Goal: Transaction & Acquisition: Book appointment/travel/reservation

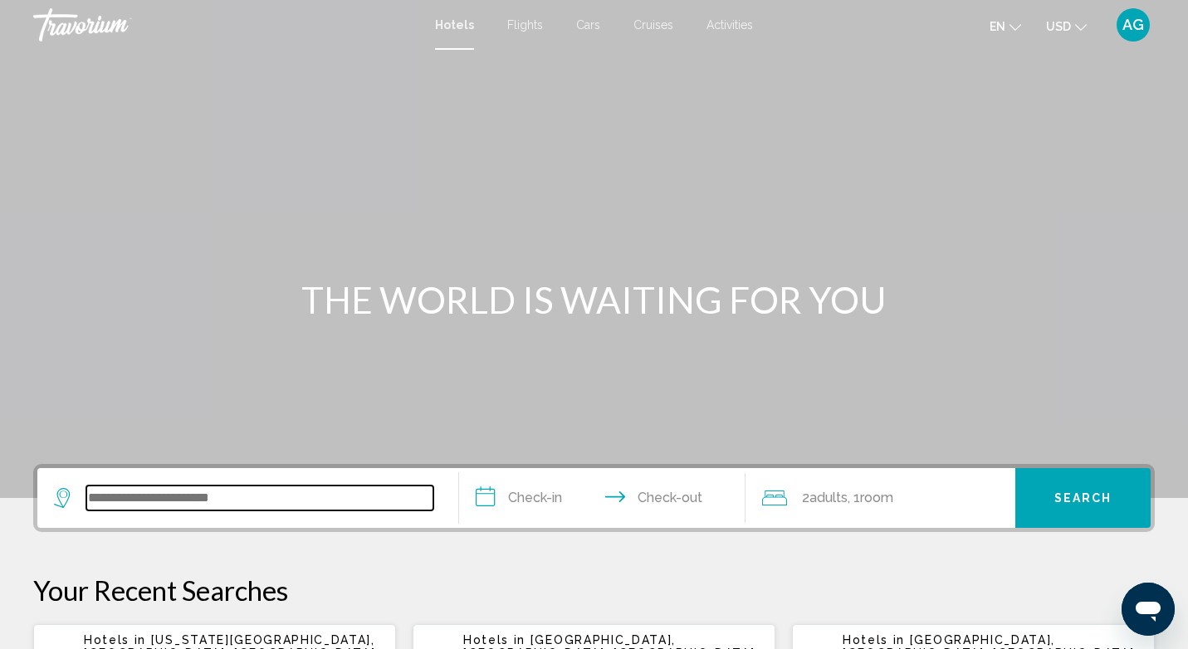
click at [192, 500] on input "Search widget" at bounding box center [259, 498] width 347 height 25
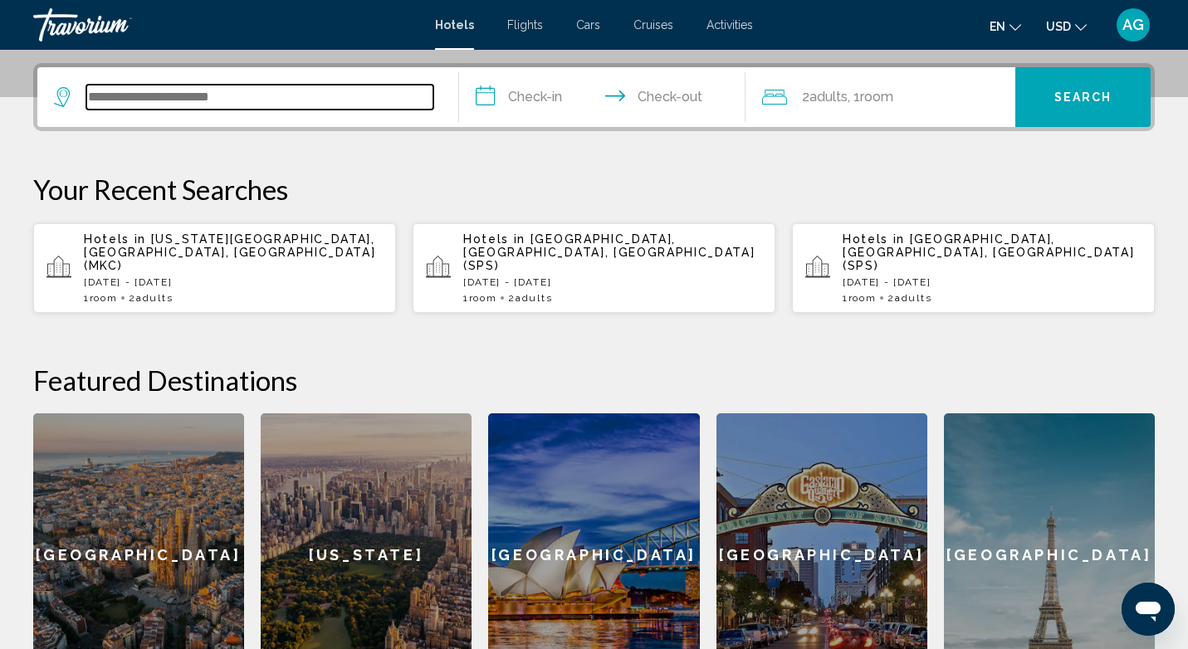
scroll to position [410, 0]
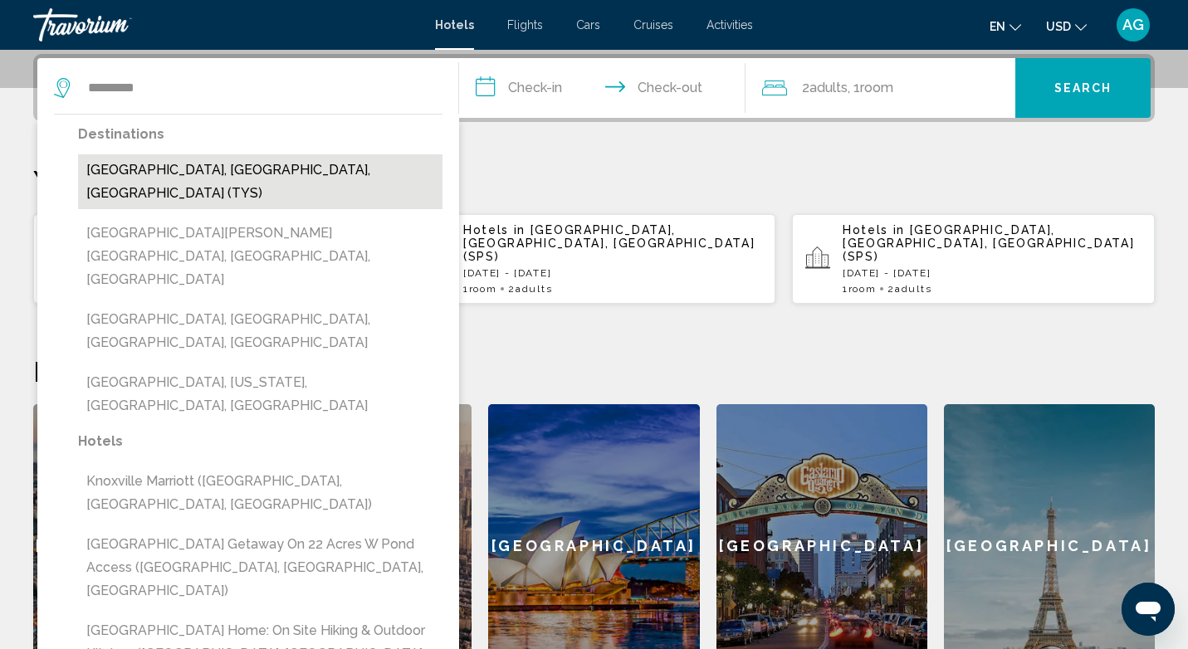
click at [266, 167] on button "[GEOGRAPHIC_DATA], [GEOGRAPHIC_DATA], [GEOGRAPHIC_DATA] (TYS)" at bounding box center [260, 181] width 364 height 55
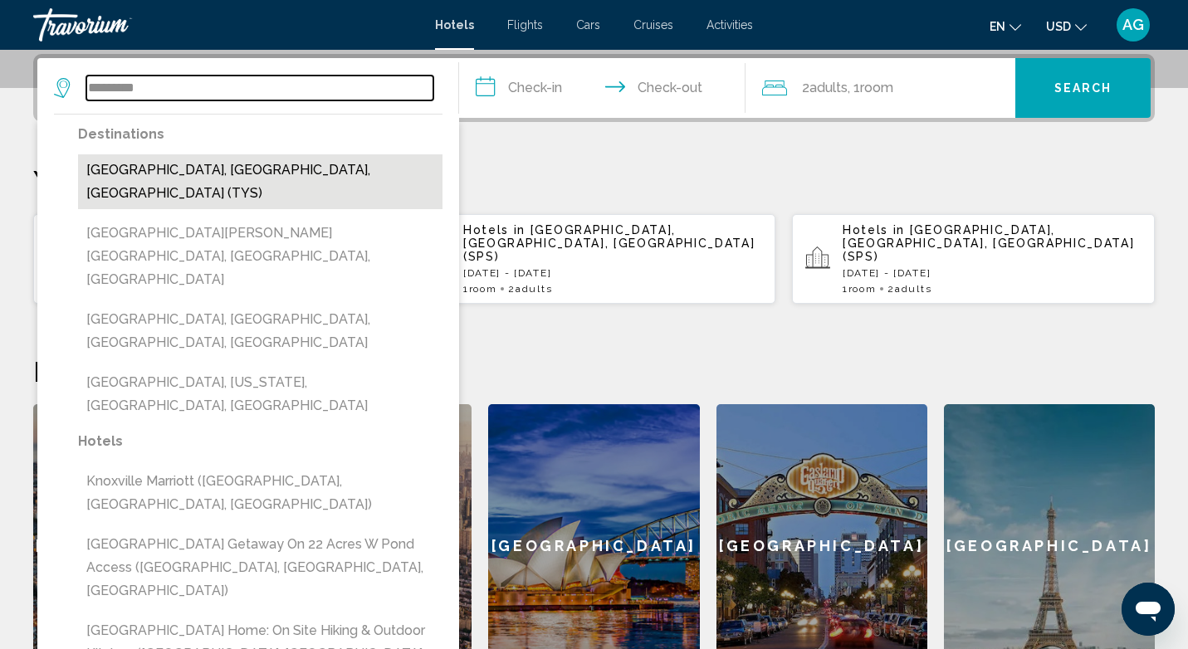
type input "**********"
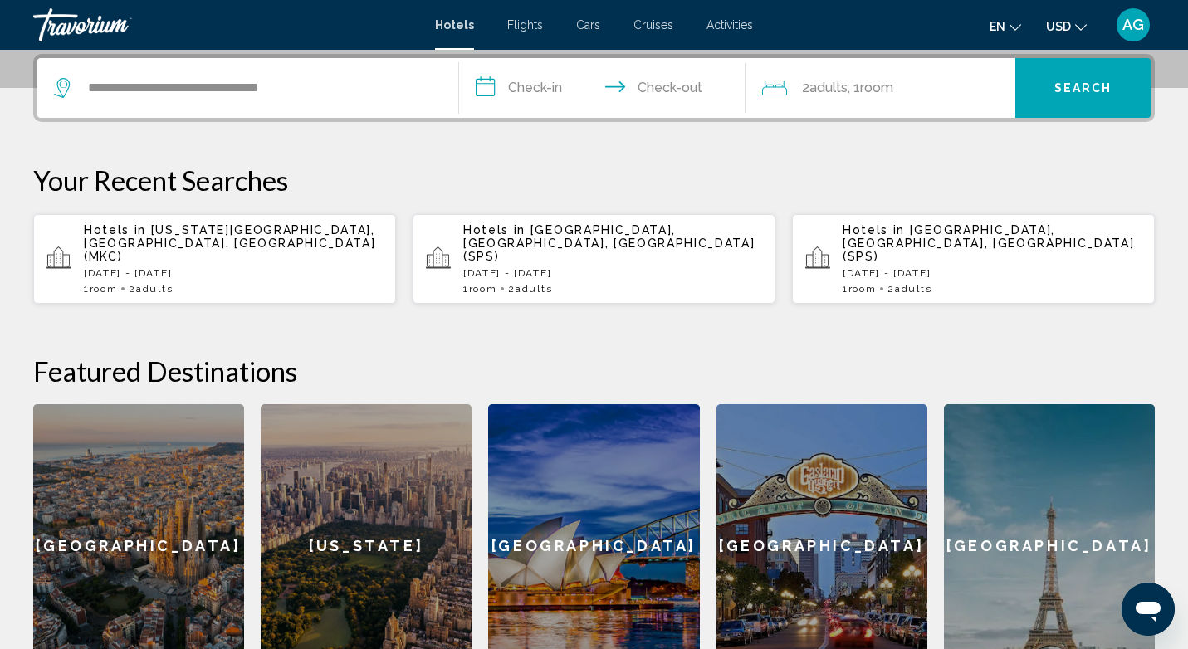
click at [527, 100] on input "**********" at bounding box center [605, 90] width 293 height 65
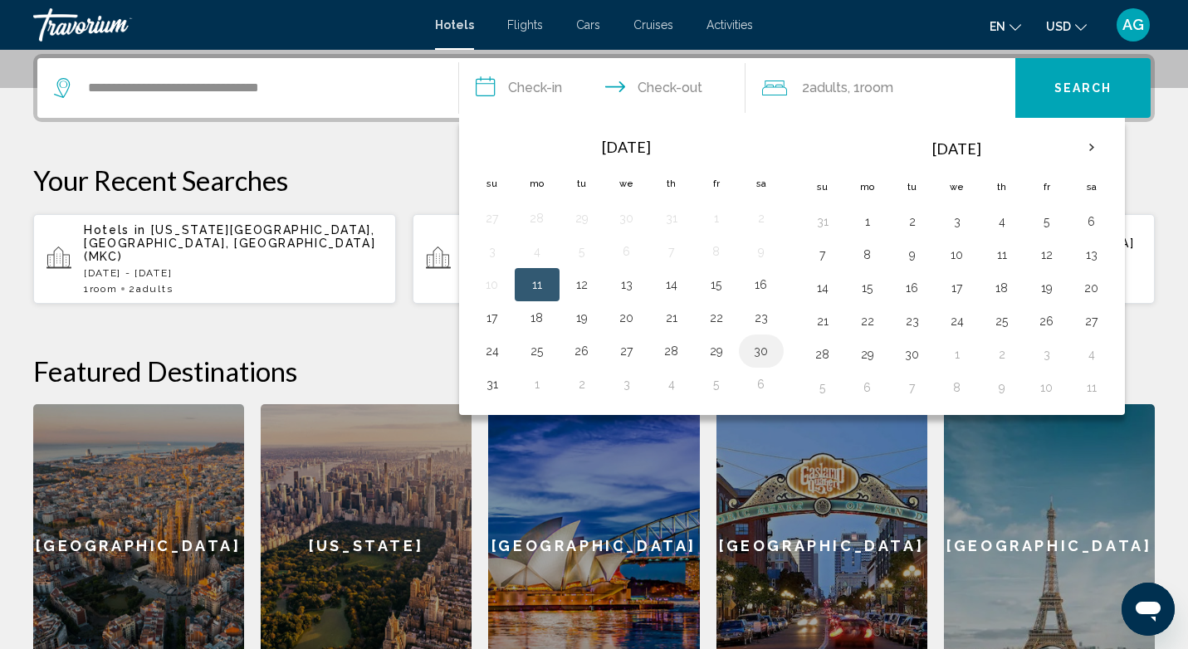
click at [765, 355] on button "30" at bounding box center [761, 351] width 27 height 23
click at [875, 223] on button "1" at bounding box center [867, 221] width 27 height 23
type input "**********"
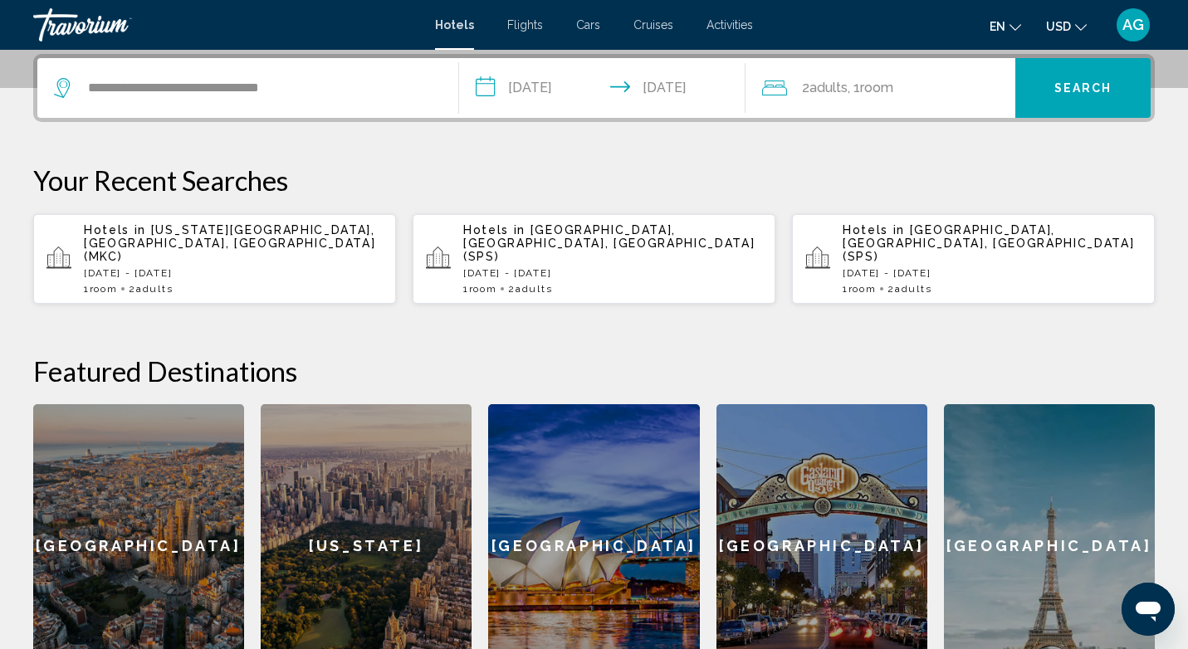
click at [1083, 95] on span "Search" at bounding box center [1083, 88] width 58 height 13
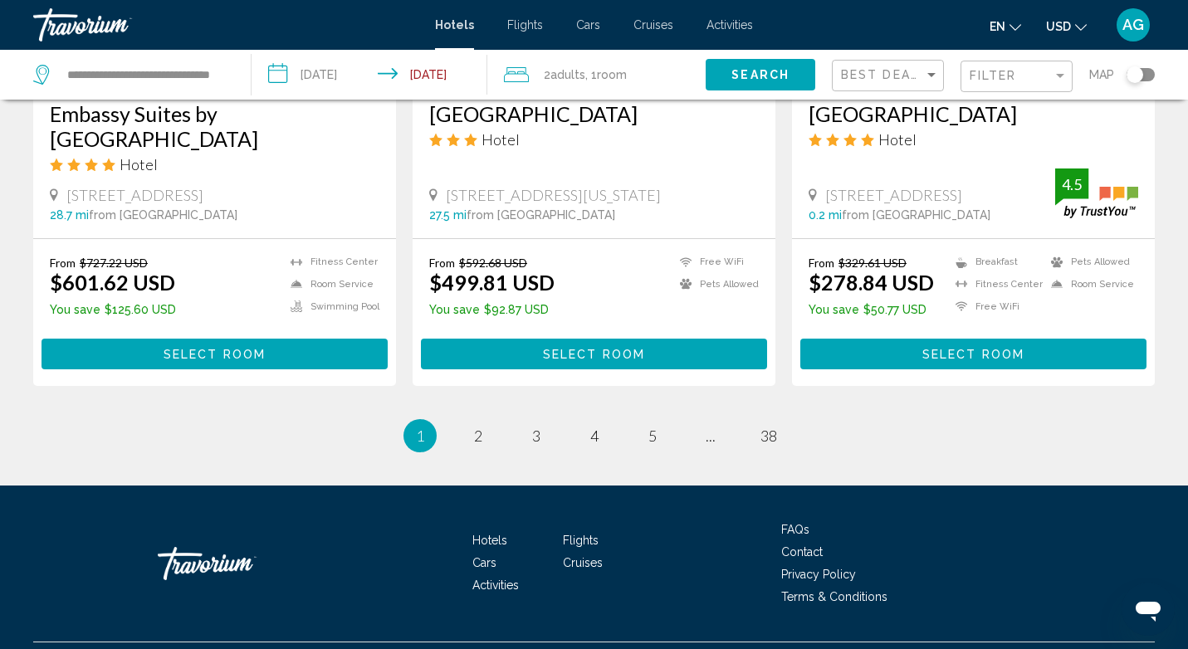
scroll to position [2224, 0]
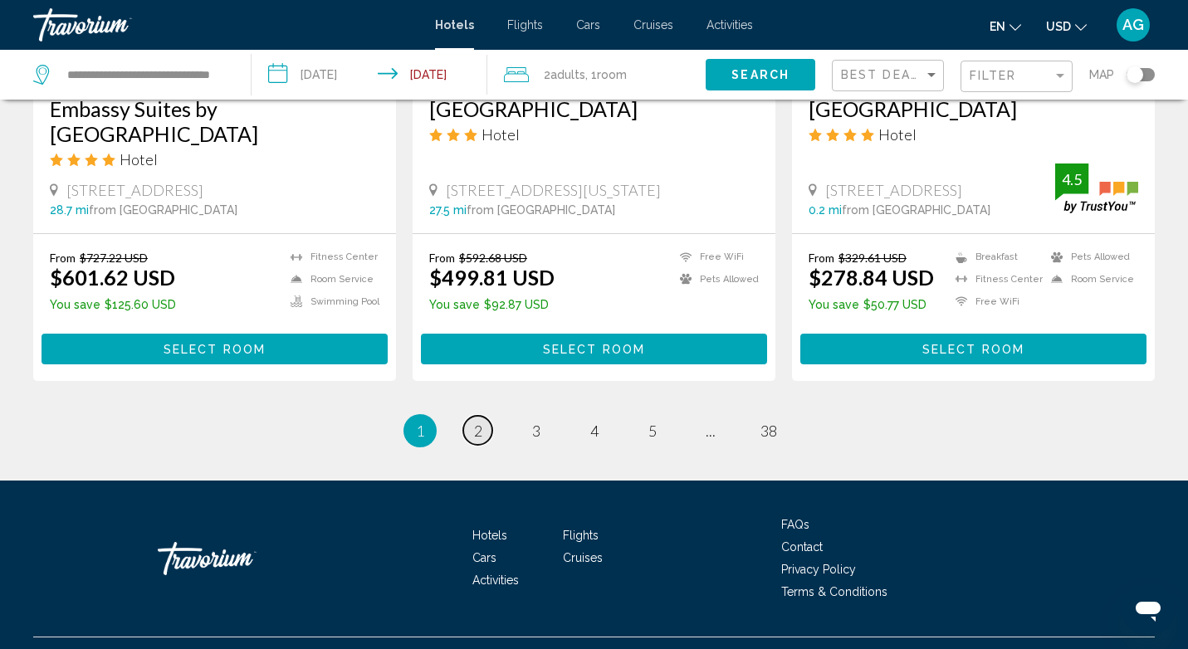
click at [478, 426] on span "2" at bounding box center [478, 431] width 8 height 18
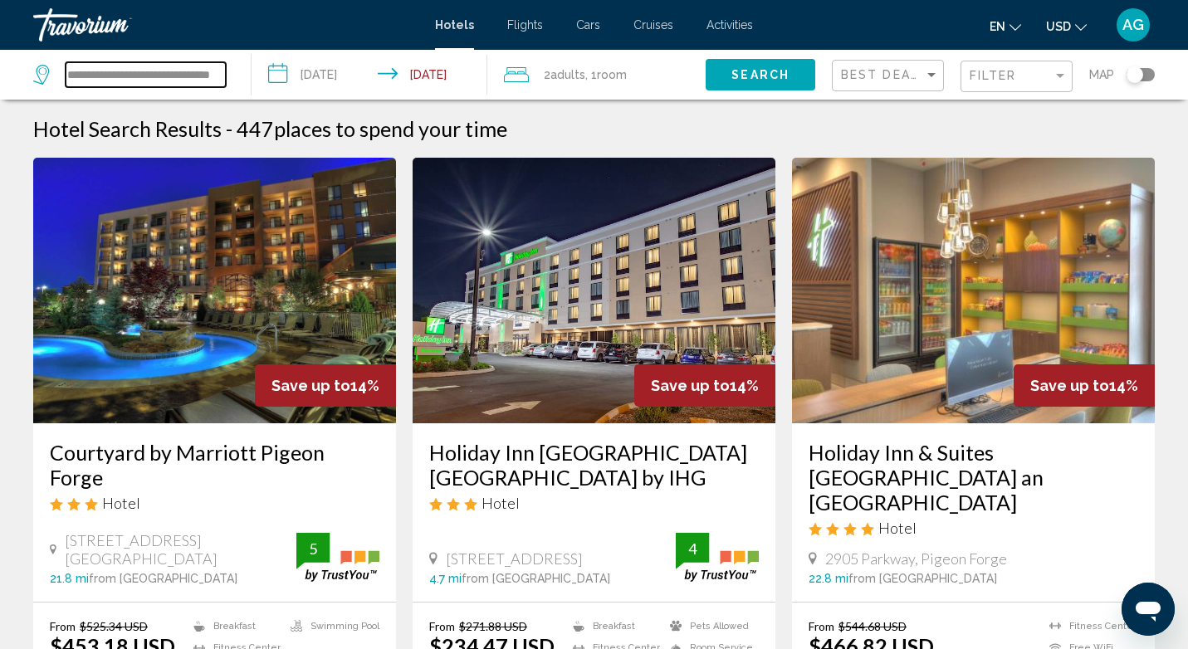
click at [113, 71] on input "**********" at bounding box center [146, 74] width 160 height 25
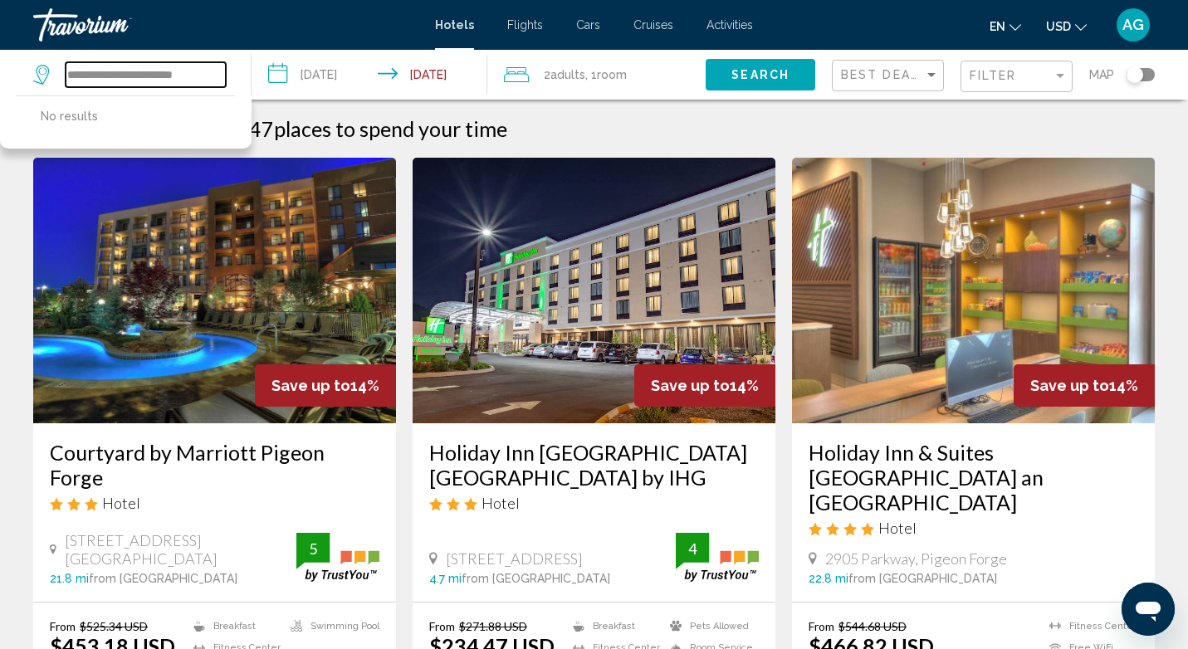
click at [202, 74] on input "**********" at bounding box center [146, 74] width 160 height 25
type input "*"
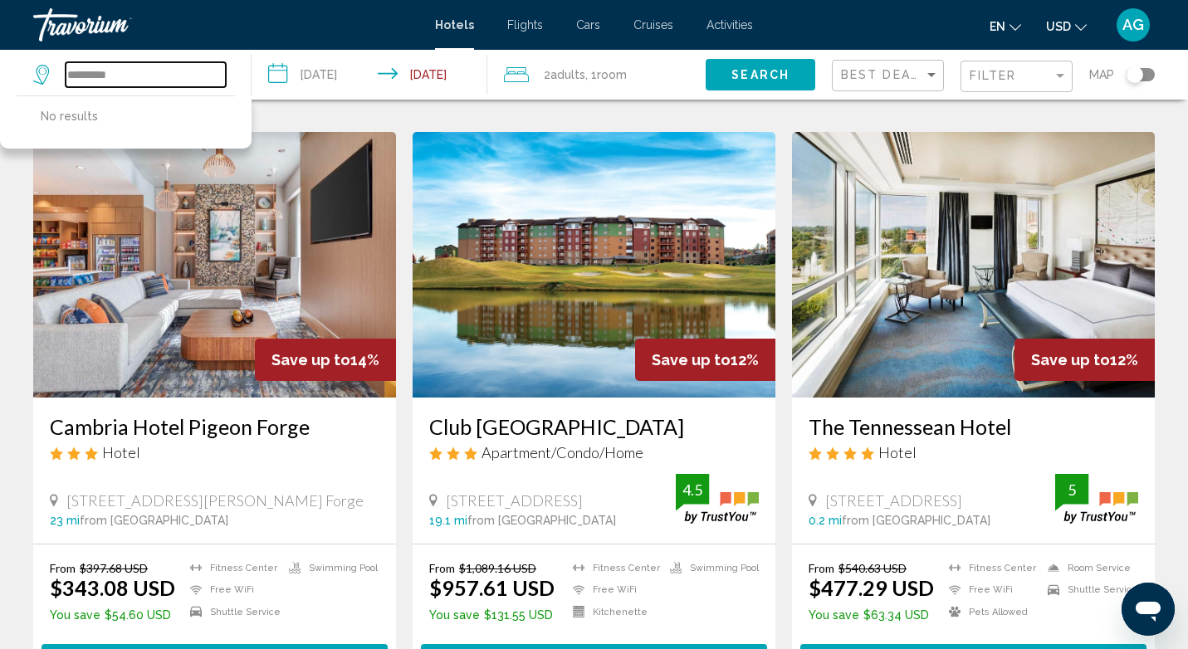
scroll to position [655, 0]
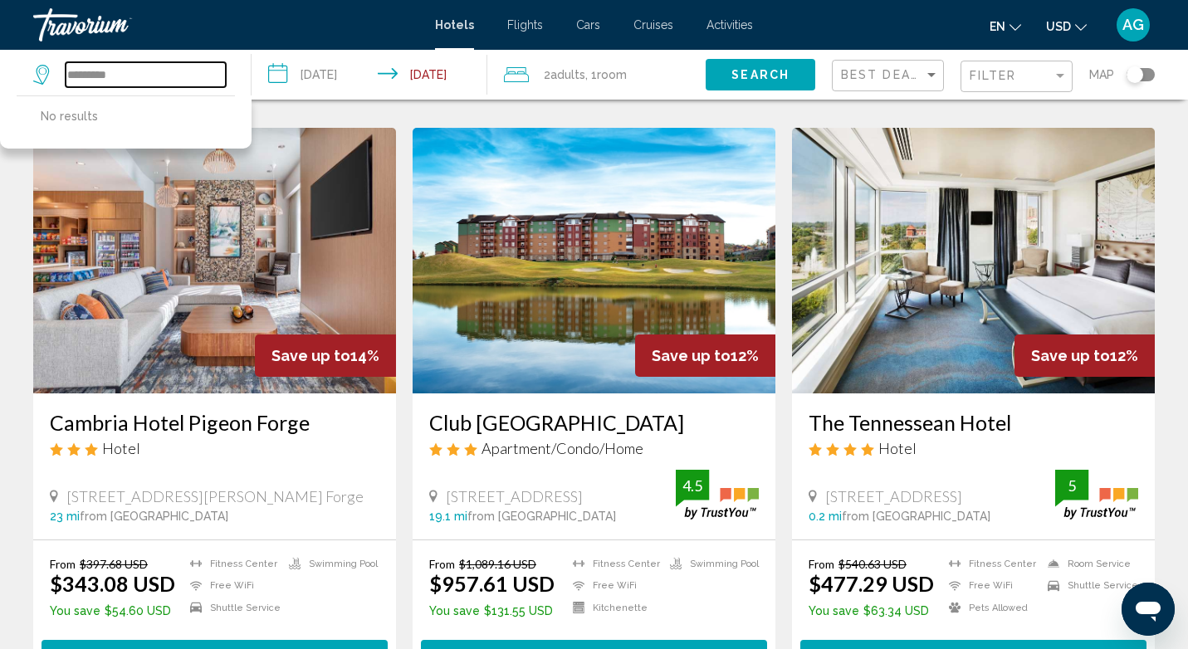
click at [119, 75] on input "*********" at bounding box center [146, 74] width 160 height 25
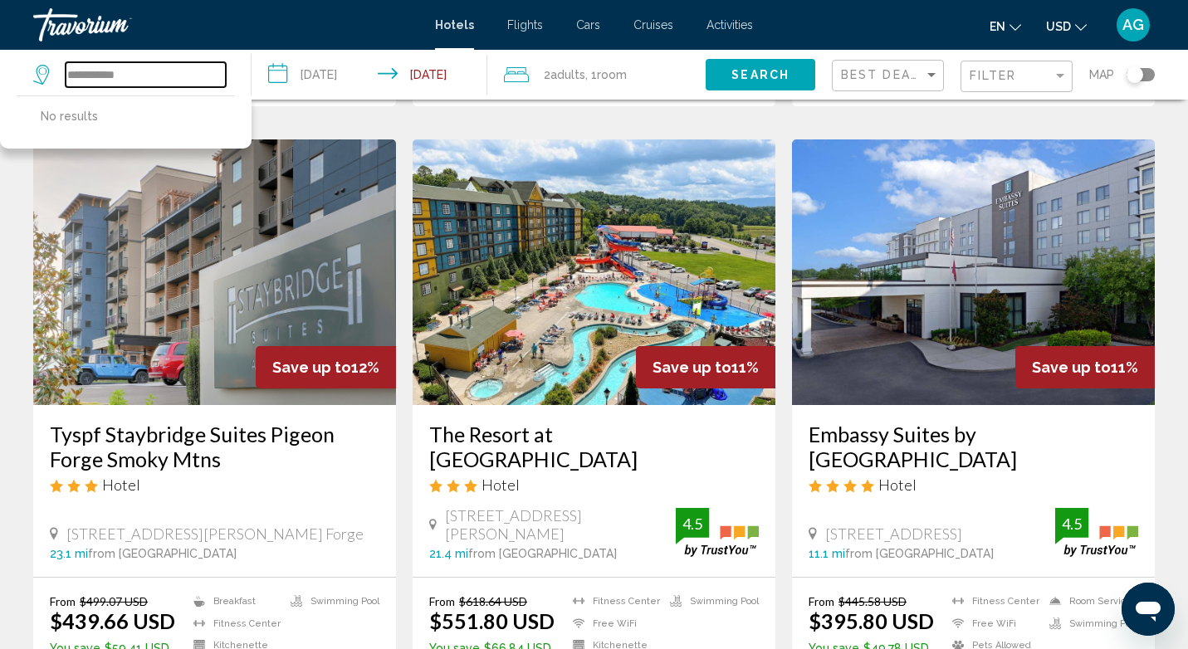
scroll to position [1246, 0]
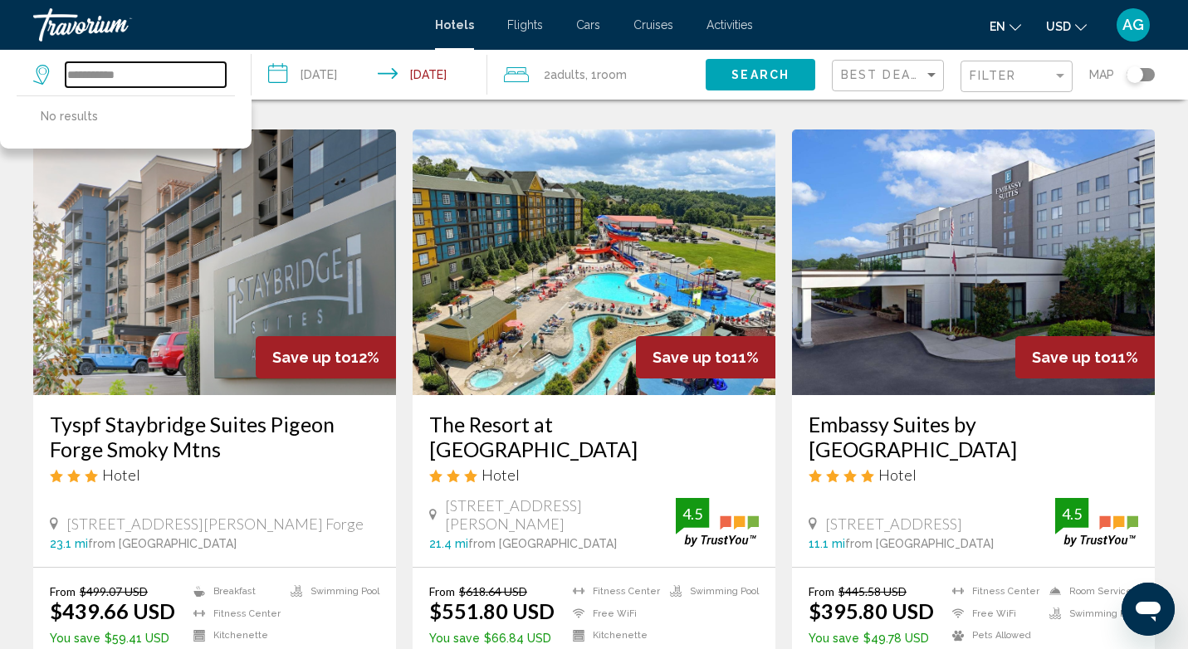
click at [101, 71] on input "**********" at bounding box center [146, 74] width 160 height 25
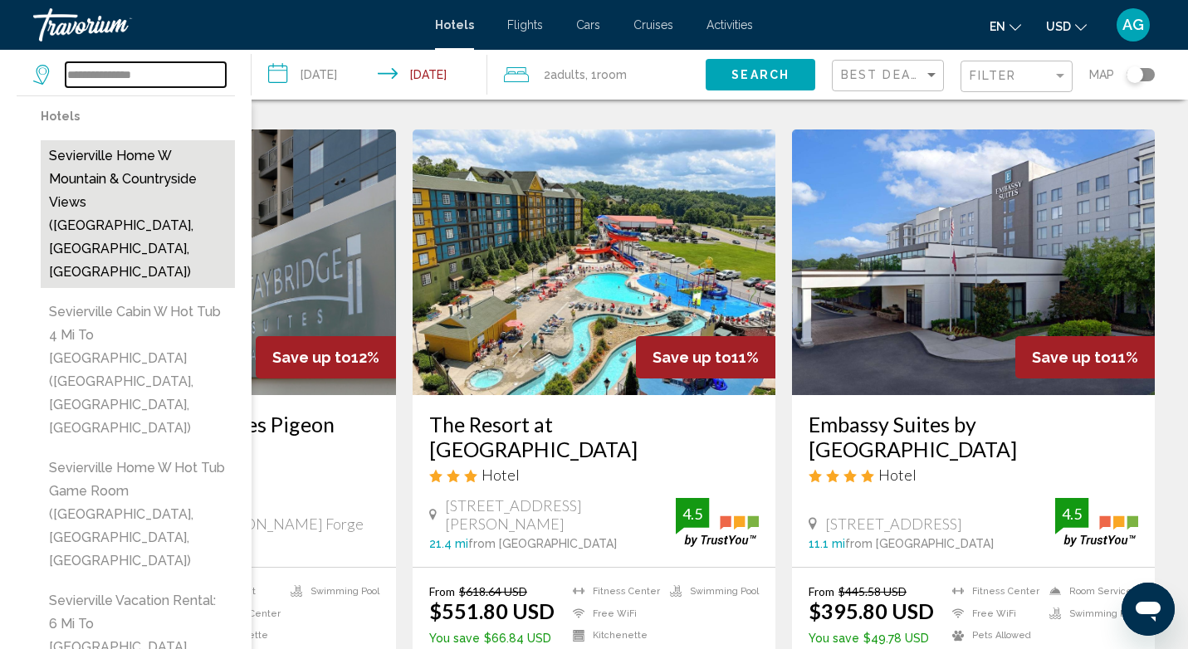
type input "**********"
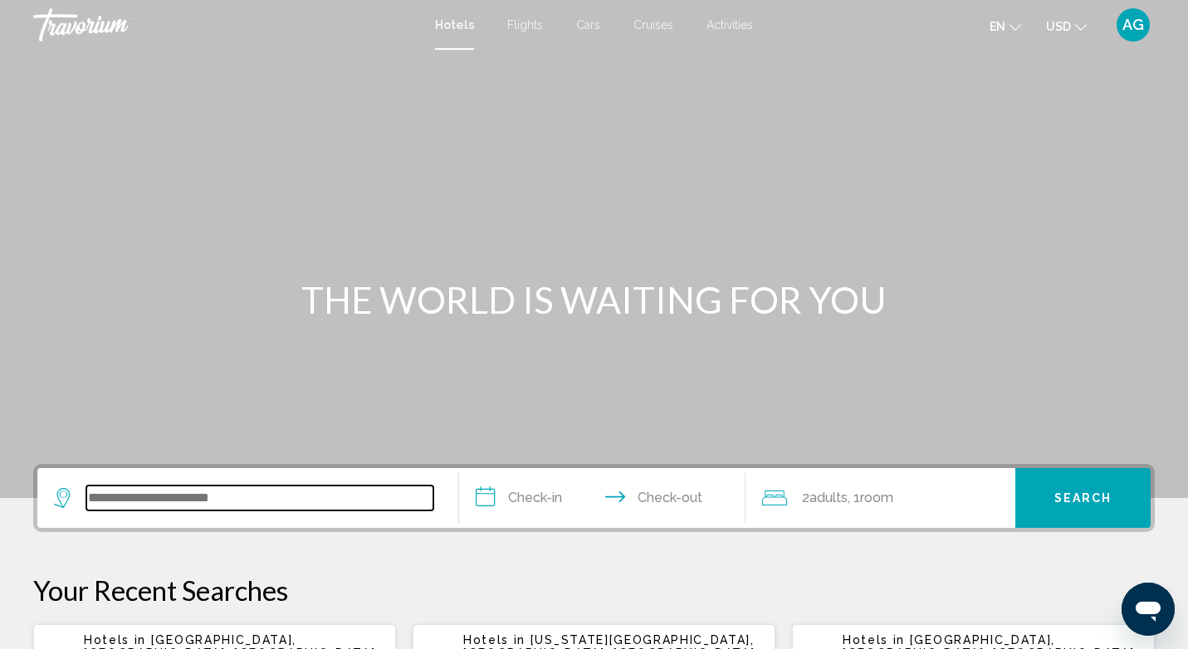
click at [193, 497] on input "Search widget" at bounding box center [259, 498] width 347 height 25
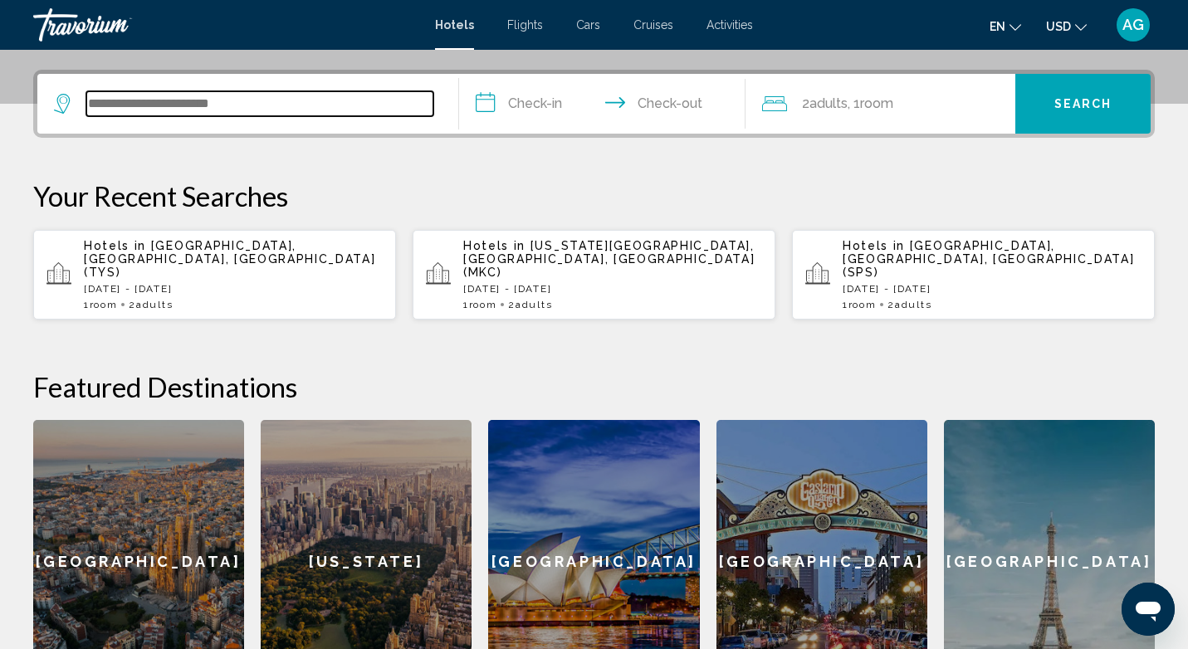
scroll to position [410, 0]
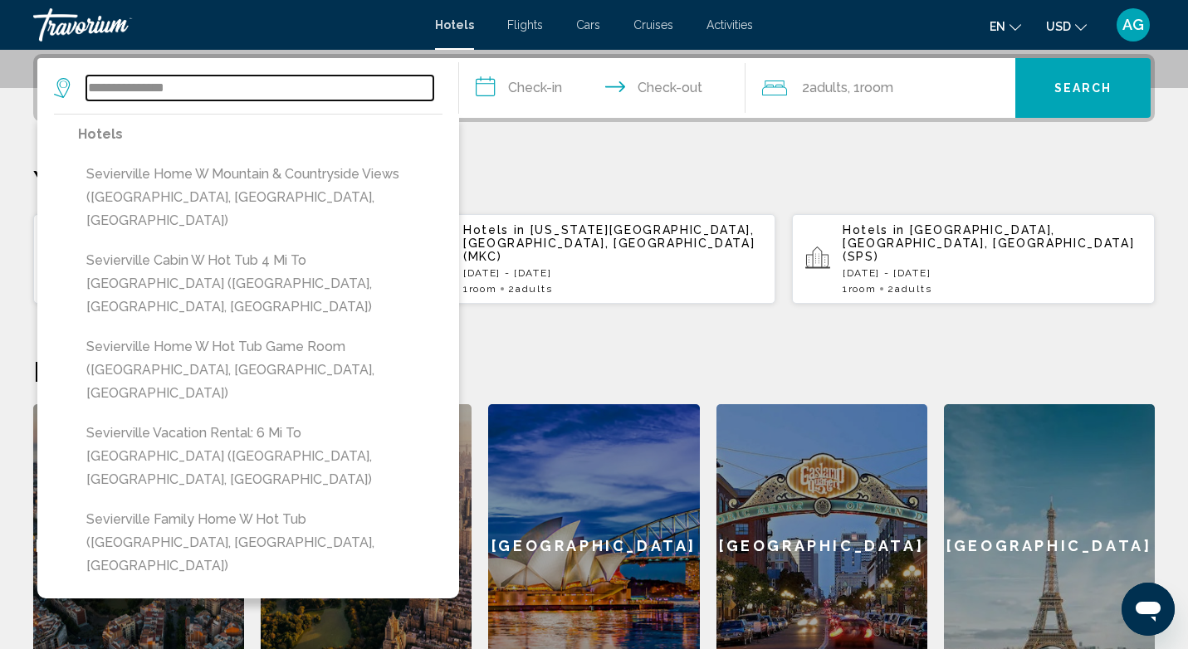
type input "**********"
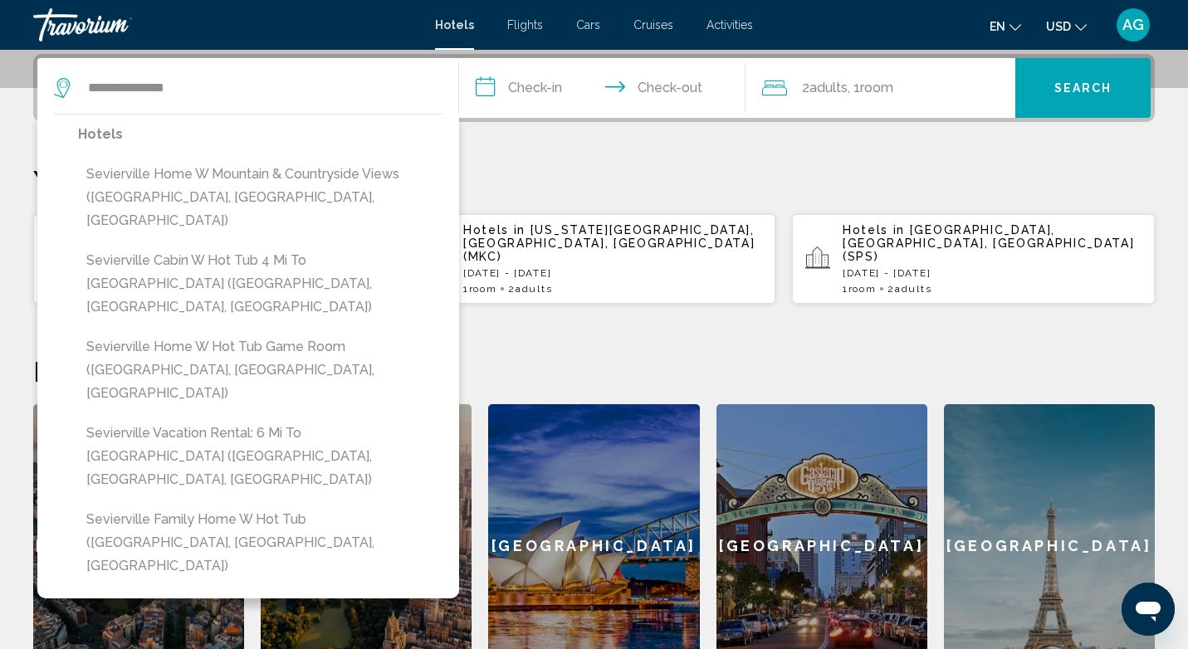
click at [559, 88] on input "**********" at bounding box center [605, 90] width 293 height 65
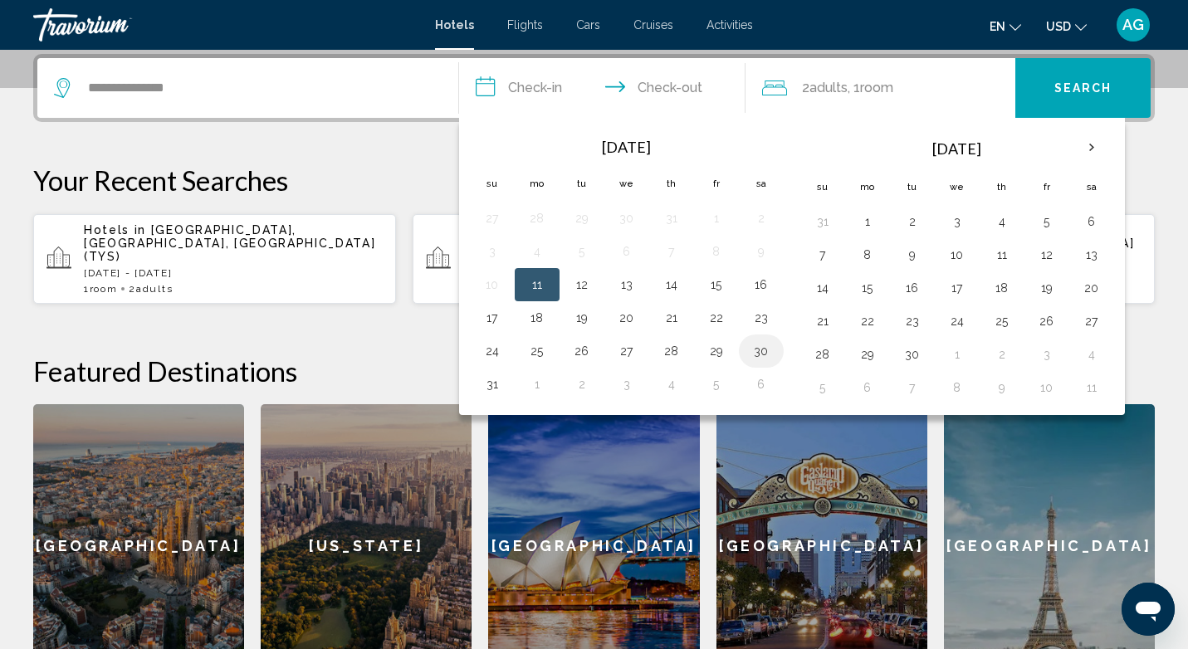
click at [765, 355] on button "30" at bounding box center [761, 351] width 27 height 23
click at [872, 227] on button "1" at bounding box center [867, 221] width 27 height 23
type input "**********"
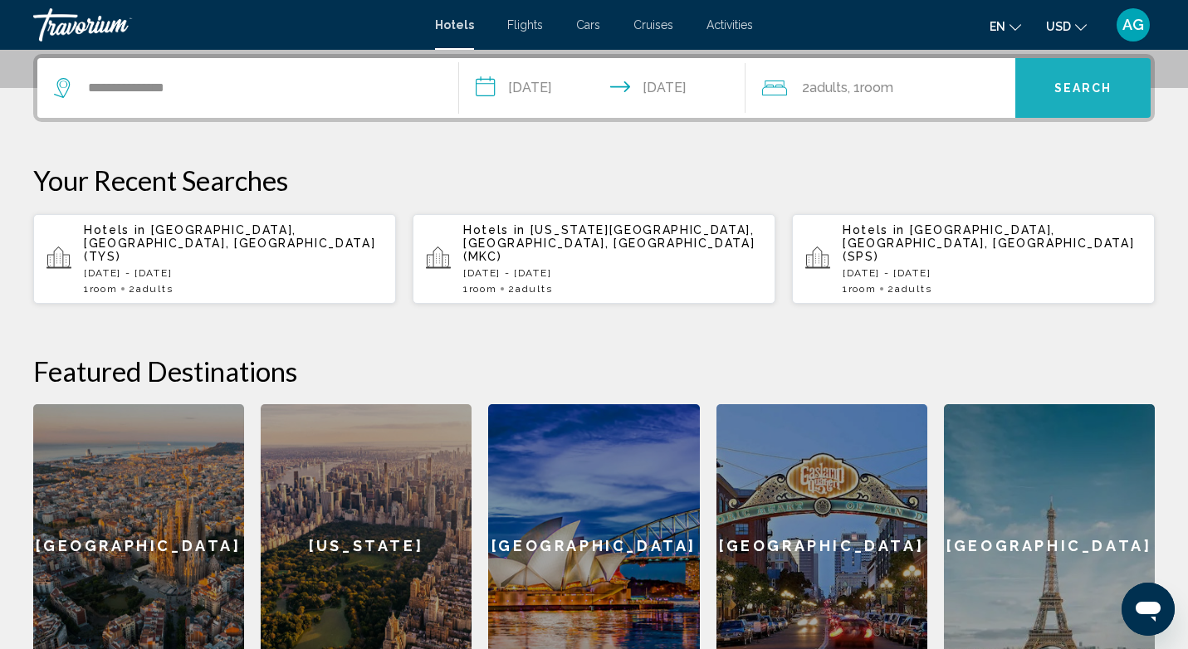
click at [1071, 92] on span "Search" at bounding box center [1083, 88] width 58 height 13
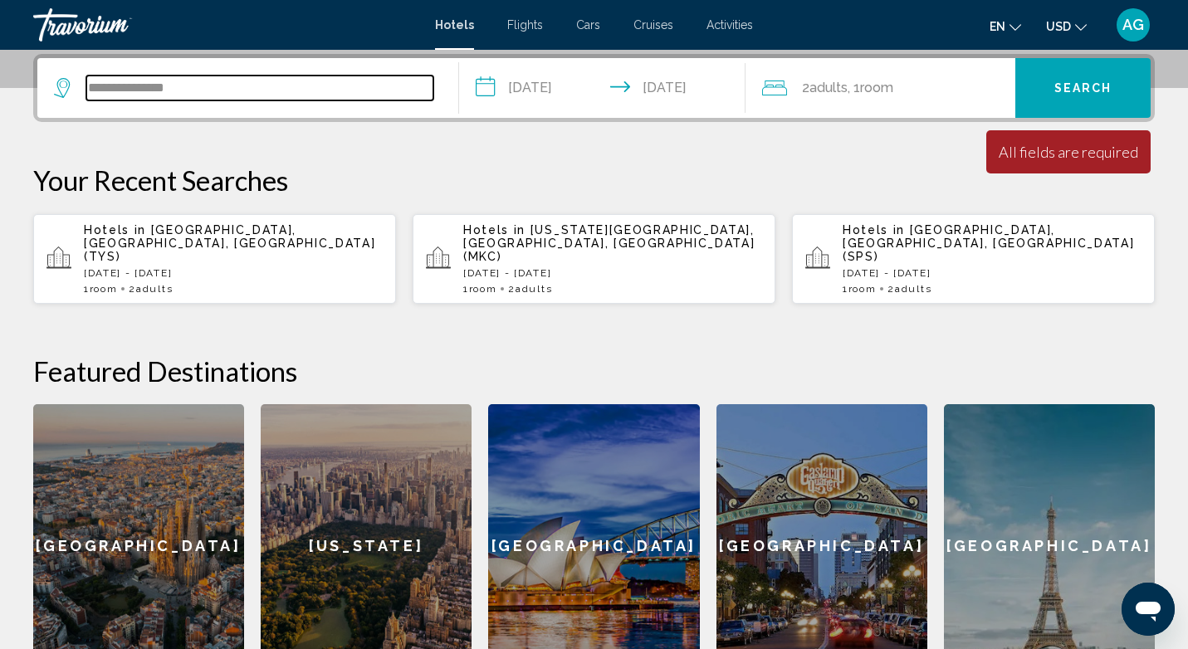
click at [261, 76] on input "**********" at bounding box center [259, 88] width 347 height 25
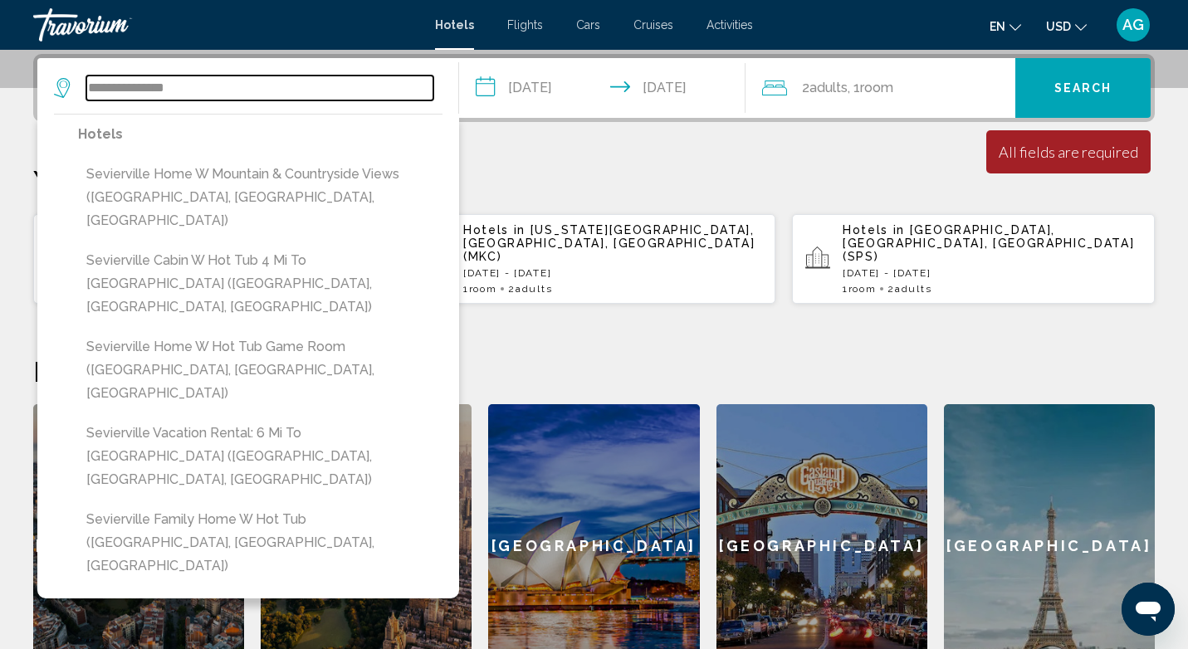
click at [177, 86] on input "**********" at bounding box center [259, 88] width 347 height 25
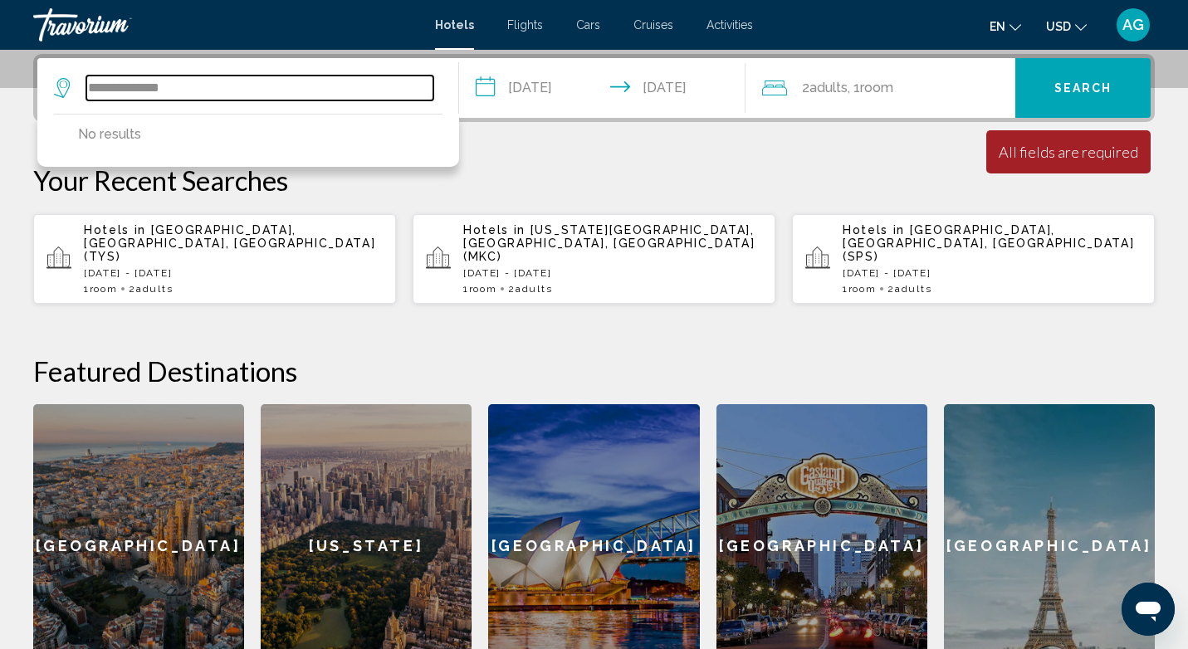
click at [156, 86] on input "**********" at bounding box center [259, 88] width 347 height 25
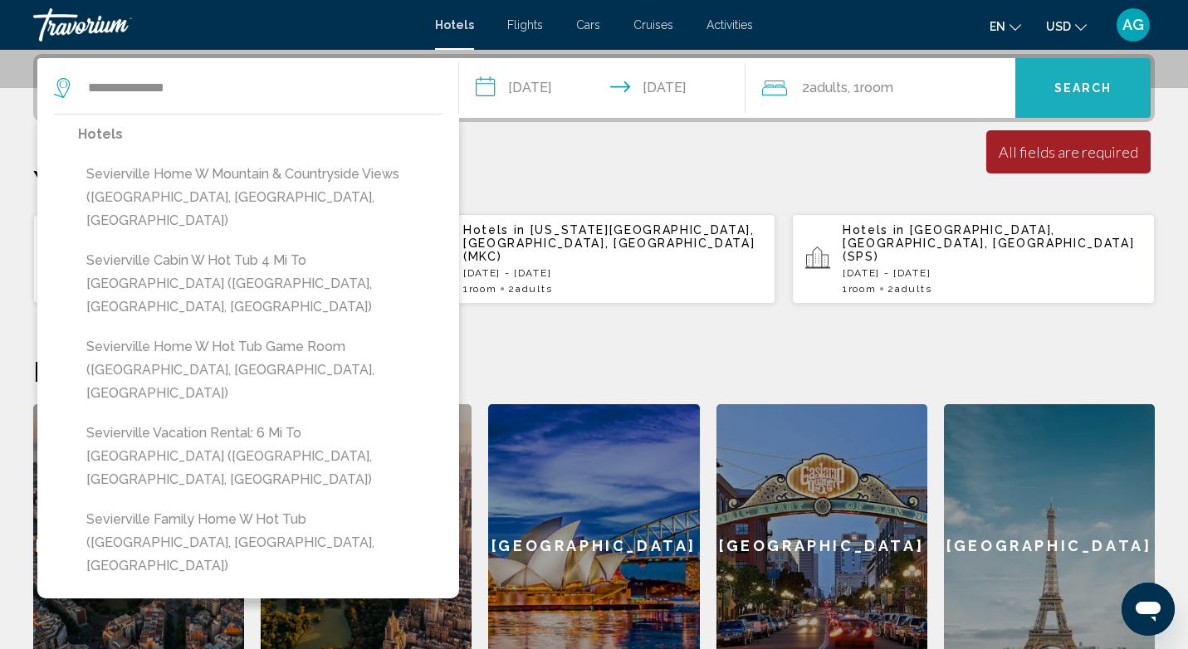
click at [1069, 97] on button "Search" at bounding box center [1082, 88] width 135 height 60
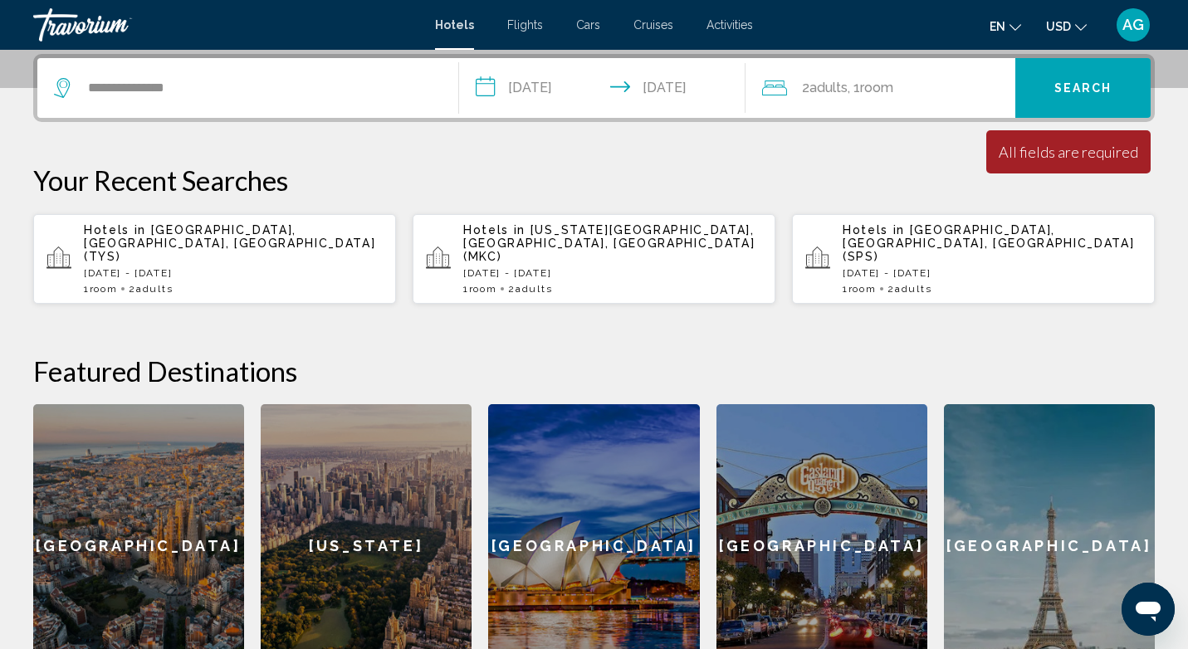
click at [1069, 97] on button "Search" at bounding box center [1082, 88] width 135 height 60
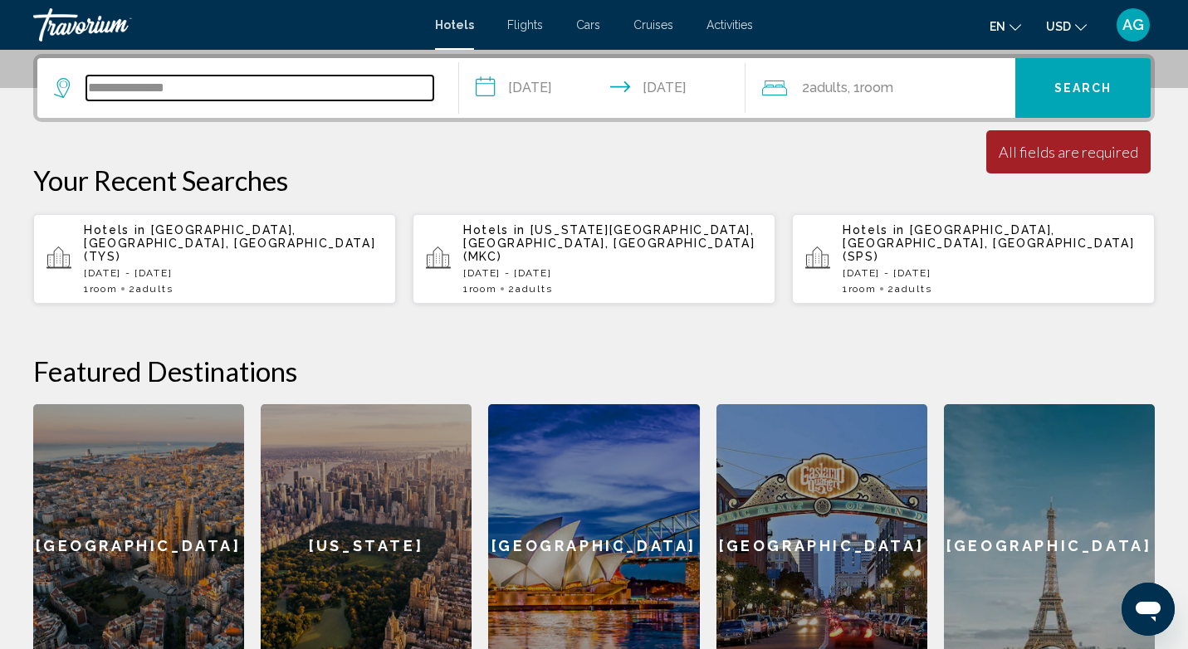
click at [357, 81] on input "**********" at bounding box center [259, 88] width 347 height 25
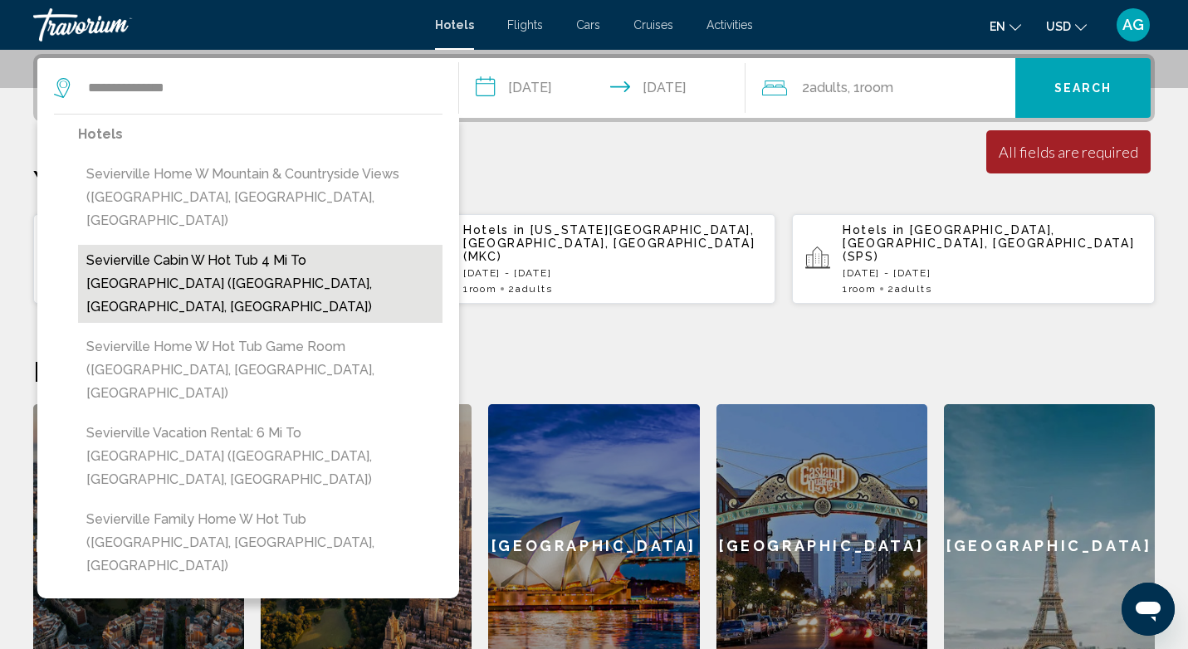
click at [159, 245] on button "Sevierville Cabin w Hot Tub 4 Mi to [GEOGRAPHIC_DATA] ([GEOGRAPHIC_DATA], [GEOG…" at bounding box center [260, 284] width 364 height 78
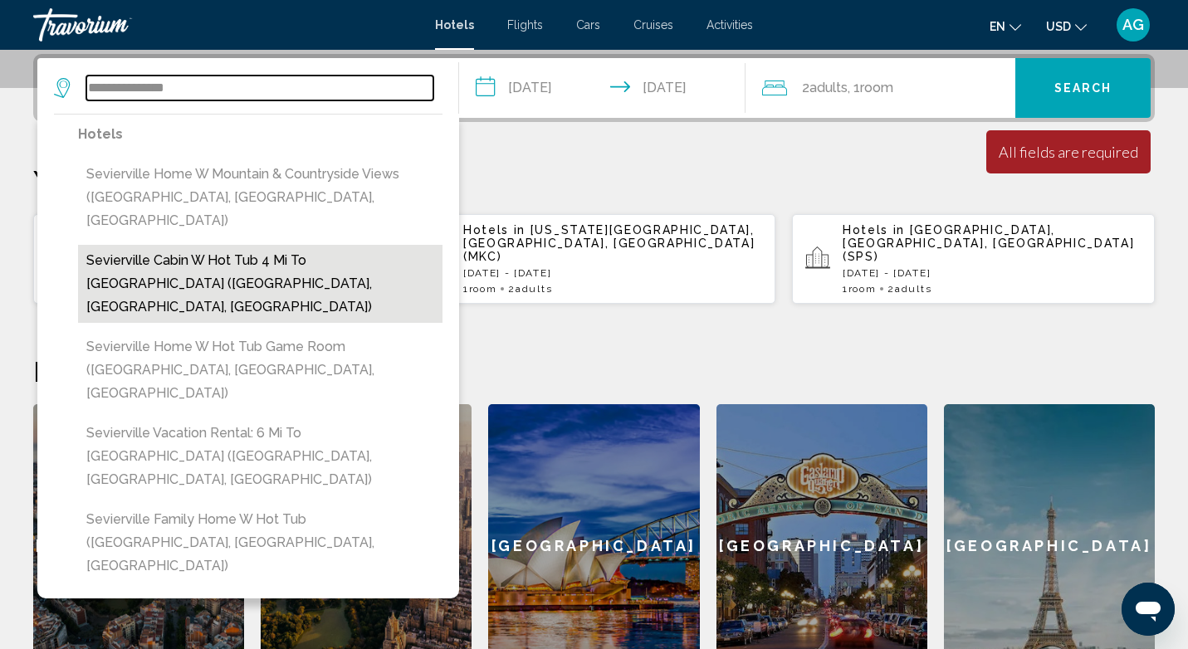
type input "**********"
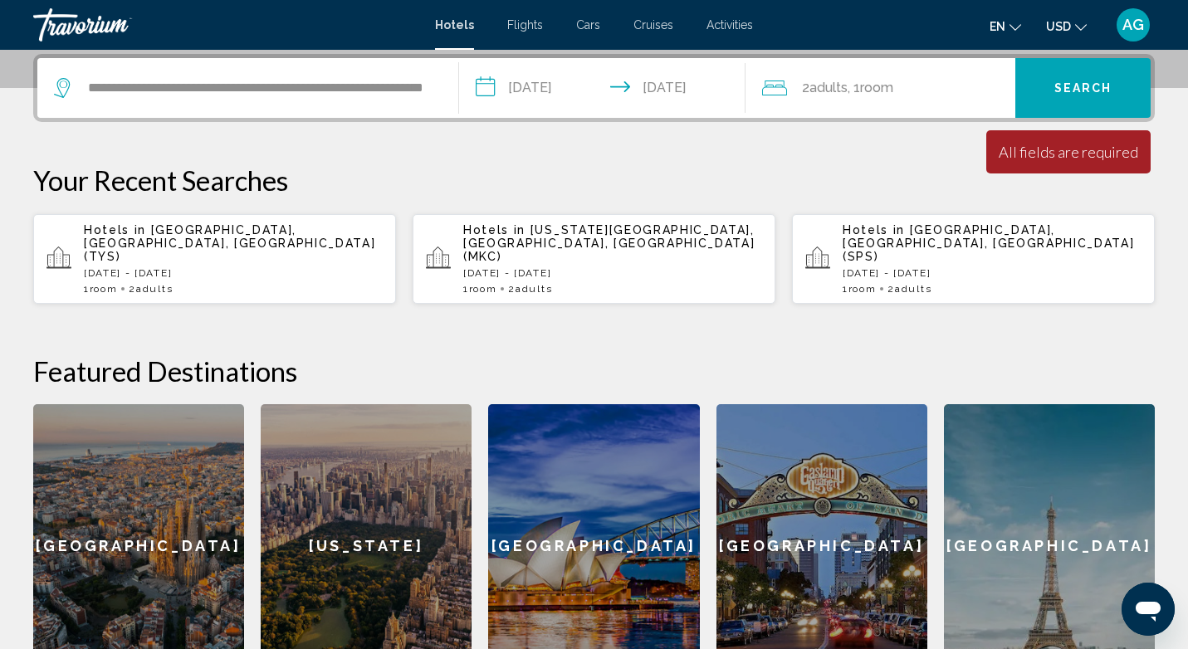
click at [1099, 75] on button "Search" at bounding box center [1082, 88] width 135 height 60
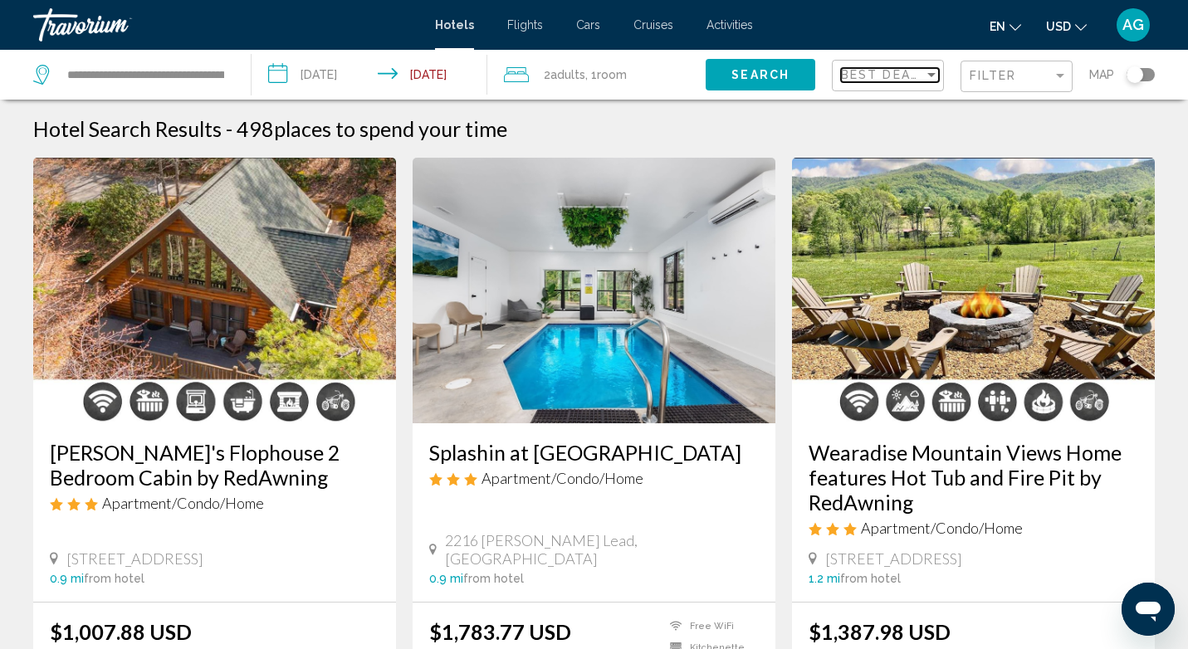
click at [929, 77] on div "Sort by" at bounding box center [931, 74] width 15 height 13
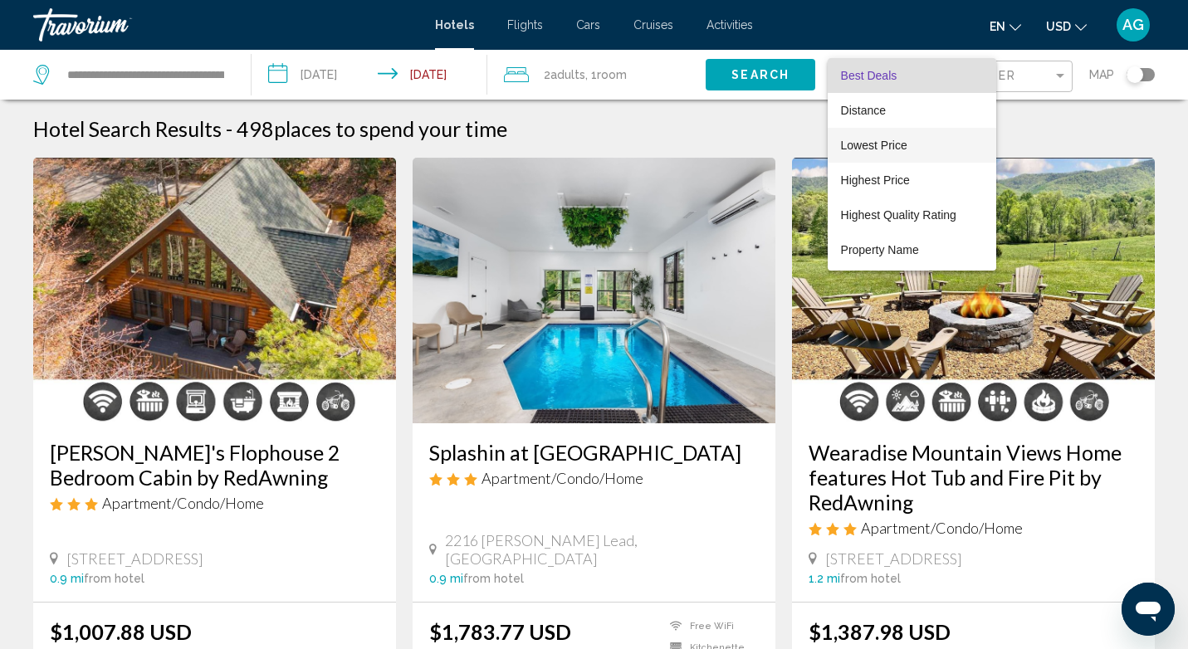
click at [911, 147] on span "Lowest Price" at bounding box center [912, 145] width 142 height 35
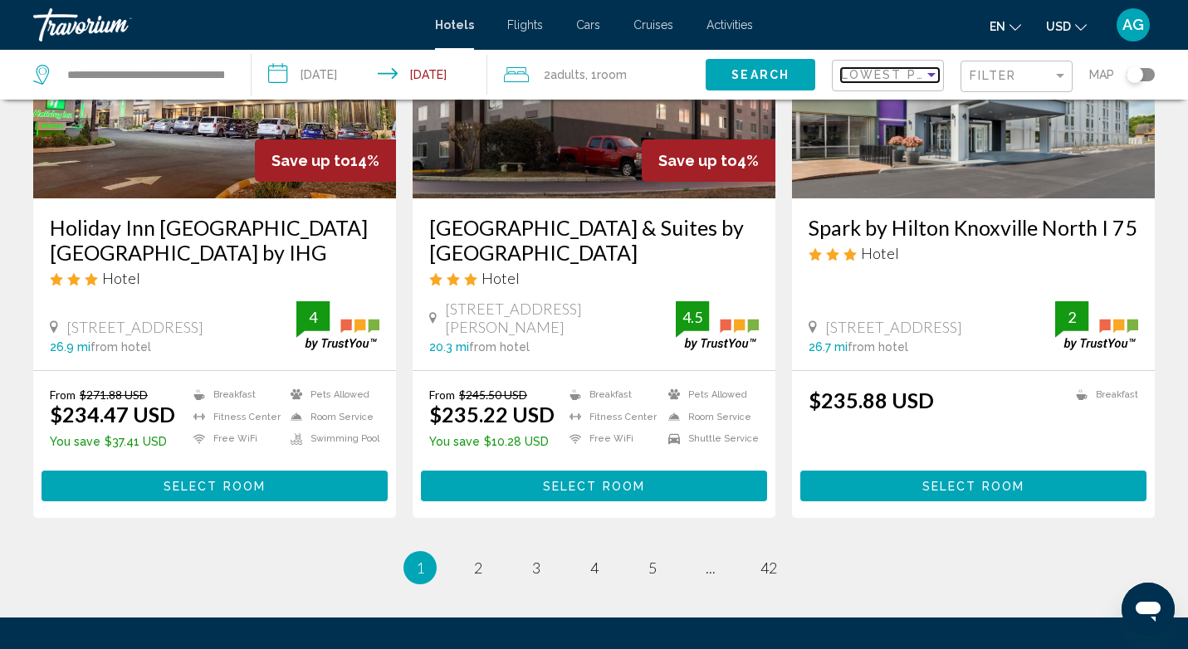
scroll to position [2249, 0]
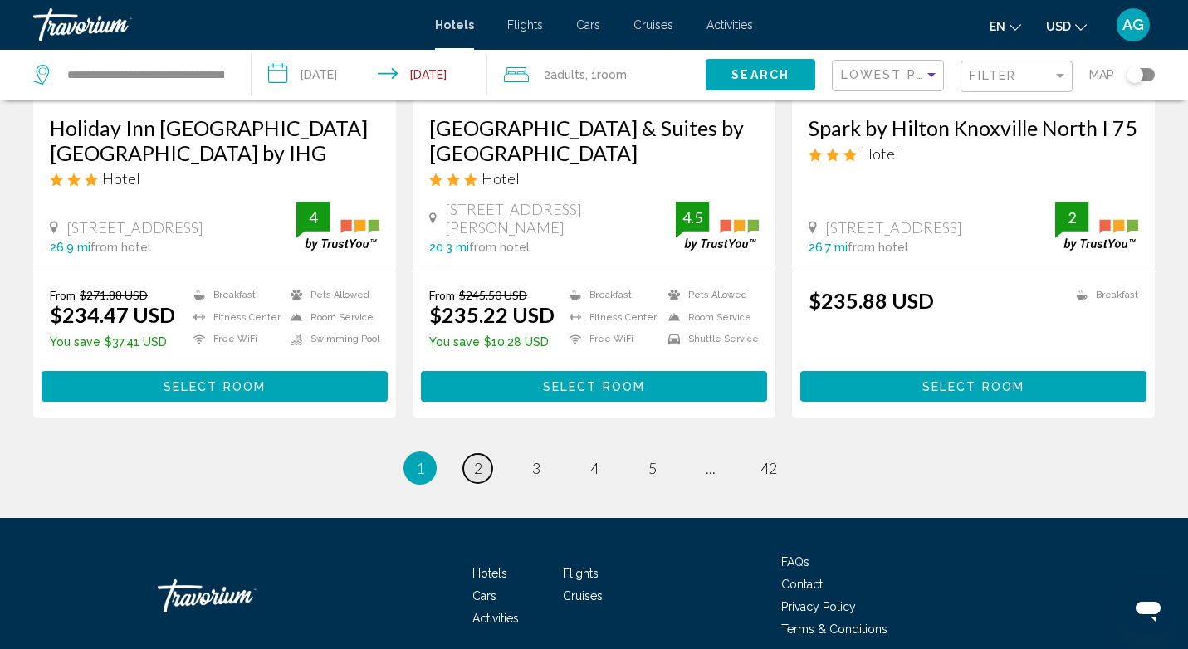
click at [486, 454] on link "page 2" at bounding box center [477, 468] width 29 height 29
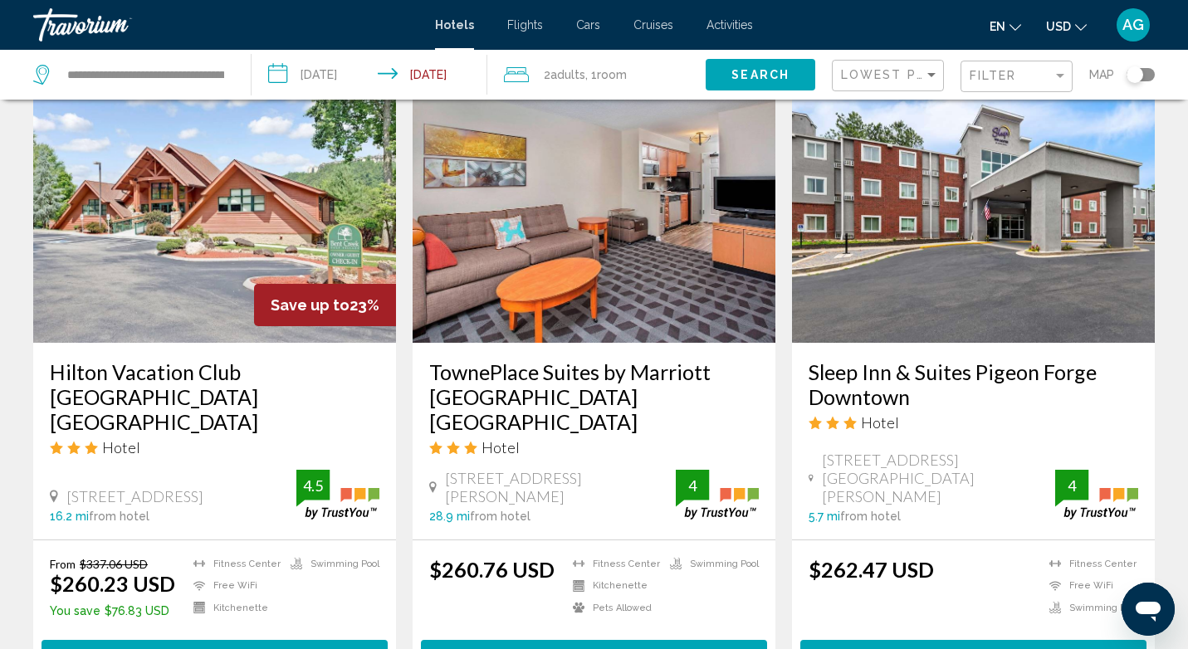
scroll to position [1366, 0]
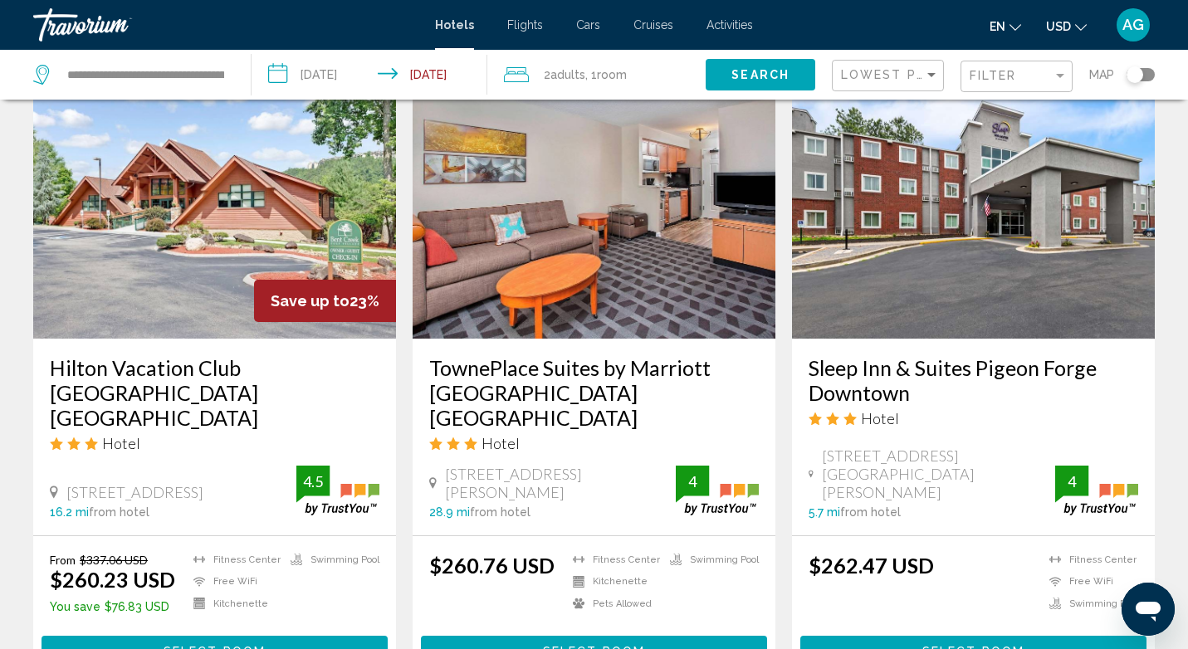
click at [222, 240] on img "Main content" at bounding box center [214, 206] width 363 height 266
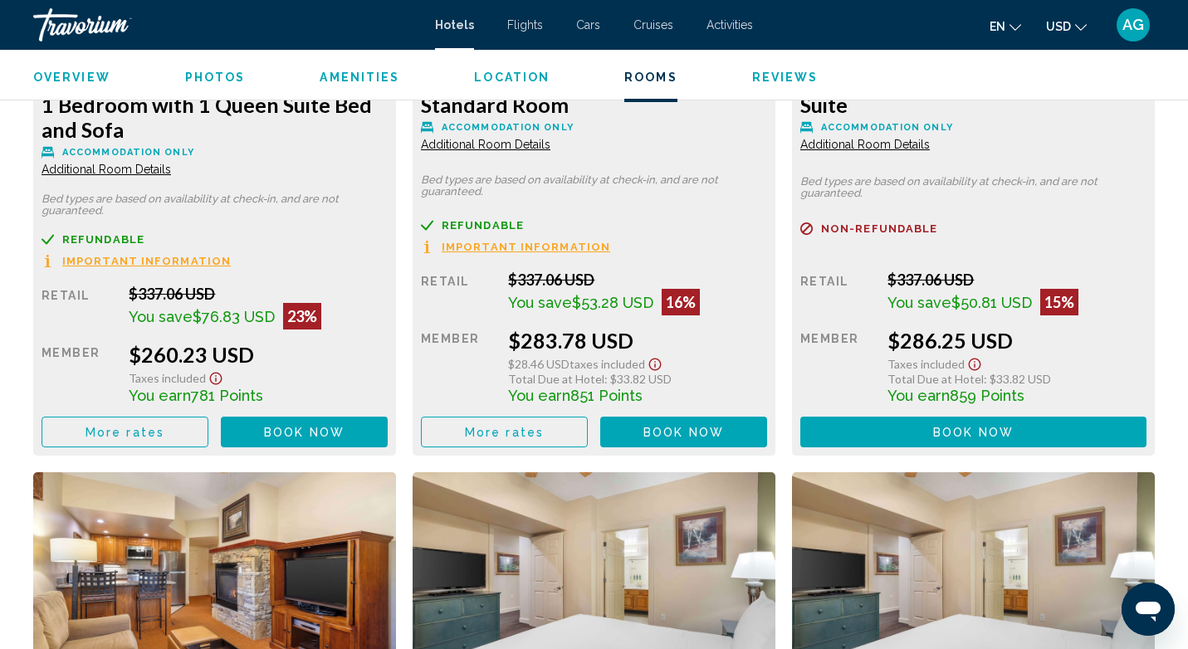
scroll to position [2463, 0]
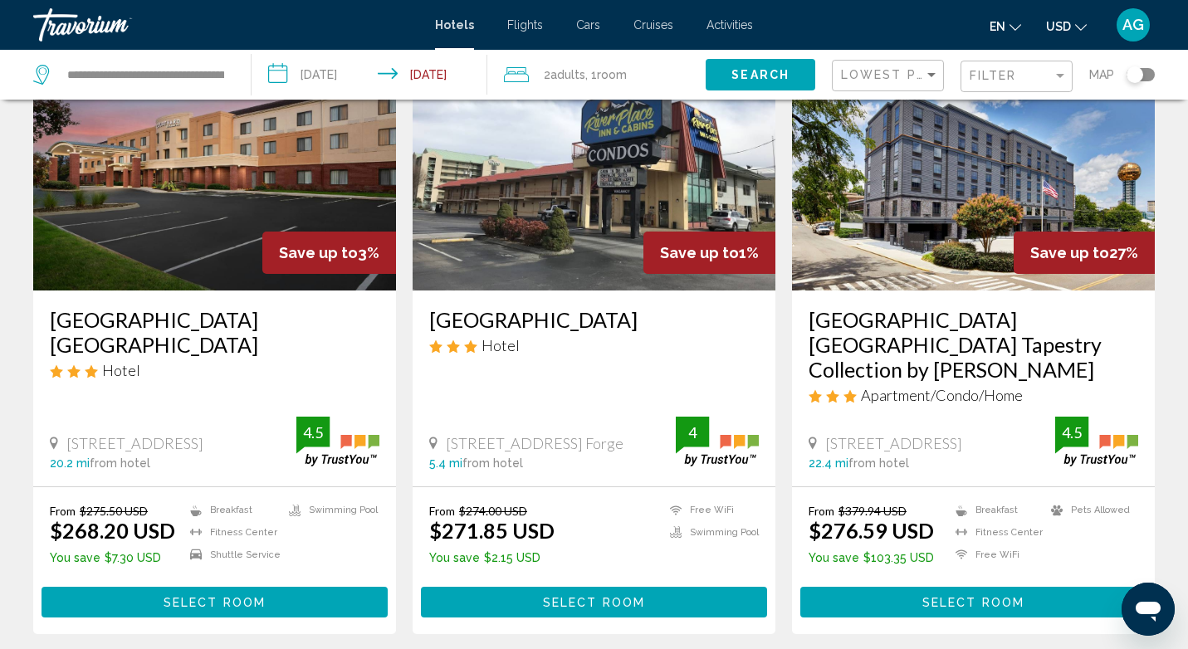
scroll to position [2249, 0]
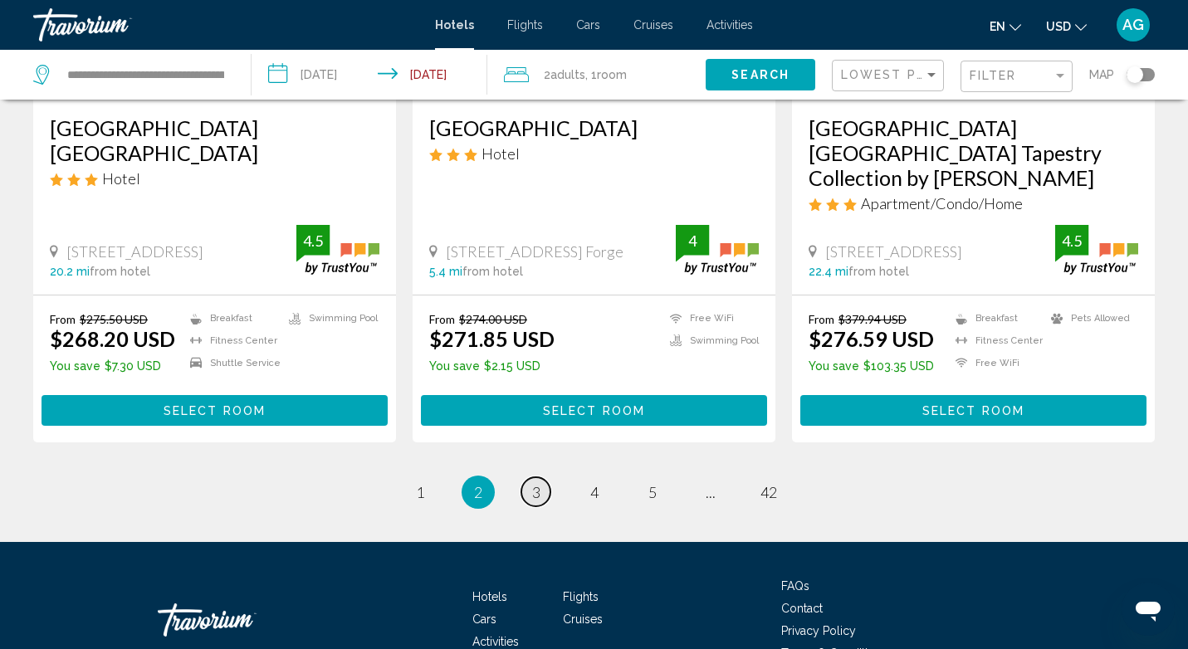
click at [535, 483] on span "3" at bounding box center [536, 492] width 8 height 18
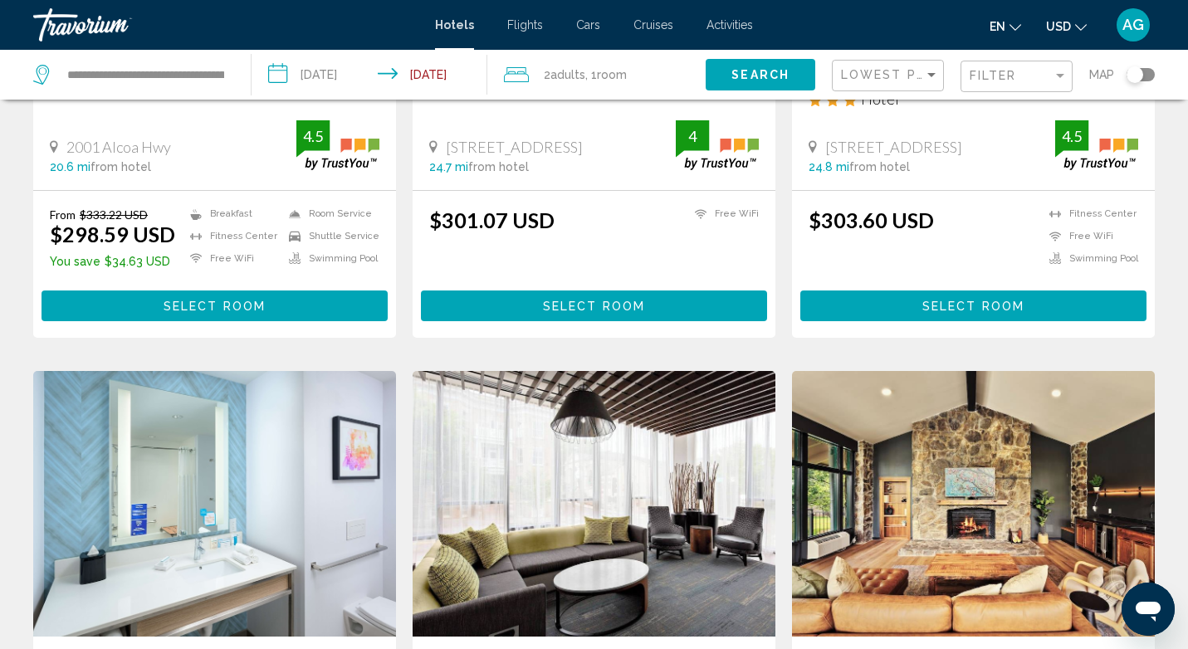
scroll to position [1710, 0]
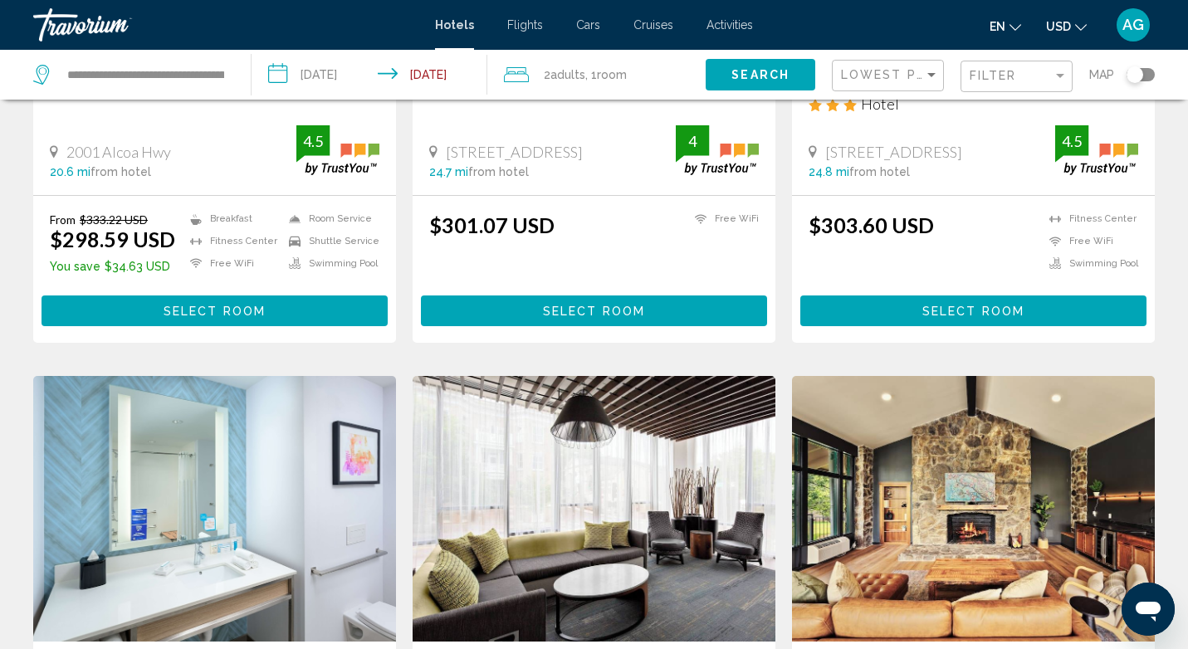
click at [939, 454] on img "Main content" at bounding box center [973, 509] width 363 height 266
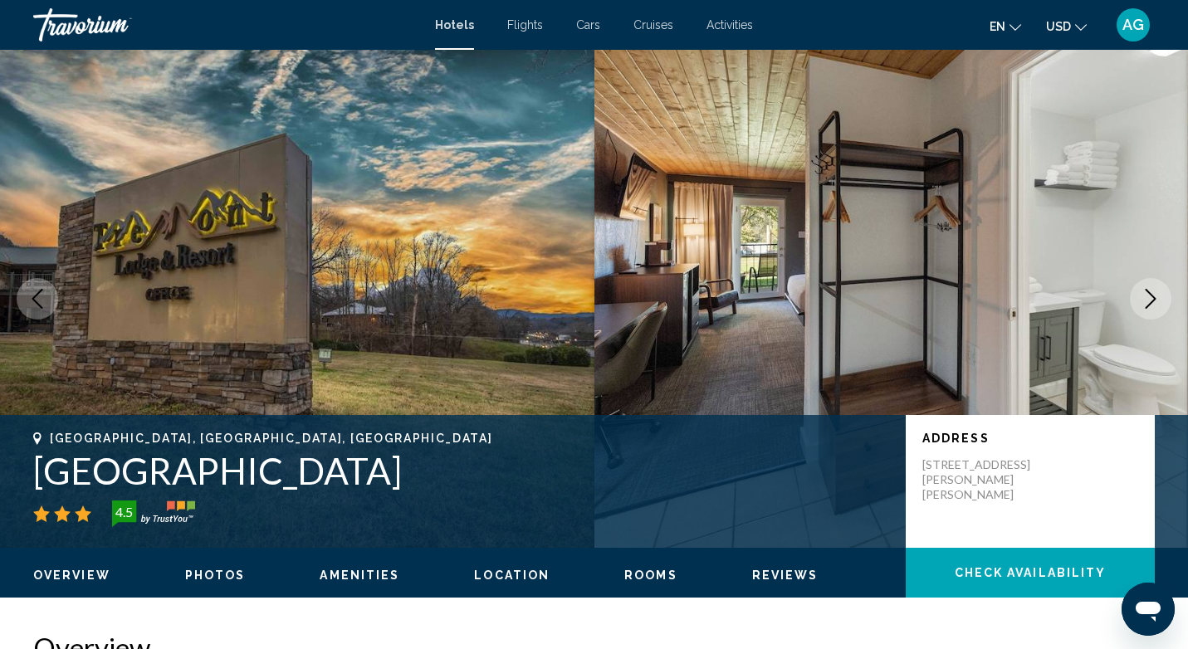
click at [1151, 296] on icon "Next image" at bounding box center [1151, 299] width 20 height 20
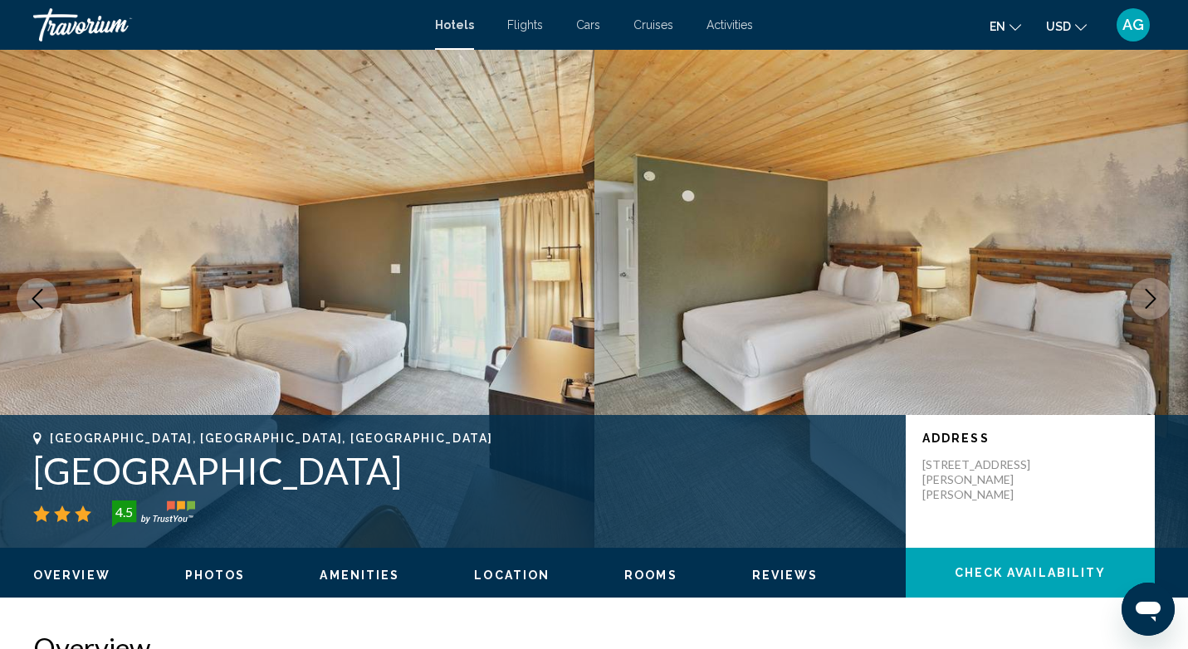
click at [1151, 296] on icon "Next image" at bounding box center [1151, 299] width 20 height 20
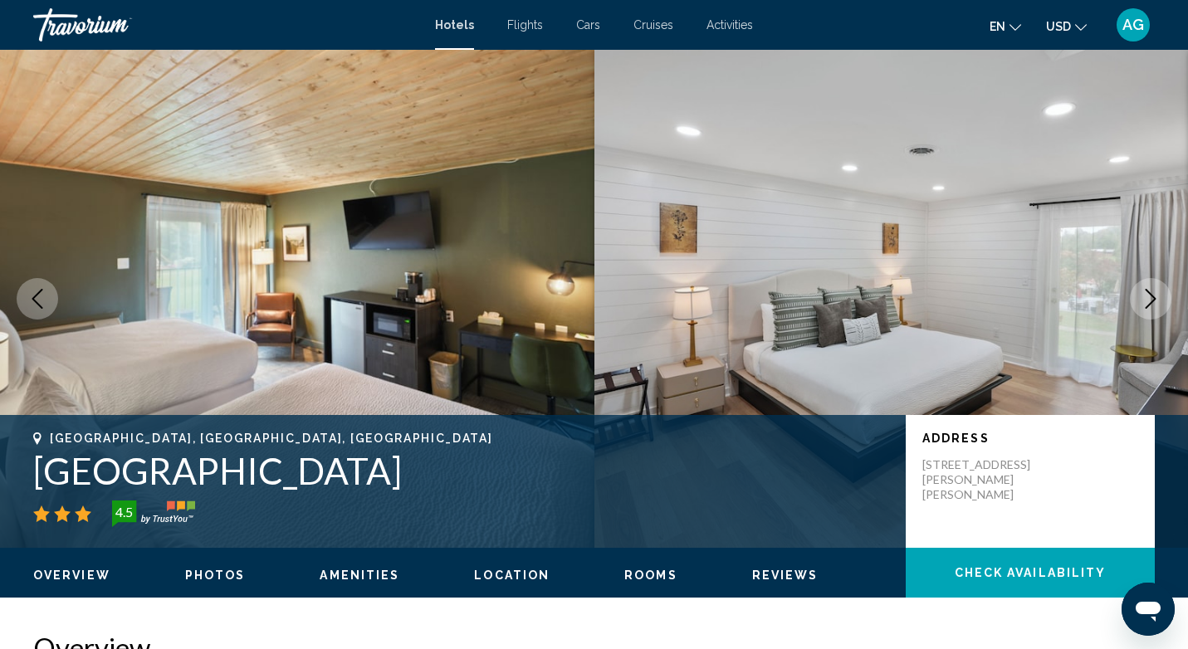
click at [1151, 296] on icon "Next image" at bounding box center [1151, 299] width 20 height 20
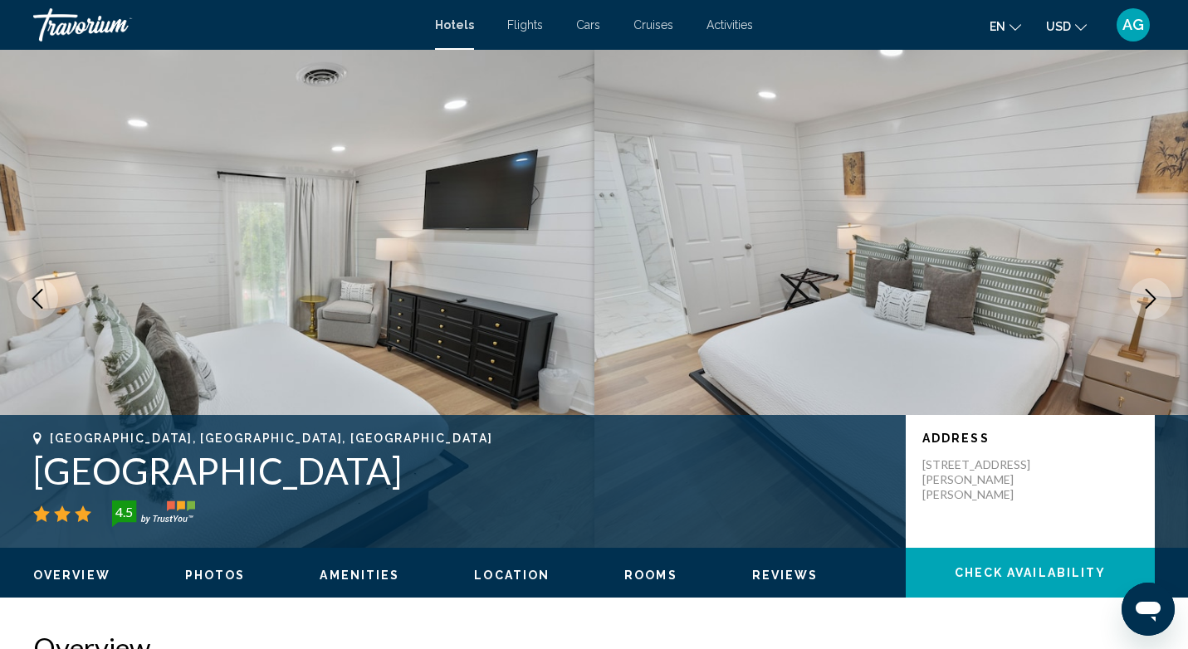
click at [1151, 296] on icon "Next image" at bounding box center [1151, 299] width 20 height 20
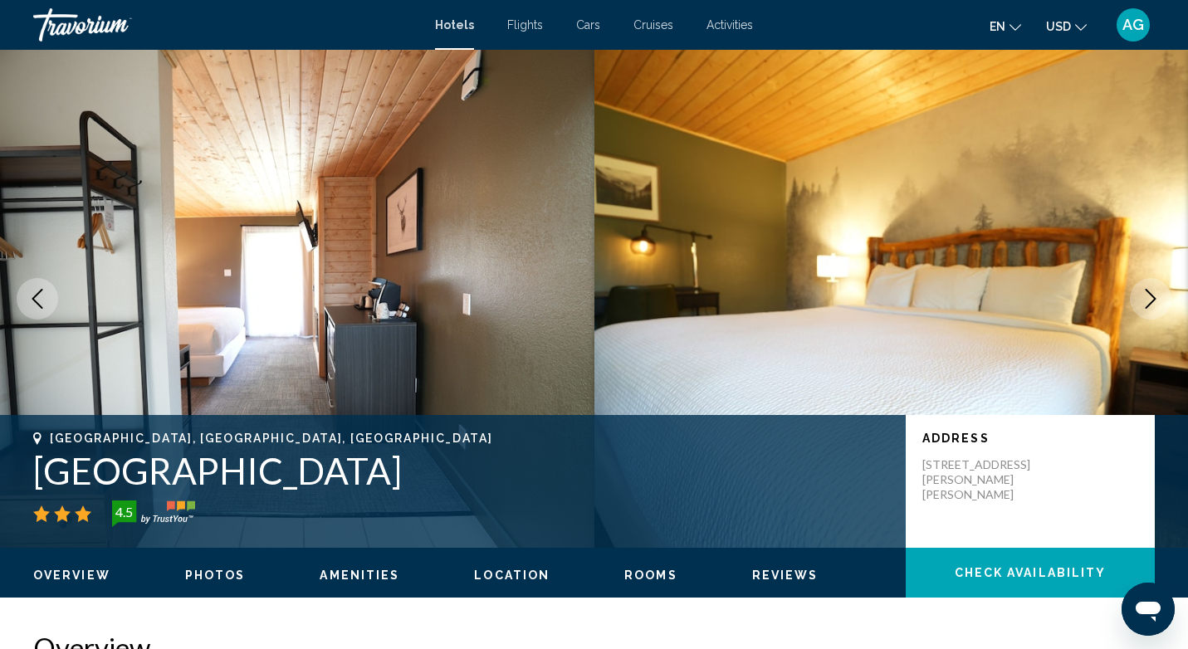
click at [1151, 296] on icon "Next image" at bounding box center [1151, 299] width 20 height 20
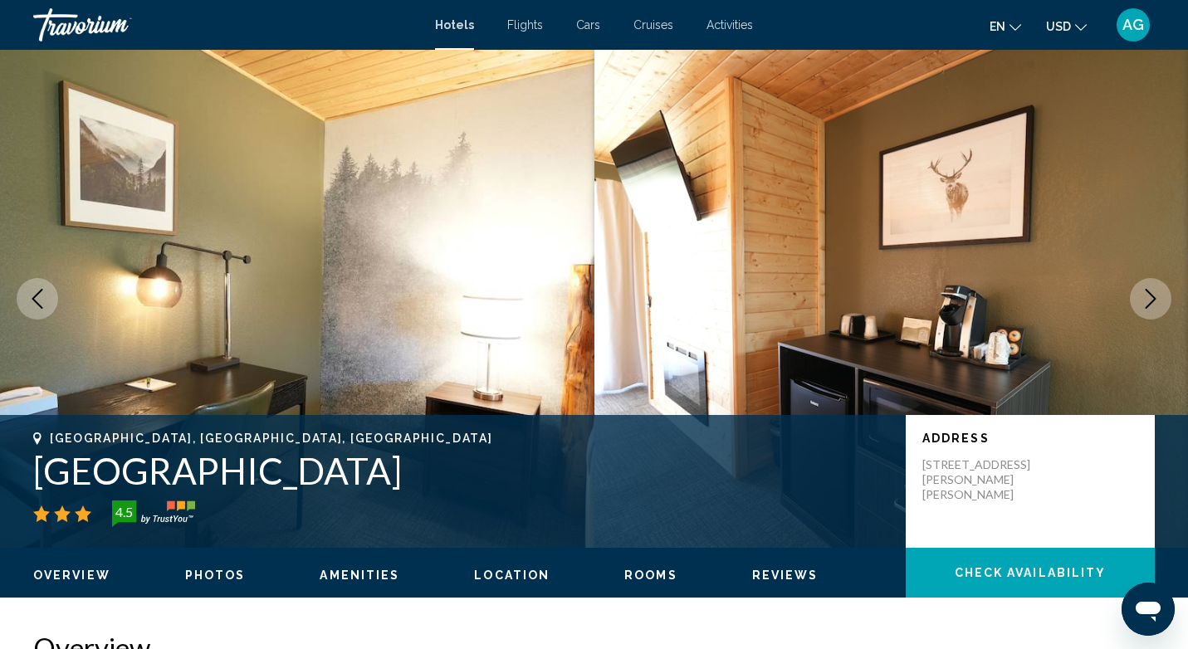
click at [1151, 296] on icon "Next image" at bounding box center [1151, 299] width 20 height 20
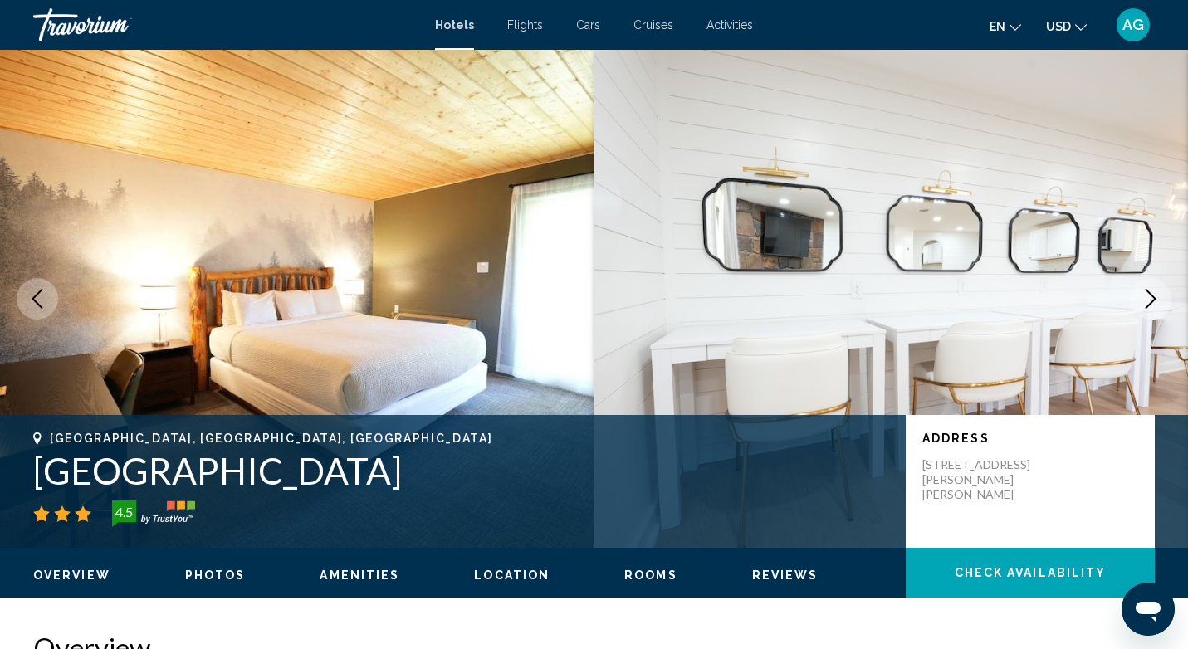
click at [1151, 296] on icon "Next image" at bounding box center [1151, 299] width 20 height 20
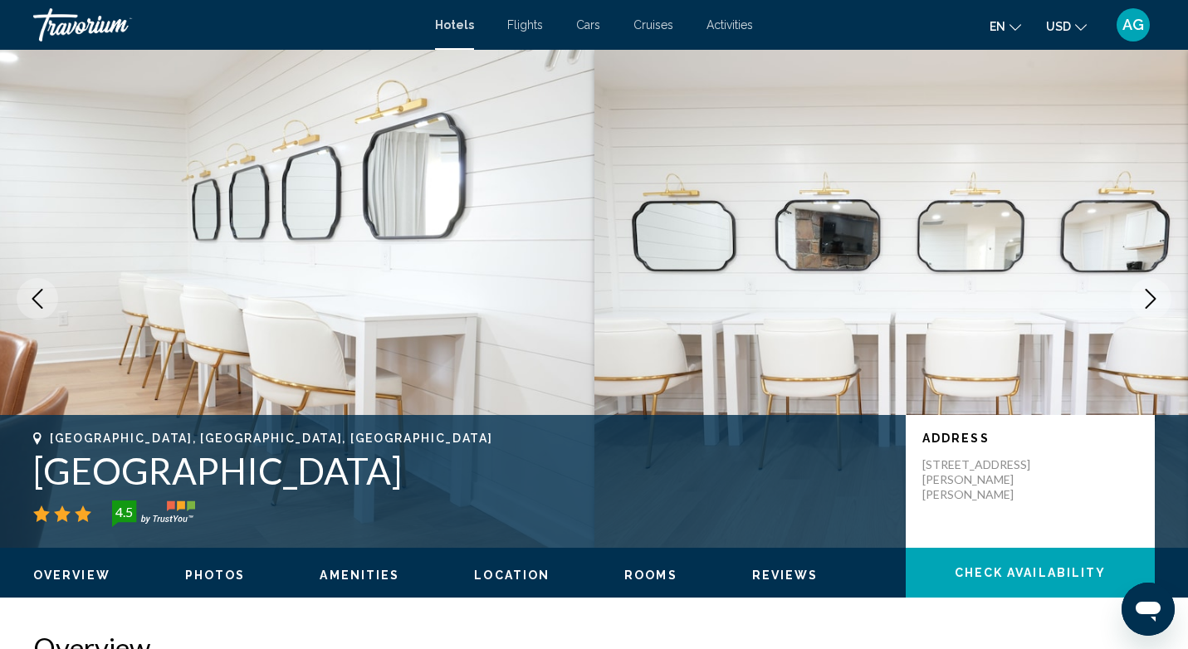
click at [1151, 296] on icon "Next image" at bounding box center [1151, 299] width 20 height 20
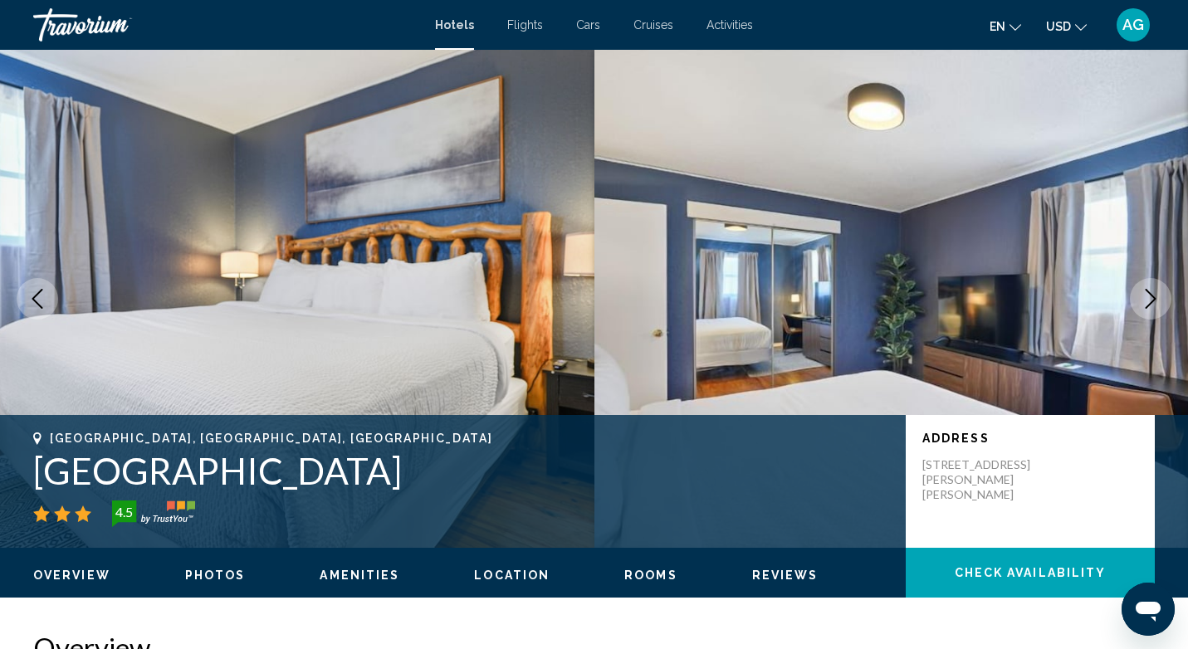
click at [1151, 296] on icon "Next image" at bounding box center [1151, 299] width 20 height 20
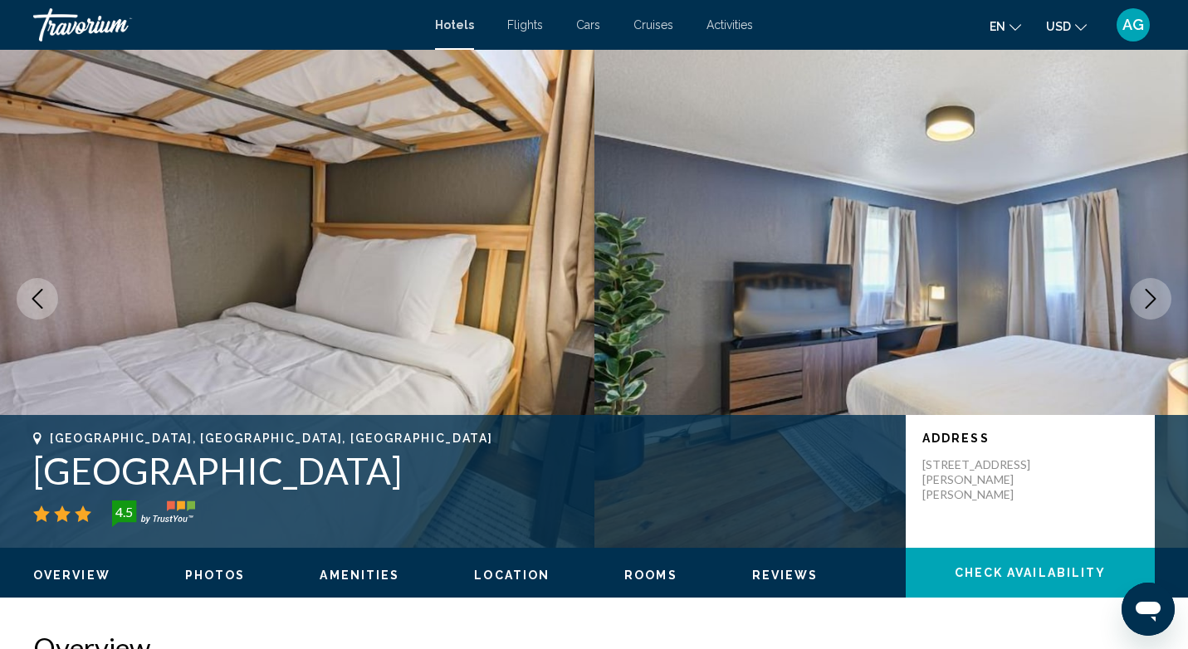
click at [1151, 296] on icon "Next image" at bounding box center [1151, 299] width 20 height 20
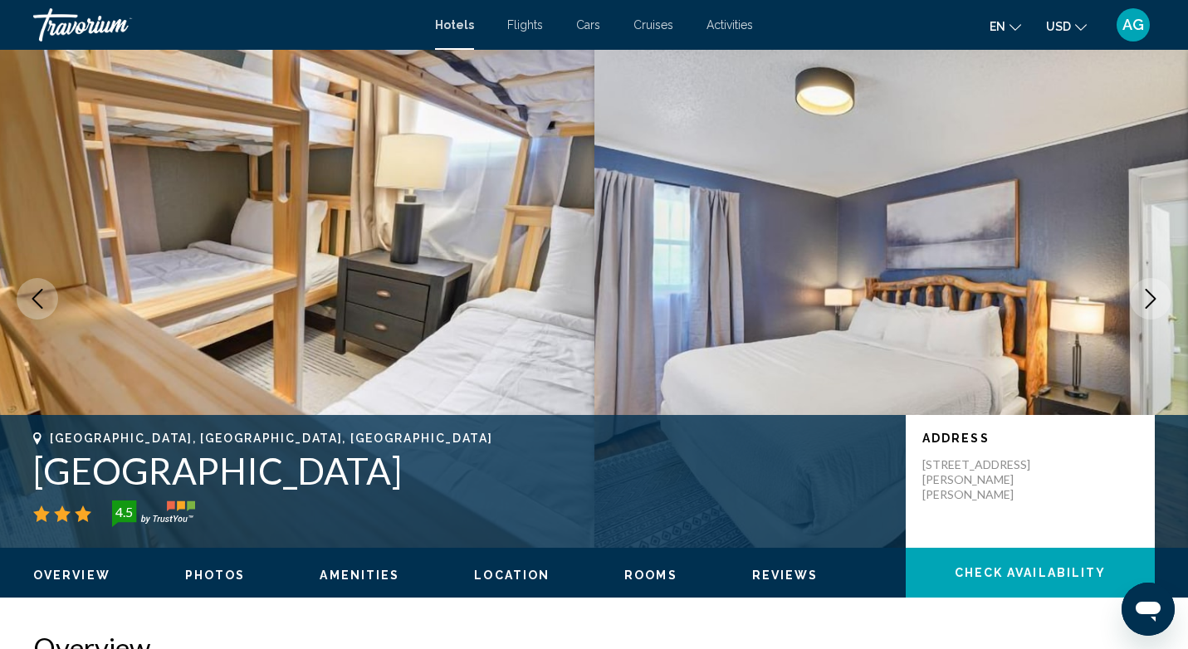
click at [1151, 296] on icon "Next image" at bounding box center [1151, 299] width 20 height 20
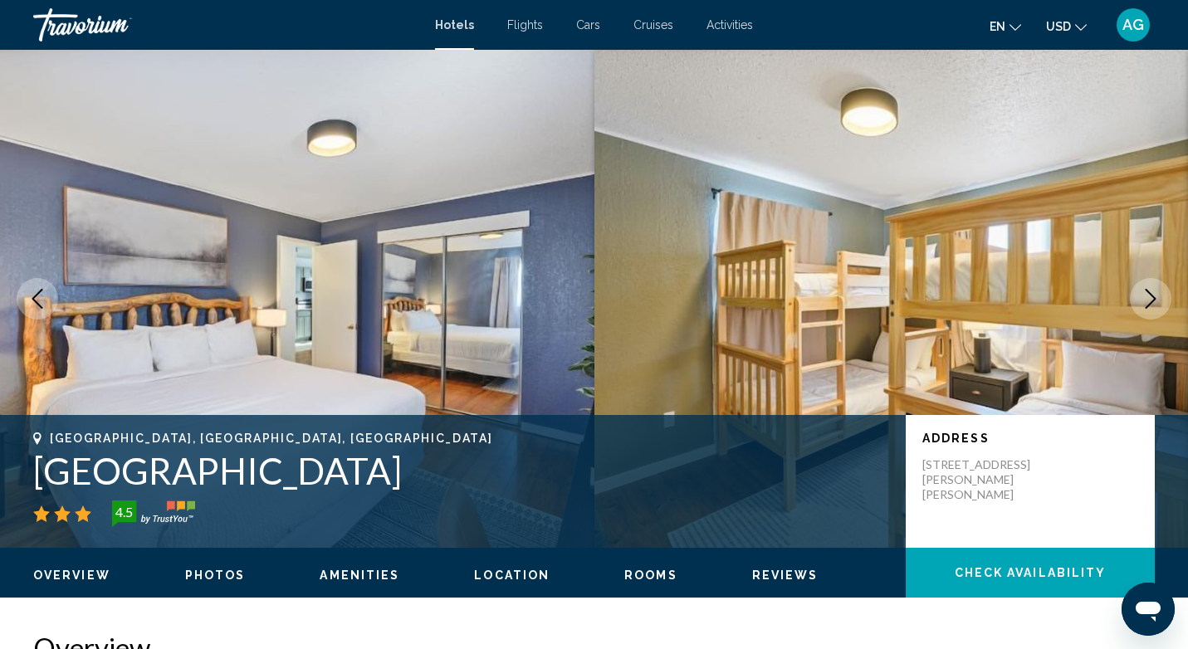
click at [1151, 296] on icon "Next image" at bounding box center [1151, 299] width 20 height 20
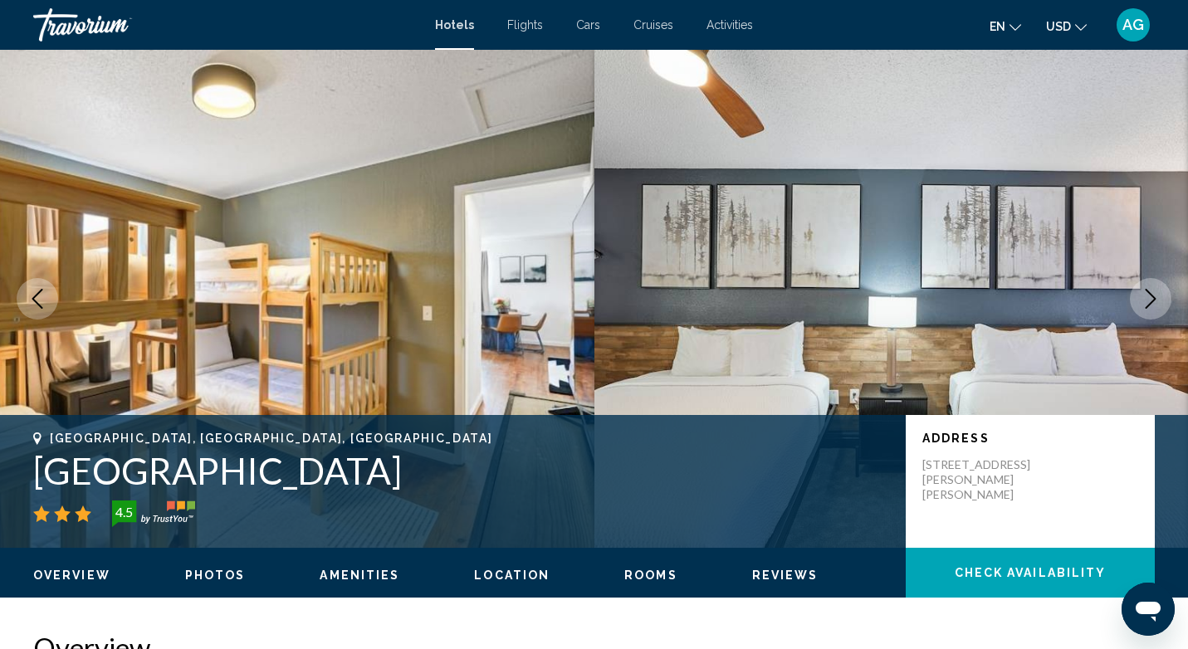
click at [1151, 296] on icon "Next image" at bounding box center [1151, 299] width 20 height 20
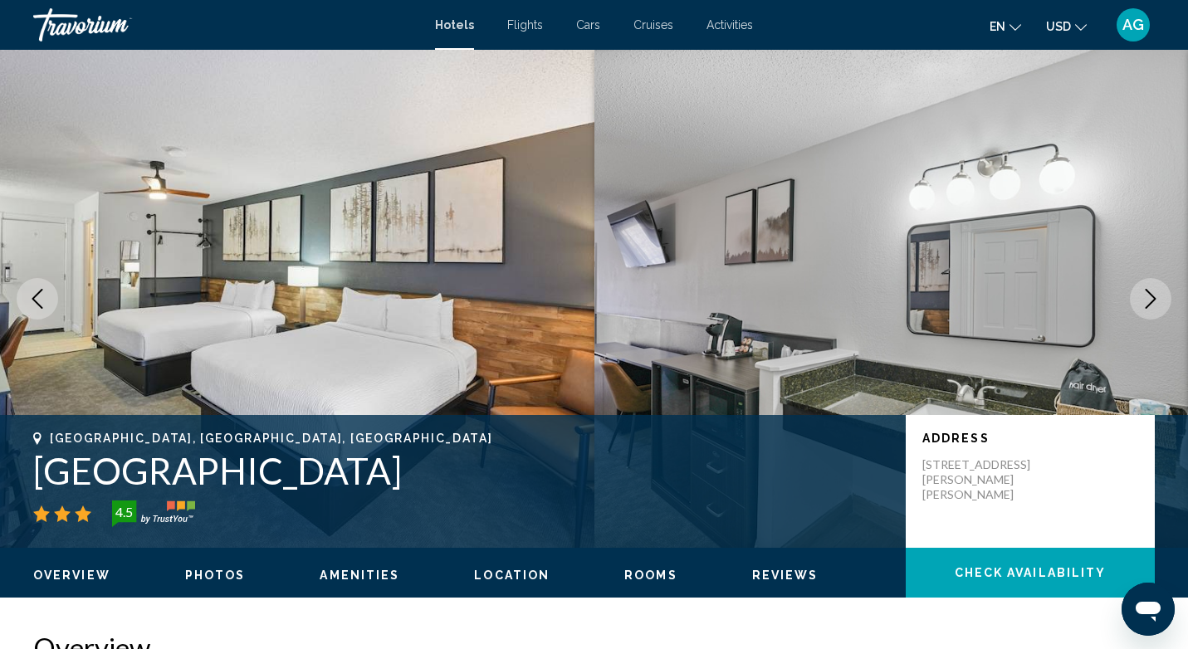
click at [1151, 296] on icon "Next image" at bounding box center [1151, 299] width 20 height 20
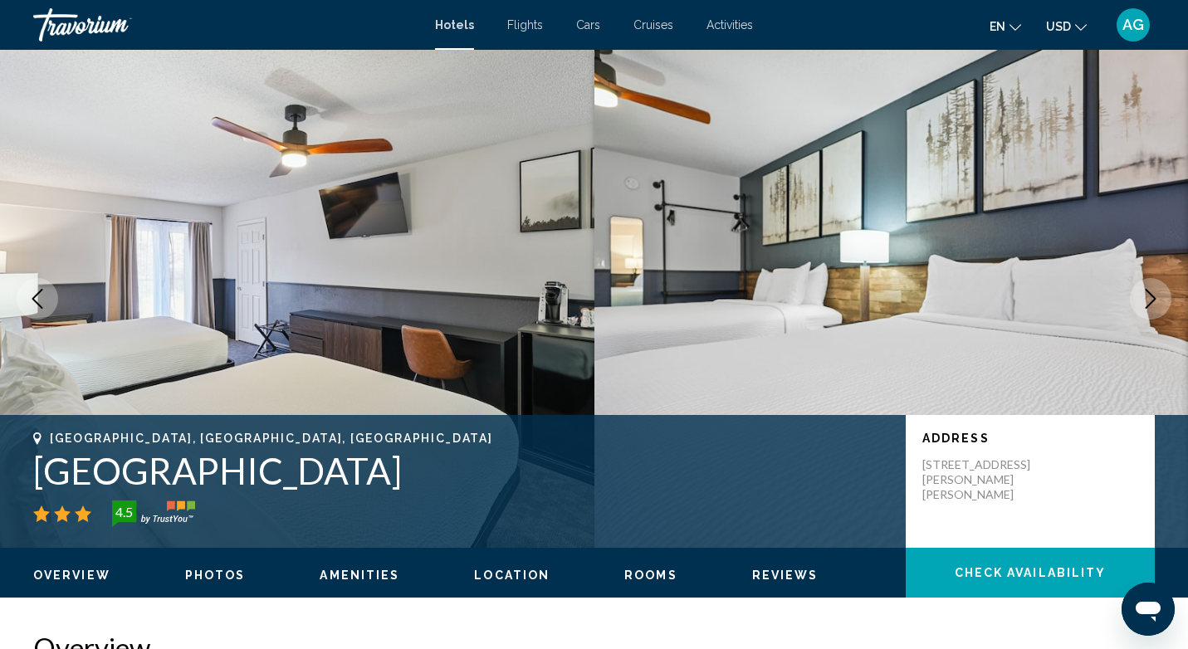
click at [1151, 296] on icon "Next image" at bounding box center [1151, 299] width 20 height 20
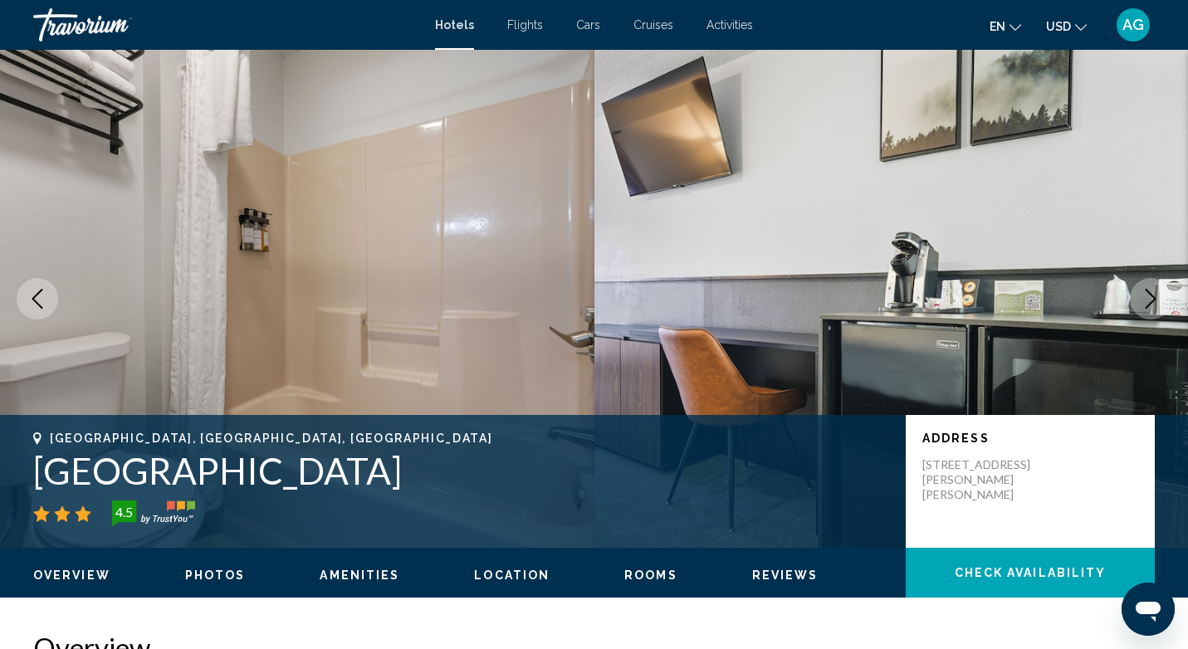
click at [1151, 296] on icon "Next image" at bounding box center [1151, 299] width 20 height 20
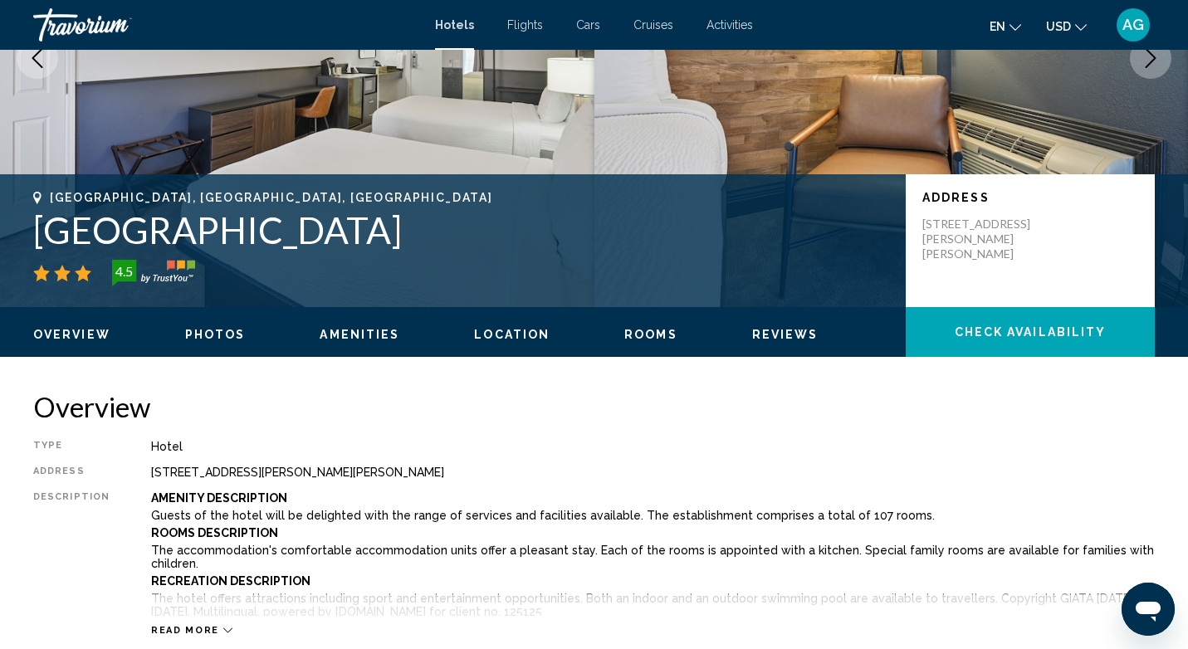
scroll to position [242, 0]
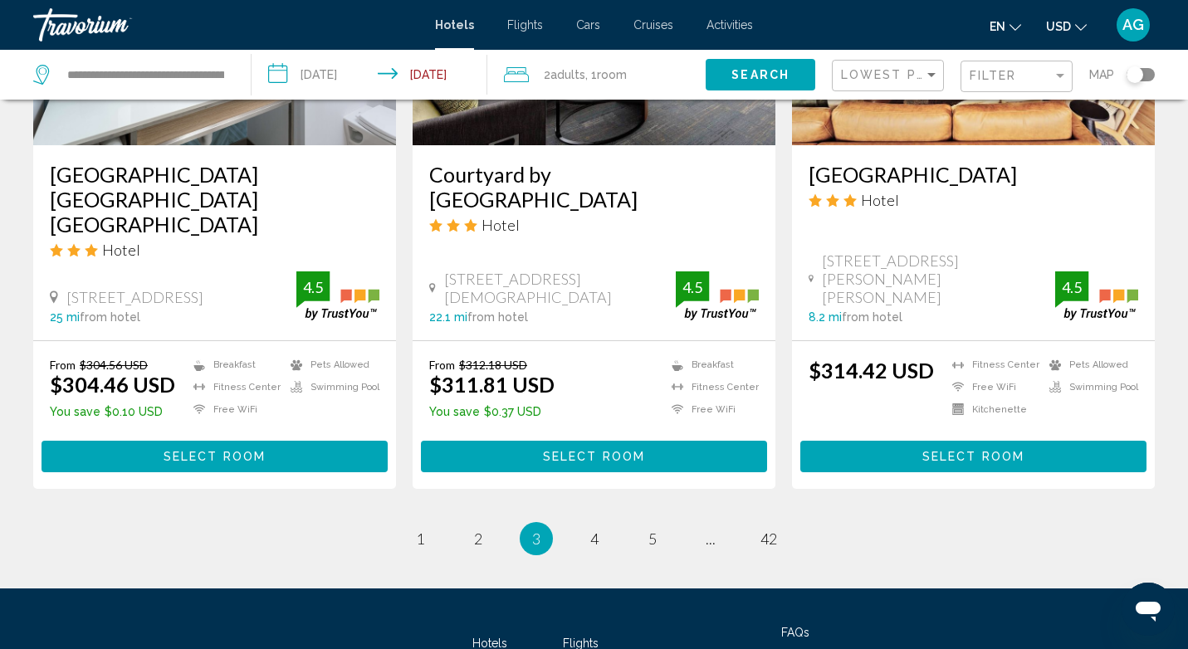
scroll to position [2220, 0]
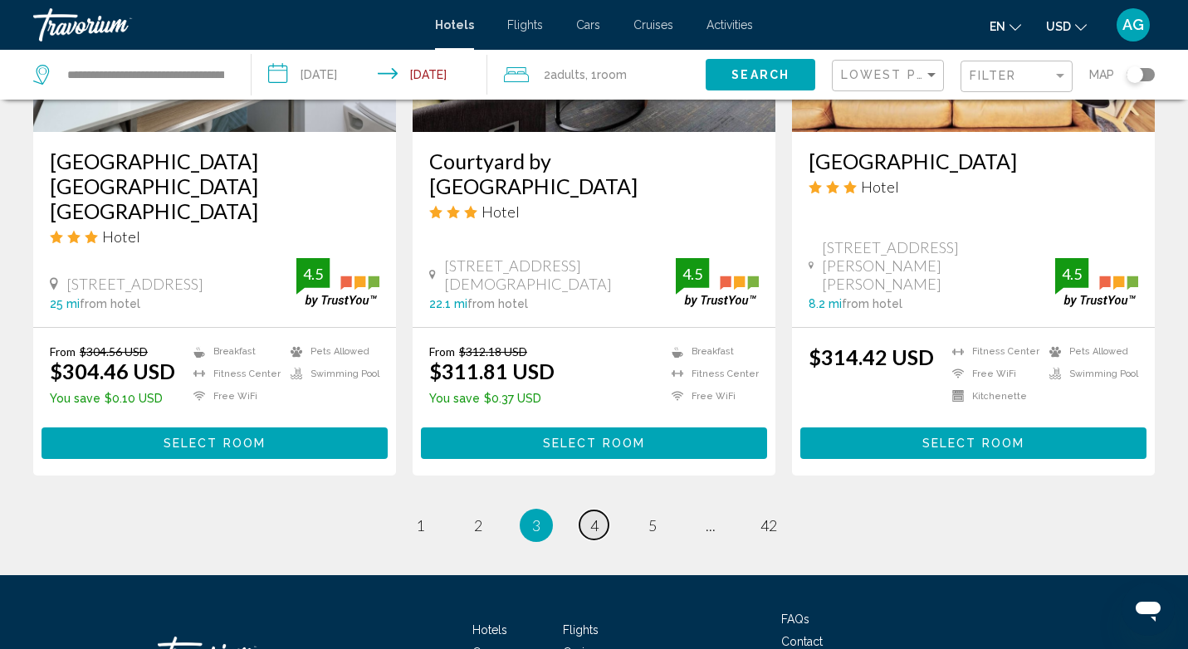
click at [594, 516] on span "4" at bounding box center [594, 525] width 8 height 18
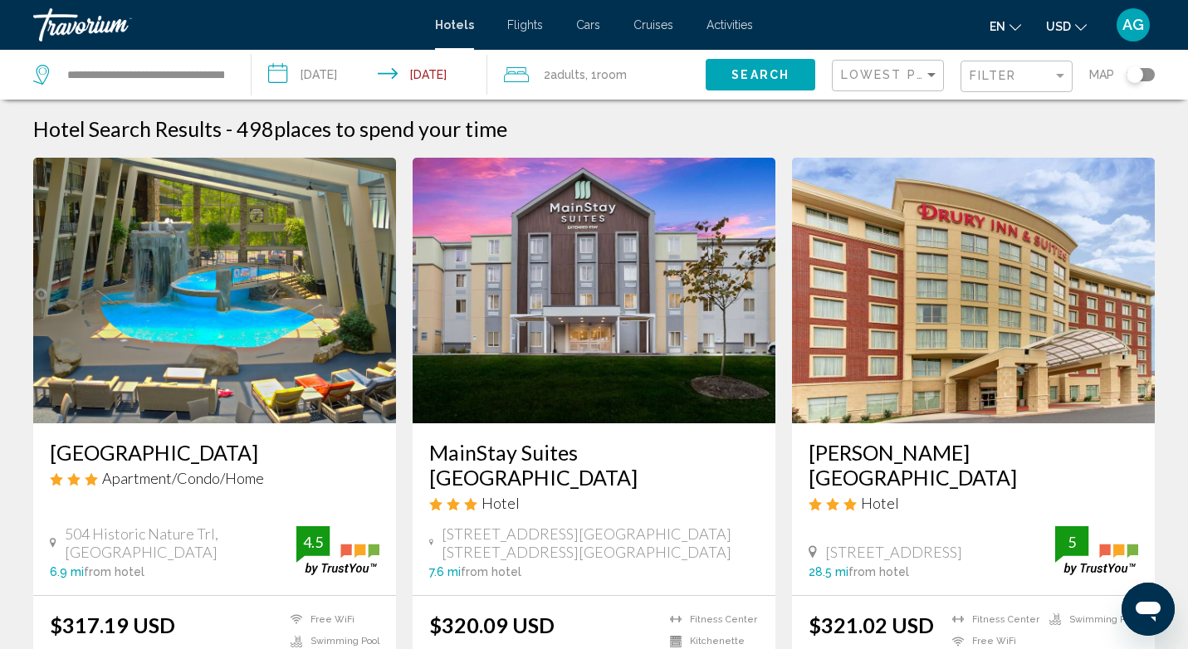
click at [204, 345] on img "Main content" at bounding box center [214, 291] width 363 height 266
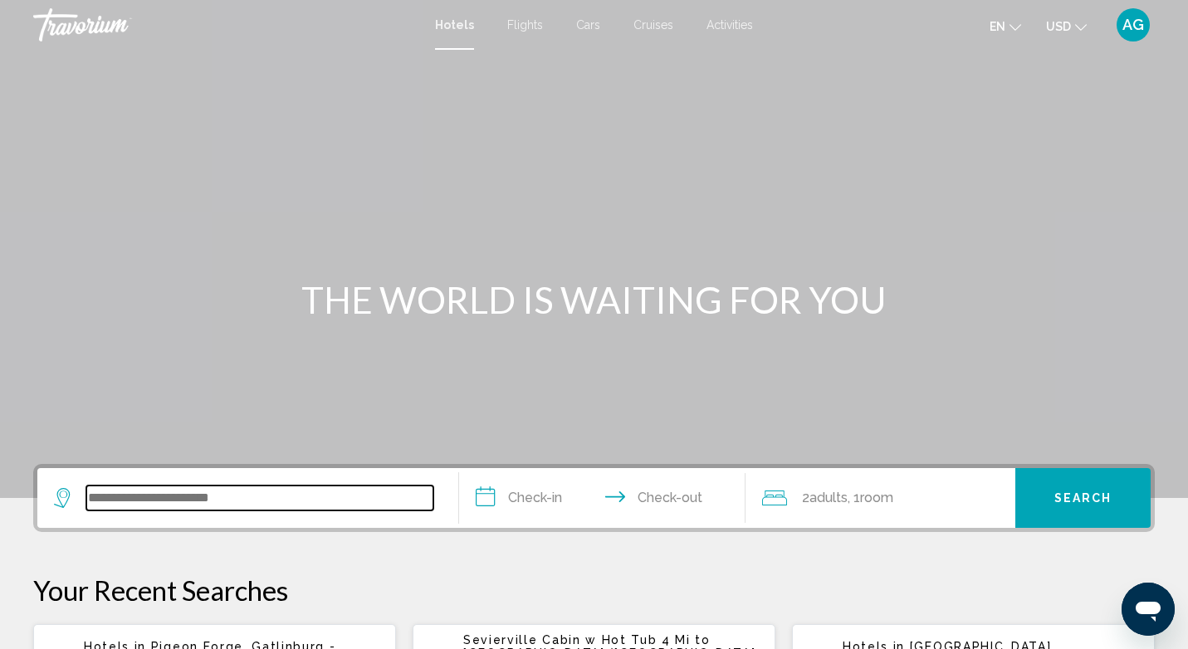
click at [245, 502] on input "Search widget" at bounding box center [259, 498] width 347 height 25
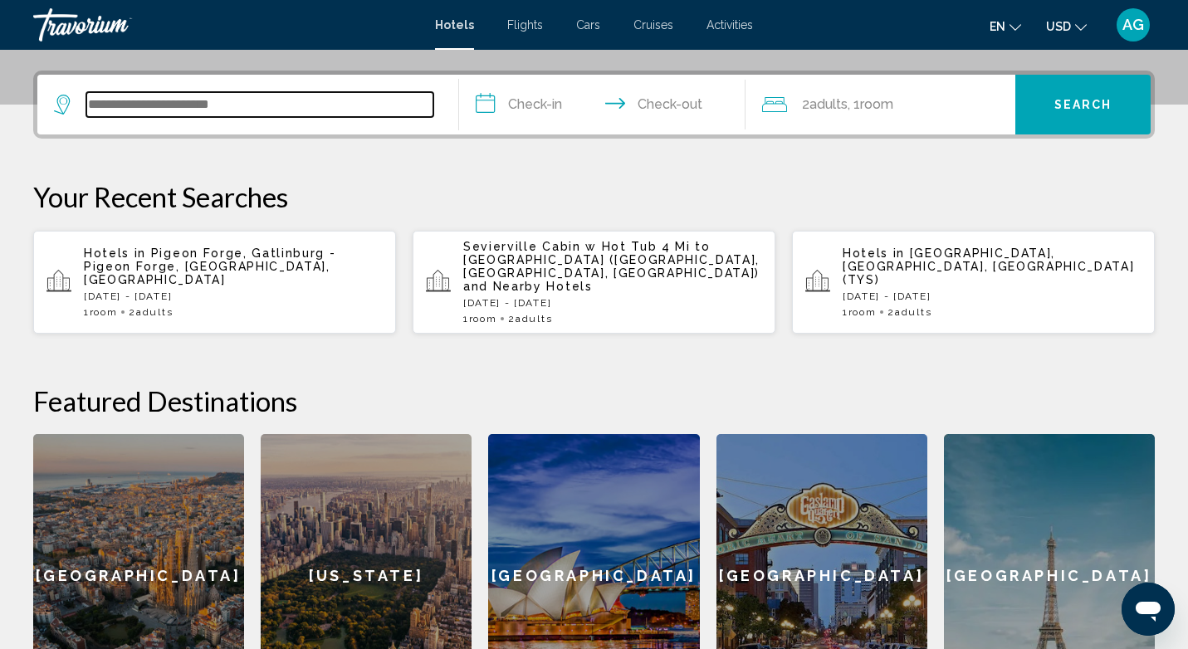
scroll to position [410, 0]
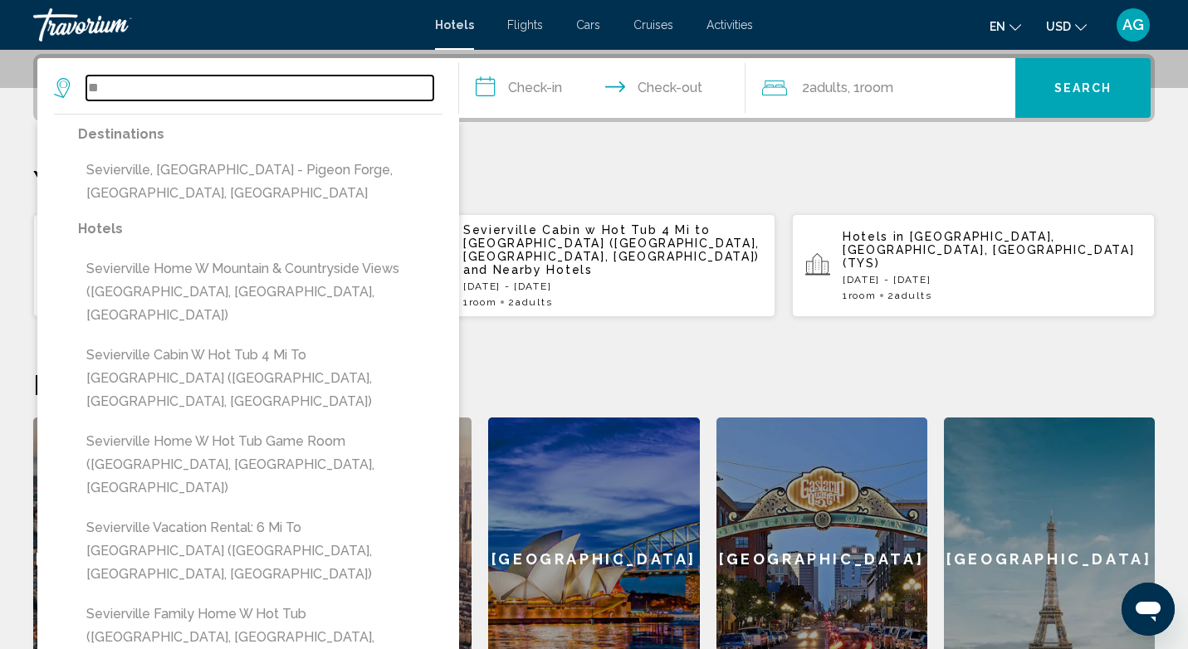
type input "*"
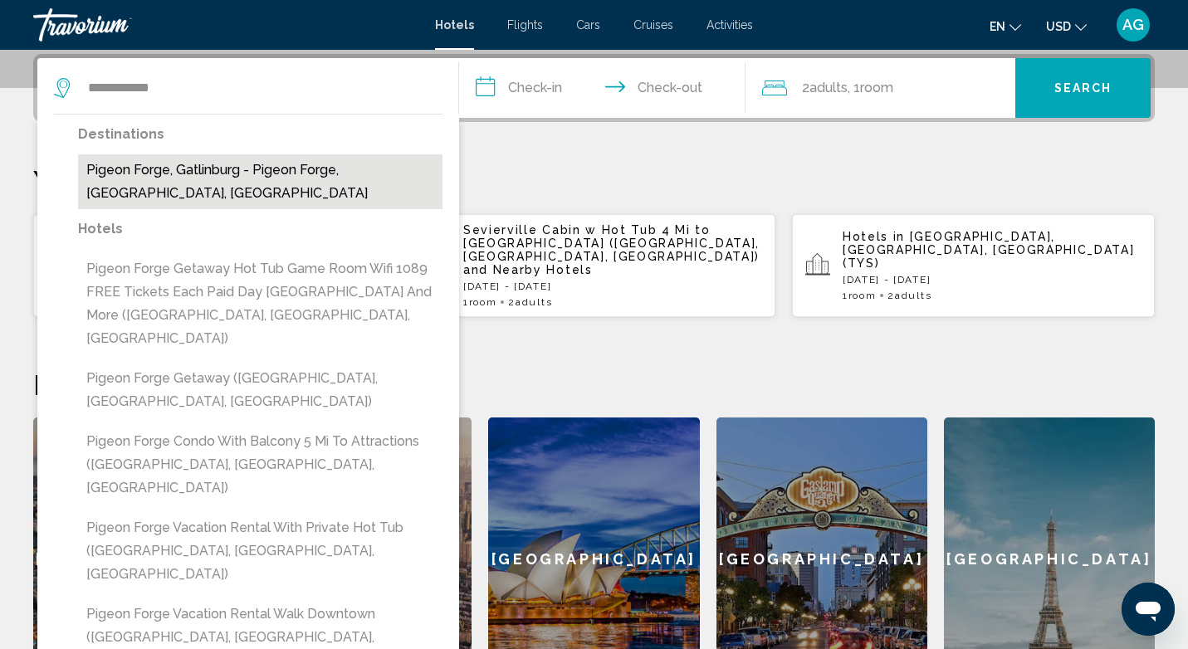
click at [214, 173] on button "Pigeon Forge, Gatlinburg - Pigeon Forge, TN, United States" at bounding box center [260, 181] width 364 height 55
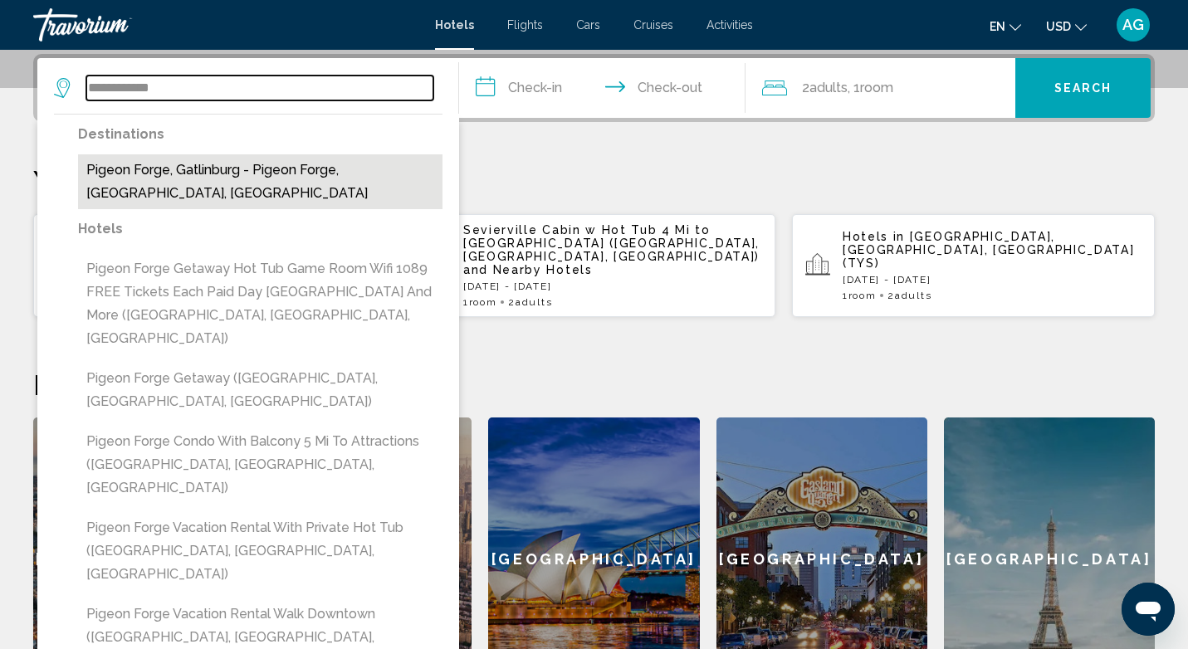
type input "**********"
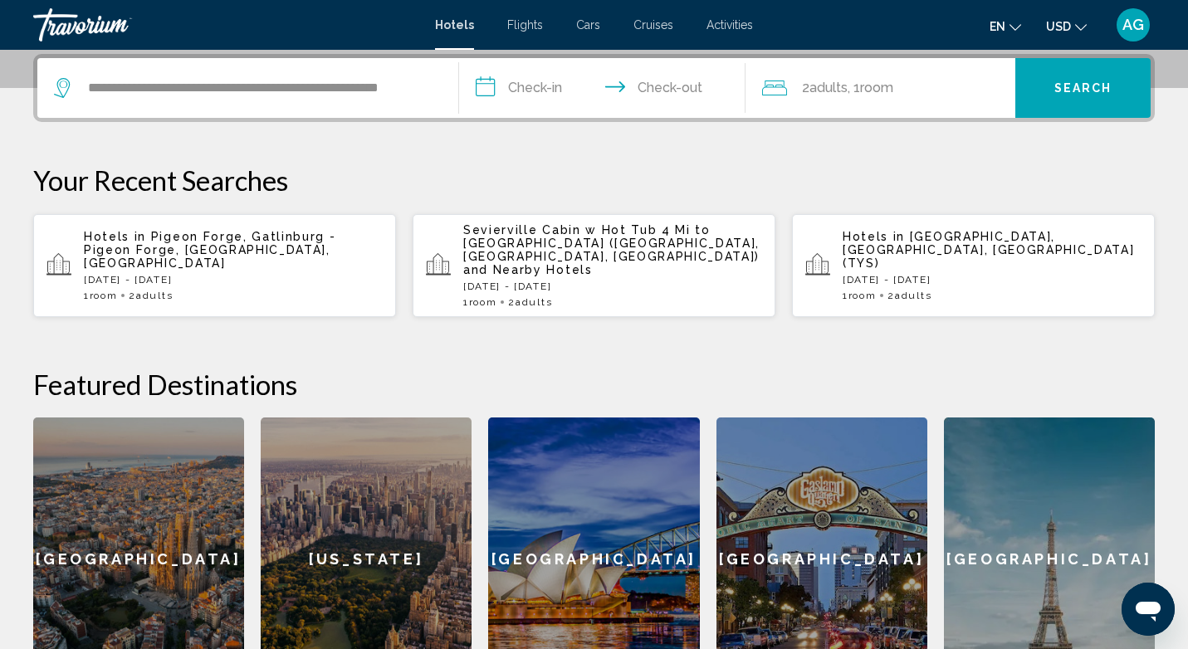
click at [540, 78] on input "**********" at bounding box center [605, 90] width 293 height 65
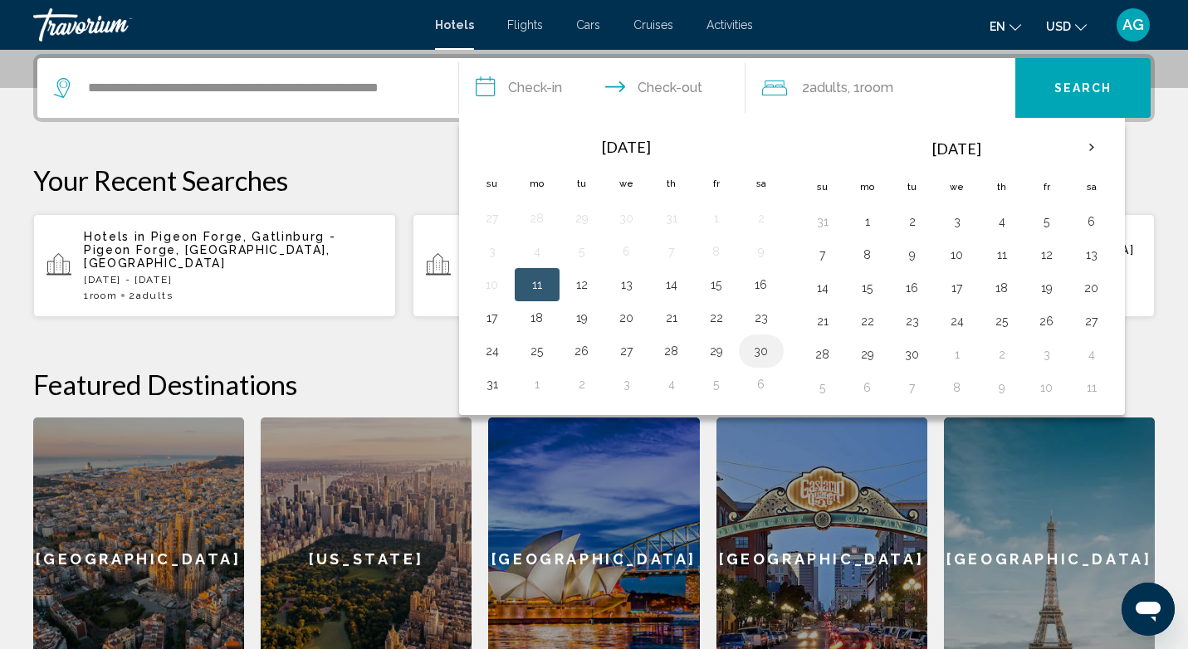
click at [758, 349] on button "30" at bounding box center [761, 351] width 27 height 23
click at [864, 228] on button "1" at bounding box center [867, 221] width 27 height 23
type input "**********"
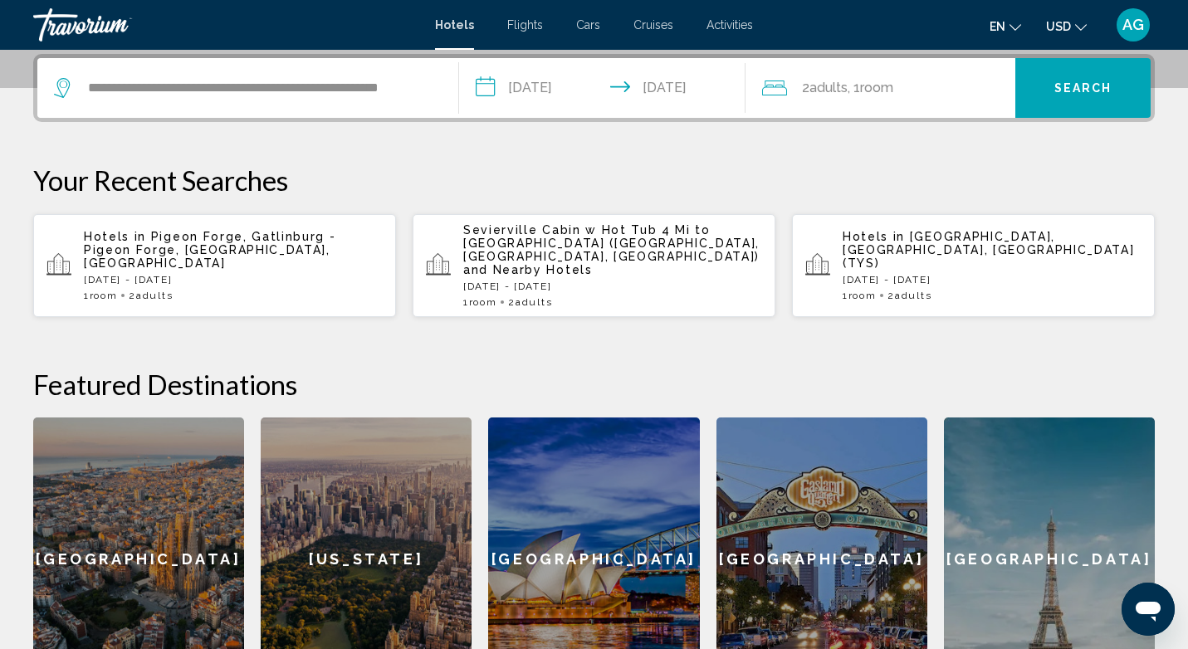
click at [1073, 93] on span "Search" at bounding box center [1083, 88] width 58 height 13
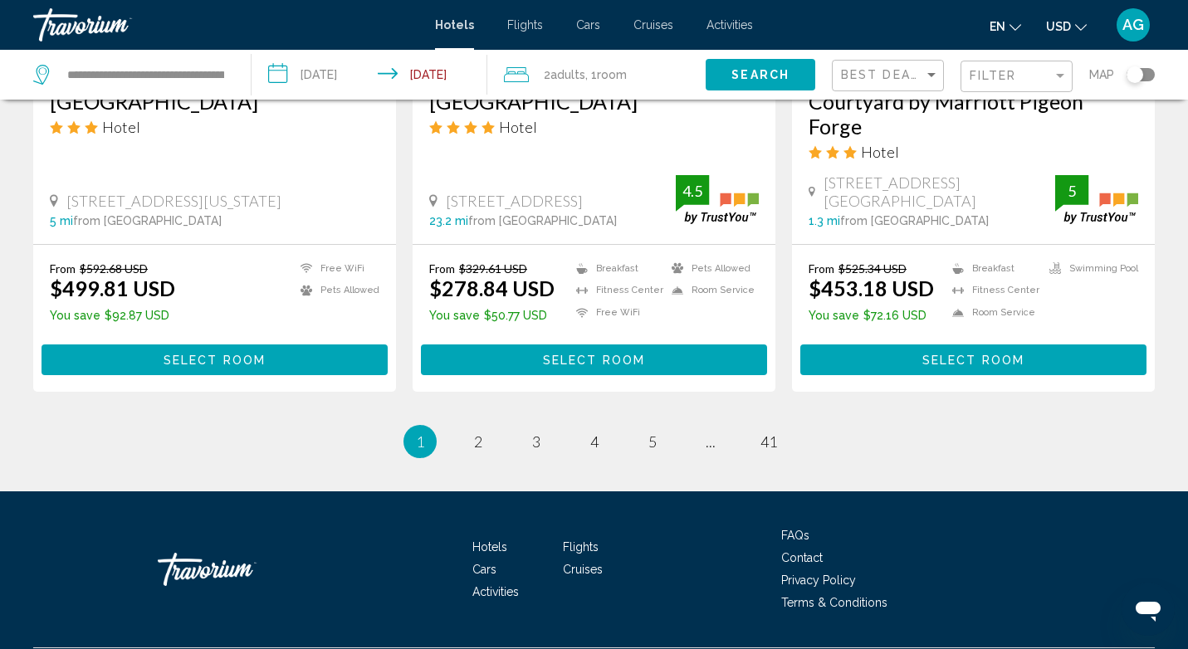
scroll to position [2249, 0]
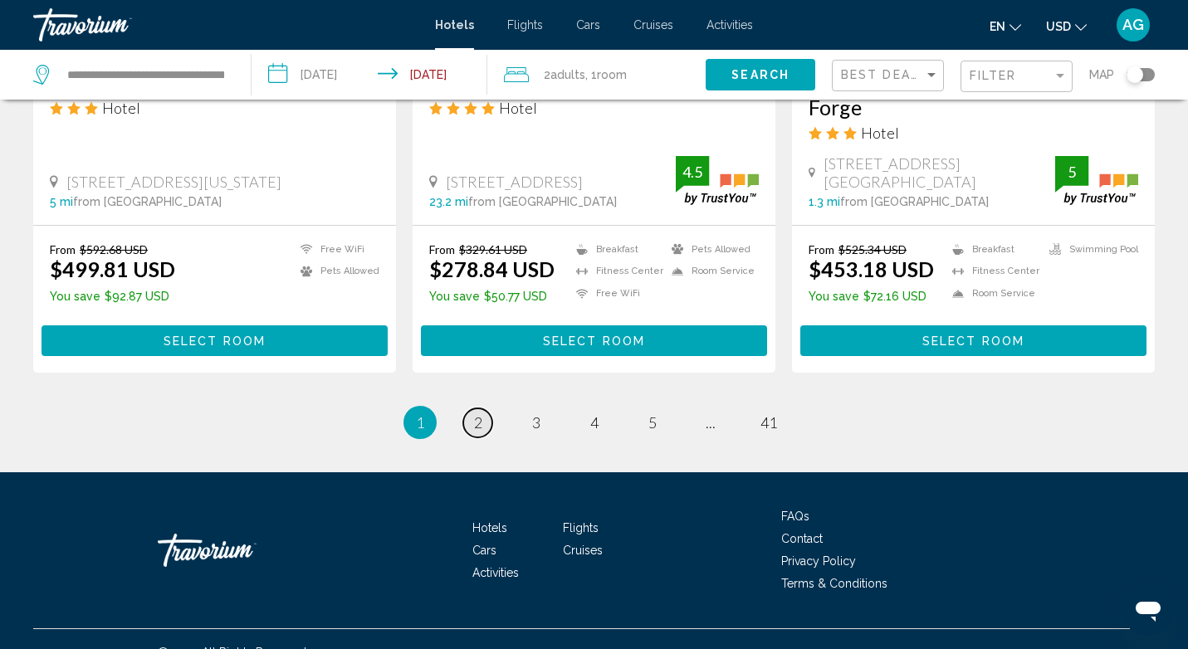
click at [476, 413] on span "2" at bounding box center [478, 422] width 8 height 18
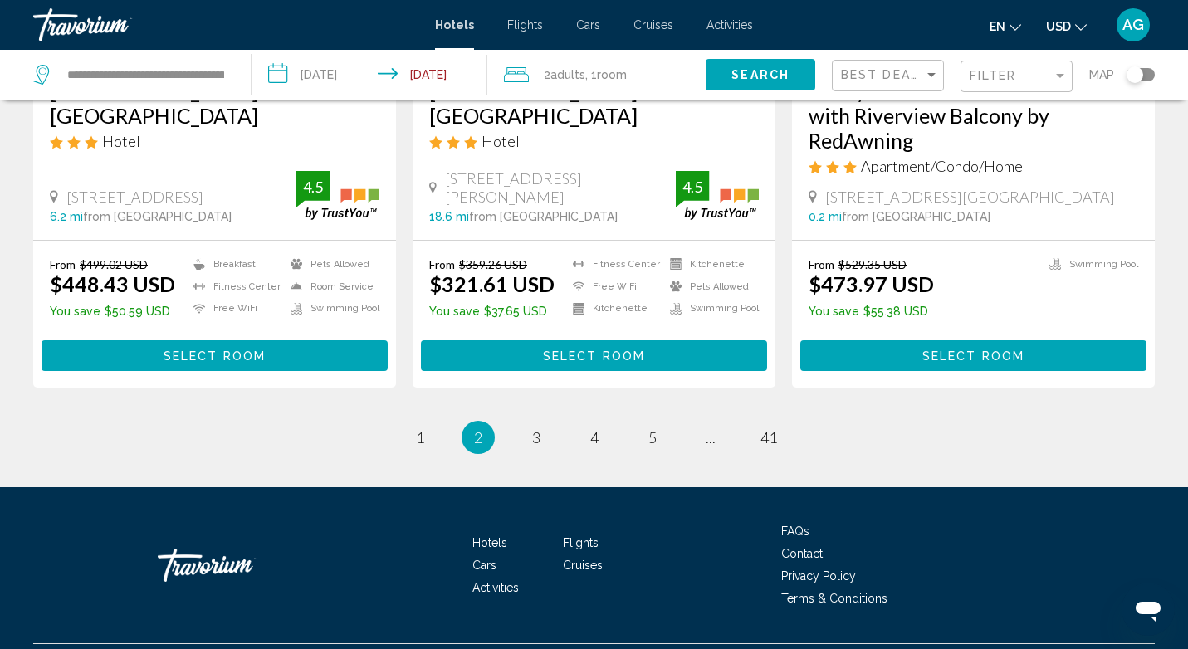
scroll to position [2240, 0]
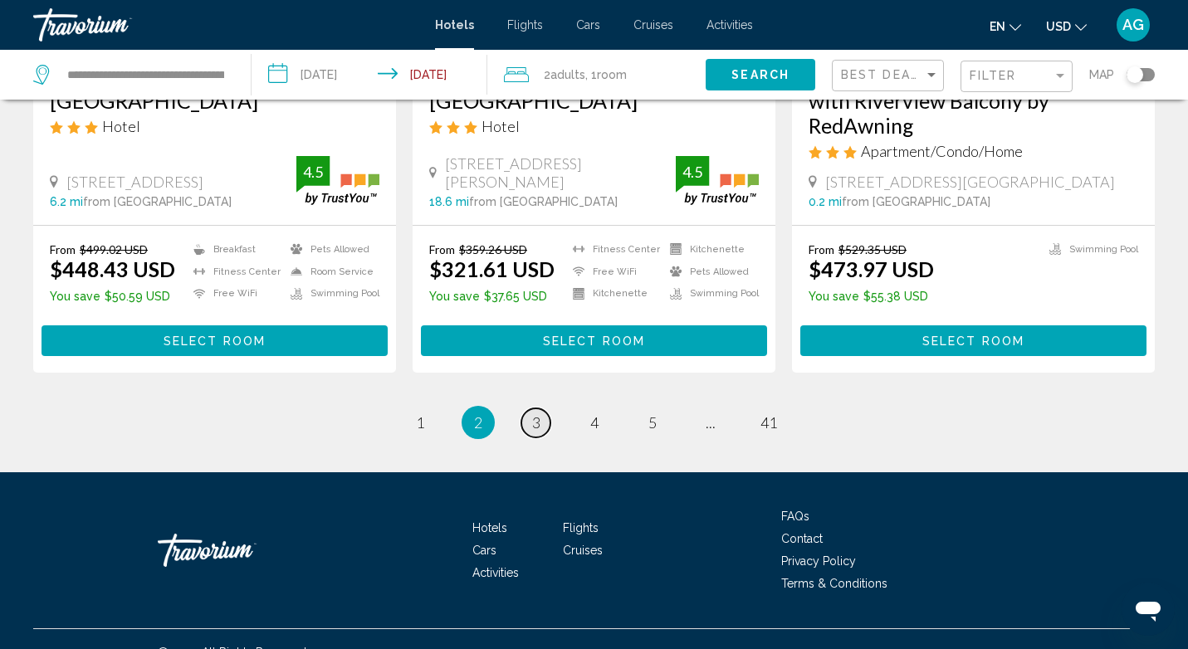
click at [539, 413] on span "3" at bounding box center [536, 422] width 8 height 18
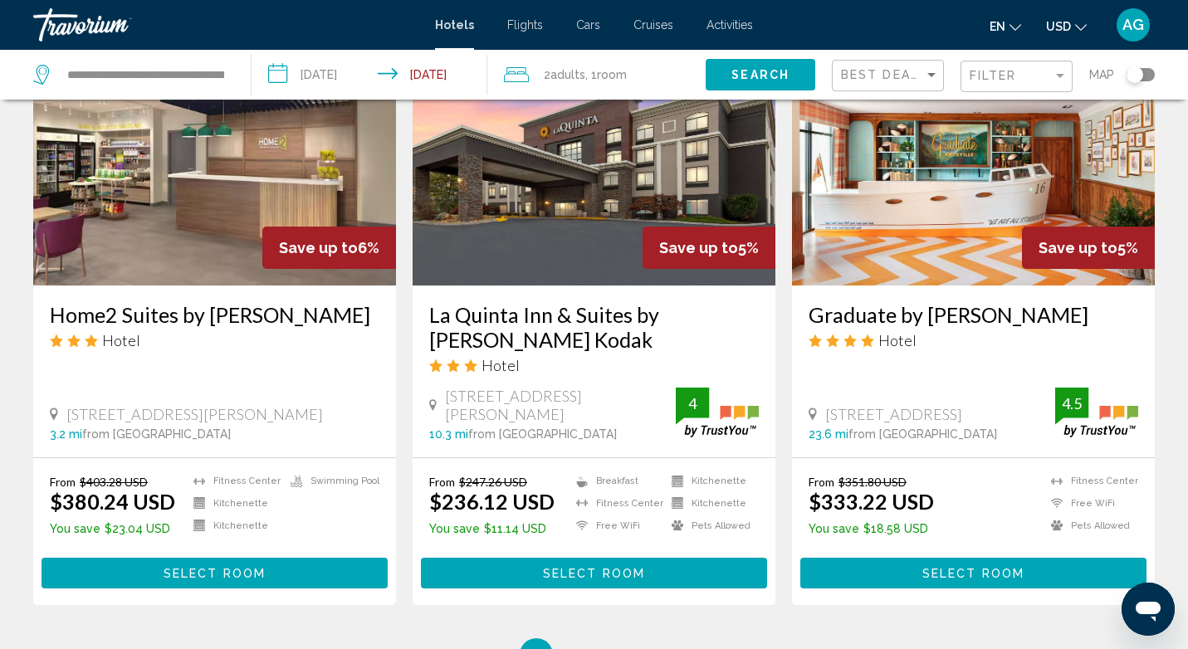
scroll to position [2222, 0]
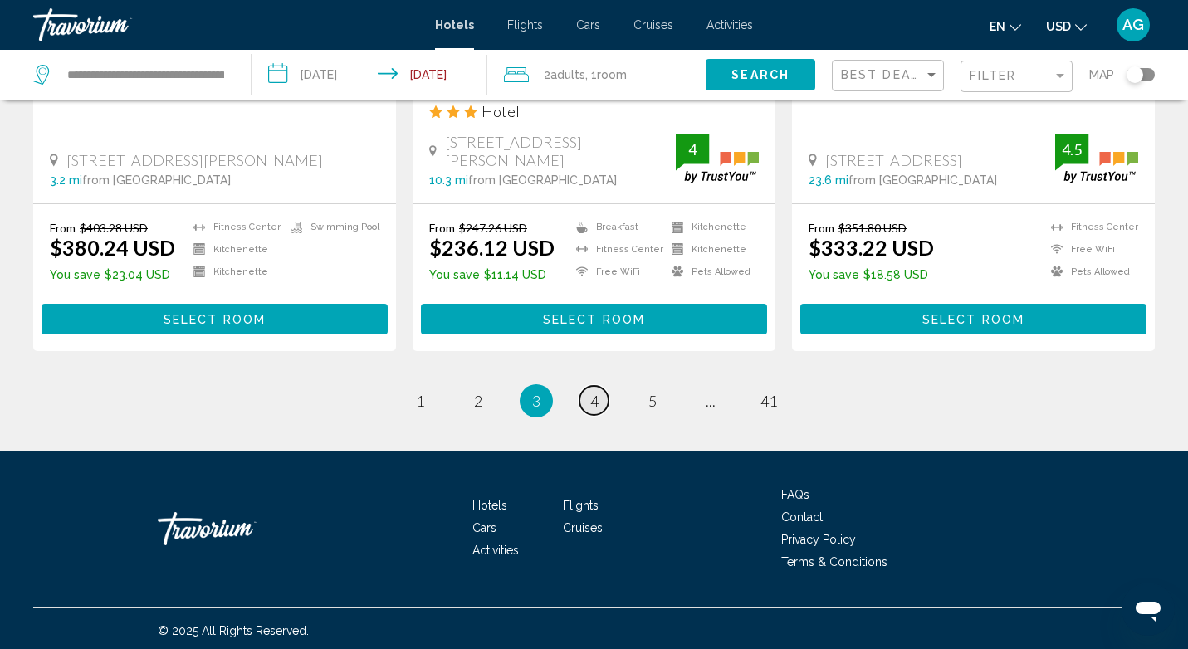
click at [590, 400] on span "4" at bounding box center [594, 401] width 8 height 18
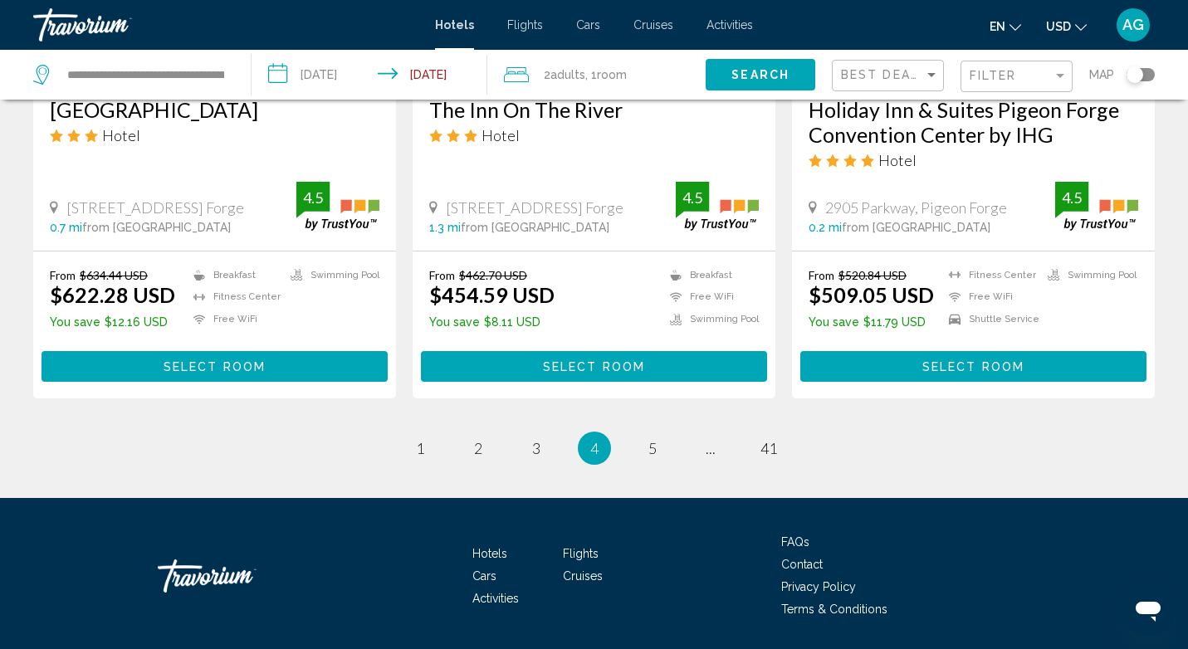
scroll to position [2200, 0]
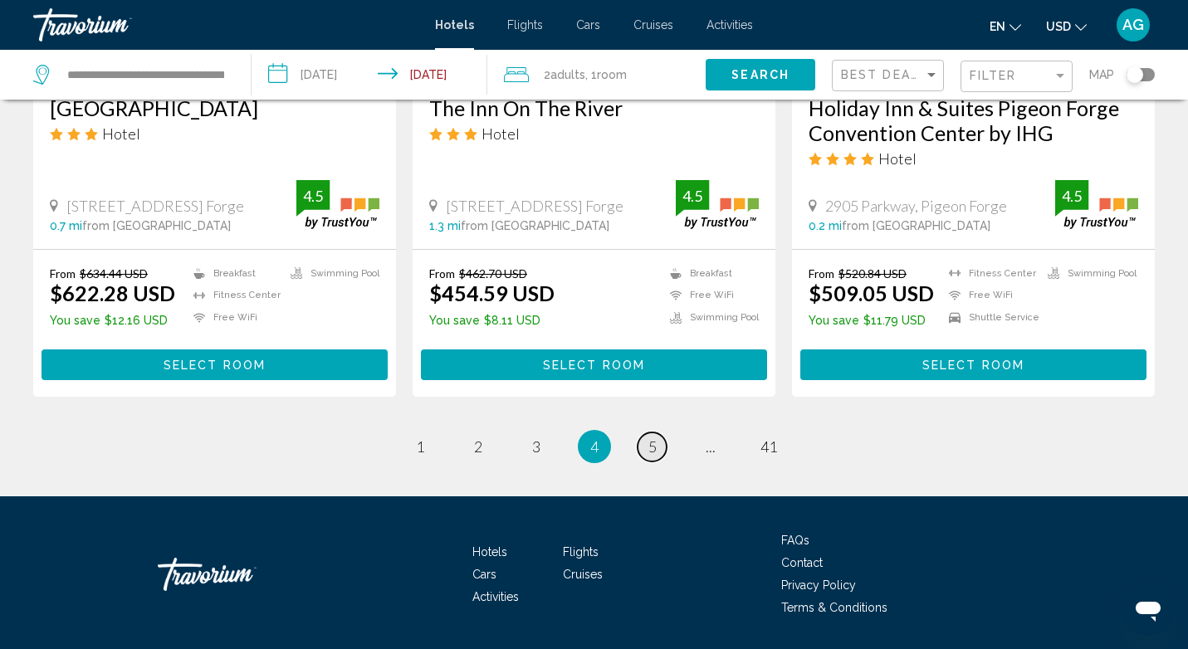
click at [647, 442] on link "page 5" at bounding box center [652, 446] width 29 height 29
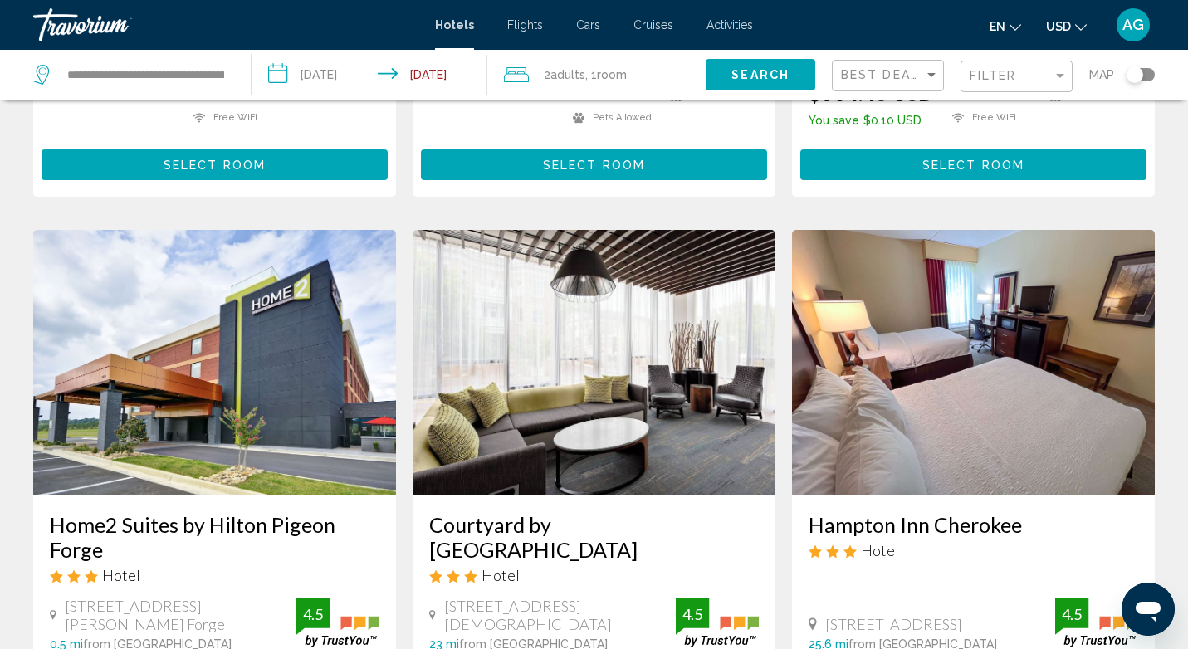
scroll to position [1833, 0]
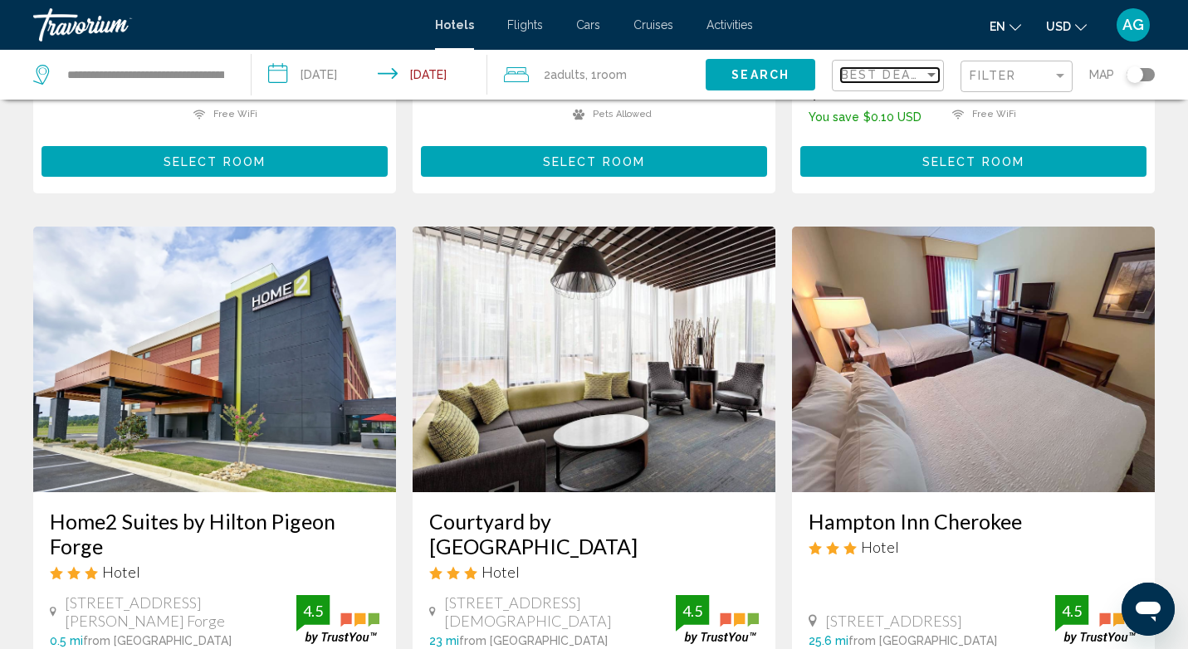
click at [932, 71] on div "Sort by" at bounding box center [931, 74] width 15 height 13
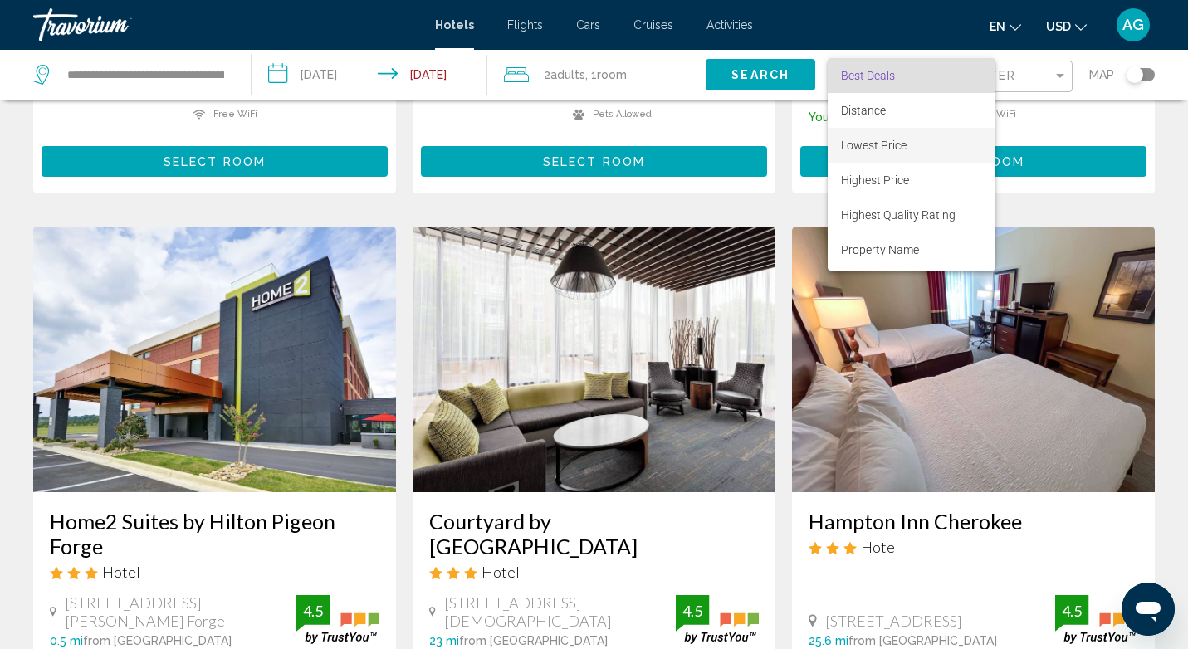
click at [895, 144] on span "Lowest Price" at bounding box center [874, 145] width 66 height 13
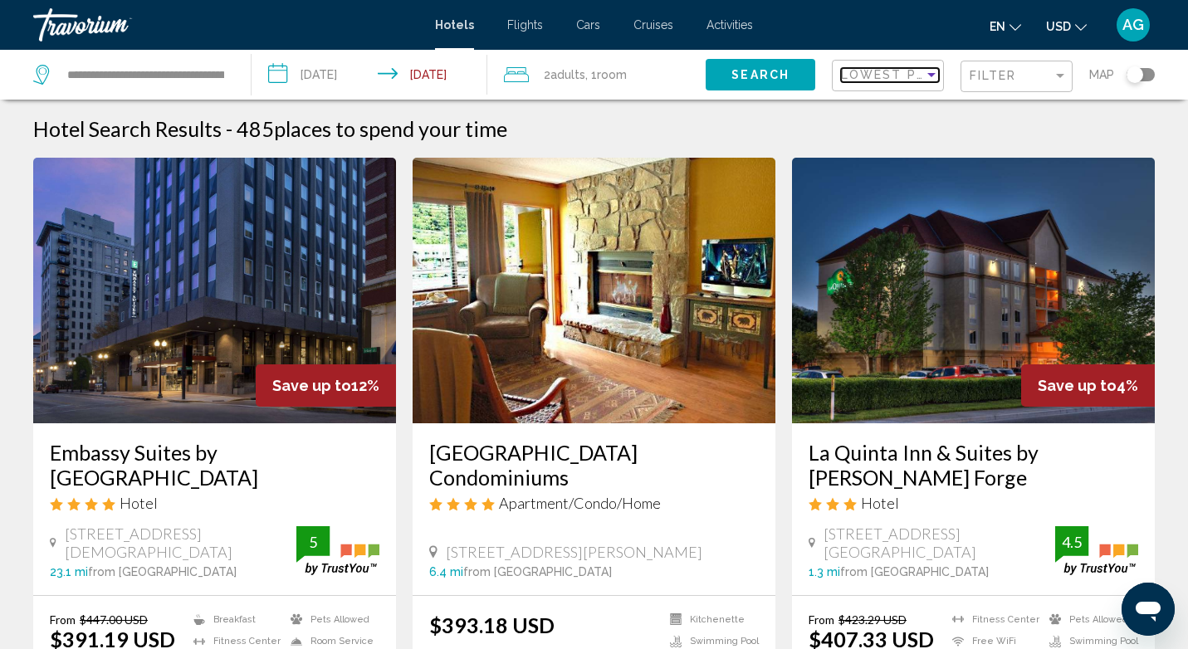
scroll to position [74, 0]
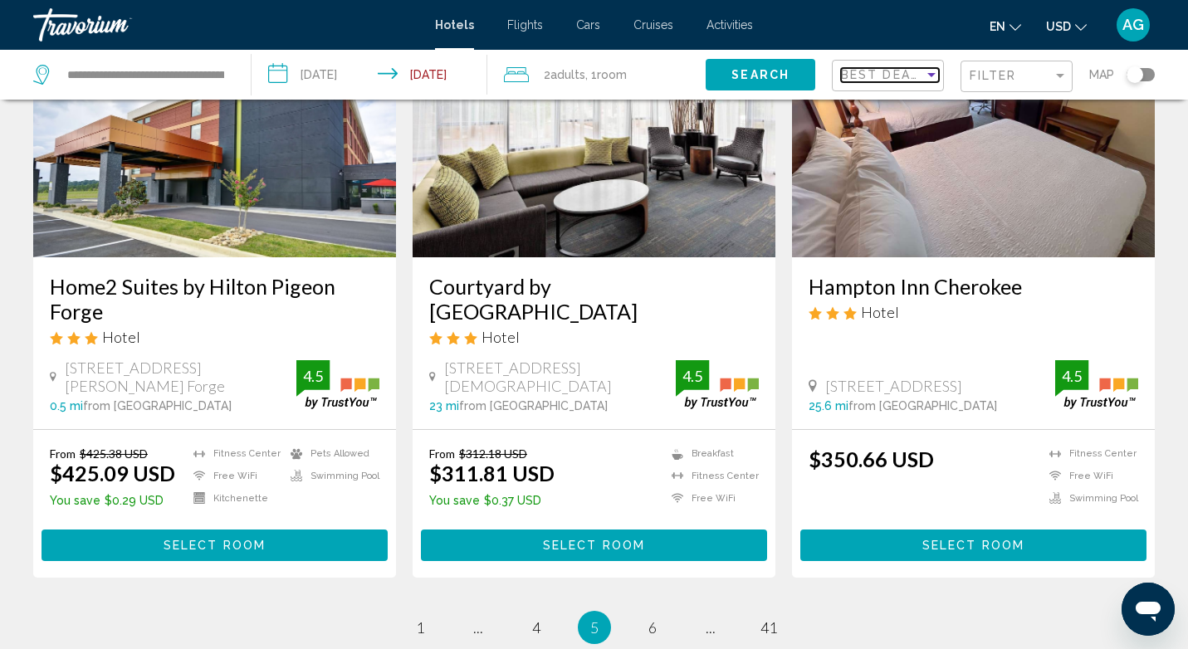
scroll to position [2249, 0]
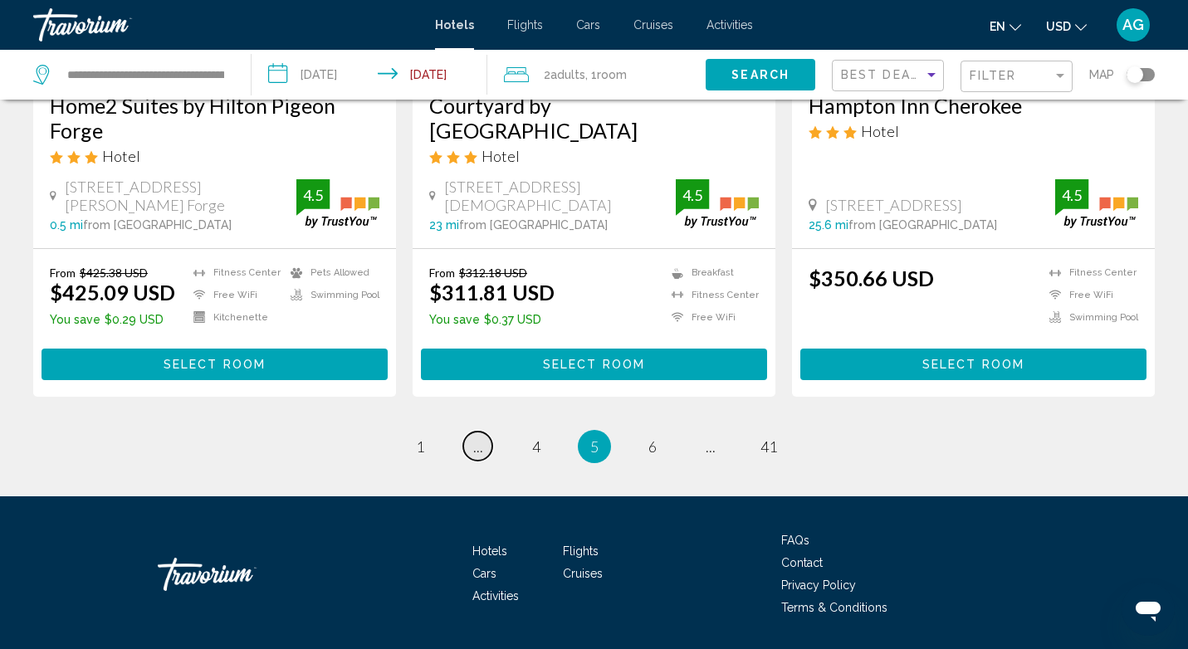
click at [475, 437] on span "..." at bounding box center [478, 446] width 10 height 18
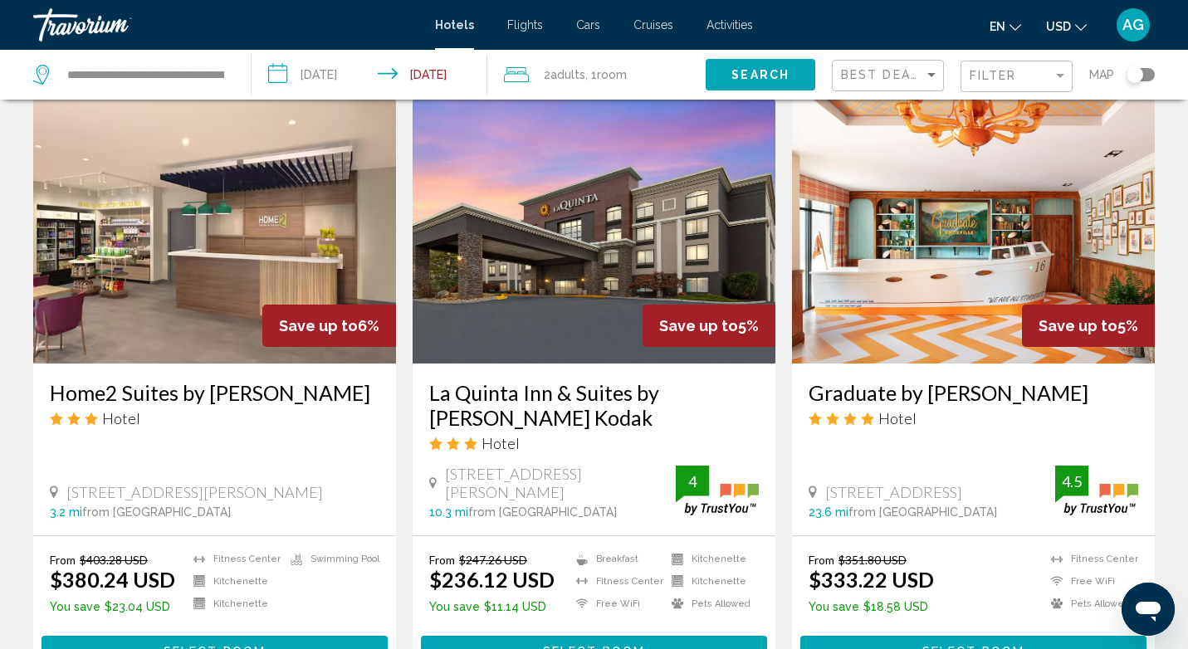
scroll to position [1894, 0]
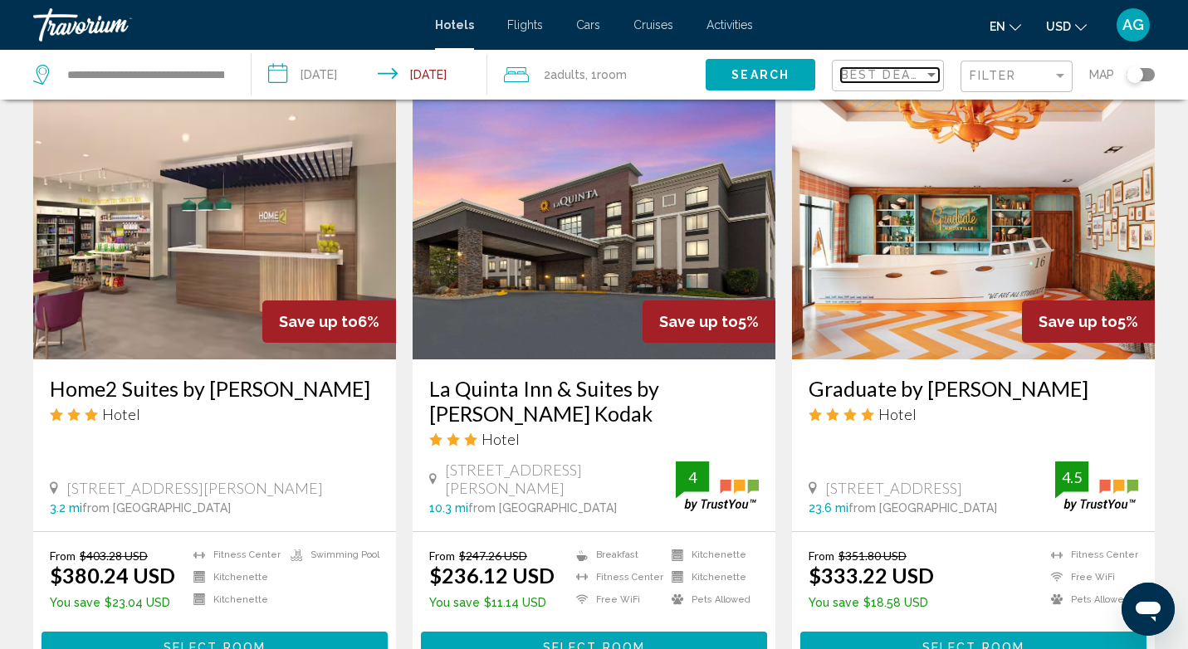
click at [876, 76] on span "Best Deals" at bounding box center [884, 74] width 87 height 13
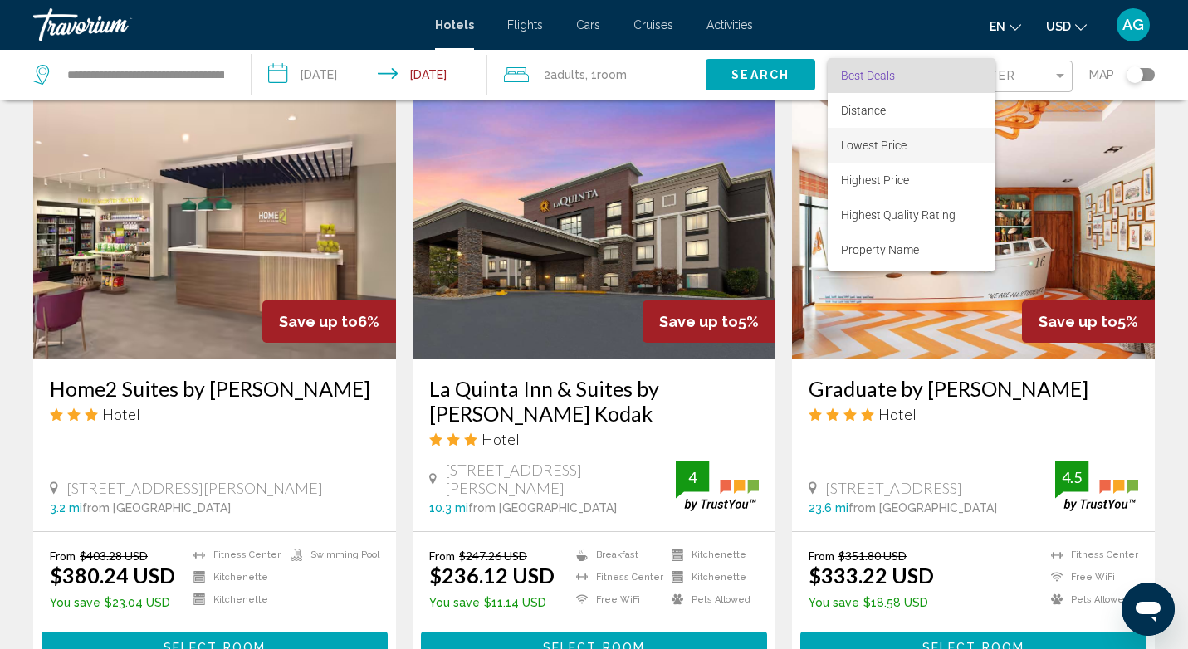
click at [882, 149] on span "Lowest Price" at bounding box center [874, 145] width 66 height 13
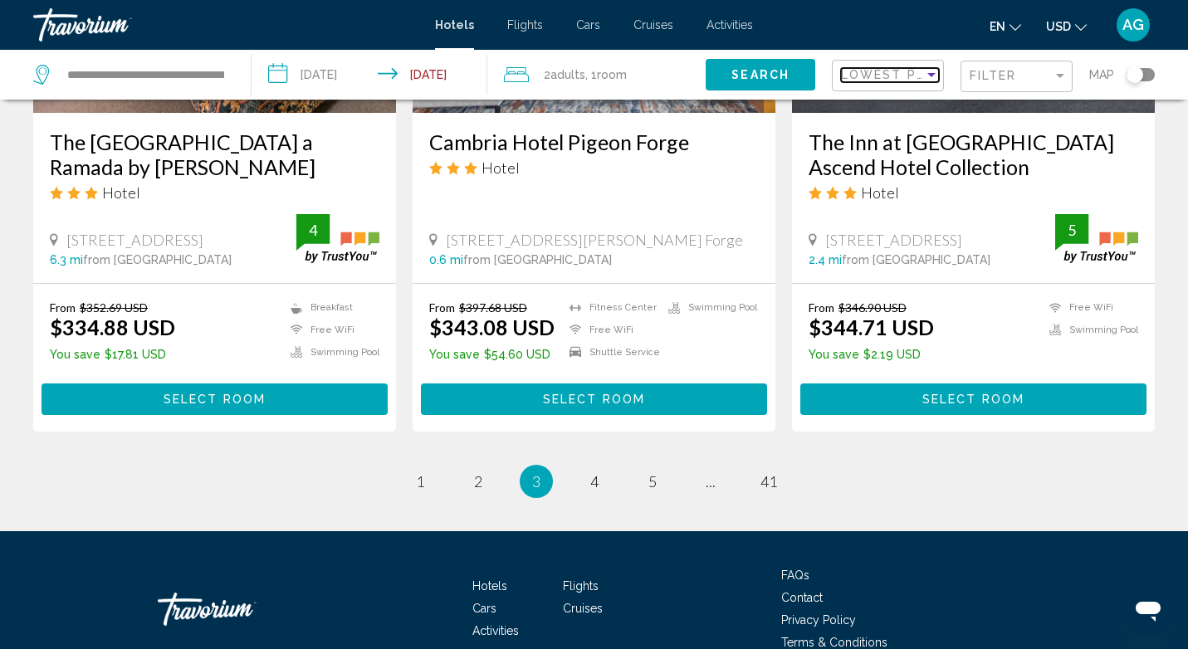
scroll to position [2229, 0]
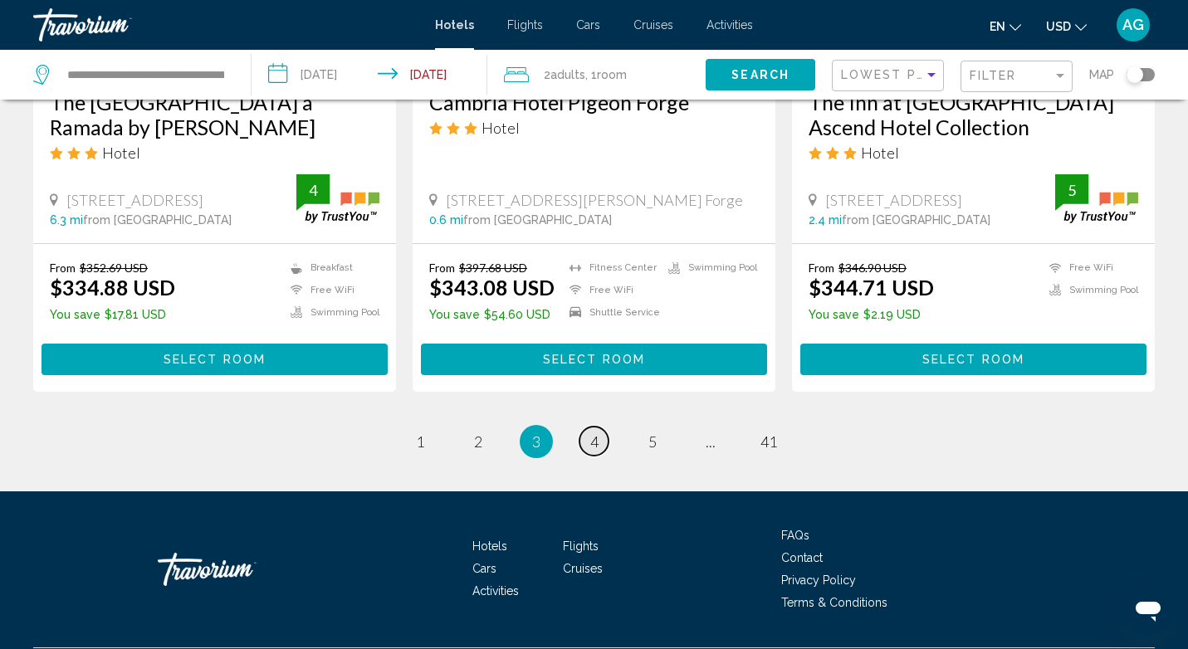
click at [594, 432] on span "4" at bounding box center [594, 441] width 8 height 18
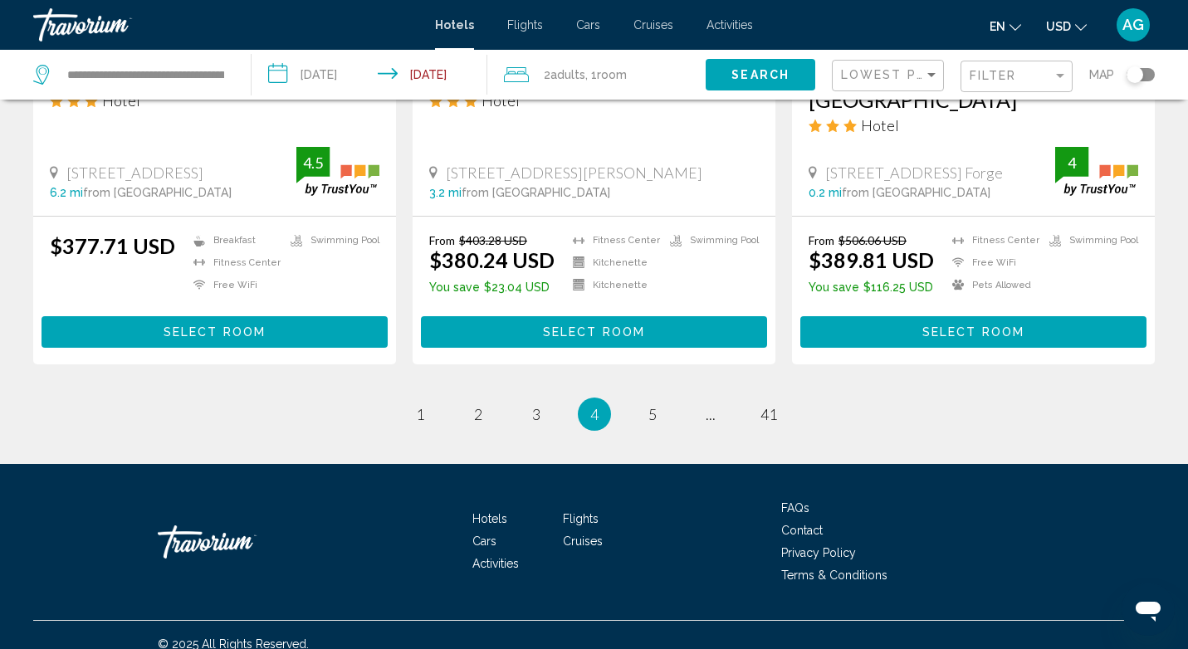
scroll to position [2207, 0]
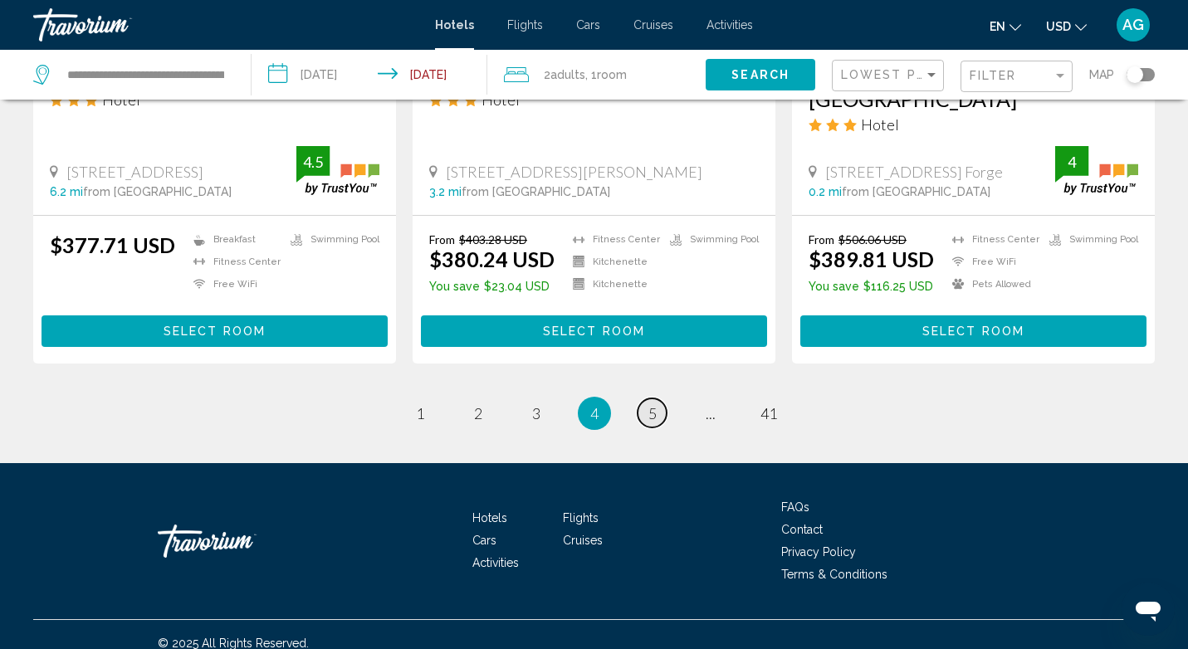
click at [648, 423] on span "5" at bounding box center [652, 413] width 8 height 18
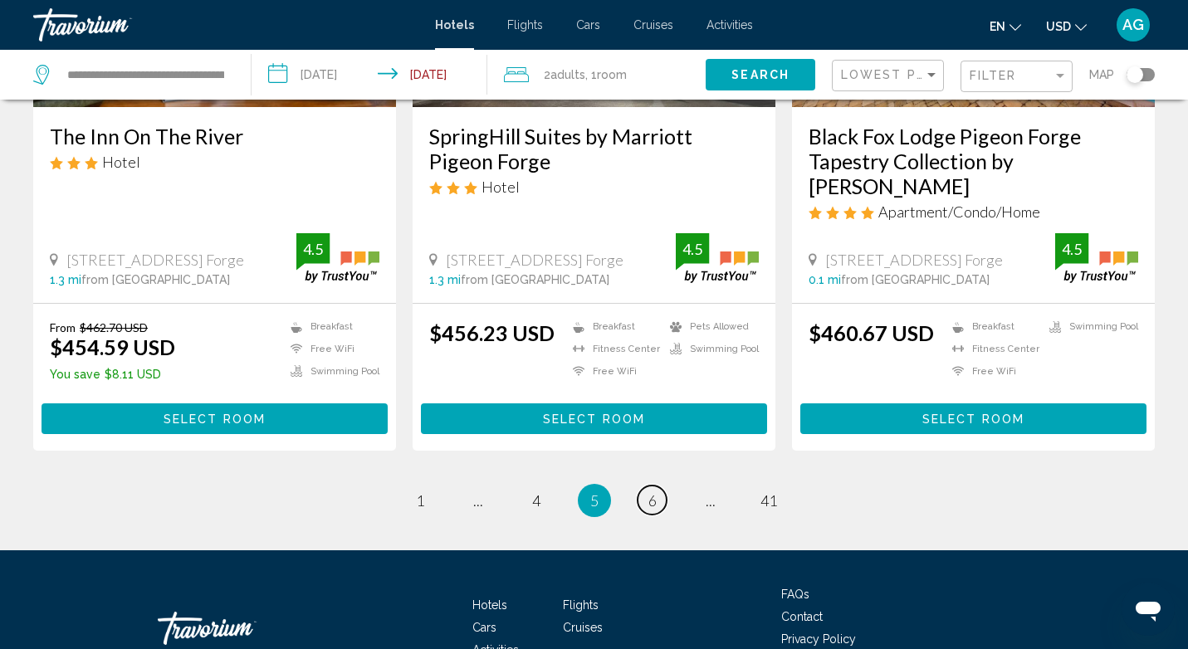
scroll to position [2250, 0]
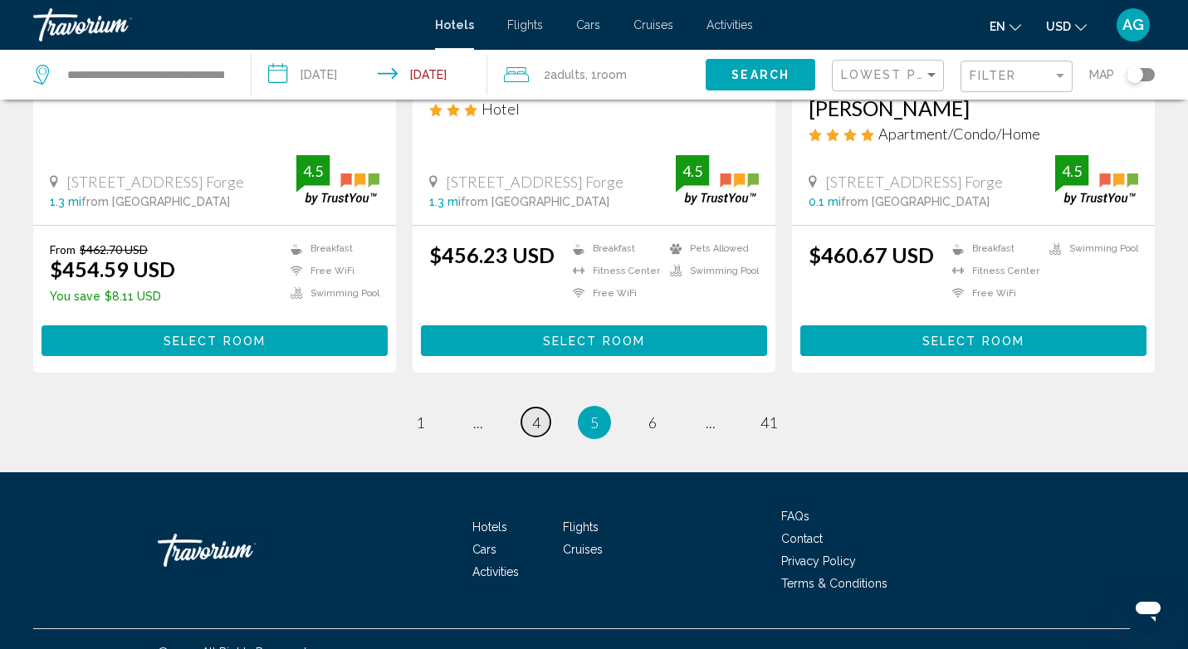
click at [530, 408] on link "page 4" at bounding box center [535, 422] width 29 height 29
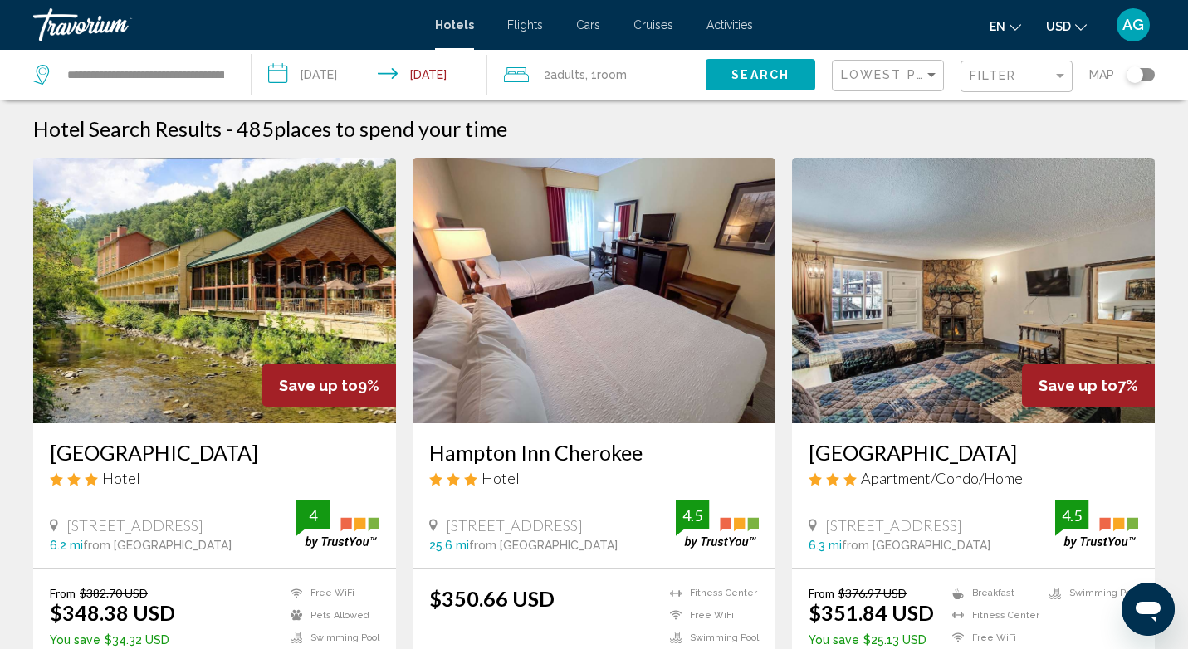
click at [951, 338] on img "Main content" at bounding box center [973, 291] width 363 height 266
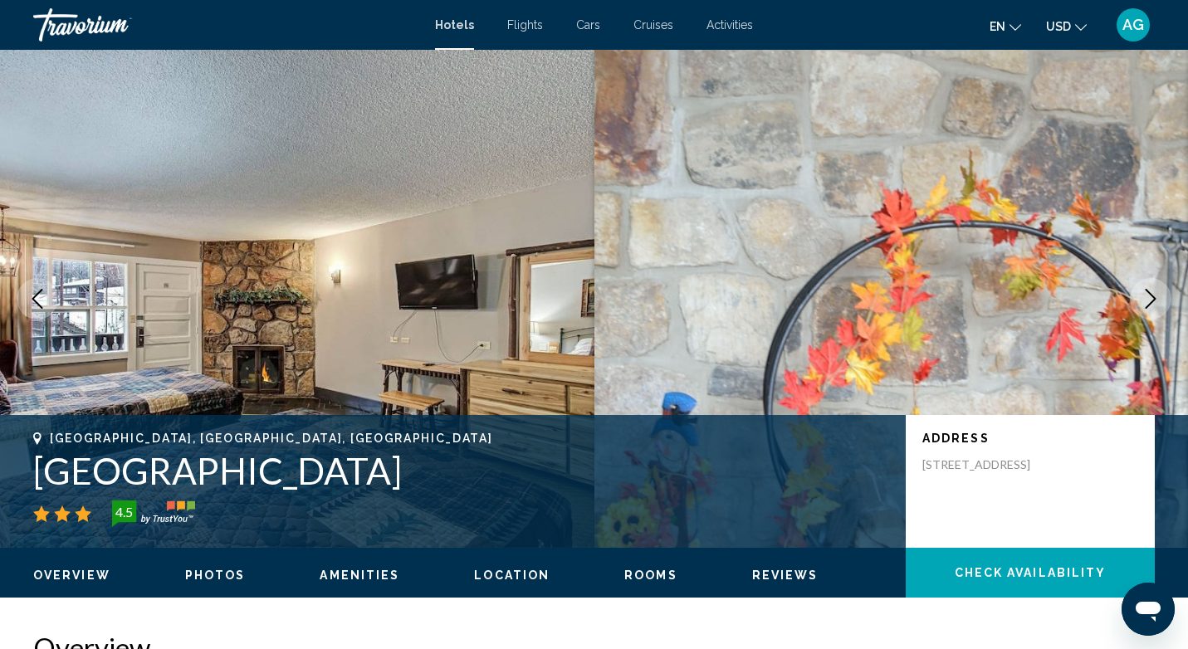
click at [1148, 302] on icon "Next image" at bounding box center [1151, 299] width 20 height 20
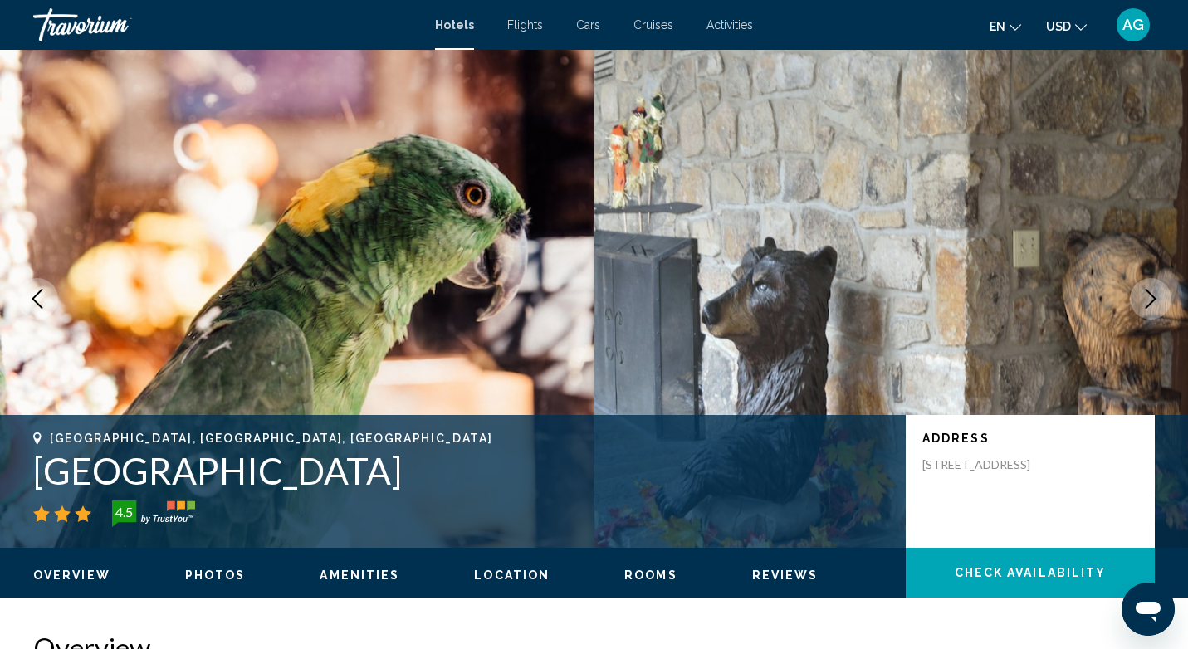
click at [1148, 302] on icon "Next image" at bounding box center [1151, 299] width 20 height 20
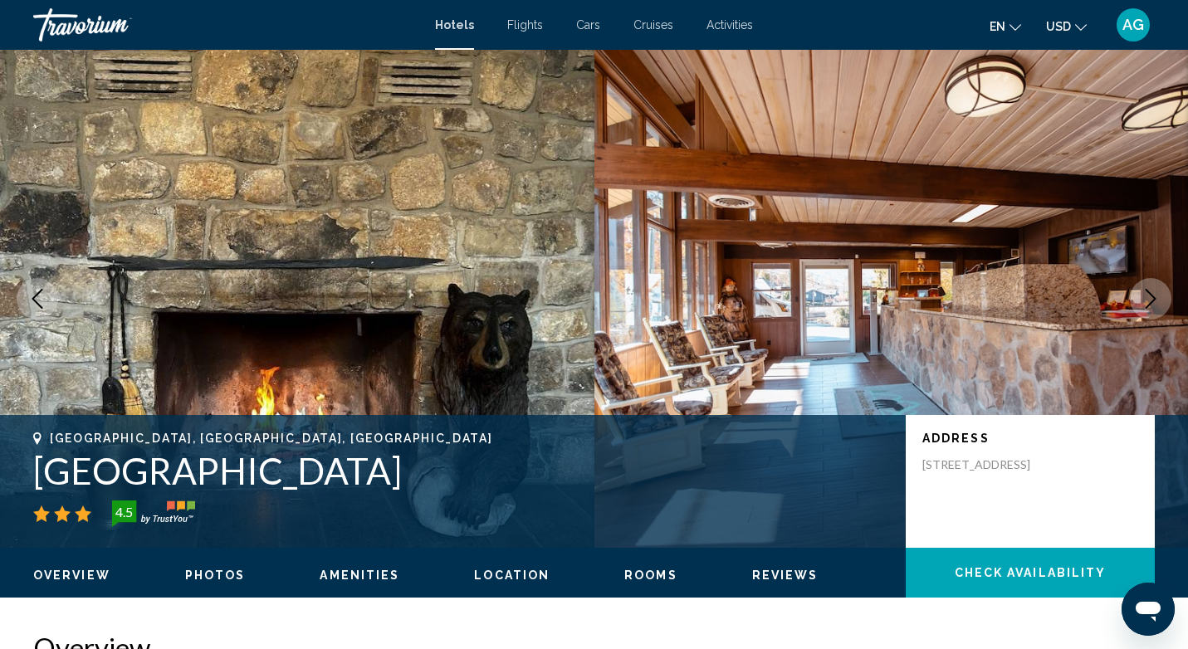
click at [1148, 302] on icon "Next image" at bounding box center [1151, 299] width 20 height 20
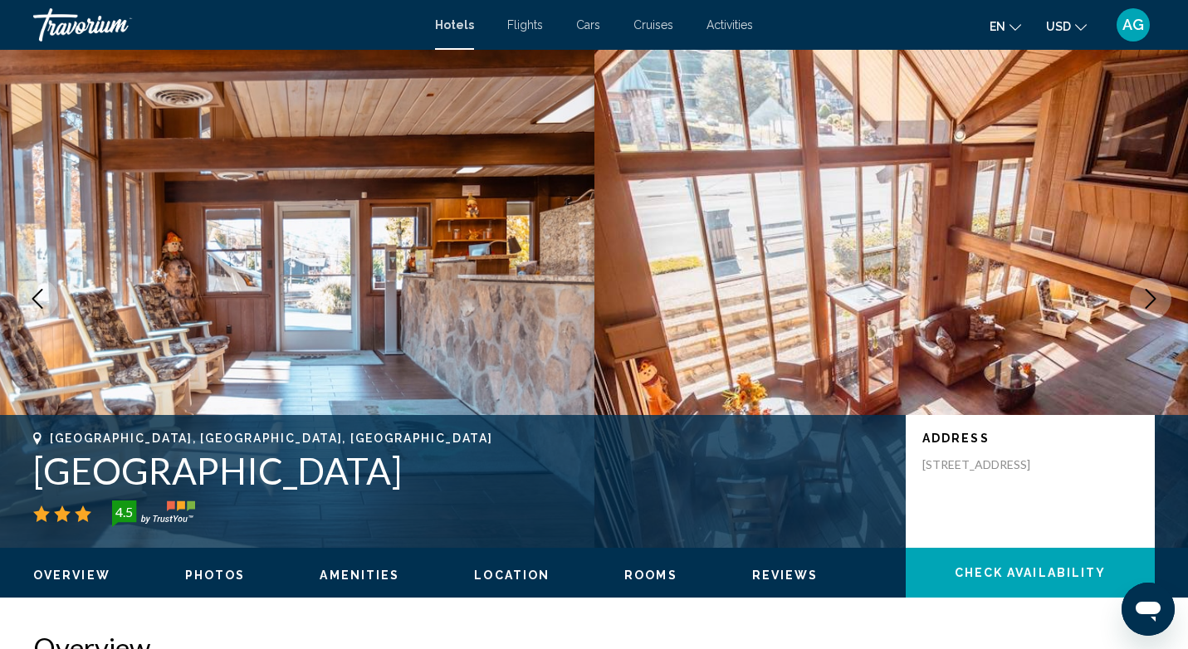
click at [1148, 302] on icon "Next image" at bounding box center [1151, 299] width 20 height 20
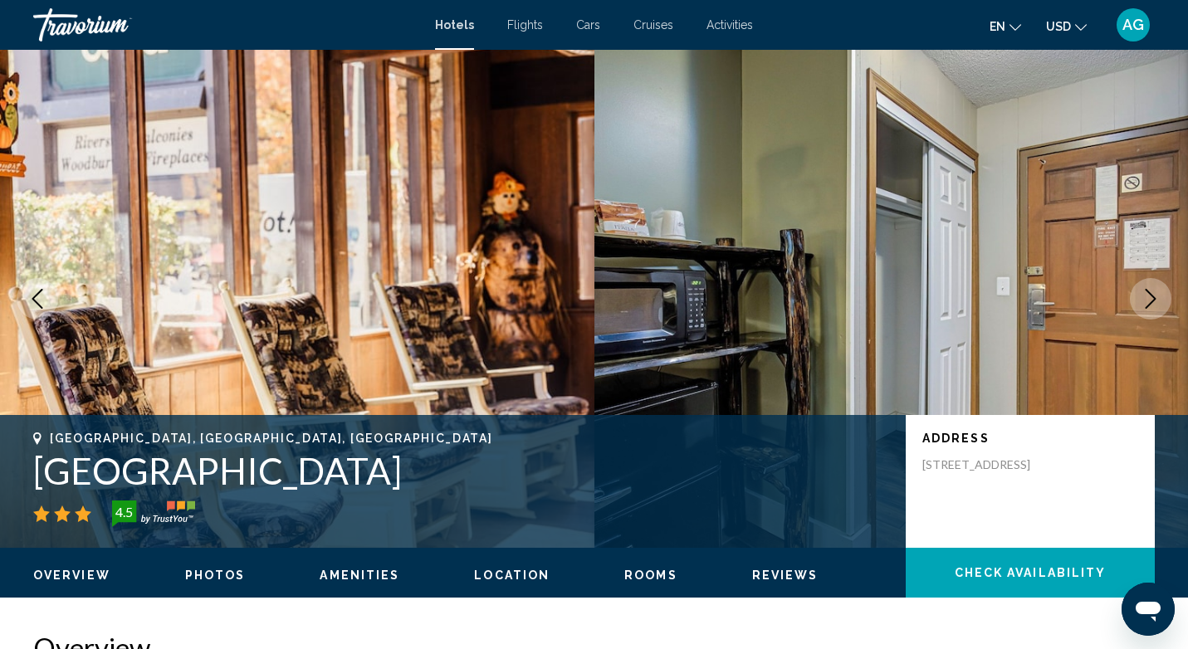
click at [1148, 302] on icon "Next image" at bounding box center [1151, 299] width 20 height 20
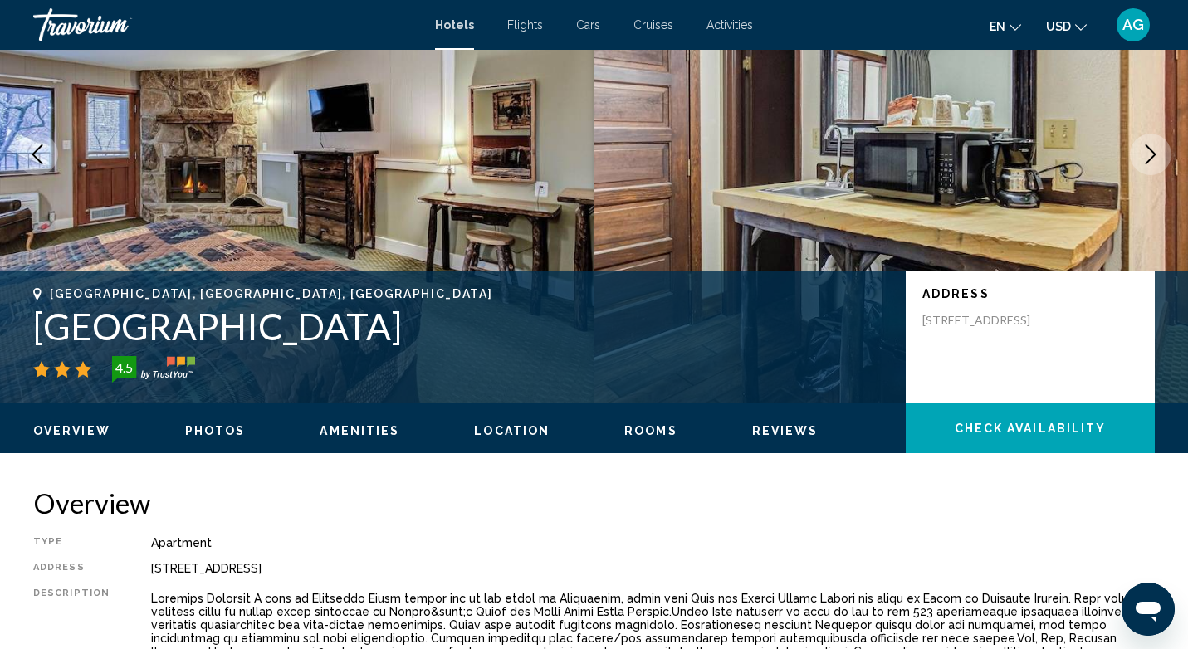
scroll to position [125, 0]
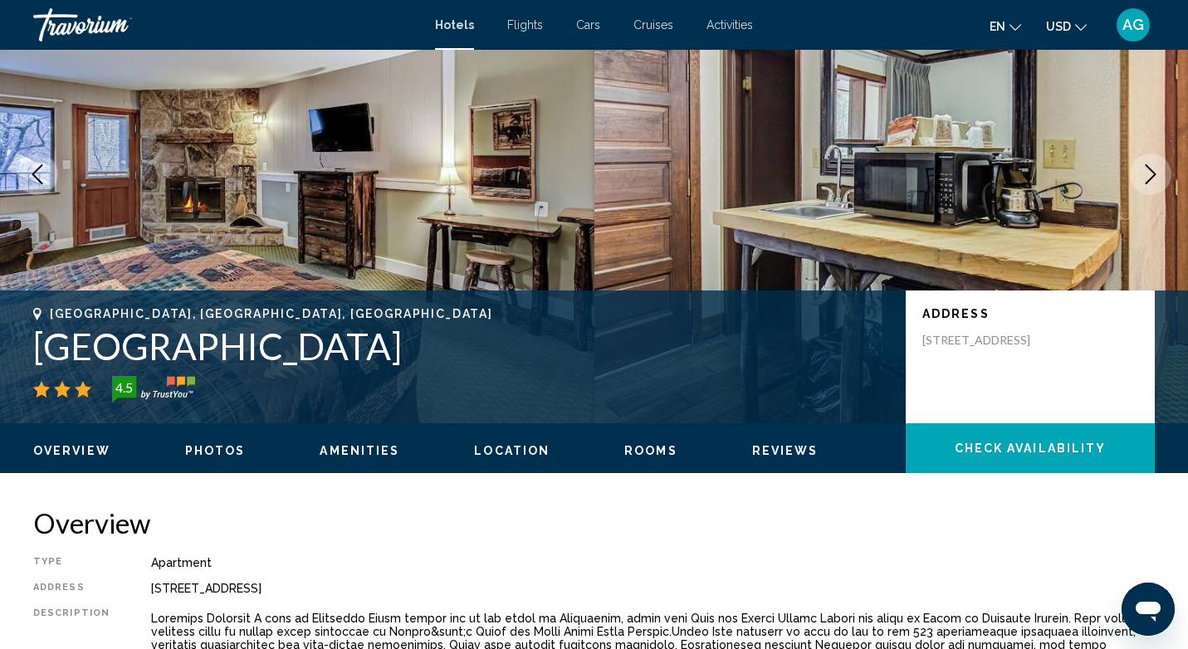
click at [415, 143] on img "Main content" at bounding box center [297, 174] width 594 height 498
click at [208, 454] on span "Photos" at bounding box center [215, 450] width 61 height 13
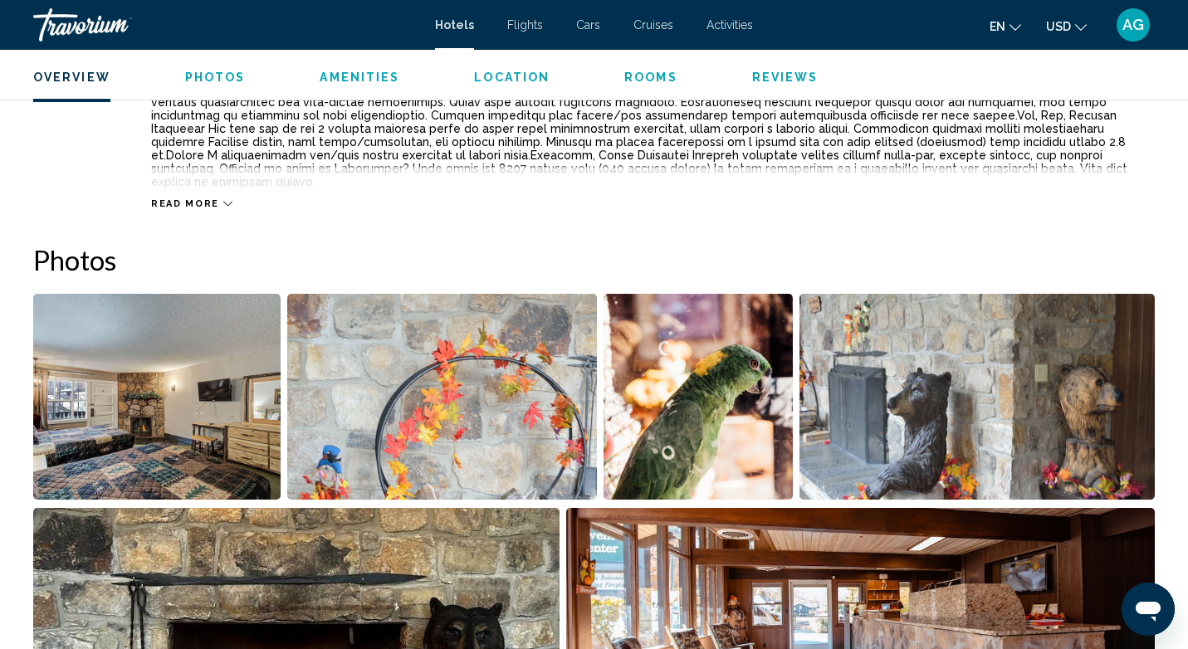
scroll to position [801, 0]
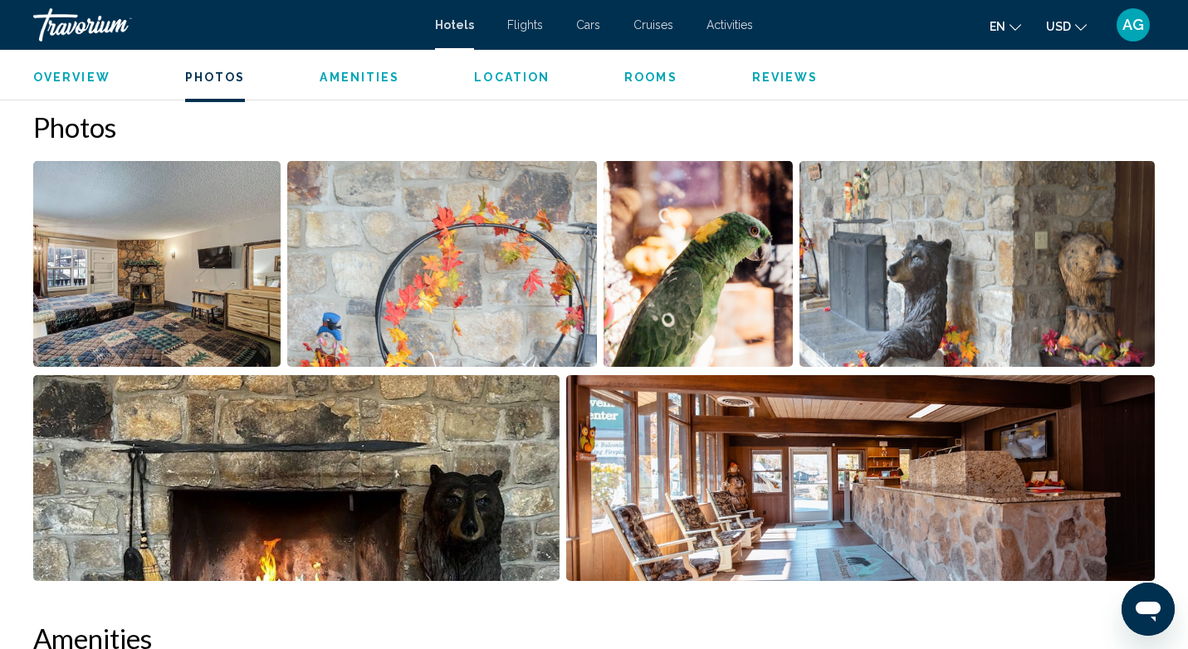
click at [137, 301] on img "Open full-screen image slider" at bounding box center [156, 264] width 247 height 206
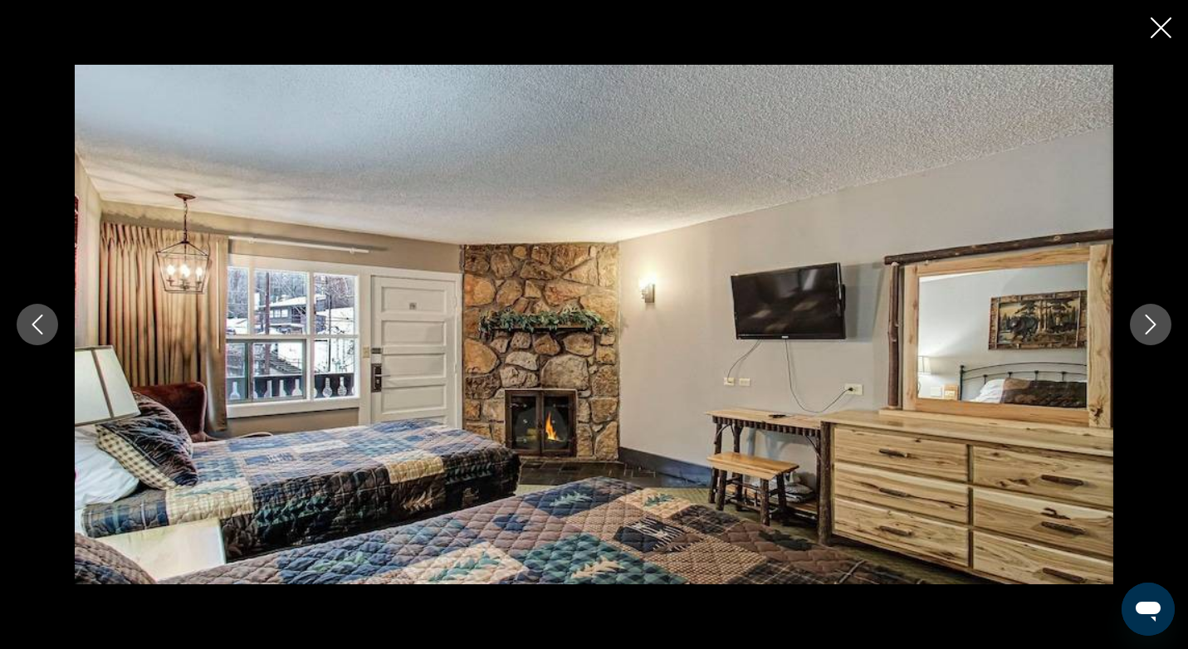
click at [1148, 335] on button "Next image" at bounding box center [1151, 325] width 42 height 42
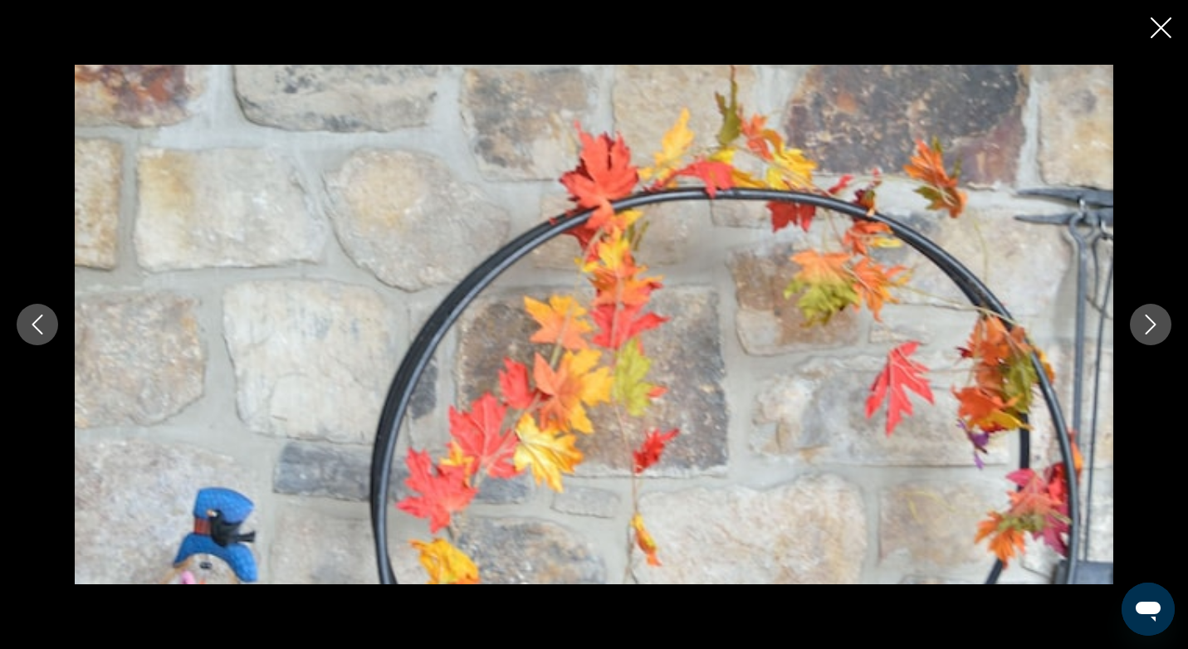
click at [1148, 335] on button "Next image" at bounding box center [1151, 325] width 42 height 42
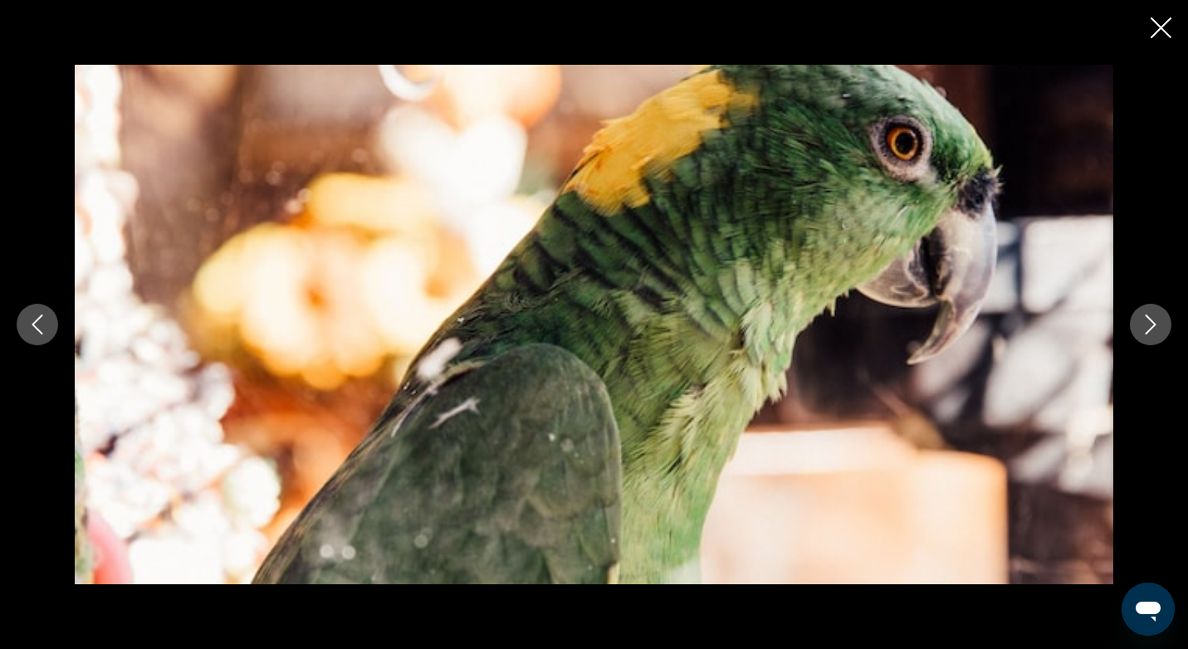
click at [1148, 335] on button "Next image" at bounding box center [1151, 325] width 42 height 42
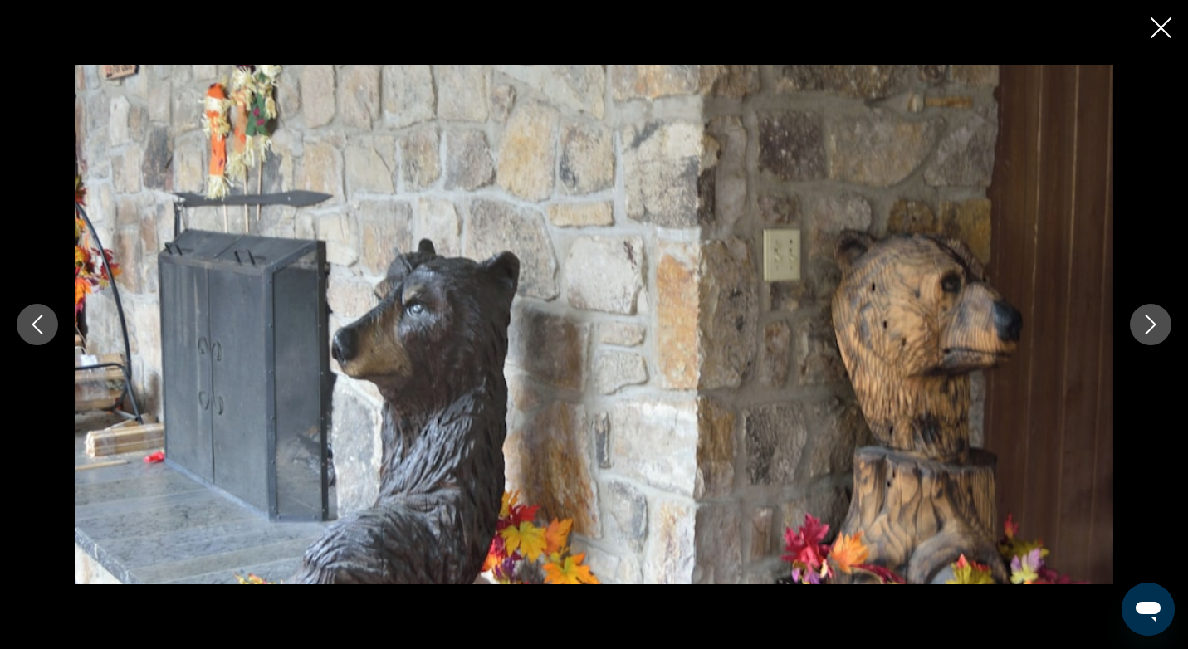
click at [1148, 335] on button "Next image" at bounding box center [1151, 325] width 42 height 42
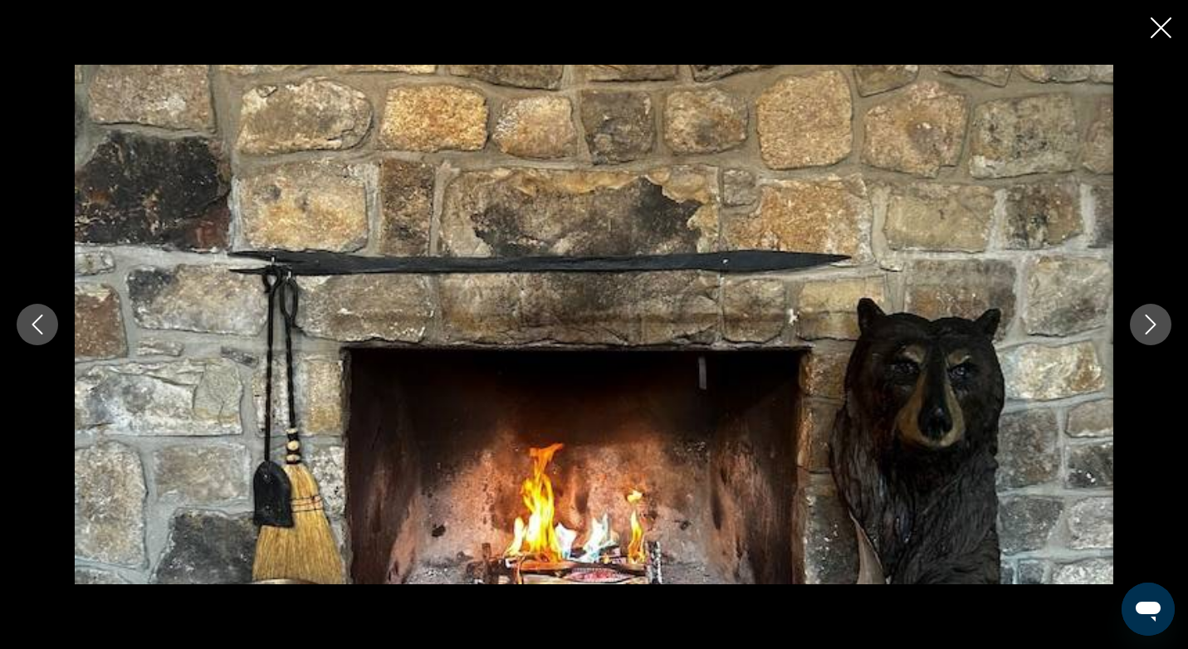
click at [1148, 335] on button "Next image" at bounding box center [1151, 325] width 42 height 42
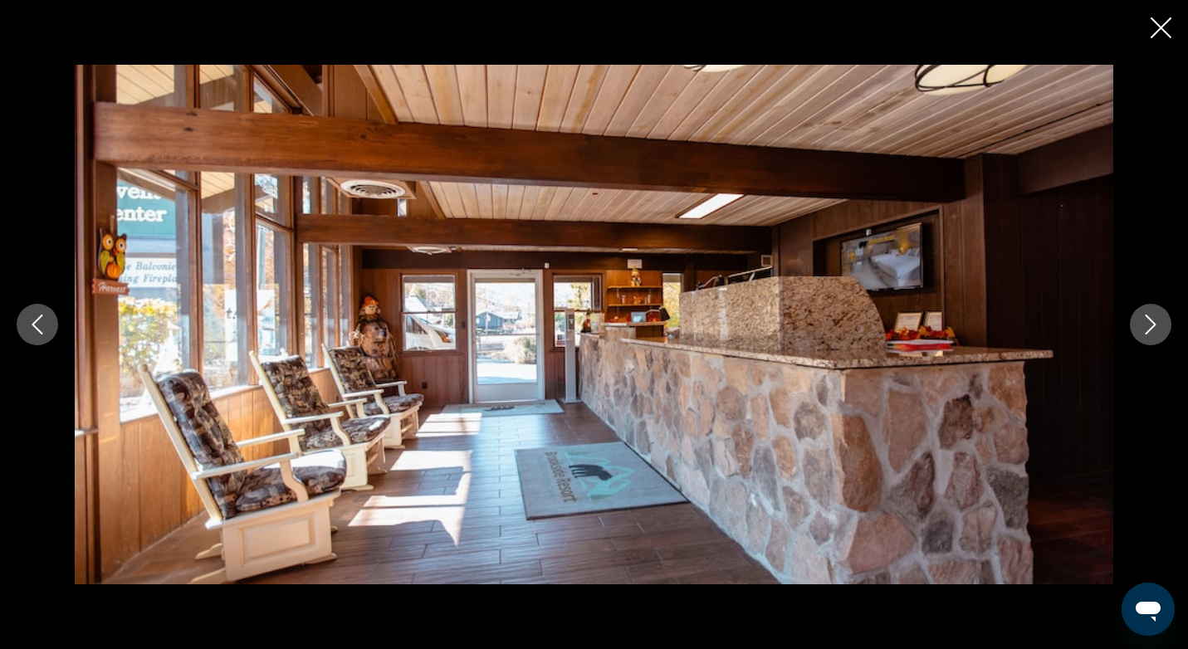
click at [1148, 335] on button "Next image" at bounding box center [1151, 325] width 42 height 42
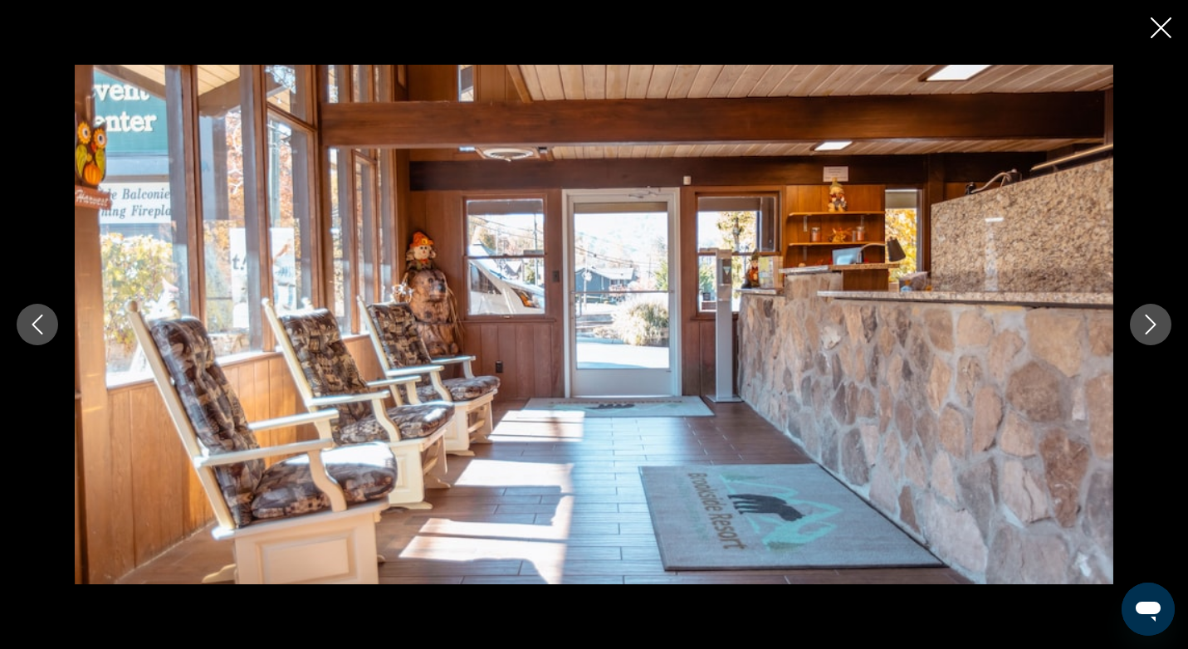
click at [1148, 335] on button "Next image" at bounding box center [1151, 325] width 42 height 42
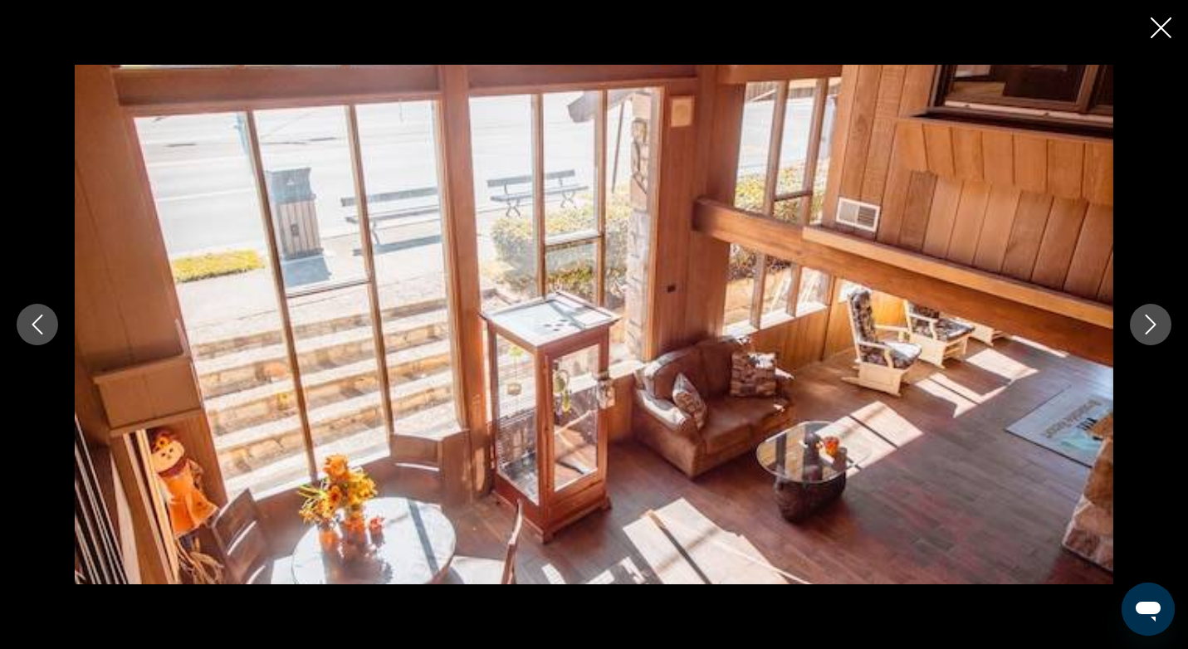
click at [1148, 335] on button "Next image" at bounding box center [1151, 325] width 42 height 42
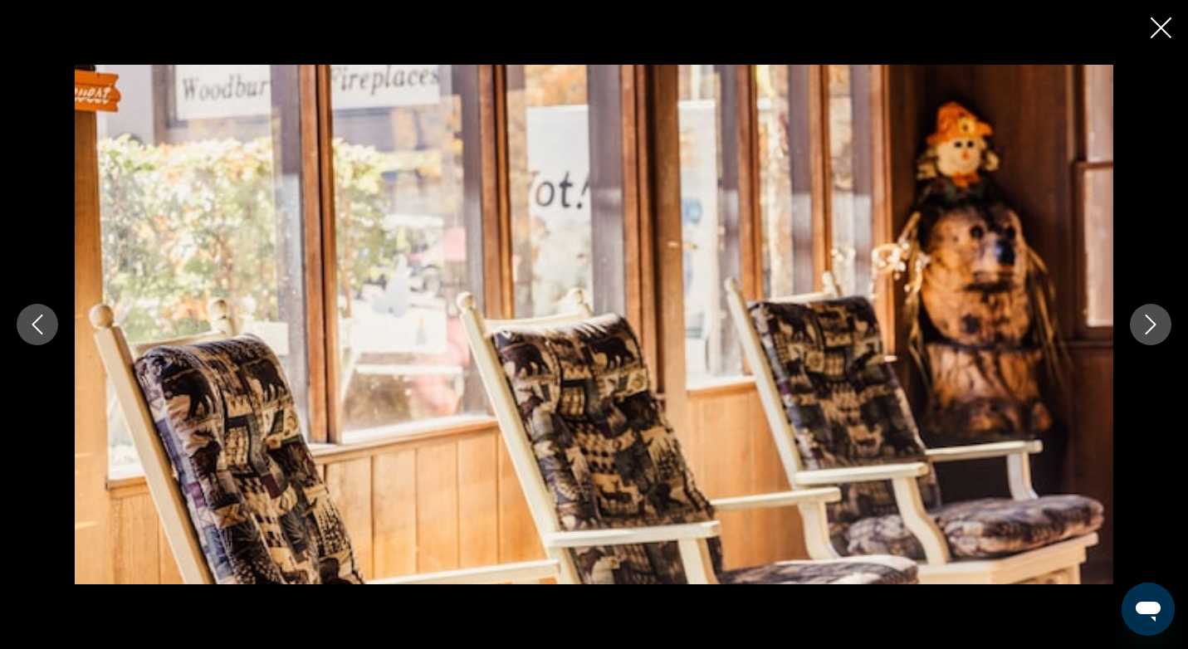
click at [1148, 335] on button "Next image" at bounding box center [1151, 325] width 42 height 42
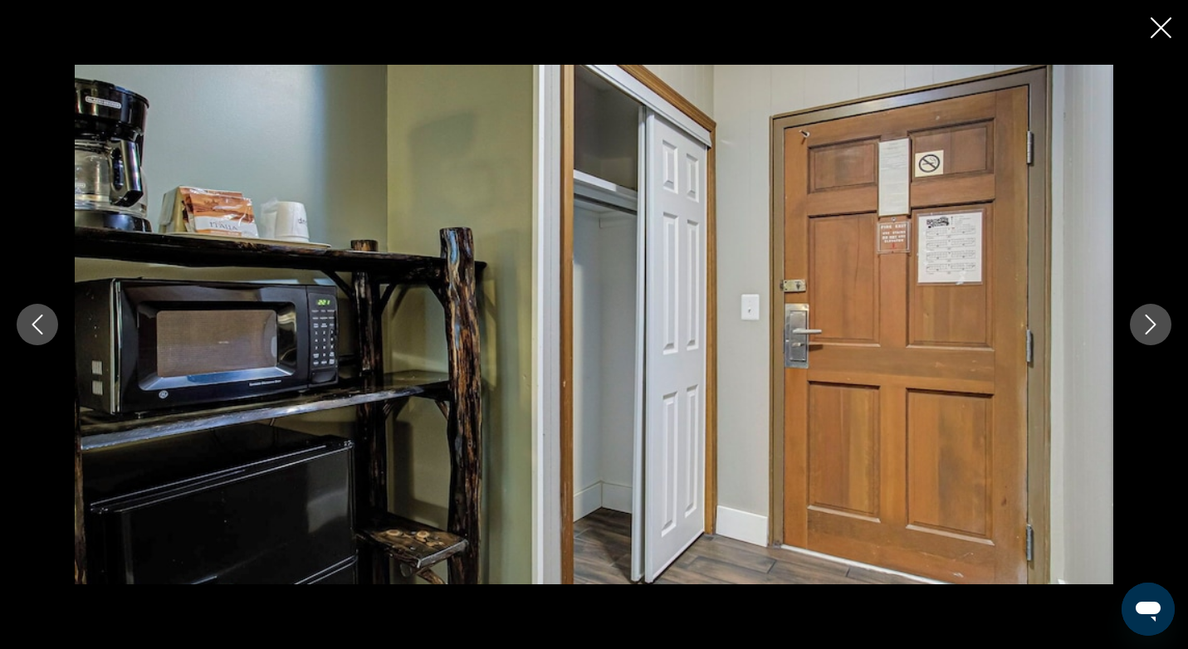
click at [1148, 335] on button "Next image" at bounding box center [1151, 325] width 42 height 42
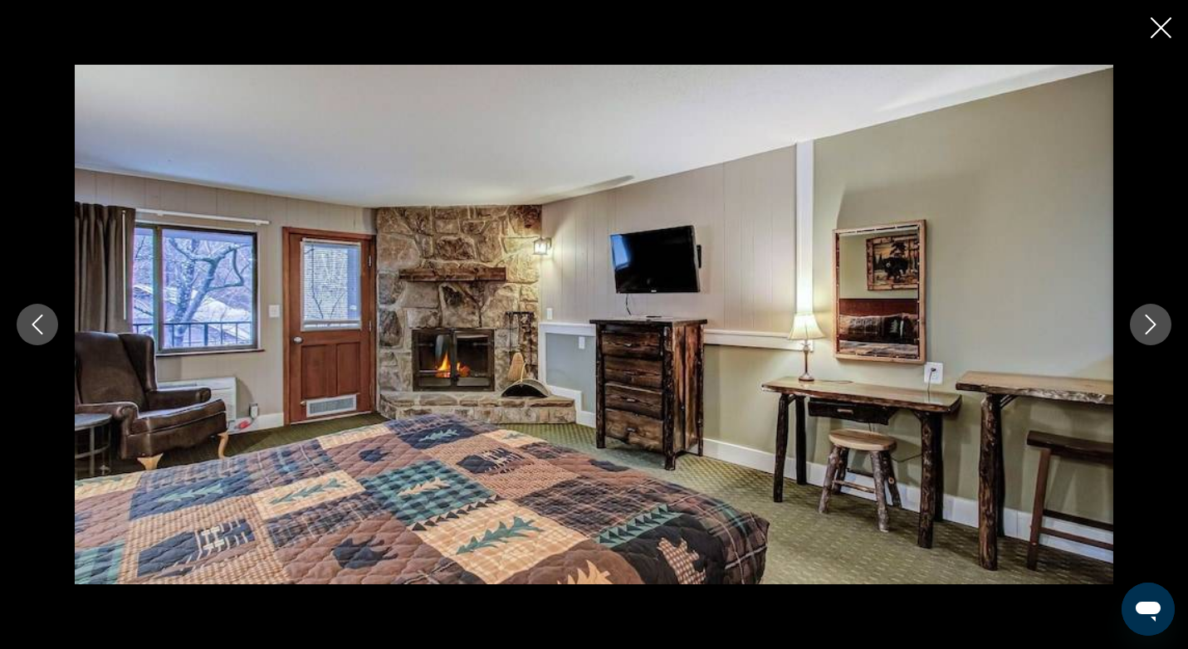
click at [1148, 335] on button "Next image" at bounding box center [1151, 325] width 42 height 42
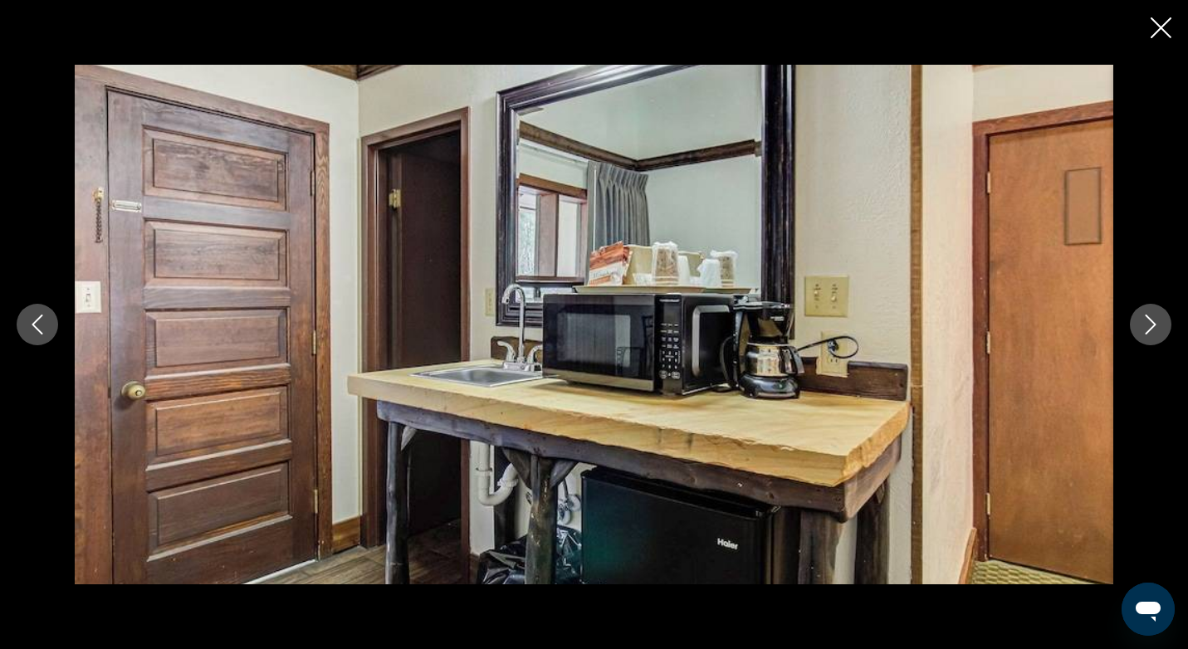
click at [1148, 335] on button "Next image" at bounding box center [1151, 325] width 42 height 42
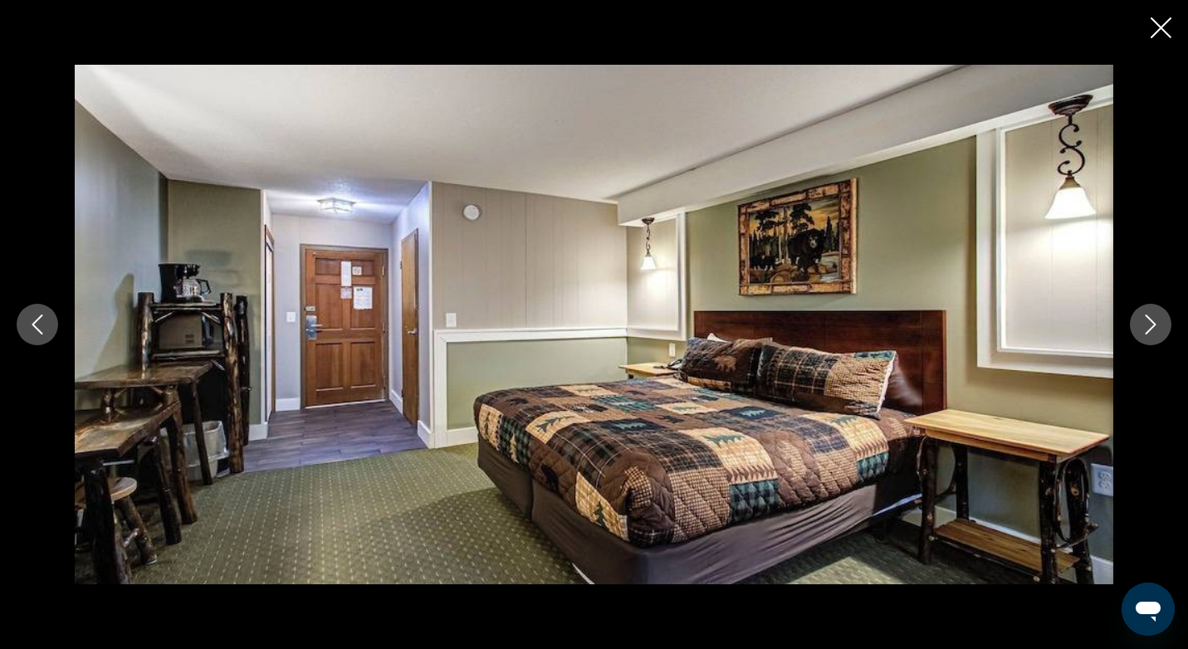
click at [1148, 335] on button "Next image" at bounding box center [1151, 325] width 42 height 42
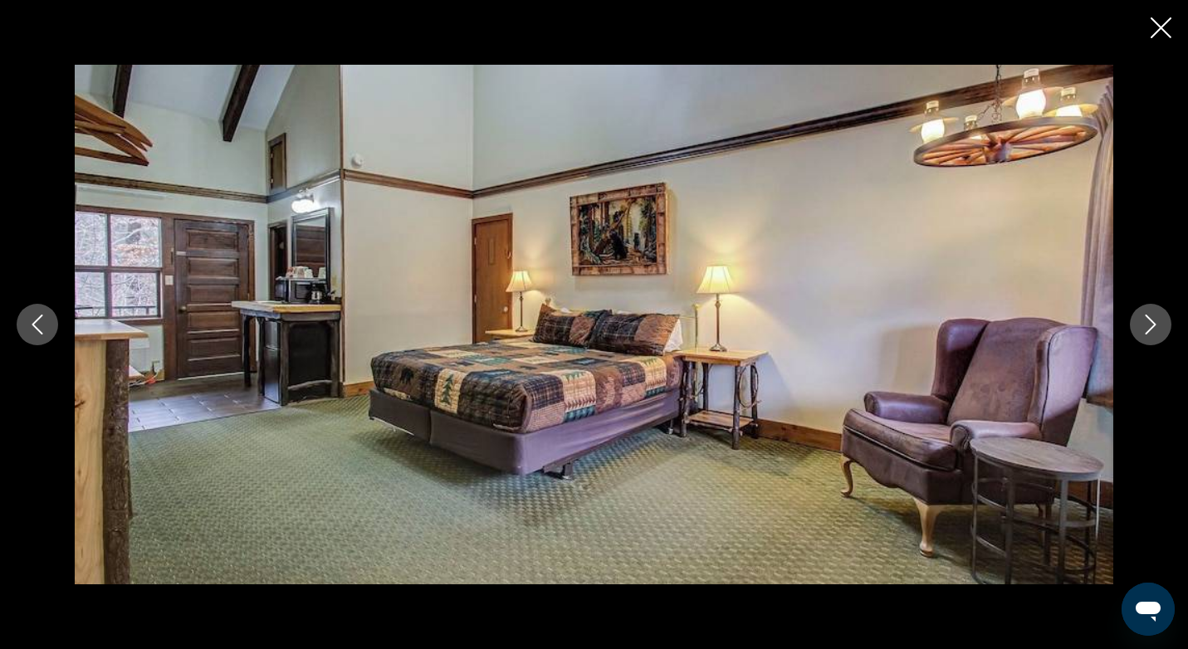
click at [1148, 335] on button "Next image" at bounding box center [1151, 325] width 42 height 42
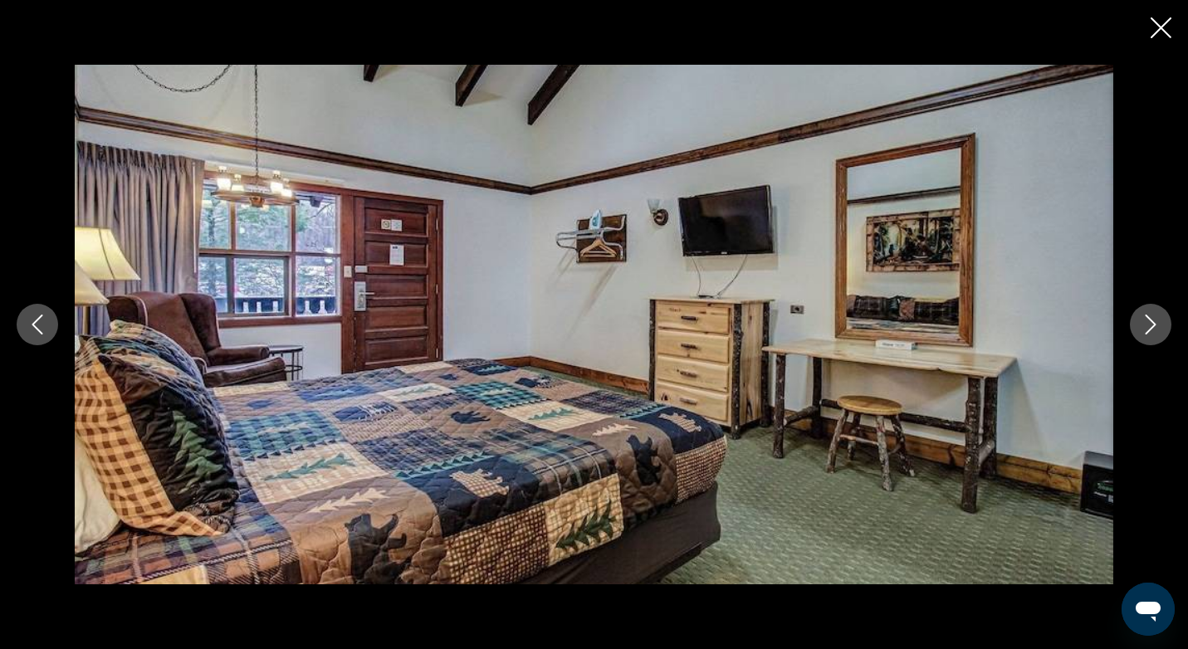
click at [1165, 27] on icon "Close slideshow" at bounding box center [1161, 27] width 21 height 21
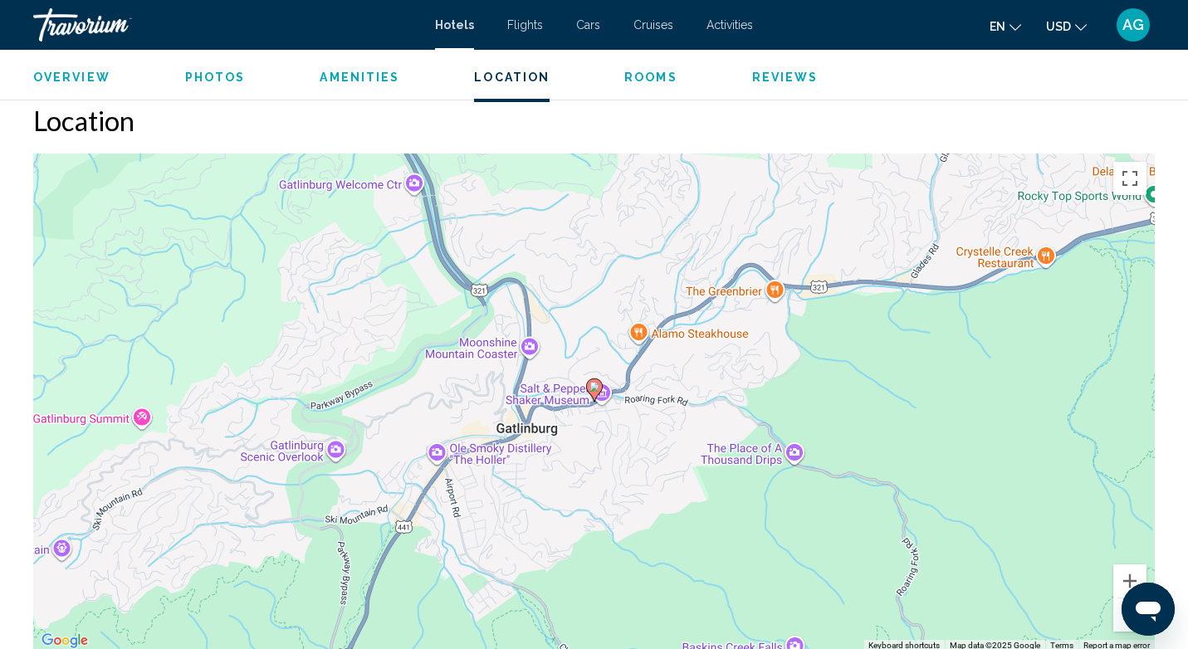
scroll to position [1530, 0]
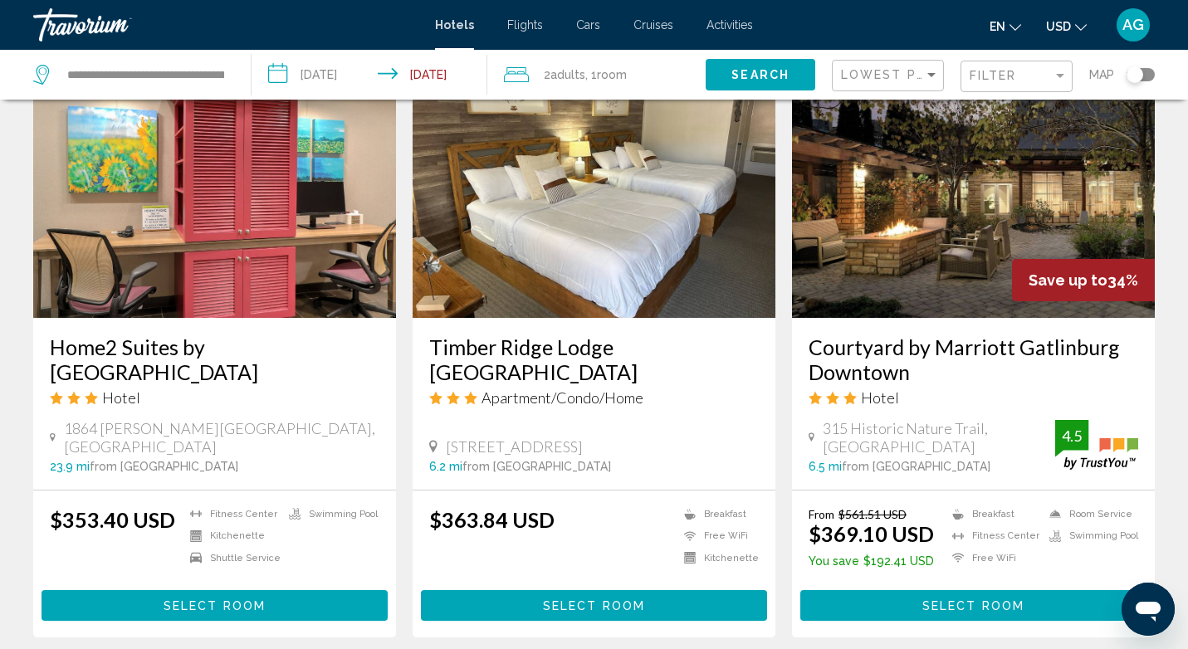
scroll to position [693, 0]
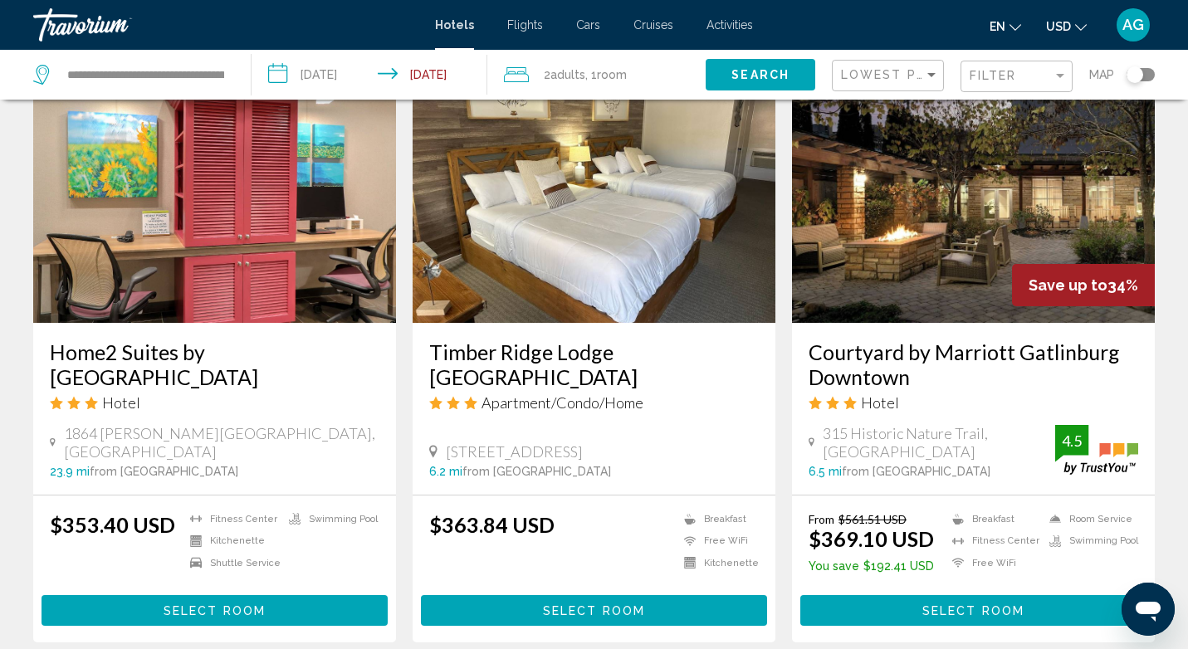
click at [540, 237] on img "Main content" at bounding box center [594, 190] width 363 height 266
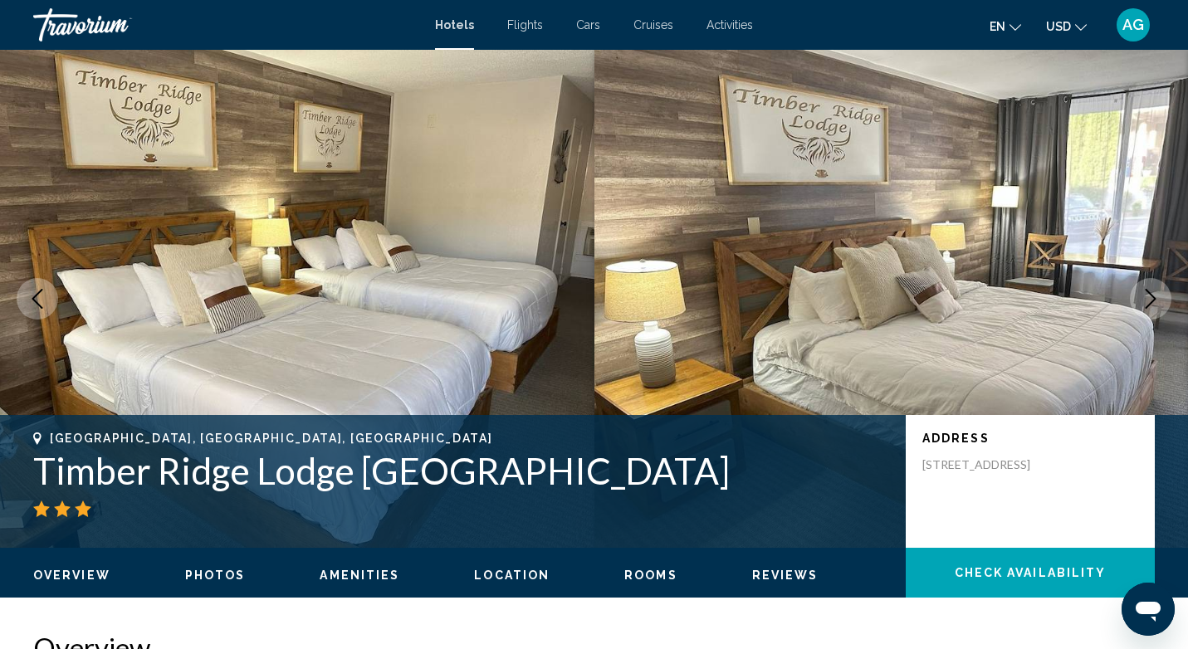
click at [1146, 305] on icon "Next image" at bounding box center [1151, 299] width 20 height 20
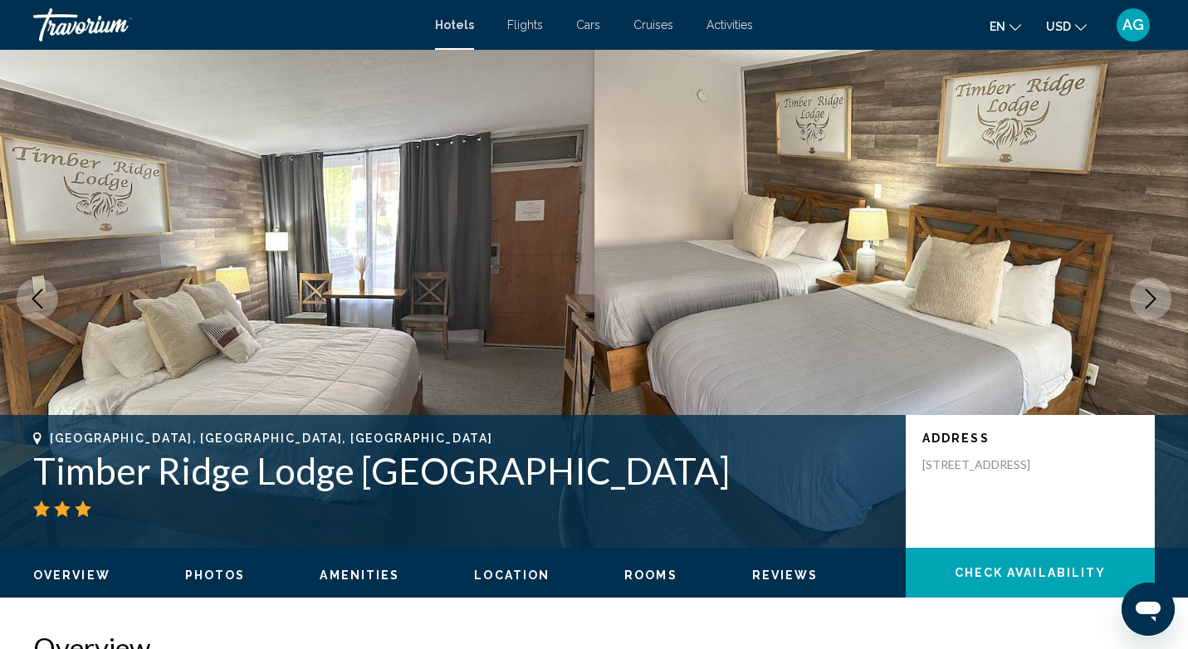
click at [1146, 305] on icon "Next image" at bounding box center [1151, 299] width 20 height 20
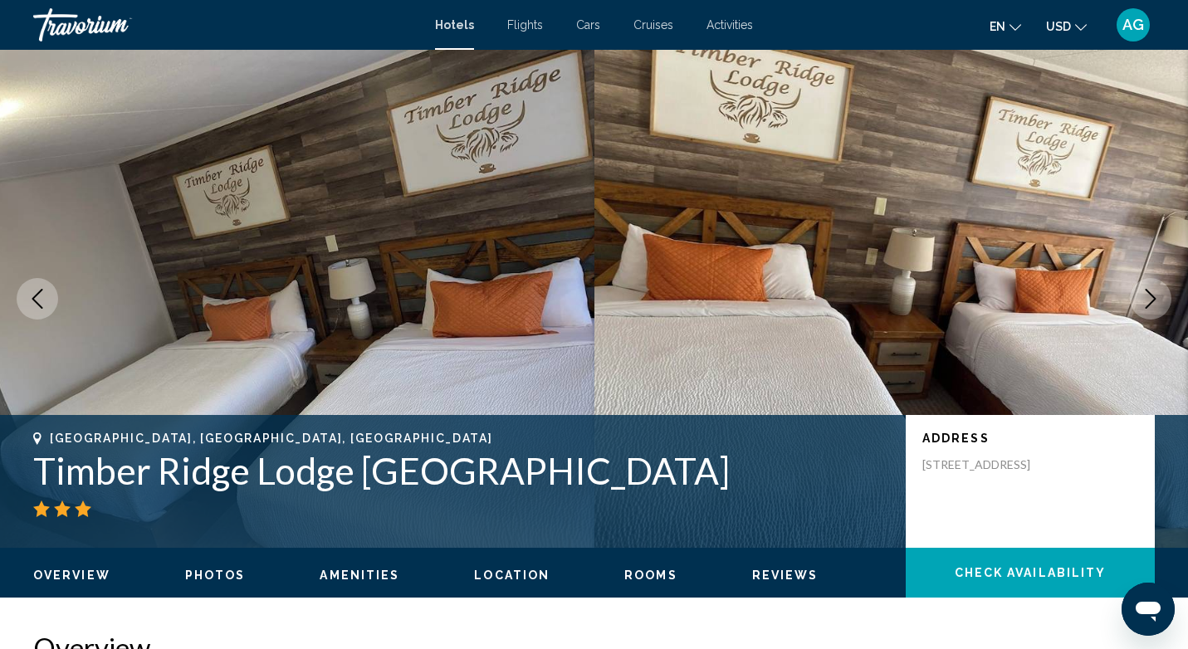
click at [1146, 305] on icon "Next image" at bounding box center [1151, 299] width 20 height 20
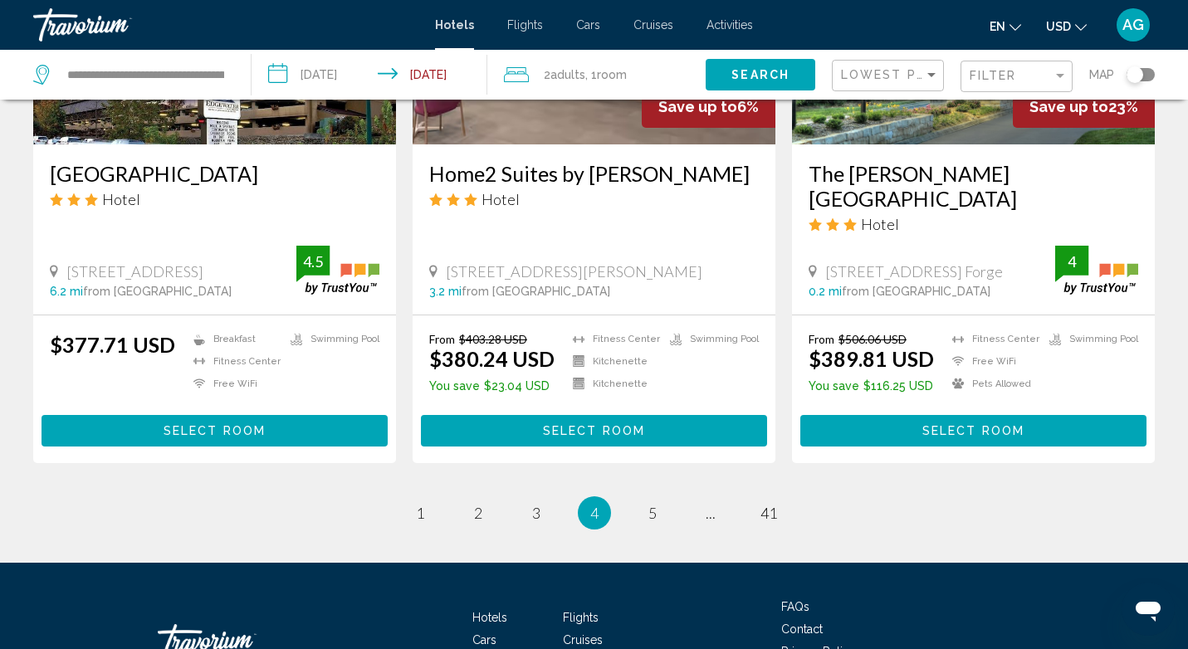
scroll to position [2111, 0]
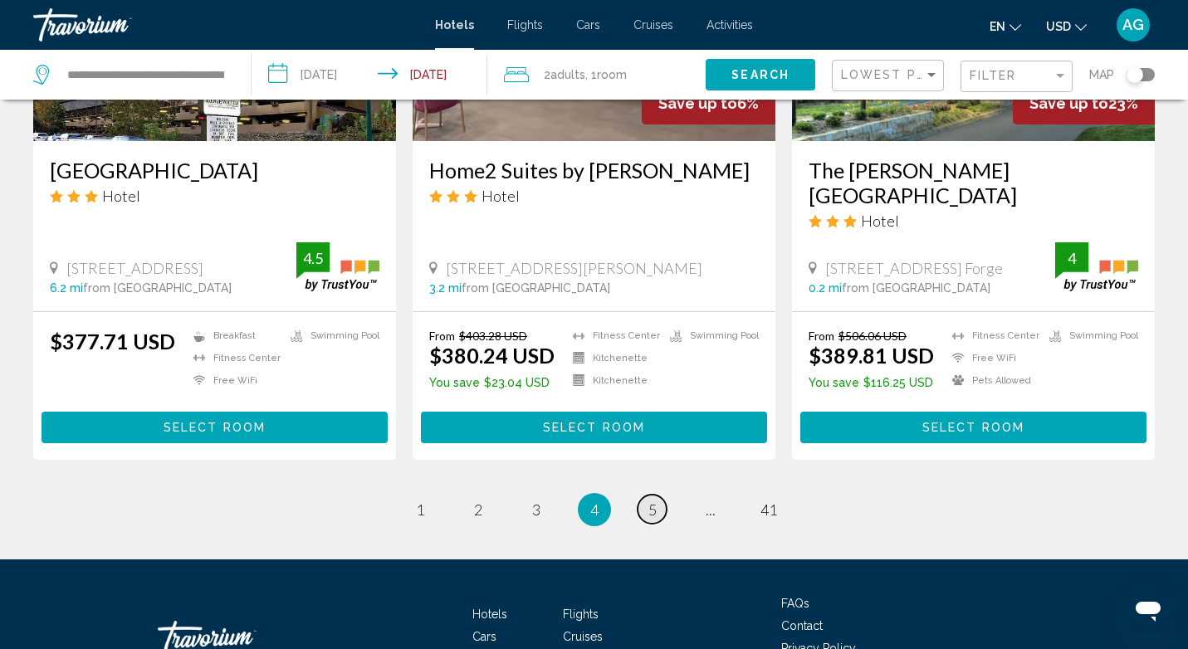
click at [647, 524] on link "page 5" at bounding box center [652, 509] width 29 height 29
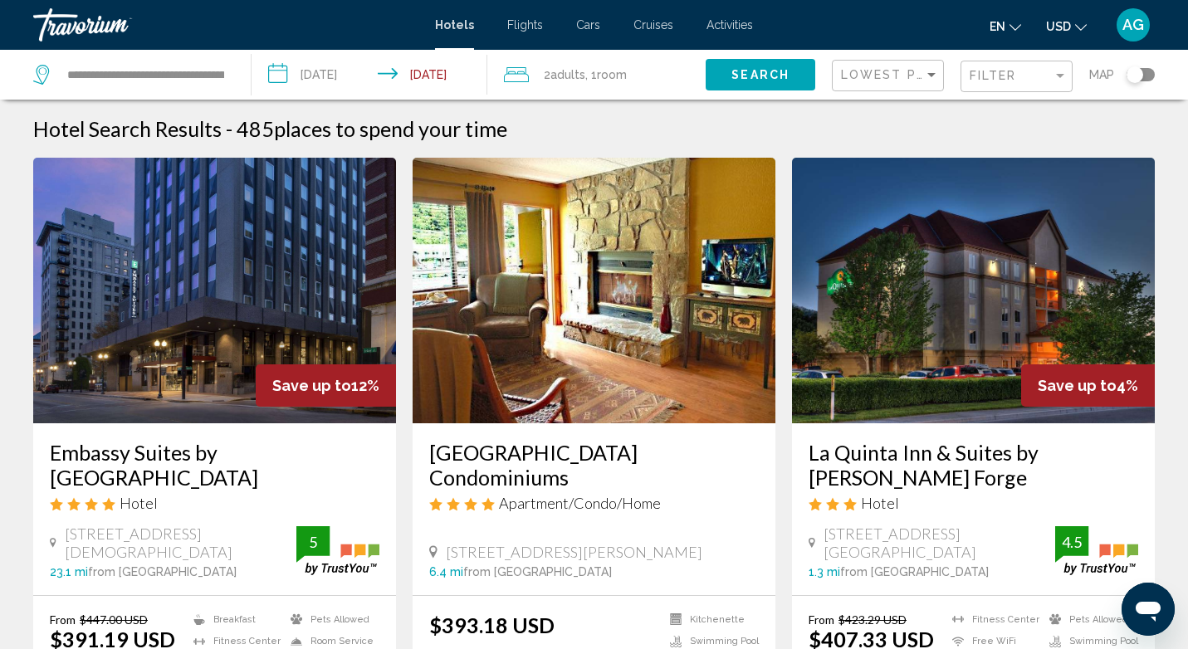
click at [616, 340] on img "Main content" at bounding box center [594, 291] width 363 height 266
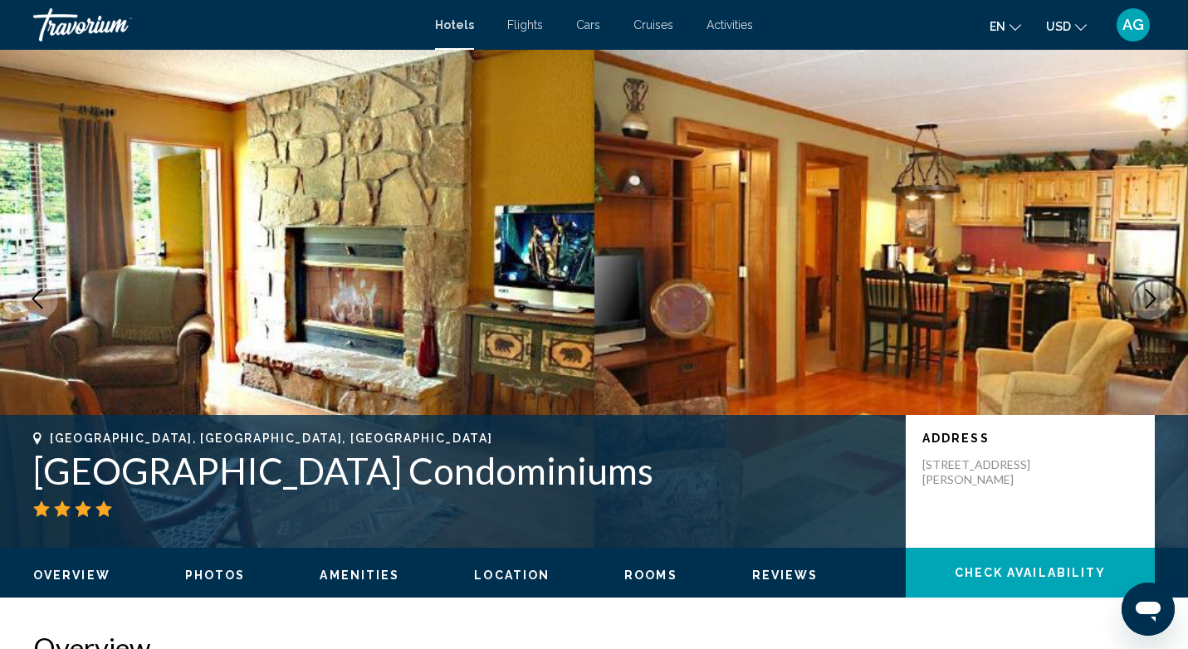
click at [198, 579] on span "Photos" at bounding box center [215, 575] width 61 height 13
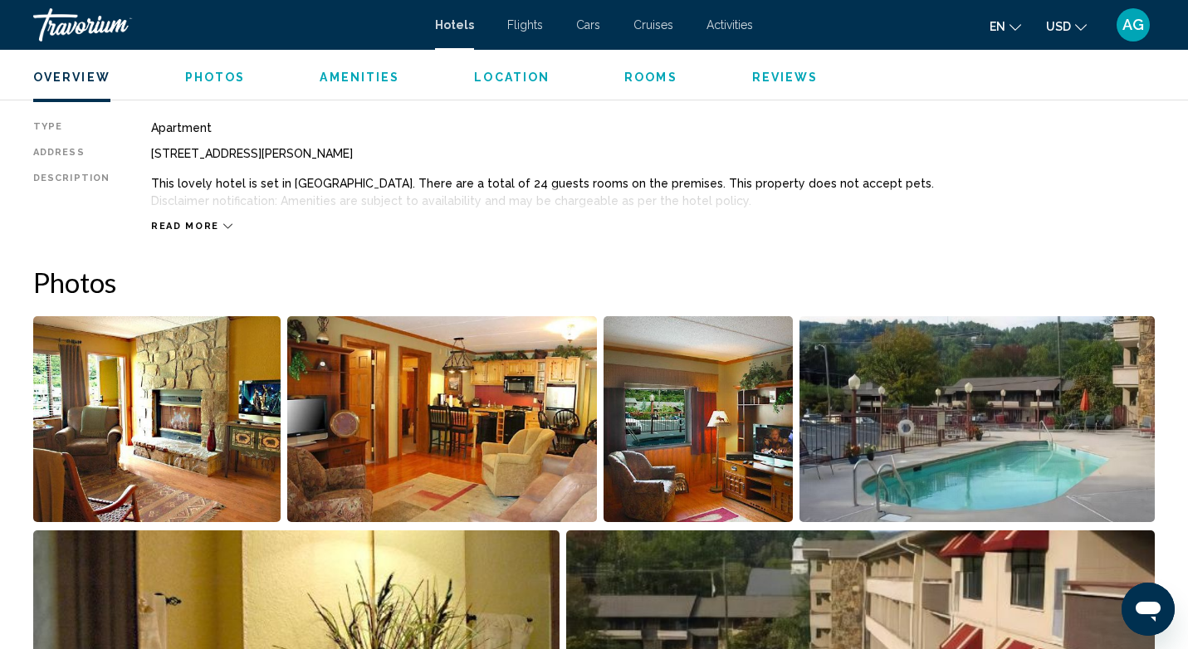
scroll to position [726, 0]
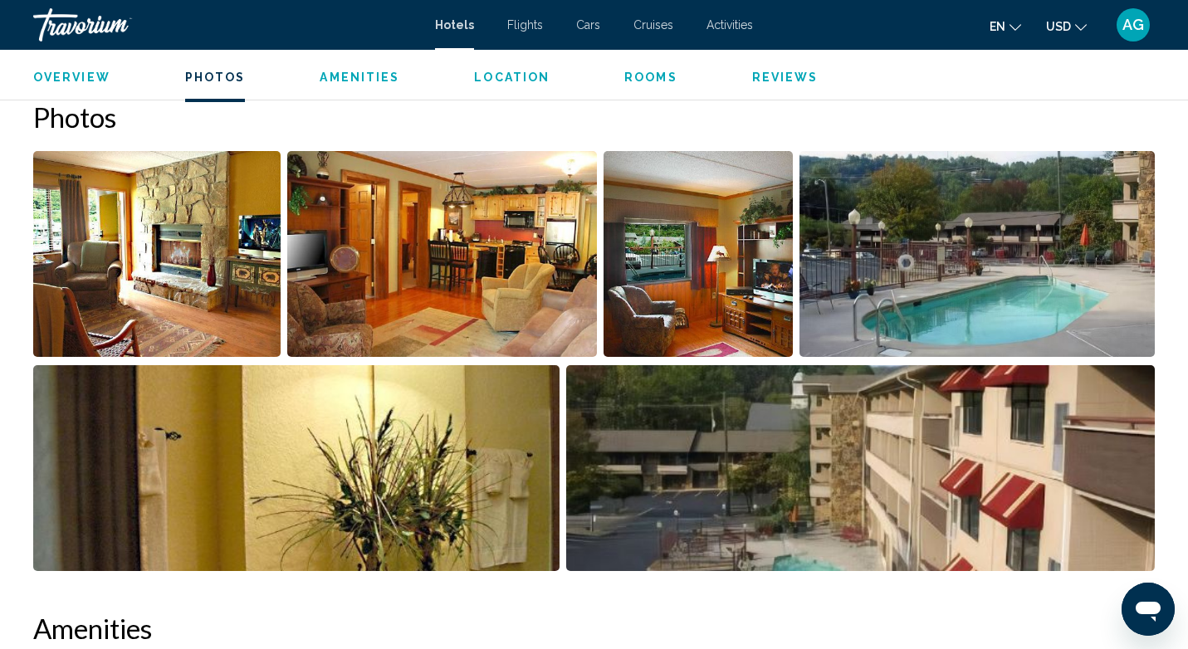
click at [178, 296] on img "Open full-screen image slider" at bounding box center [156, 254] width 247 height 206
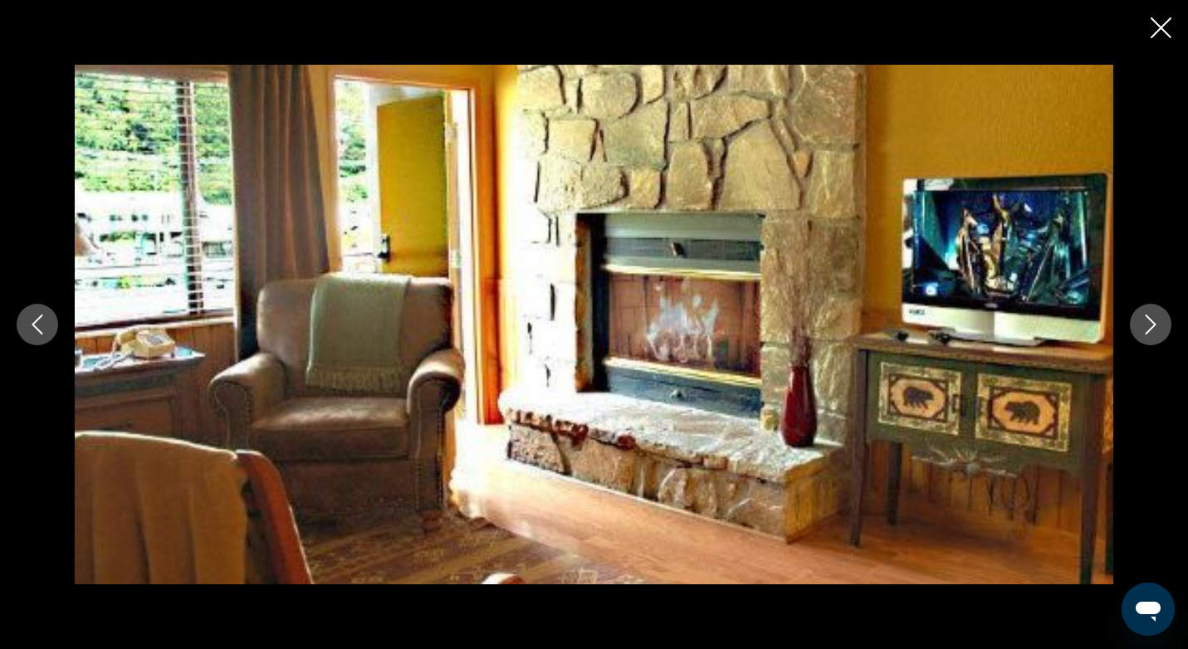
click at [1156, 320] on icon "Next image" at bounding box center [1151, 325] width 20 height 20
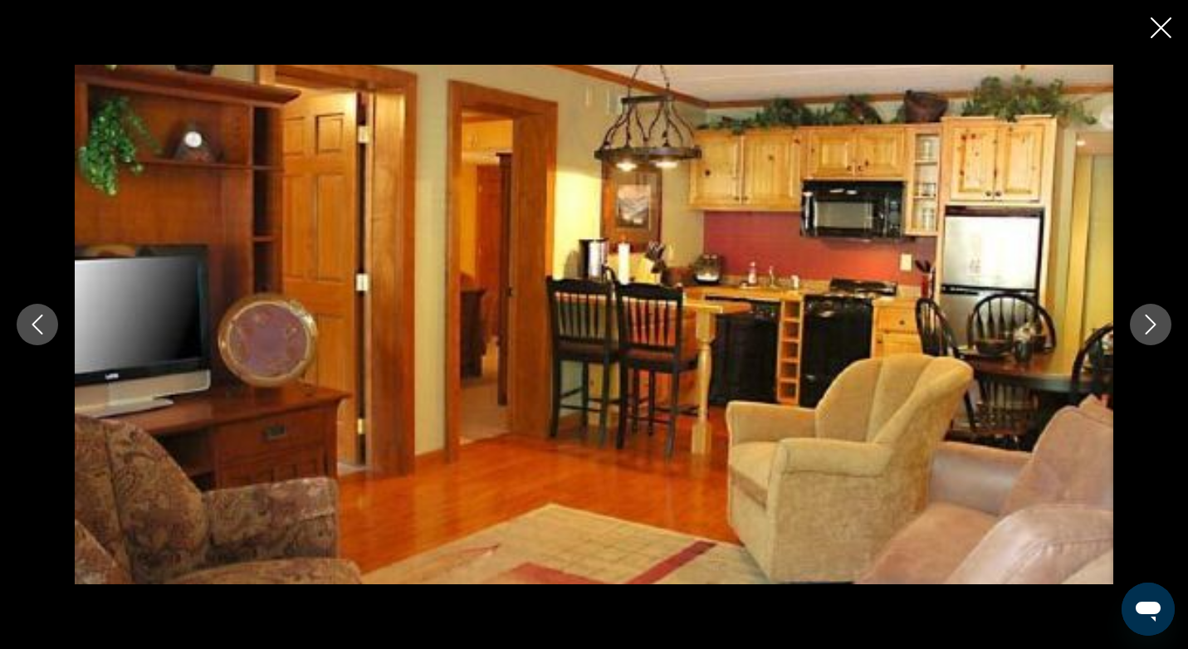
click at [1156, 320] on icon "Next image" at bounding box center [1151, 325] width 20 height 20
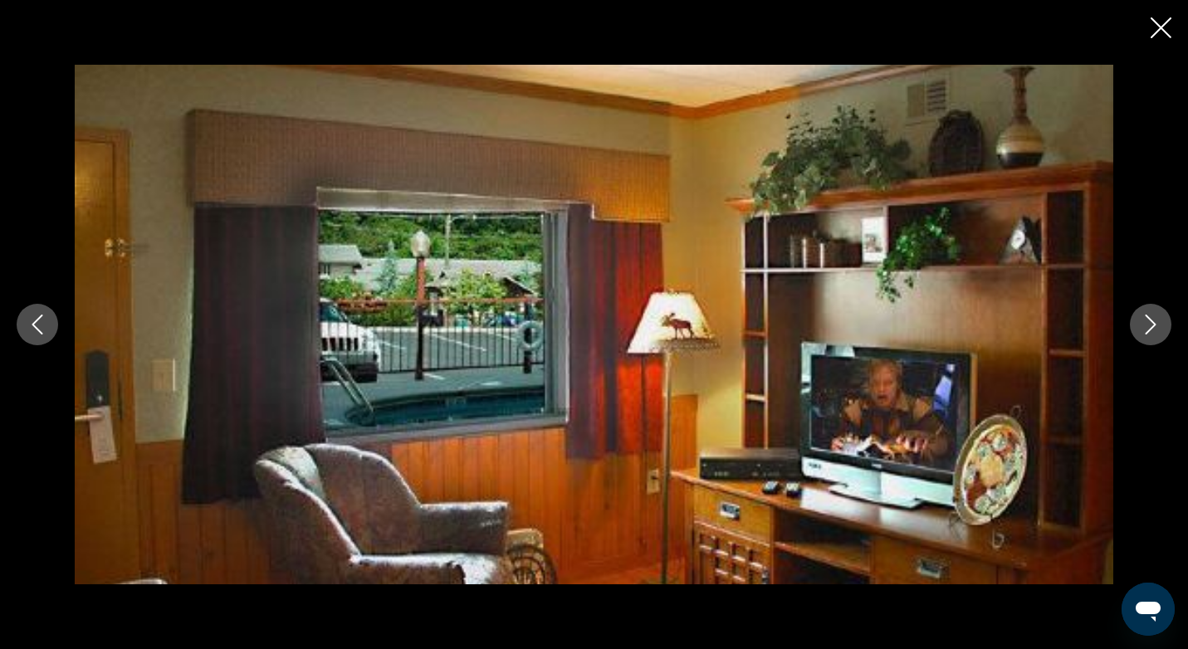
click at [1156, 320] on icon "Next image" at bounding box center [1151, 325] width 20 height 20
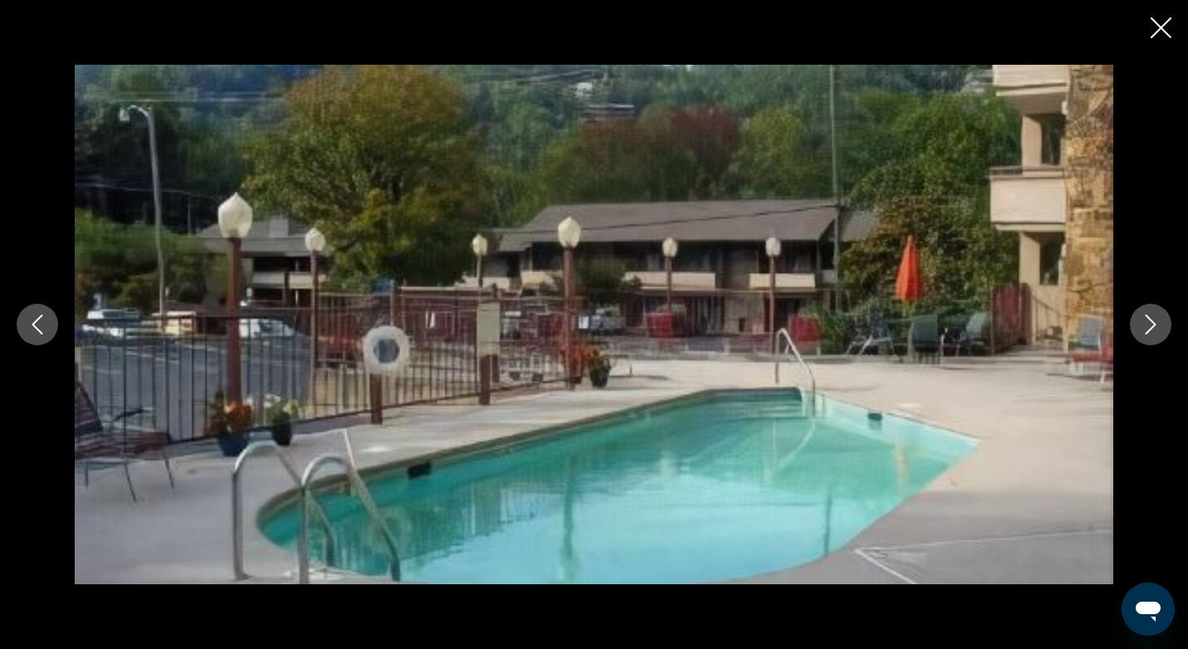
click at [1156, 320] on icon "Next image" at bounding box center [1151, 325] width 20 height 20
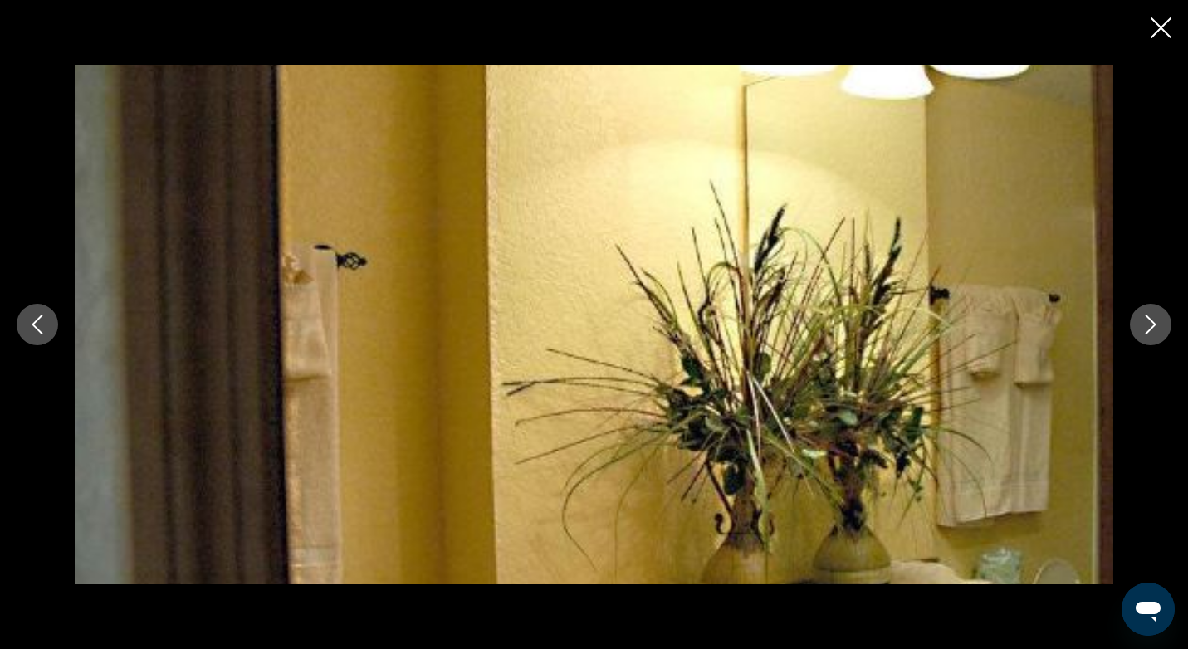
click at [1156, 320] on icon "Next image" at bounding box center [1151, 325] width 20 height 20
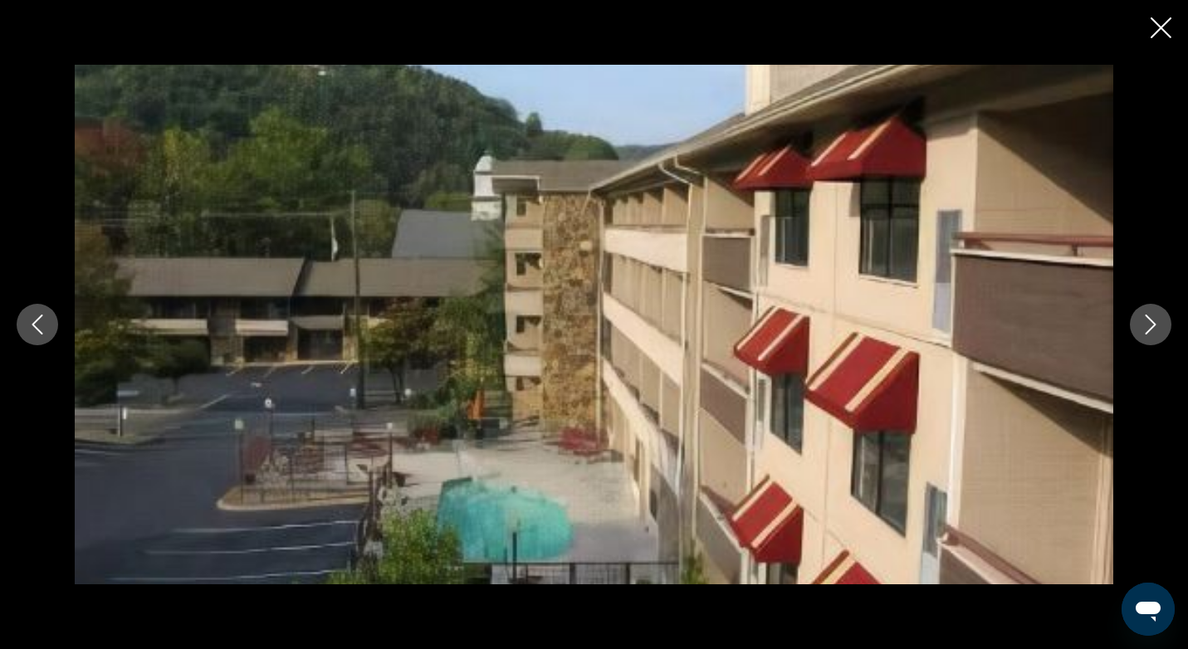
click at [1156, 320] on icon "Next image" at bounding box center [1151, 325] width 20 height 20
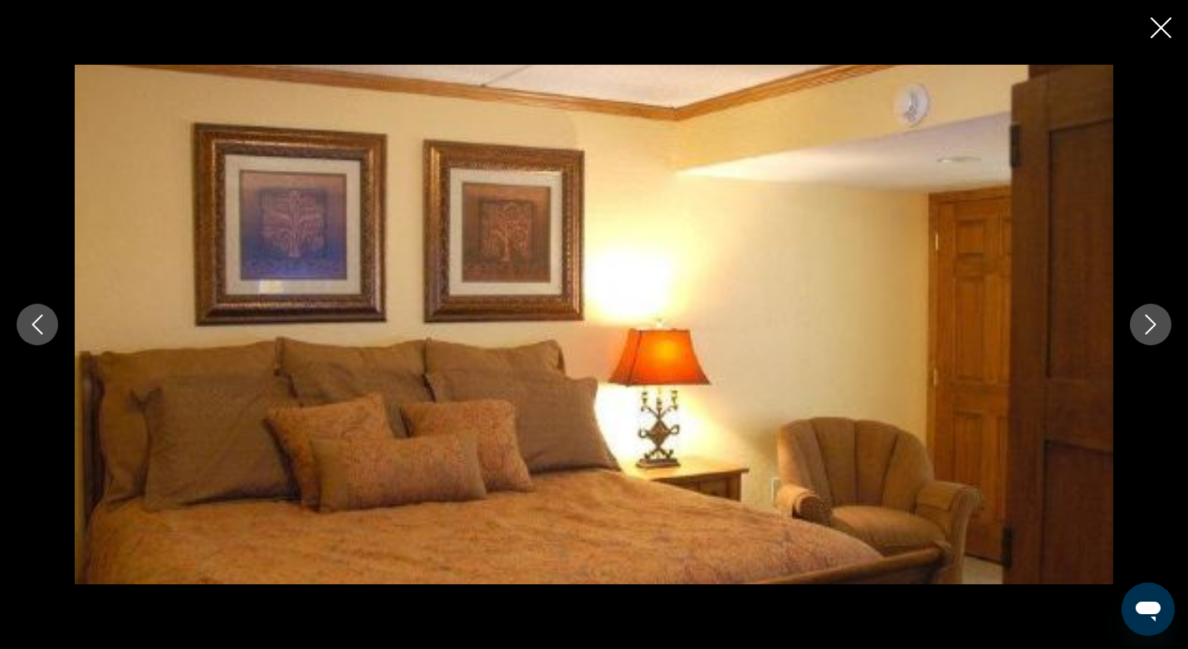
click at [1156, 320] on icon "Next image" at bounding box center [1151, 325] width 20 height 20
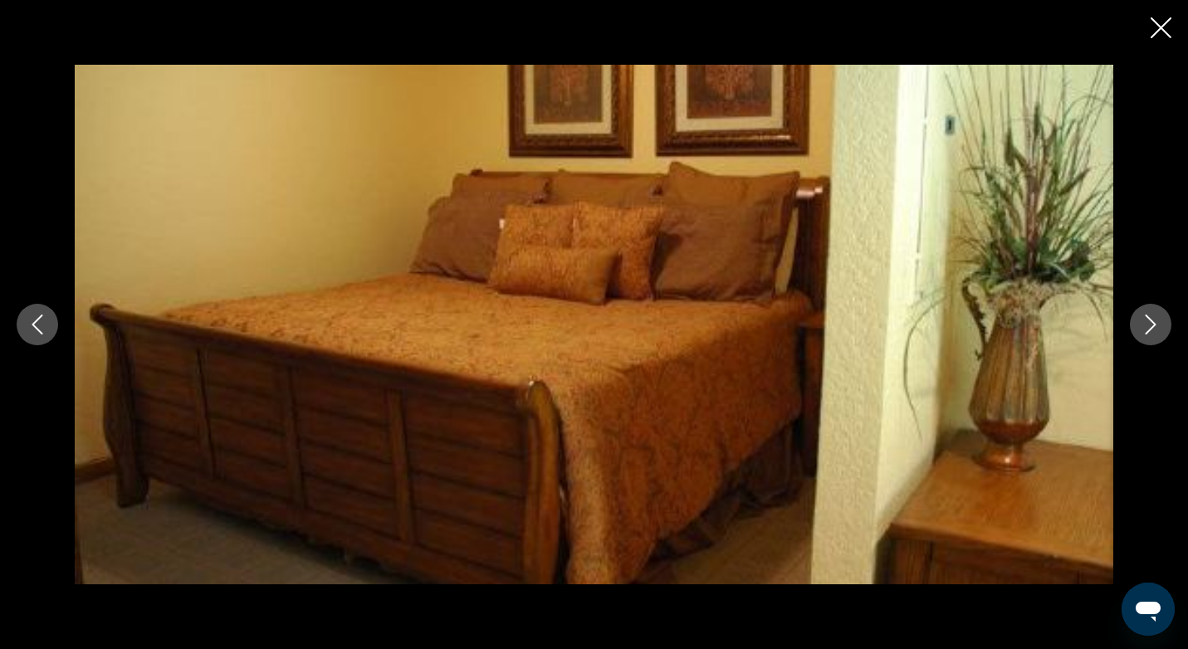
click at [1156, 320] on icon "Next image" at bounding box center [1151, 325] width 20 height 20
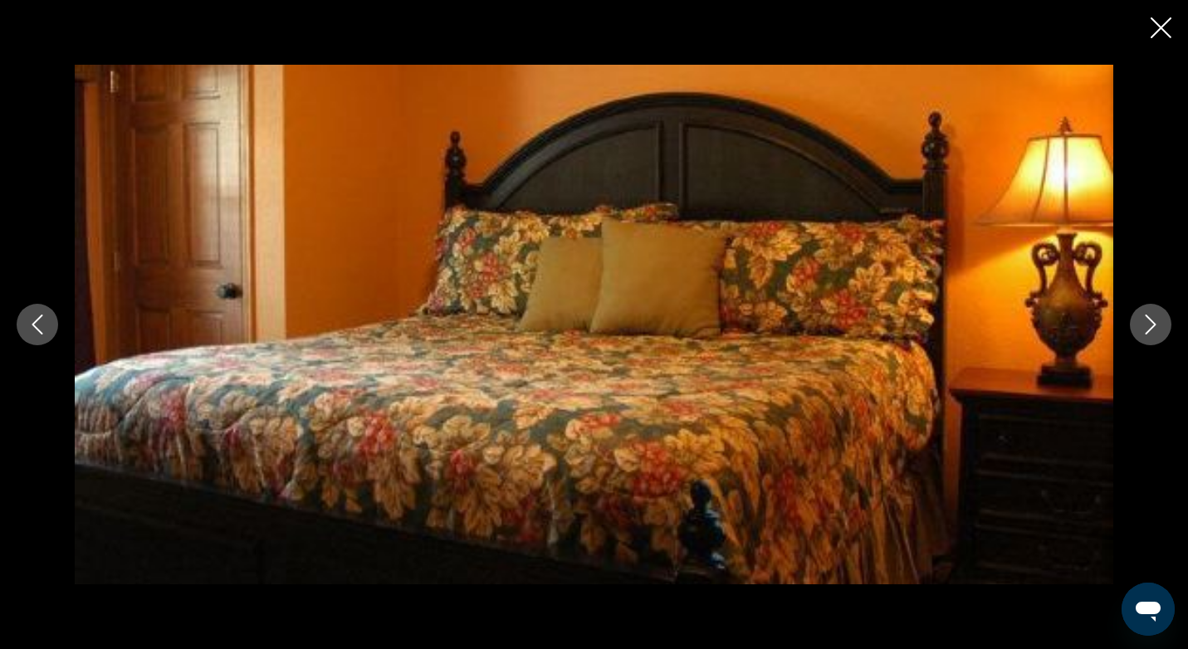
click at [1156, 320] on icon "Next image" at bounding box center [1151, 325] width 20 height 20
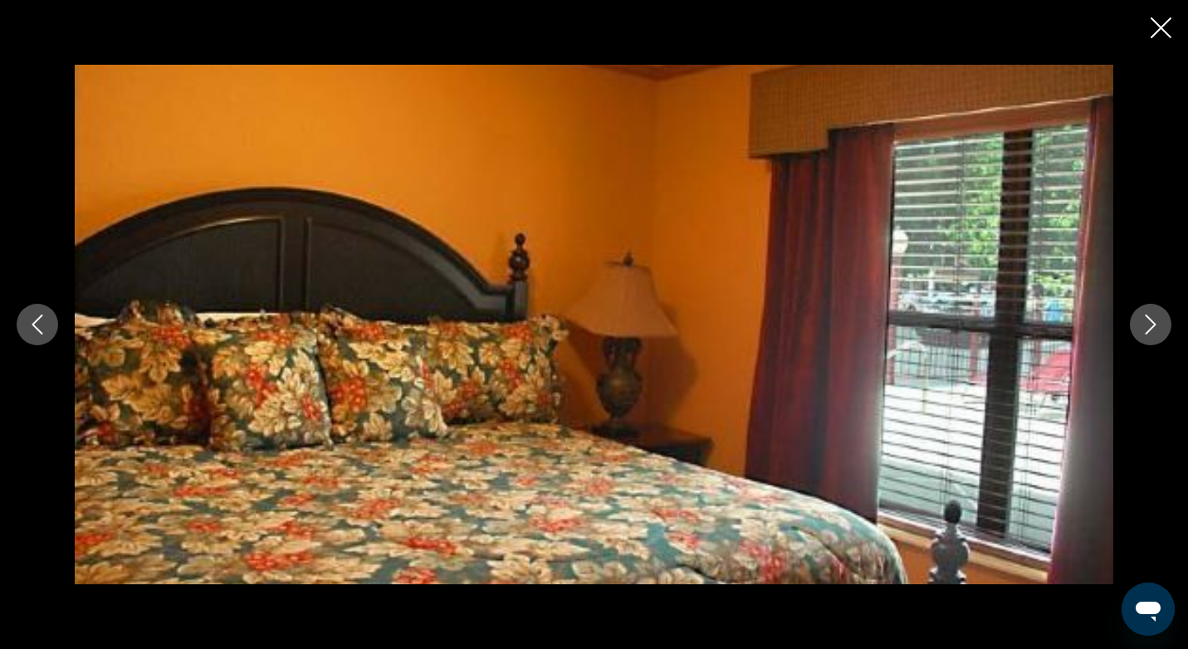
click at [1156, 320] on icon "Next image" at bounding box center [1151, 325] width 20 height 20
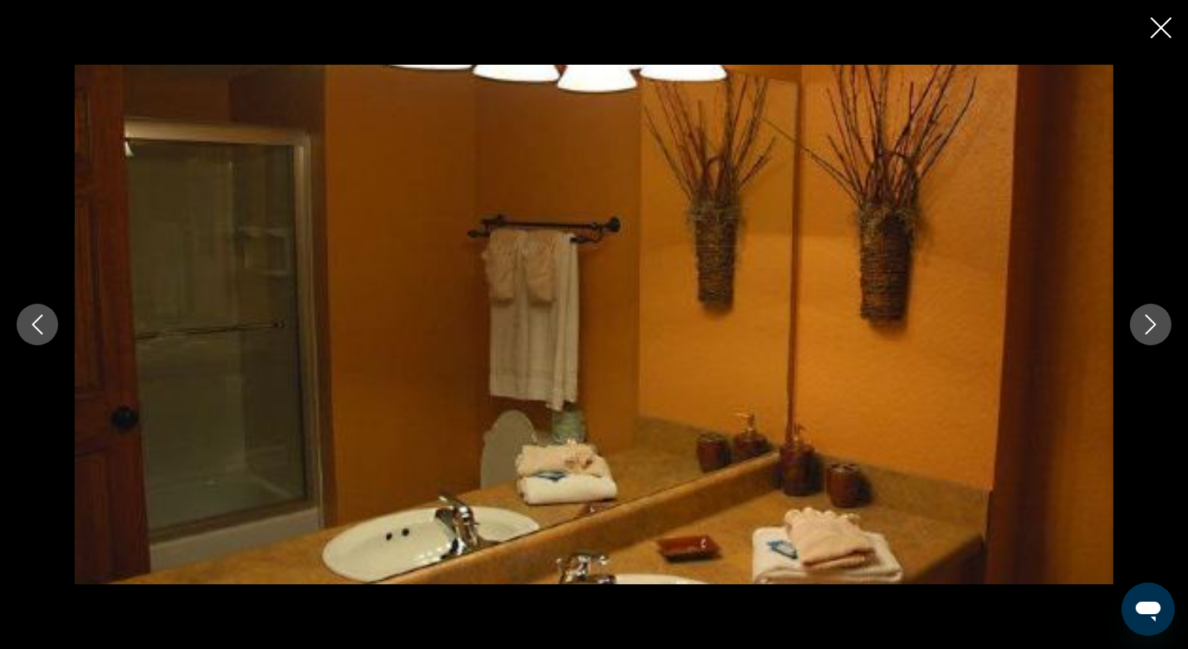
click at [1156, 320] on icon "Next image" at bounding box center [1151, 325] width 20 height 20
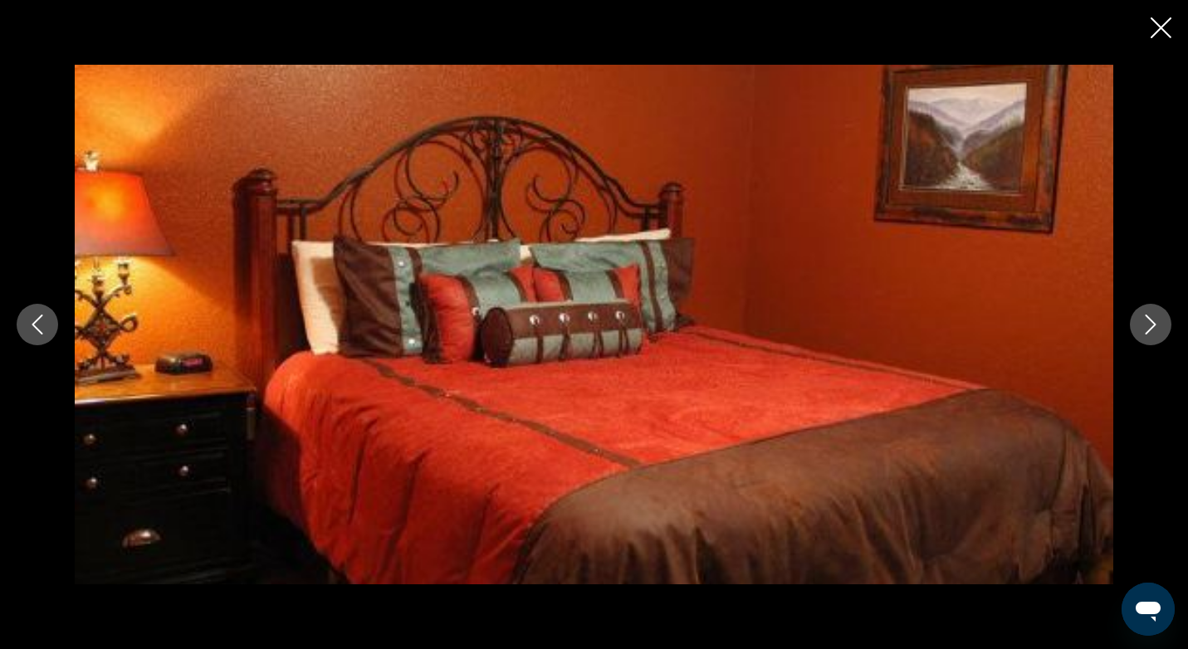
click at [1156, 320] on icon "Next image" at bounding box center [1151, 325] width 20 height 20
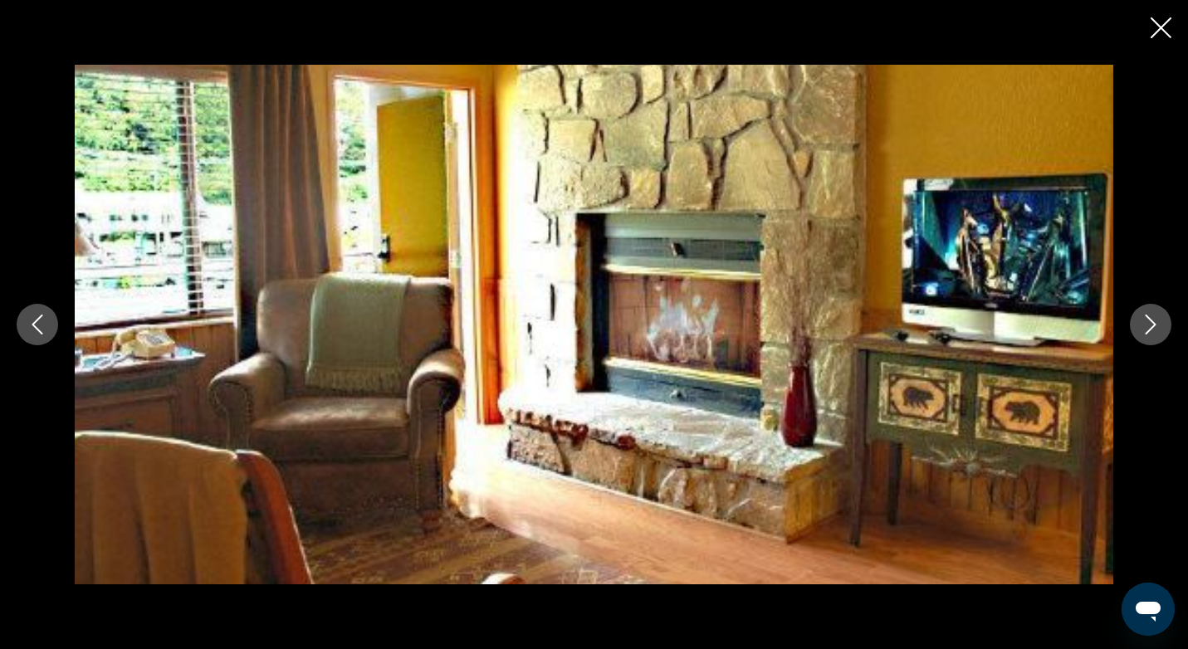
click at [1172, 26] on div "Main content" at bounding box center [594, 324] width 1188 height 649
click at [1161, 28] on icon "Close slideshow" at bounding box center [1161, 27] width 21 height 21
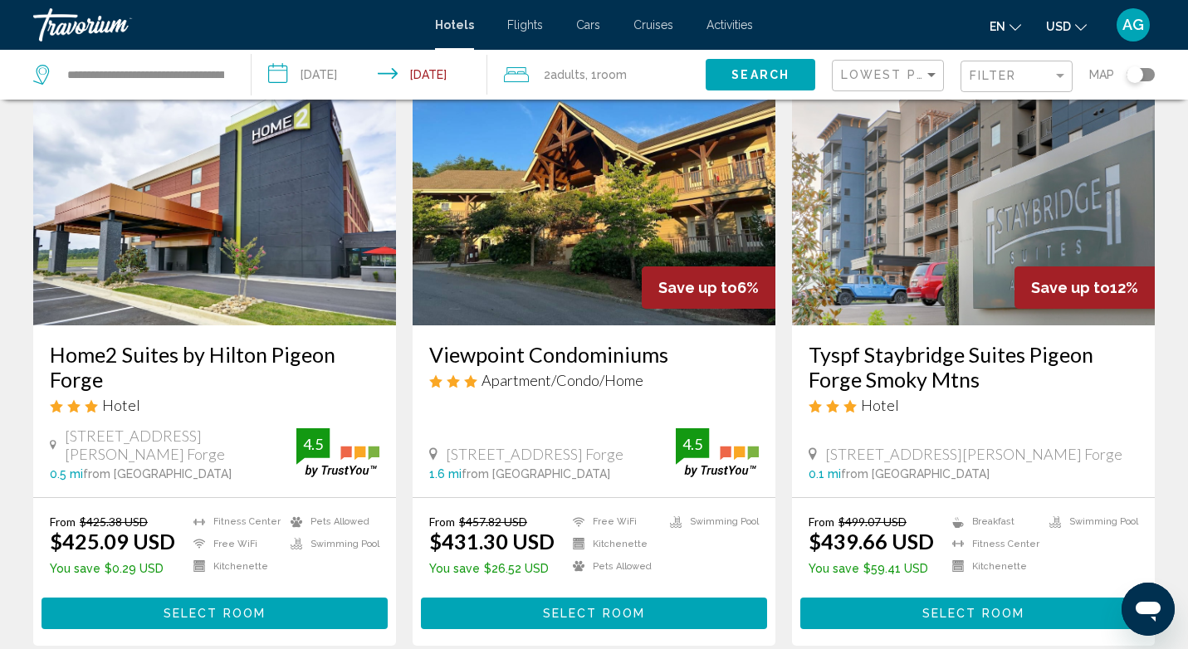
scroll to position [720, 0]
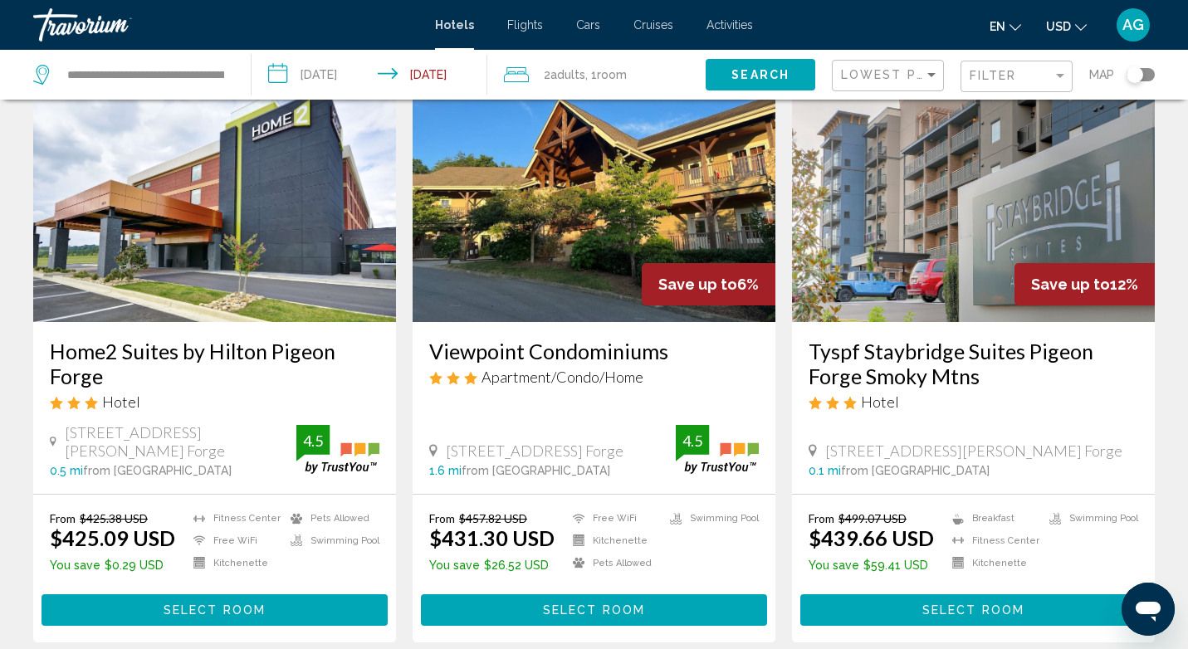
click at [539, 269] on img "Main content" at bounding box center [594, 189] width 363 height 266
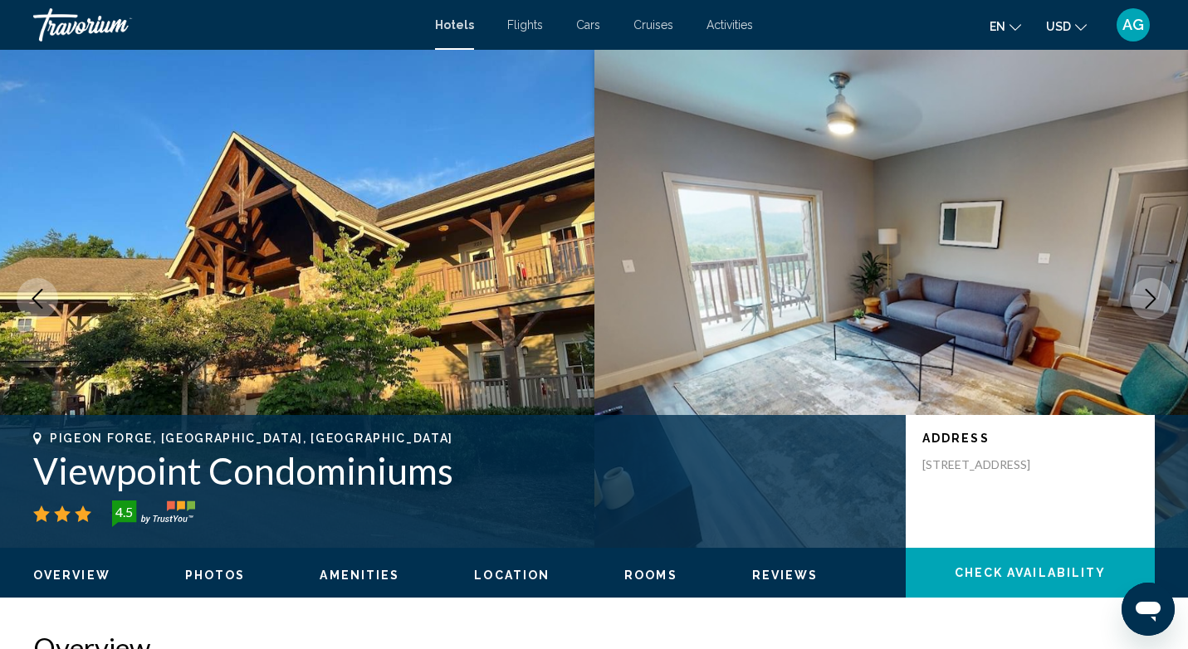
click at [218, 575] on span "Photos" at bounding box center [215, 575] width 61 height 13
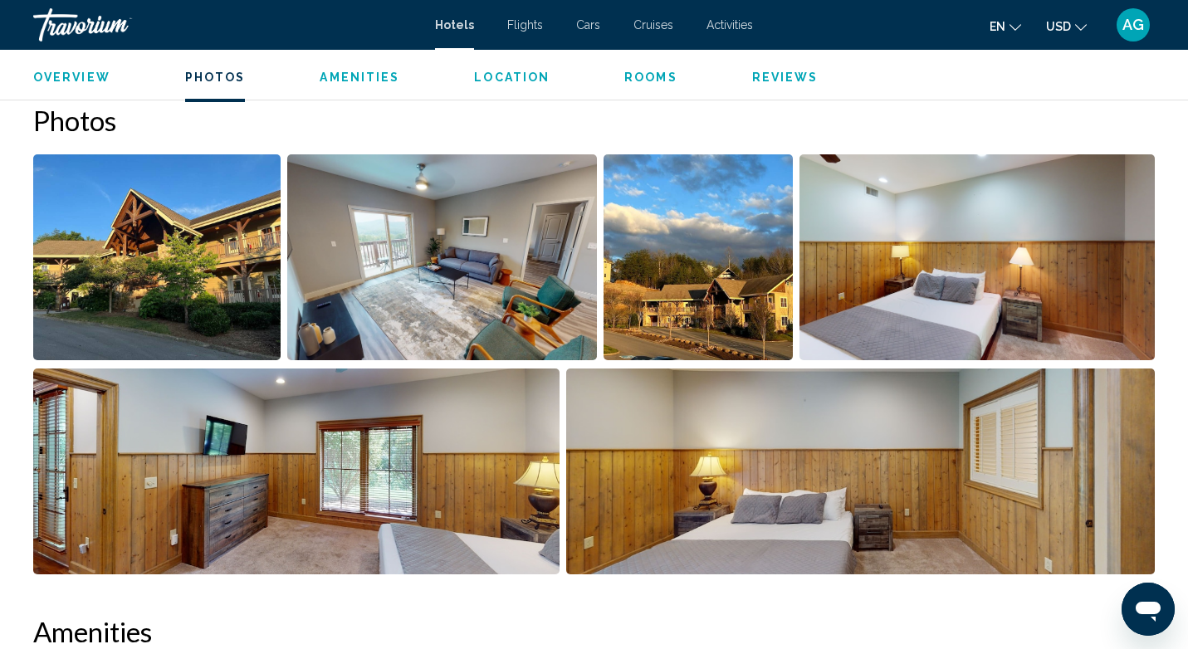
scroll to position [811, 0]
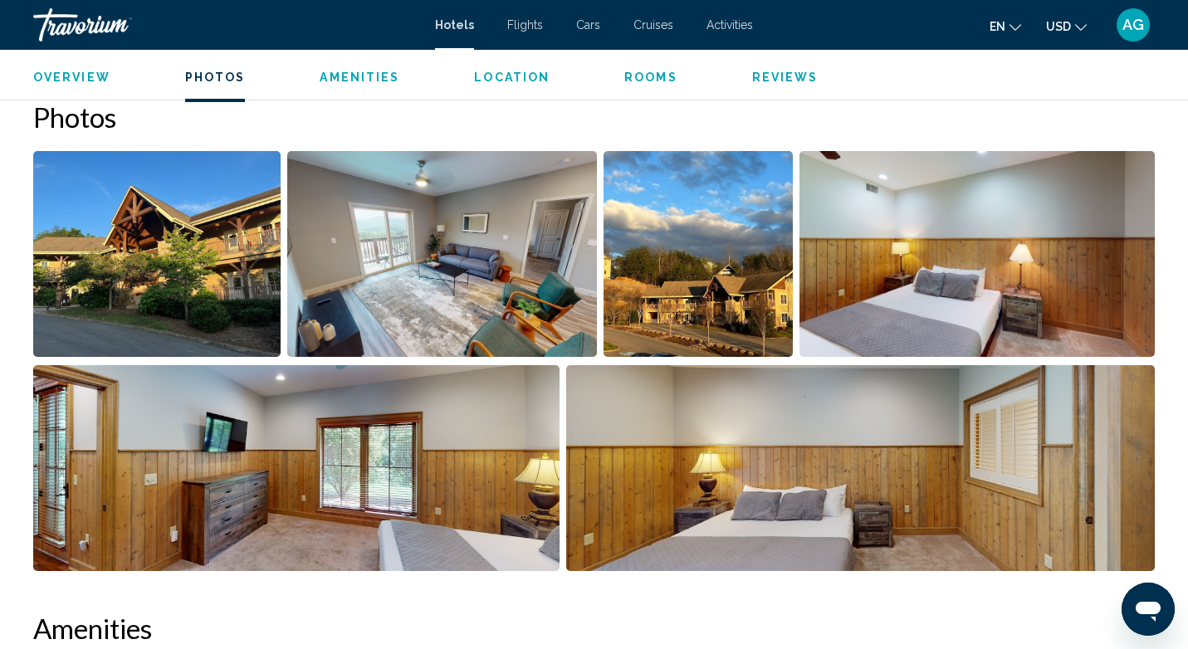
click at [207, 284] on img "Open full-screen image slider" at bounding box center [156, 254] width 247 height 206
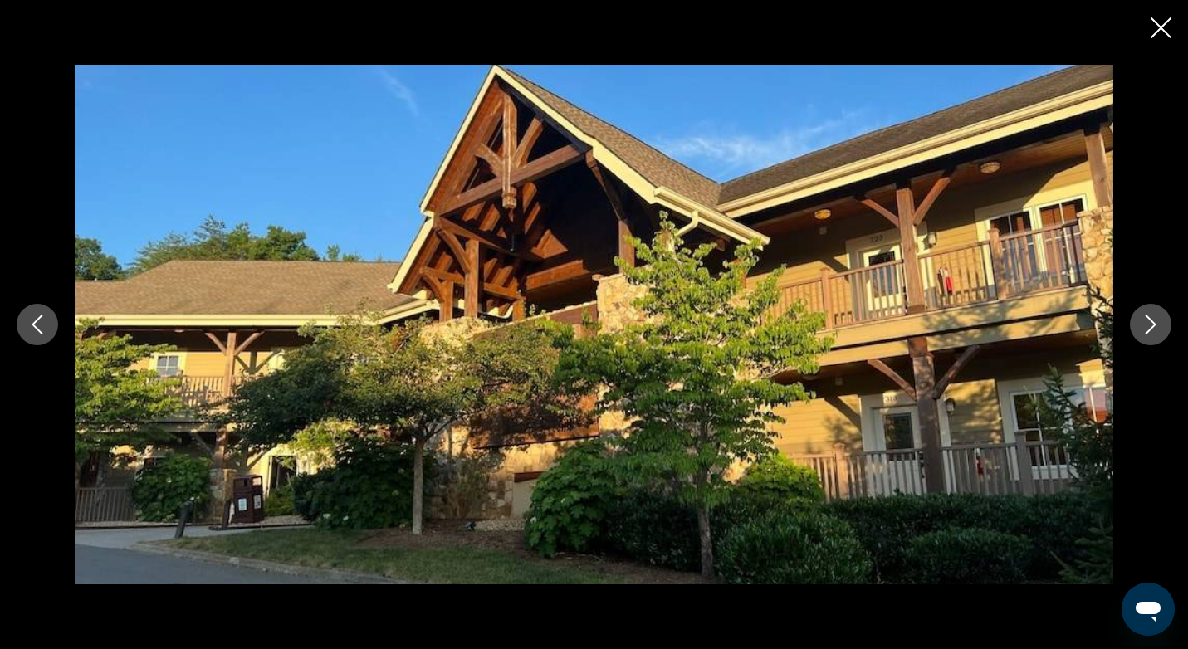
click at [1153, 325] on icon "Next image" at bounding box center [1151, 325] width 20 height 20
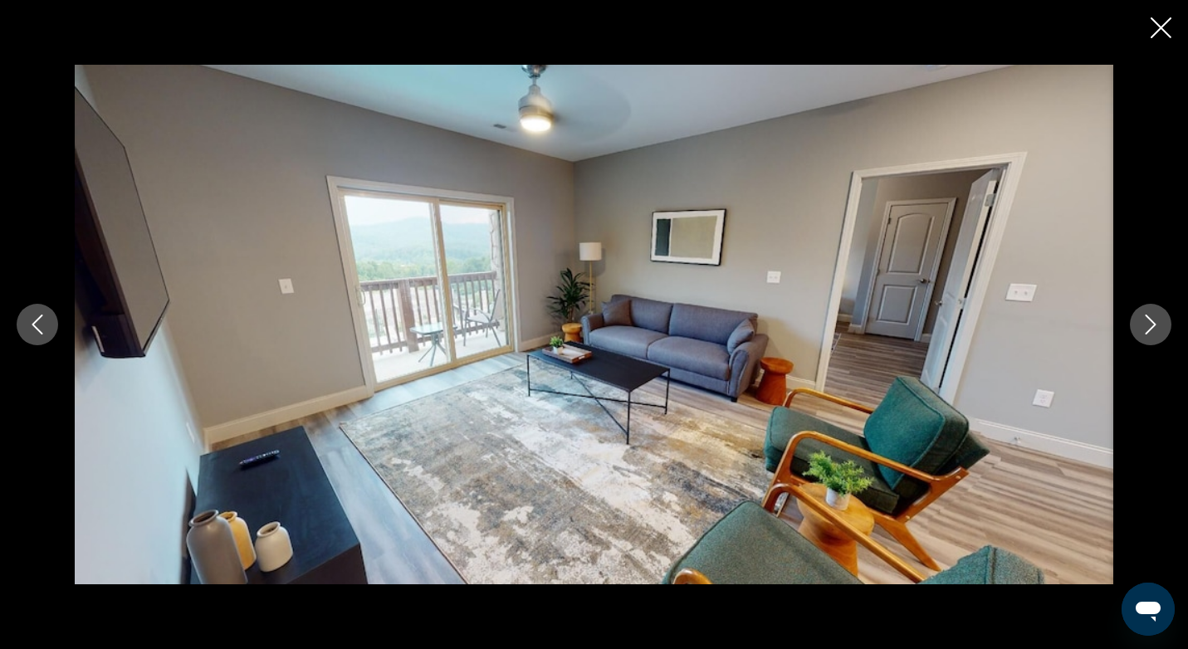
click at [1153, 325] on icon "Next image" at bounding box center [1151, 325] width 20 height 20
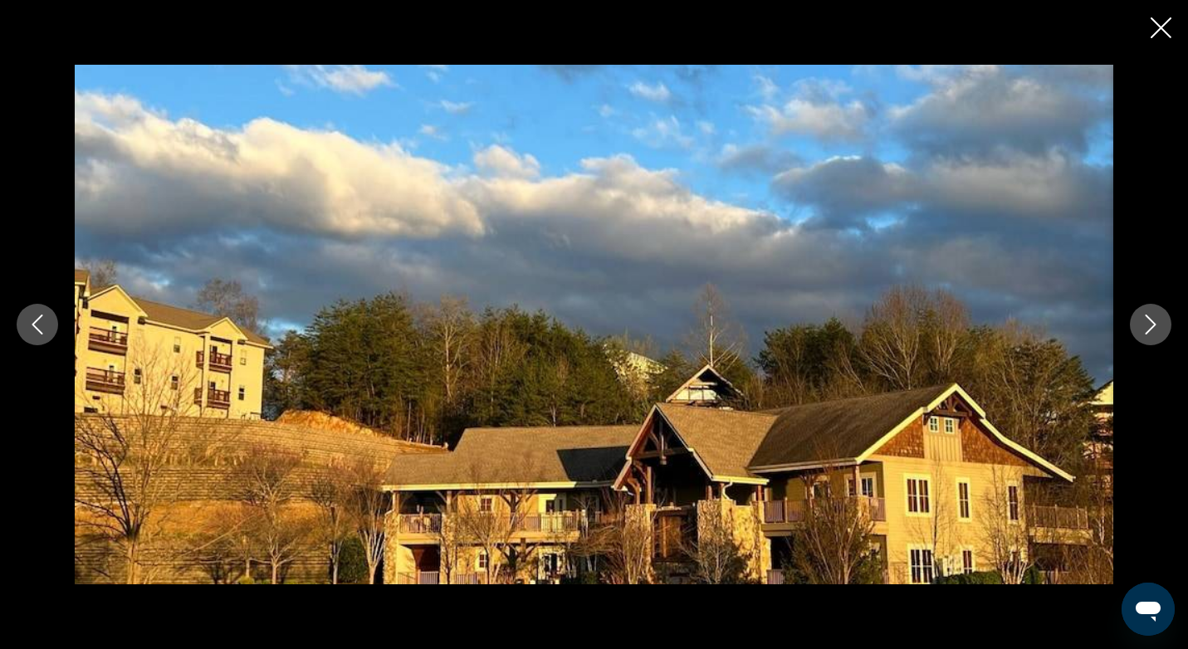
click at [1153, 325] on icon "Next image" at bounding box center [1151, 325] width 20 height 20
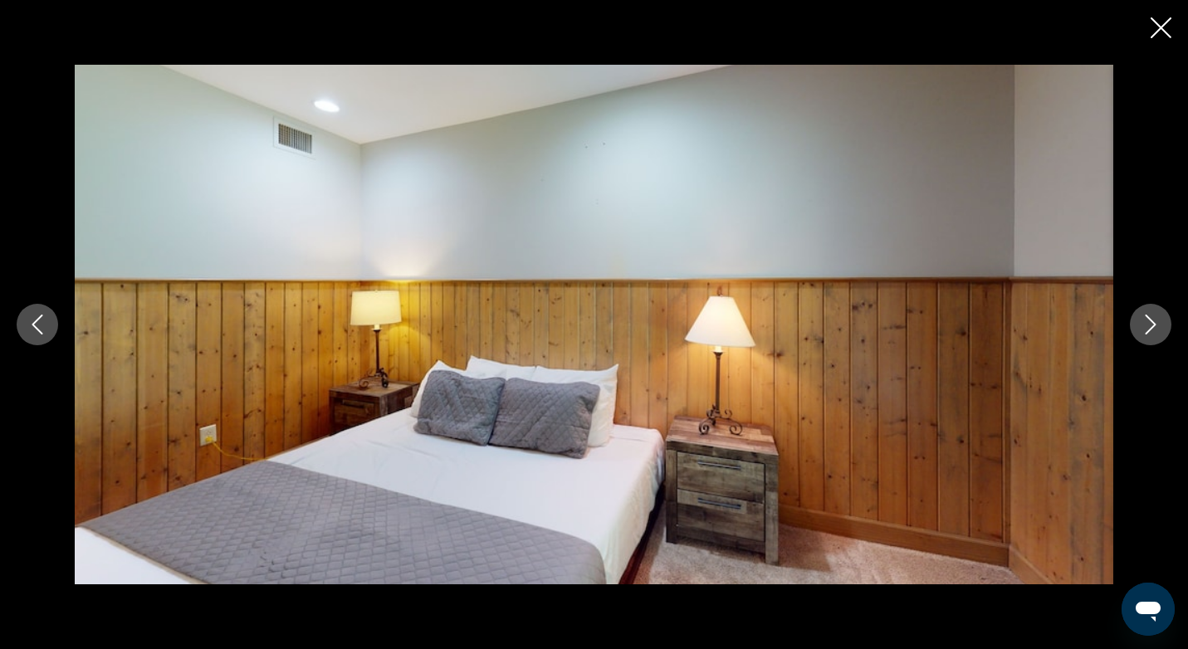
click at [1153, 325] on icon "Next image" at bounding box center [1151, 325] width 20 height 20
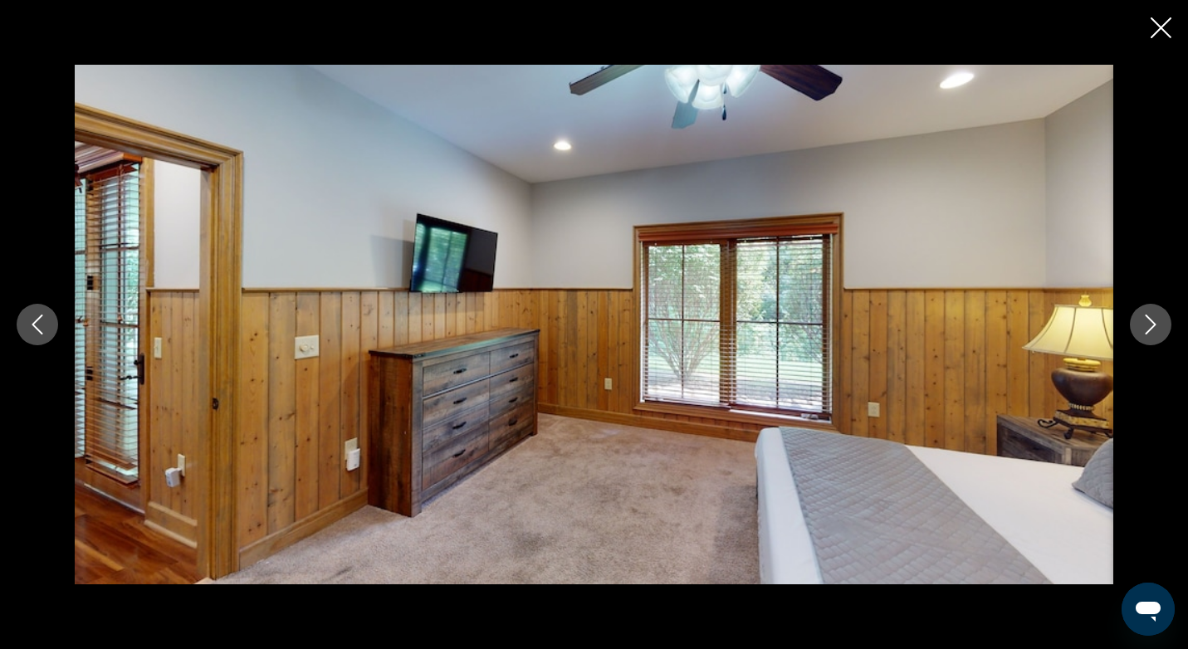
click at [1153, 325] on icon "Next image" at bounding box center [1151, 325] width 20 height 20
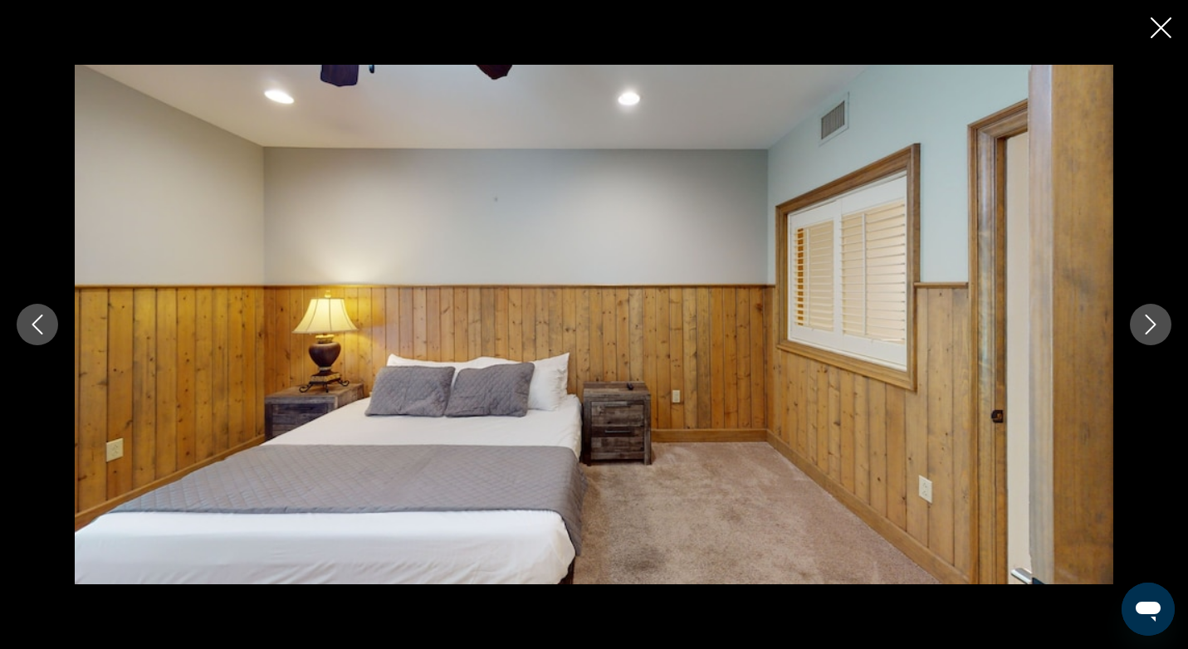
click at [1153, 325] on icon "Next image" at bounding box center [1151, 325] width 20 height 20
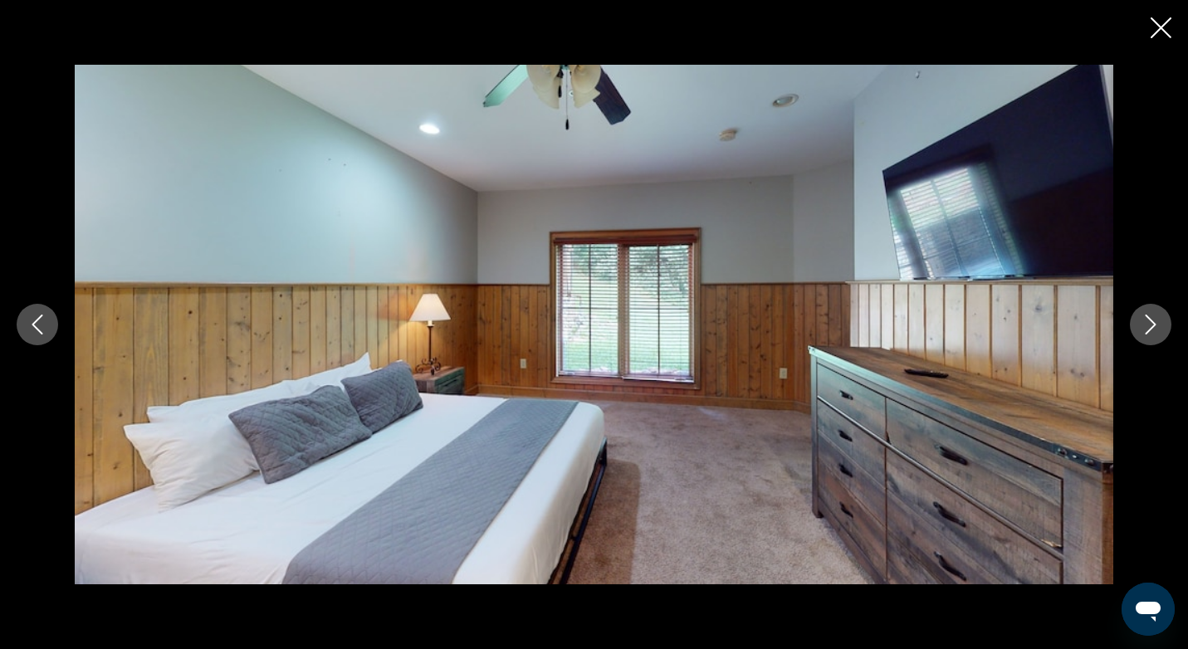
click at [1153, 325] on icon "Next image" at bounding box center [1151, 325] width 20 height 20
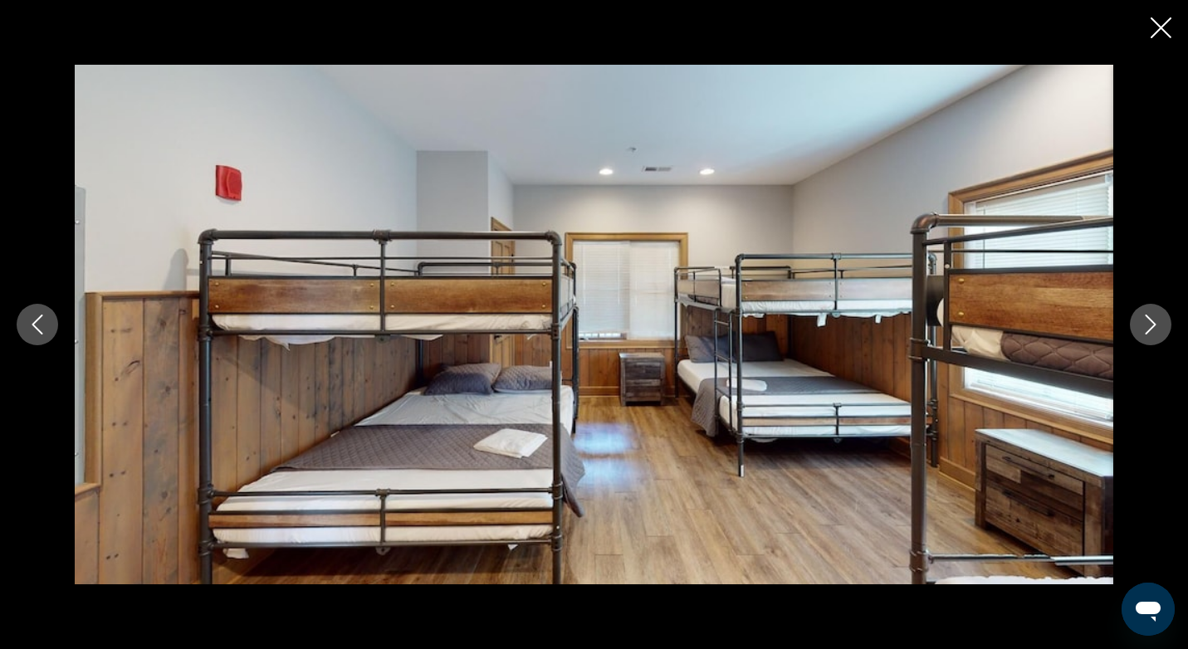
click at [1153, 325] on icon "Next image" at bounding box center [1151, 325] width 20 height 20
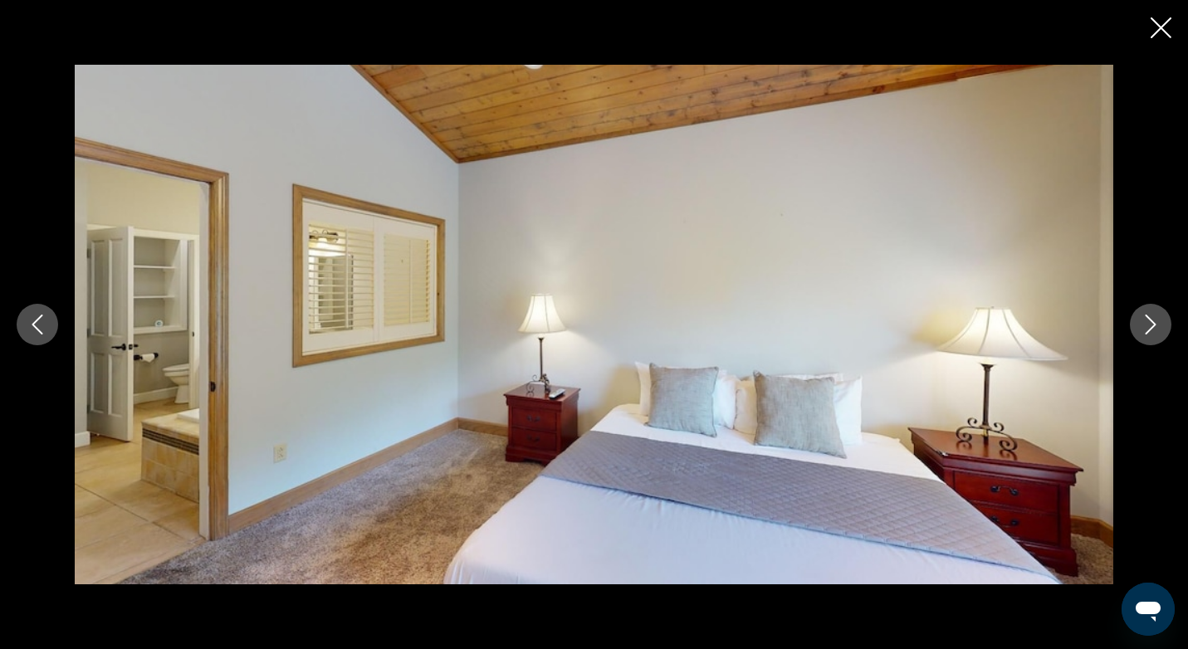
click at [1153, 325] on icon "Next image" at bounding box center [1151, 325] width 20 height 20
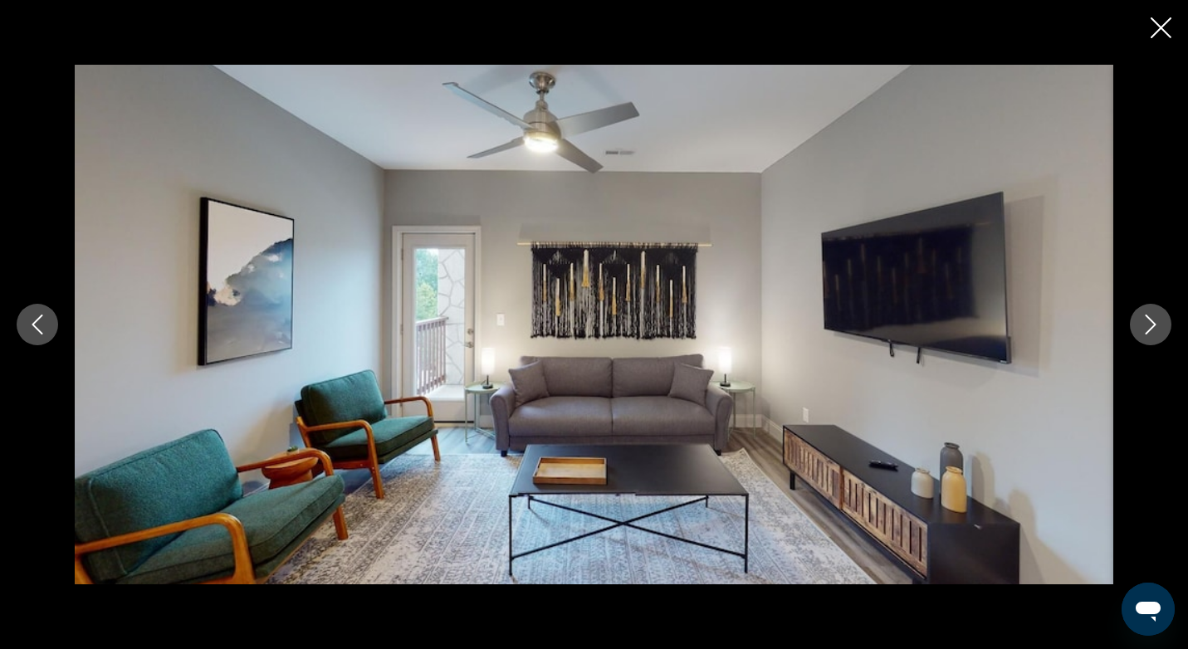
click at [1153, 325] on icon "Next image" at bounding box center [1151, 325] width 20 height 20
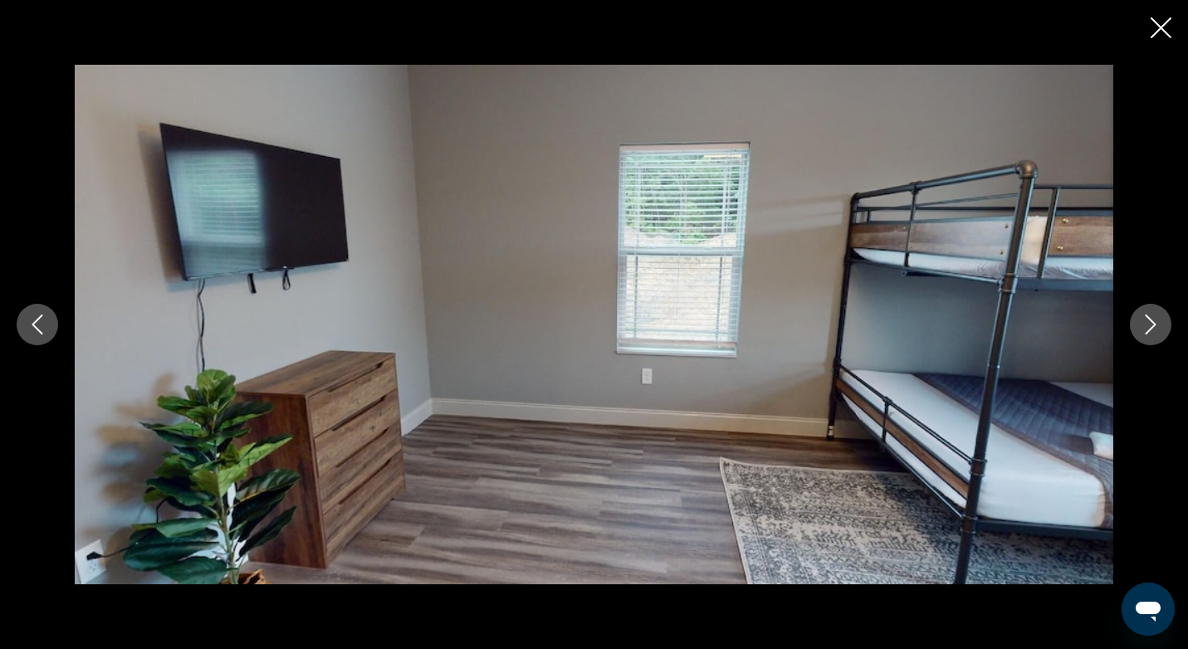
click at [1153, 325] on icon "Next image" at bounding box center [1151, 325] width 20 height 20
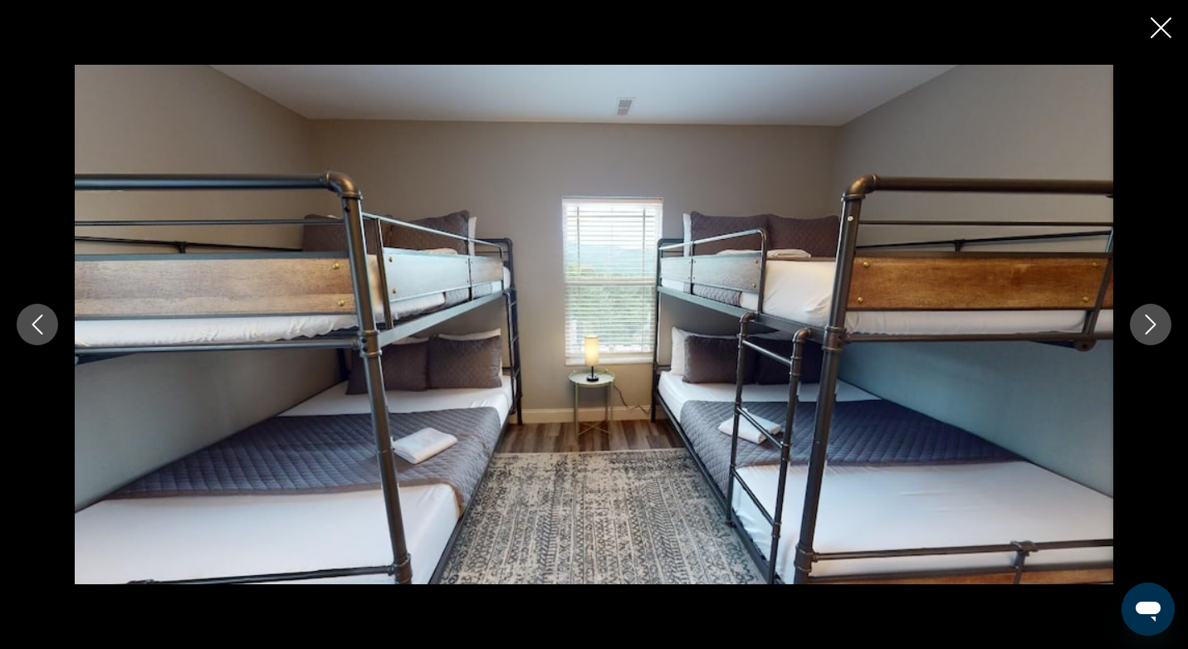
click at [1153, 325] on icon "Next image" at bounding box center [1151, 325] width 20 height 20
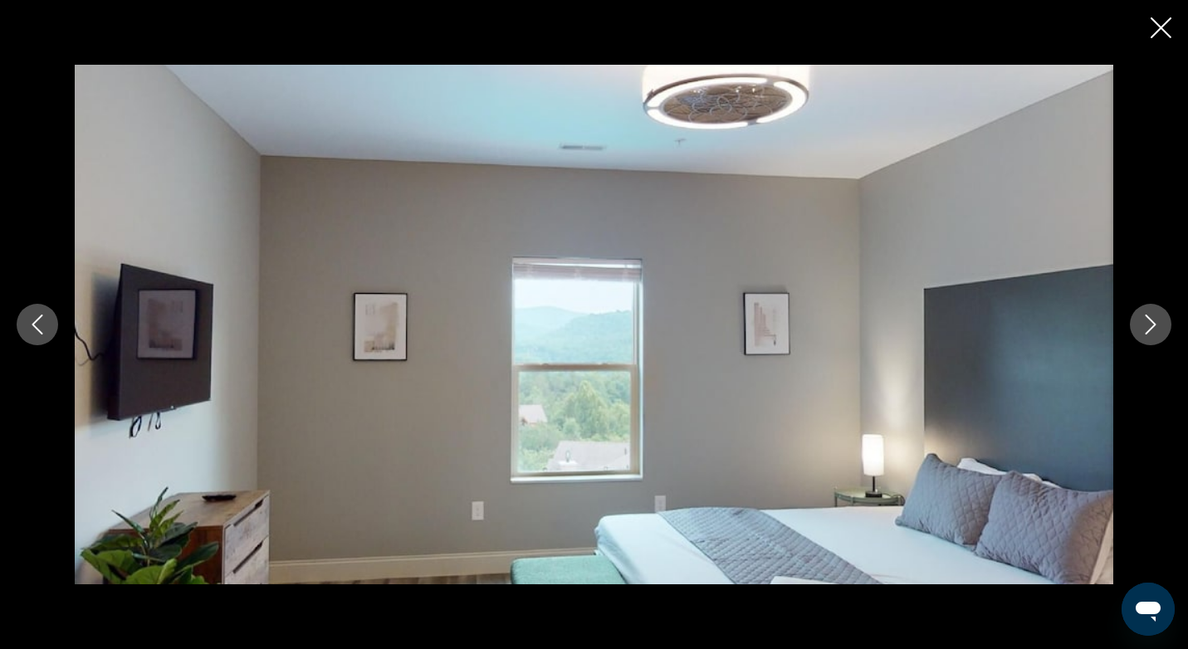
click at [1153, 325] on icon "Next image" at bounding box center [1151, 325] width 20 height 20
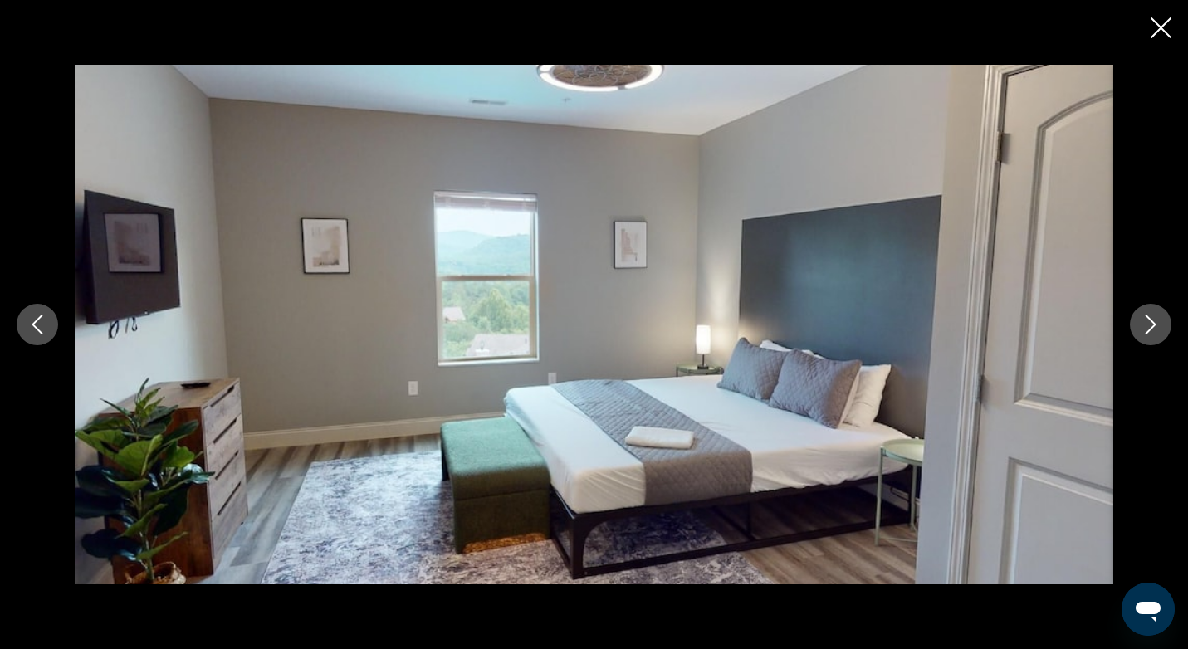
click at [1153, 325] on icon "Next image" at bounding box center [1151, 325] width 20 height 20
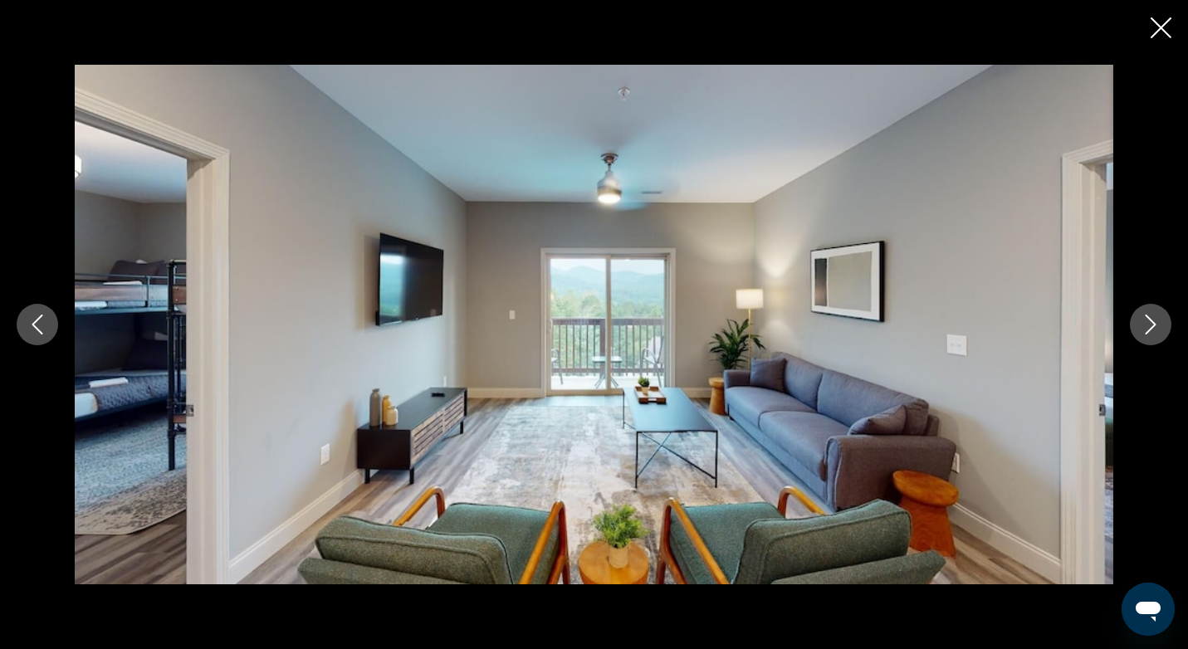
click at [1153, 325] on icon "Next image" at bounding box center [1151, 325] width 20 height 20
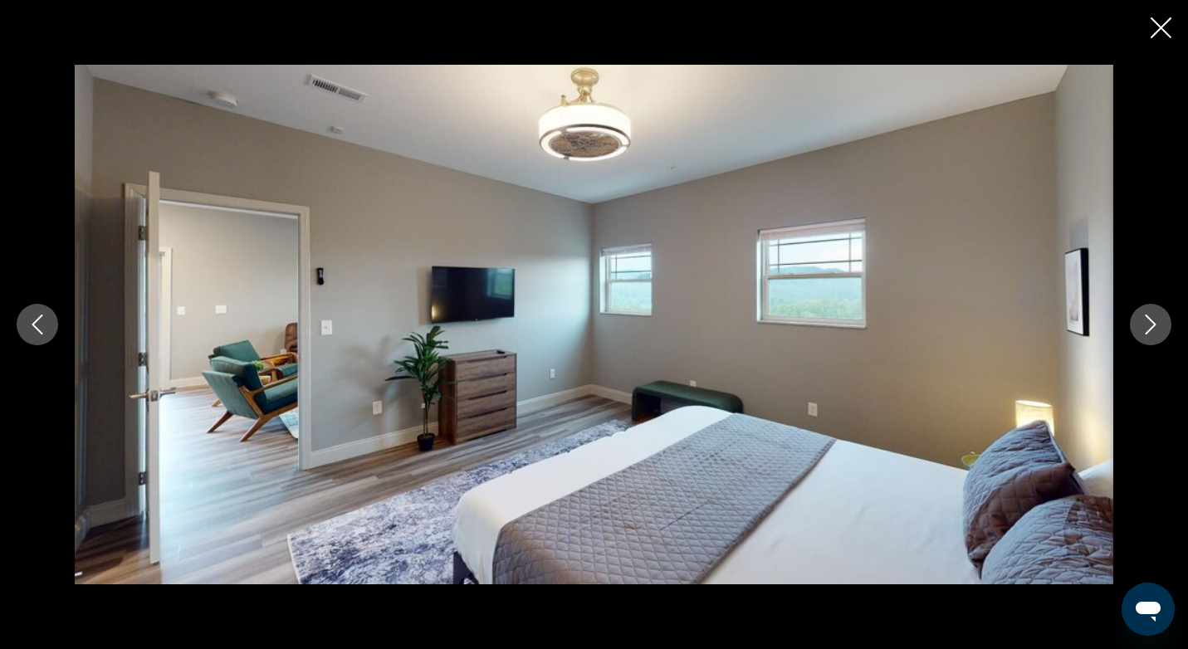
click at [1153, 325] on icon "Next image" at bounding box center [1151, 325] width 20 height 20
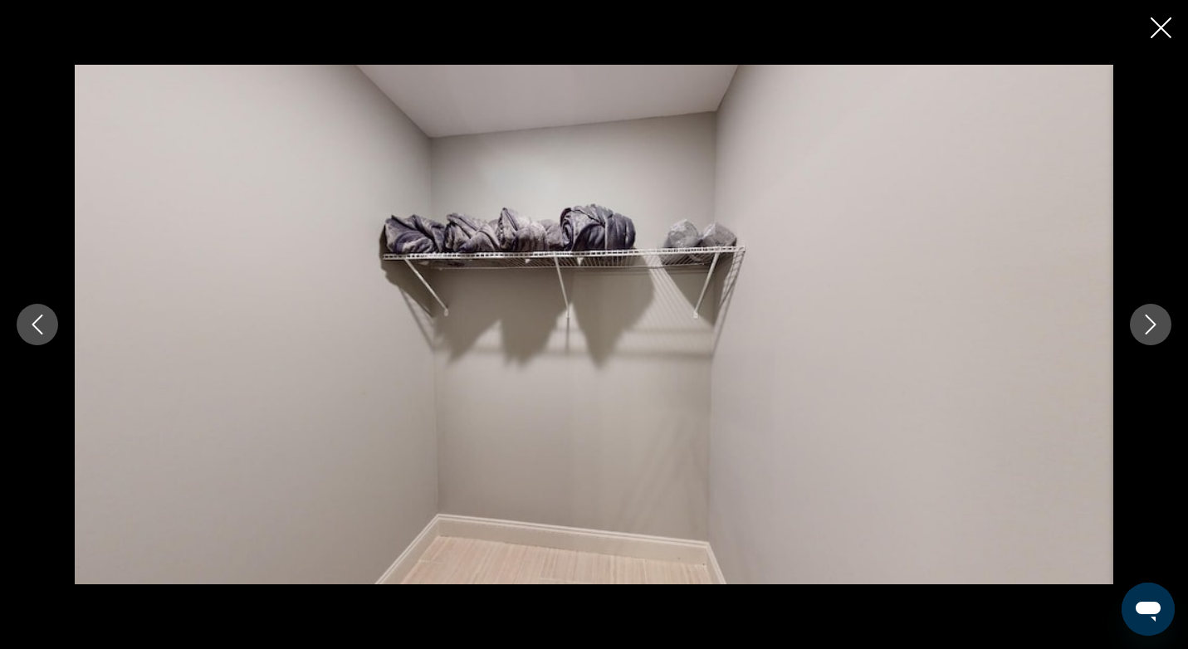
click at [1153, 325] on icon "Next image" at bounding box center [1151, 325] width 20 height 20
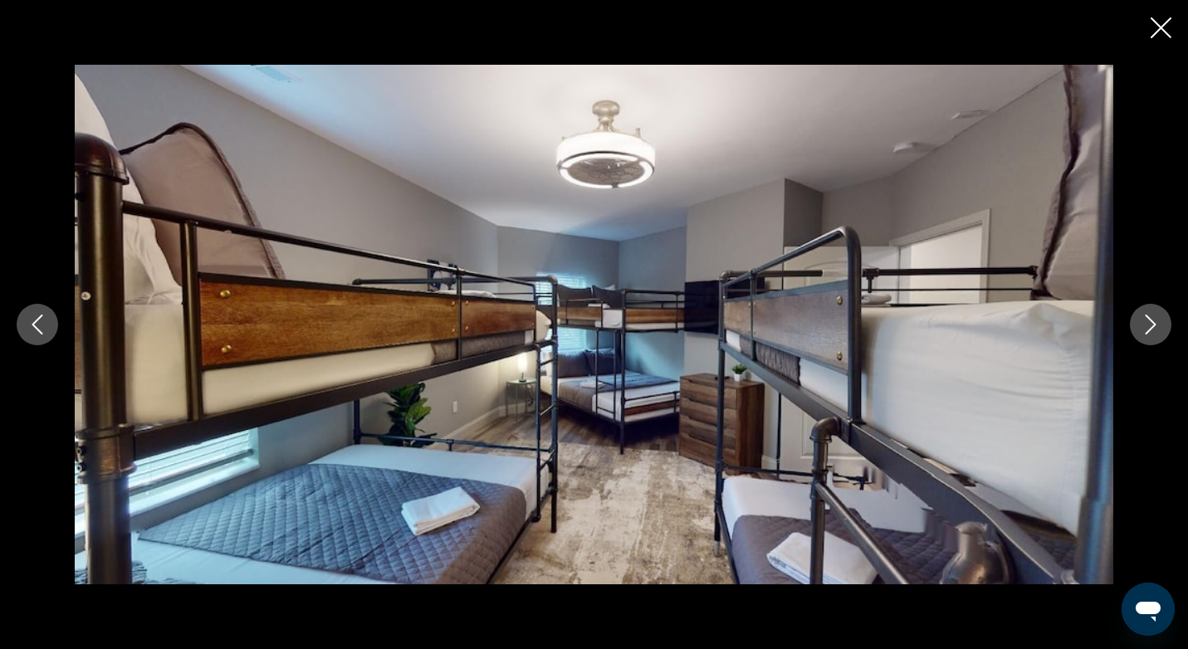
click at [1153, 325] on icon "Next image" at bounding box center [1151, 325] width 20 height 20
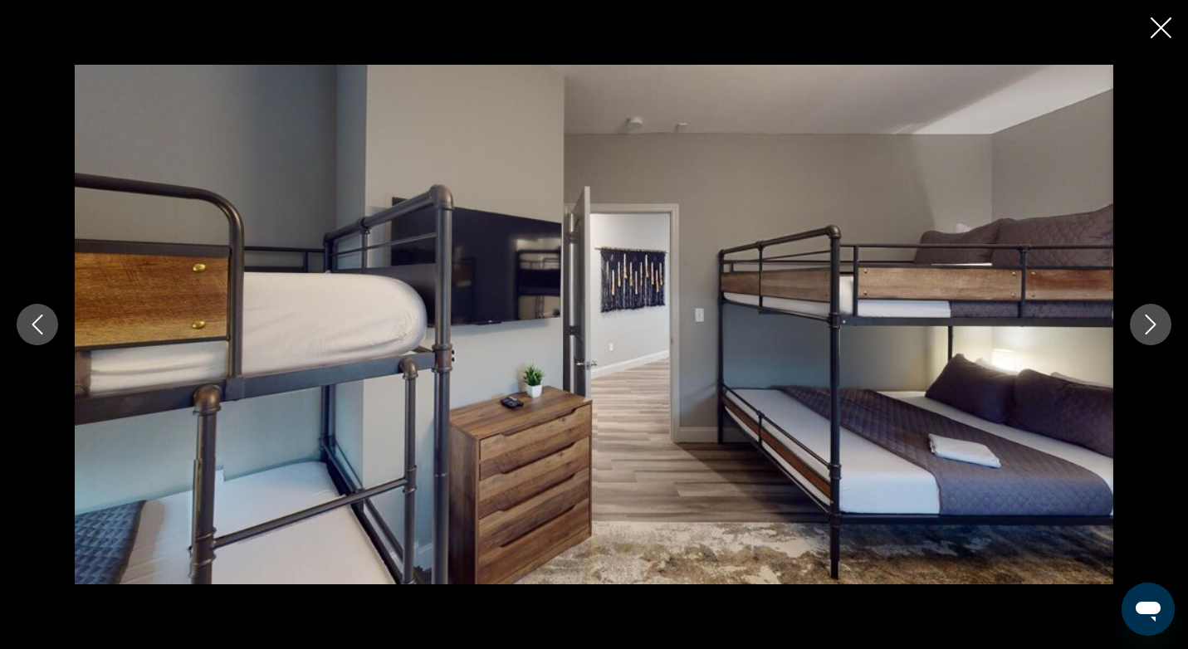
click at [1153, 325] on icon "Next image" at bounding box center [1151, 325] width 20 height 20
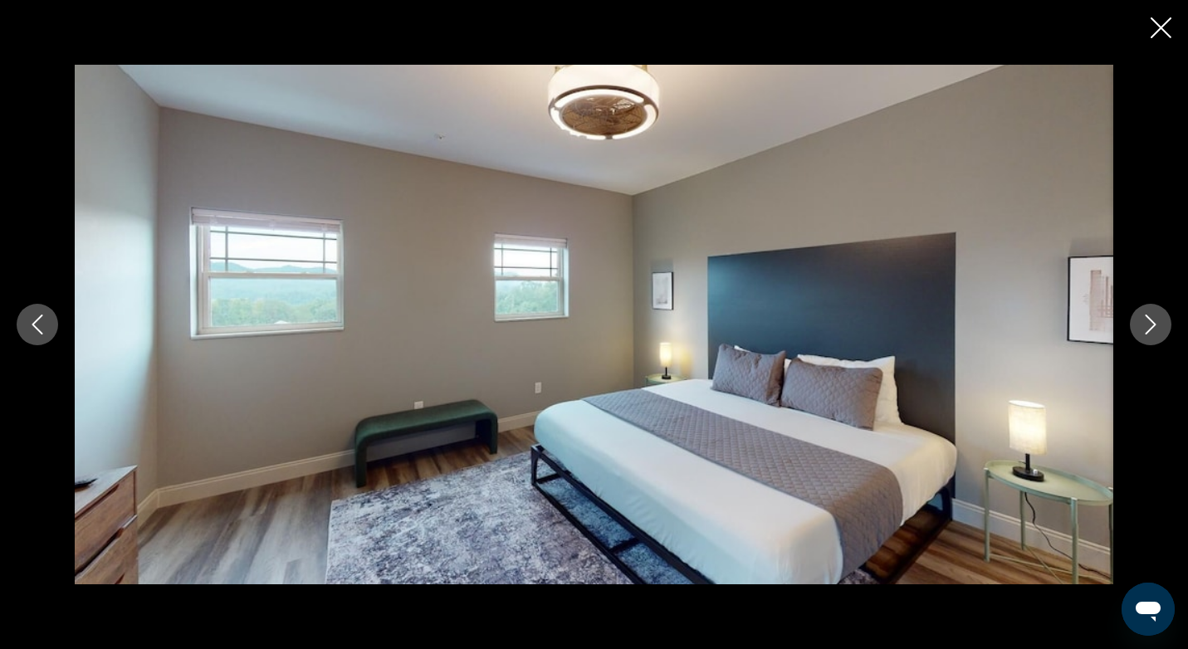
click at [1153, 325] on icon "Next image" at bounding box center [1151, 325] width 20 height 20
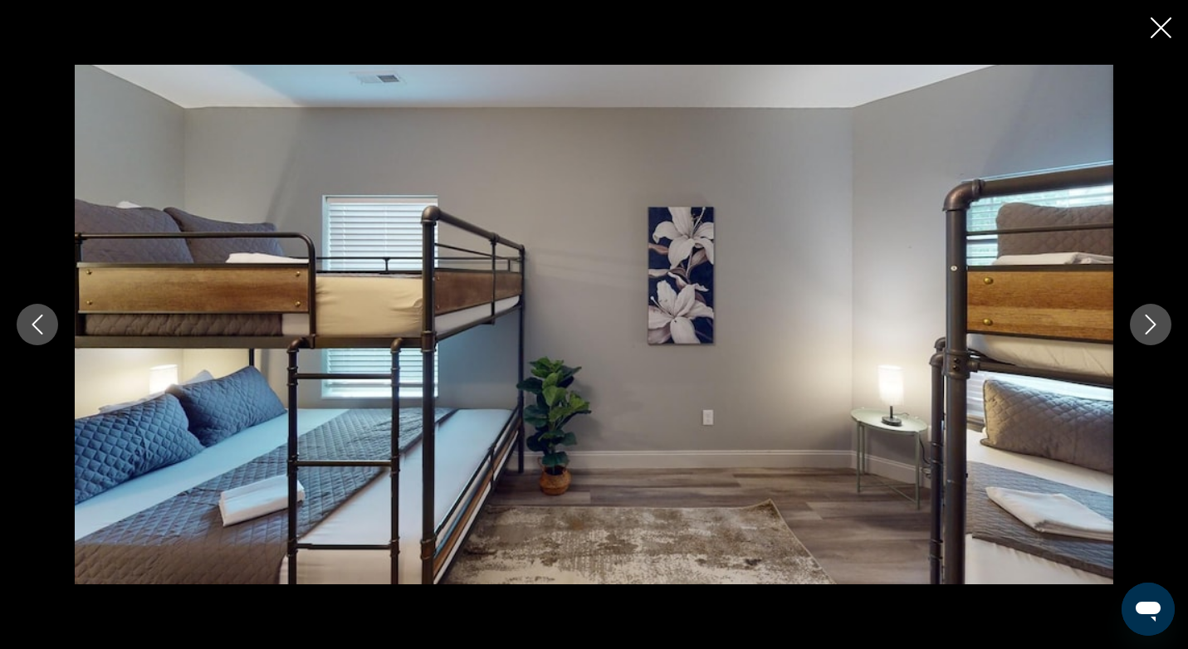
click at [1153, 325] on icon "Next image" at bounding box center [1151, 325] width 20 height 20
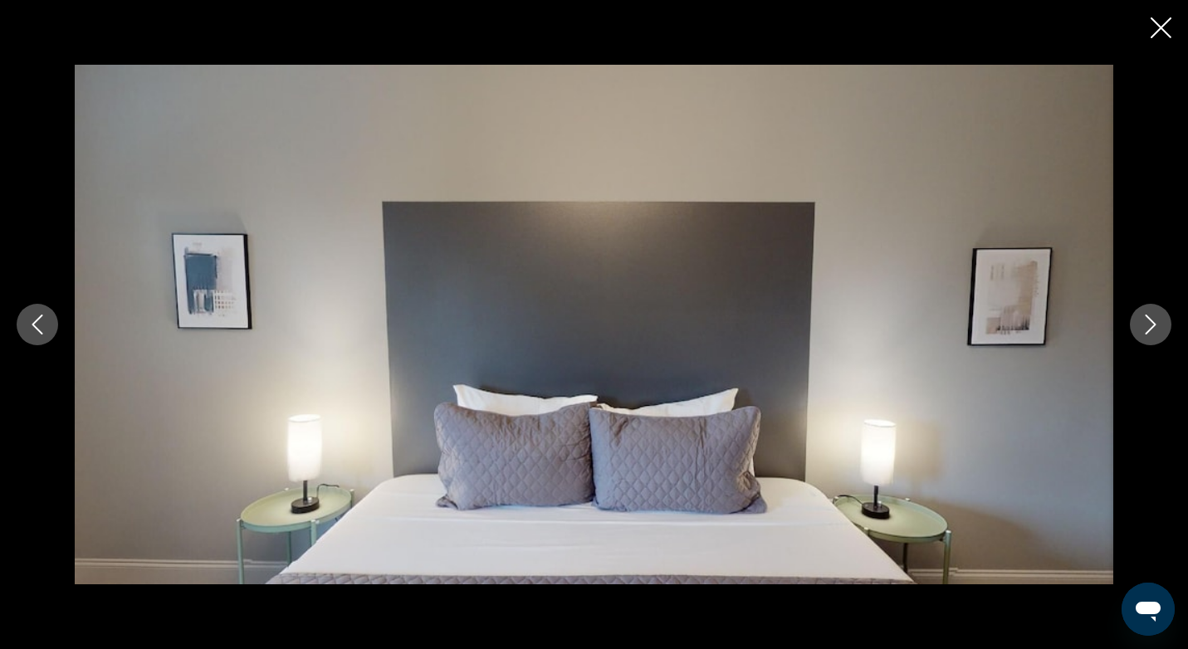
click at [1153, 325] on icon "Next image" at bounding box center [1151, 325] width 20 height 20
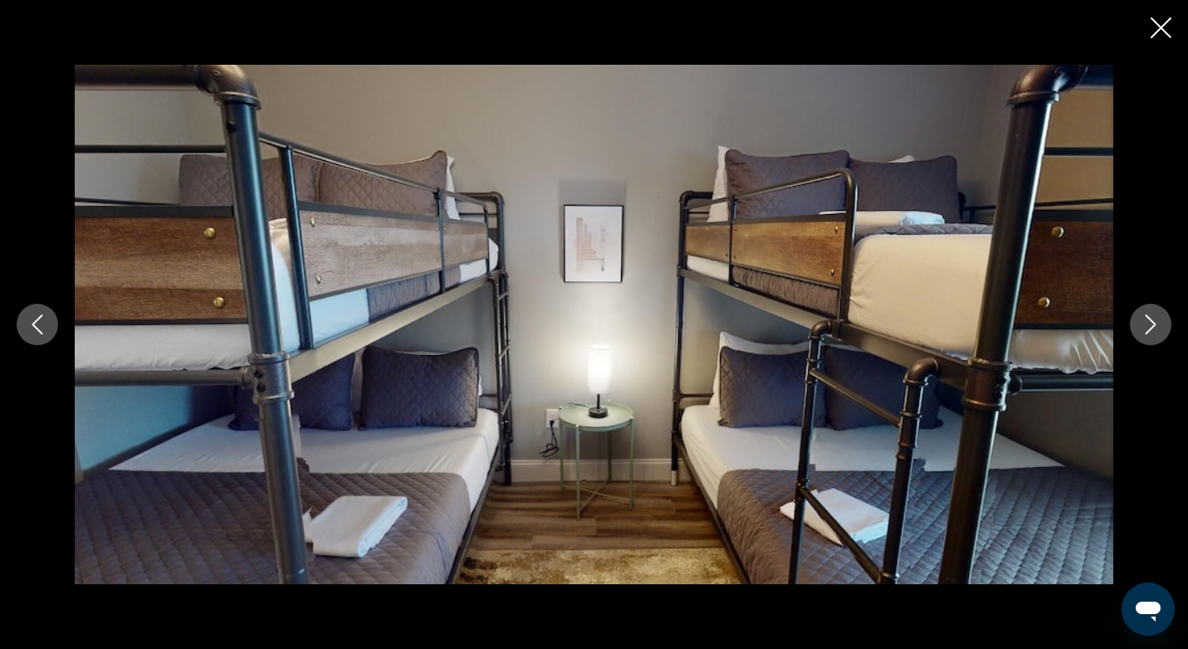
click at [1153, 325] on icon "Next image" at bounding box center [1151, 325] width 20 height 20
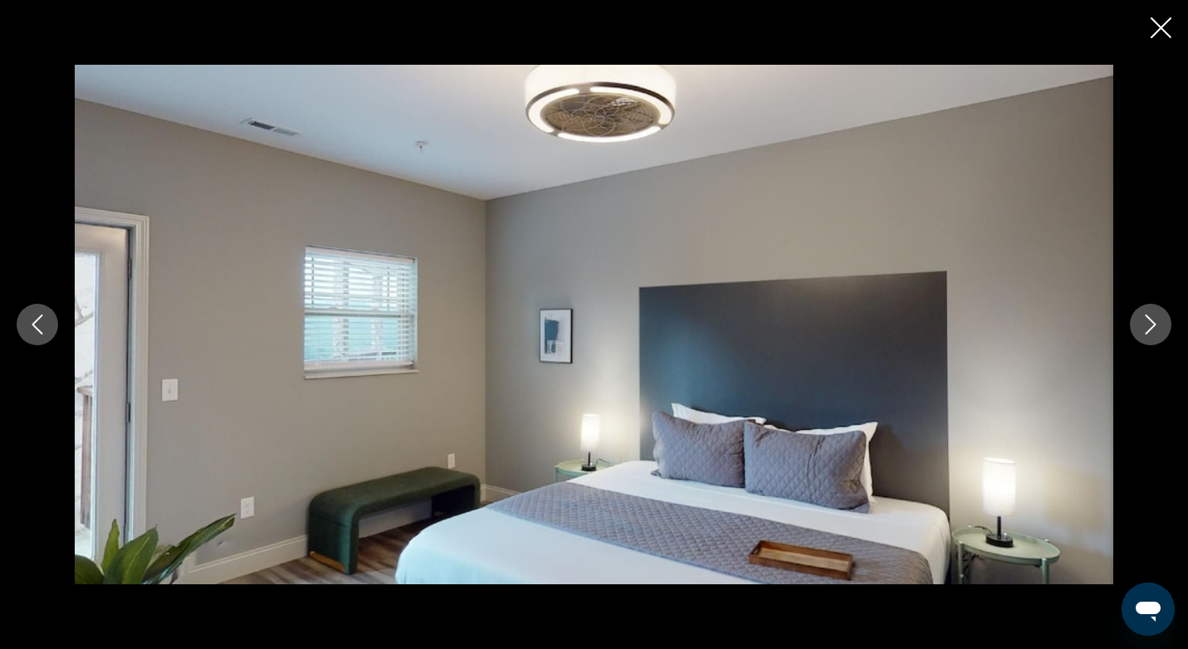
click at [1153, 325] on icon "Next image" at bounding box center [1151, 325] width 20 height 20
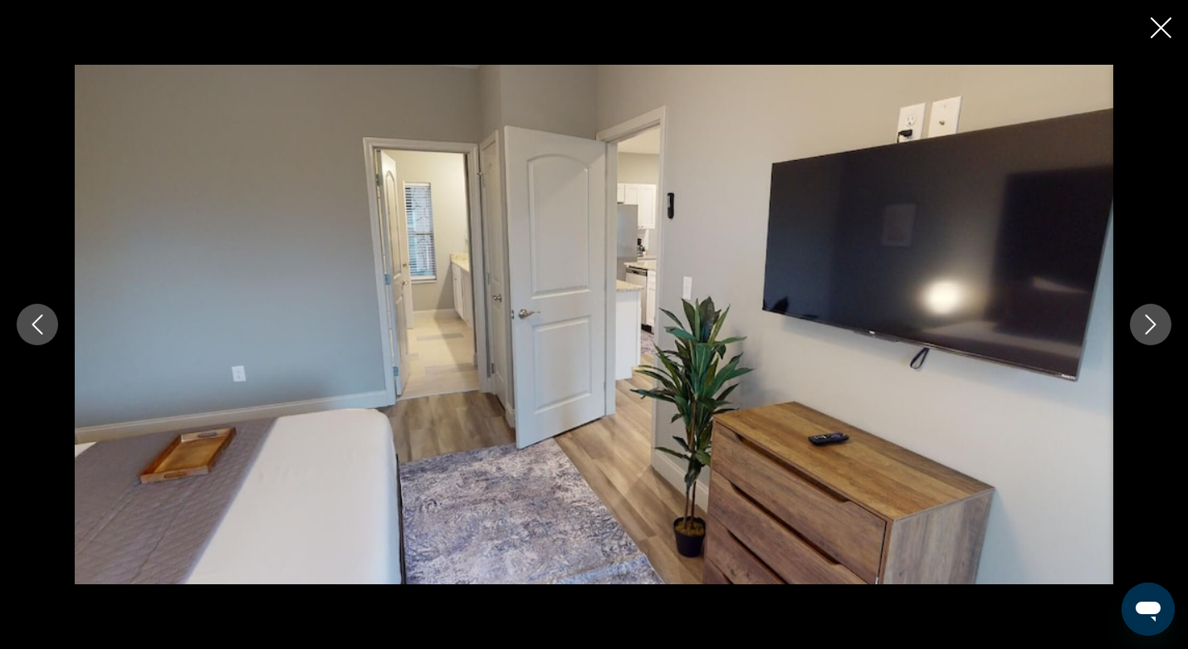
click at [1153, 325] on icon "Next image" at bounding box center [1151, 325] width 20 height 20
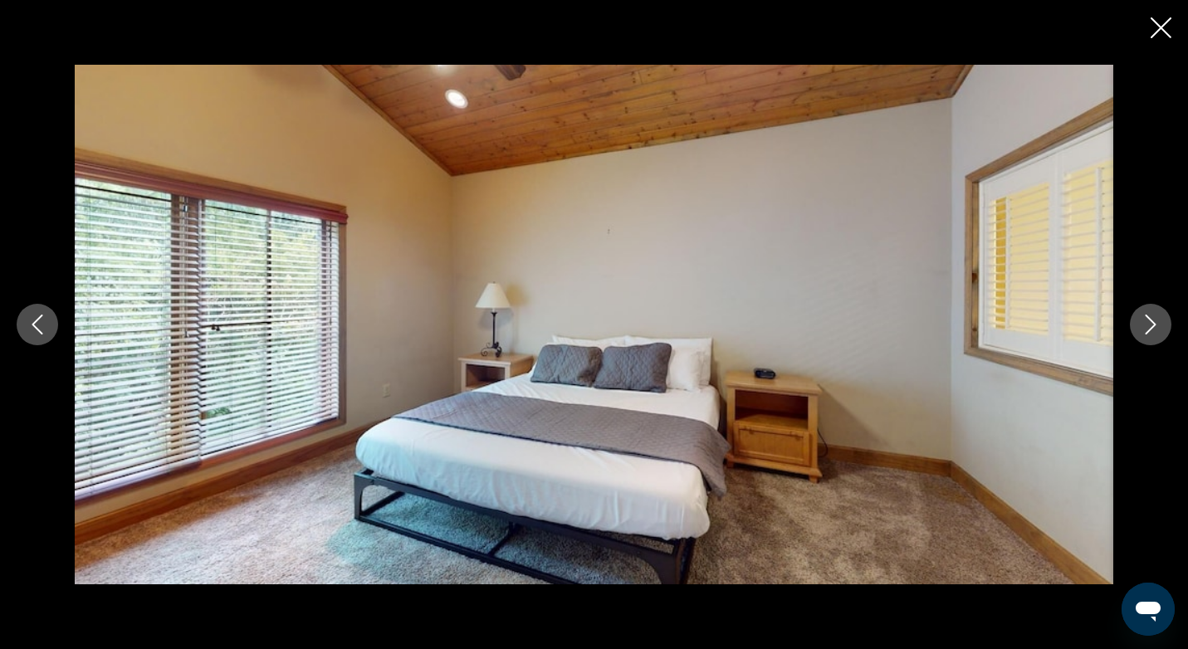
click at [1153, 325] on icon "Next image" at bounding box center [1151, 325] width 20 height 20
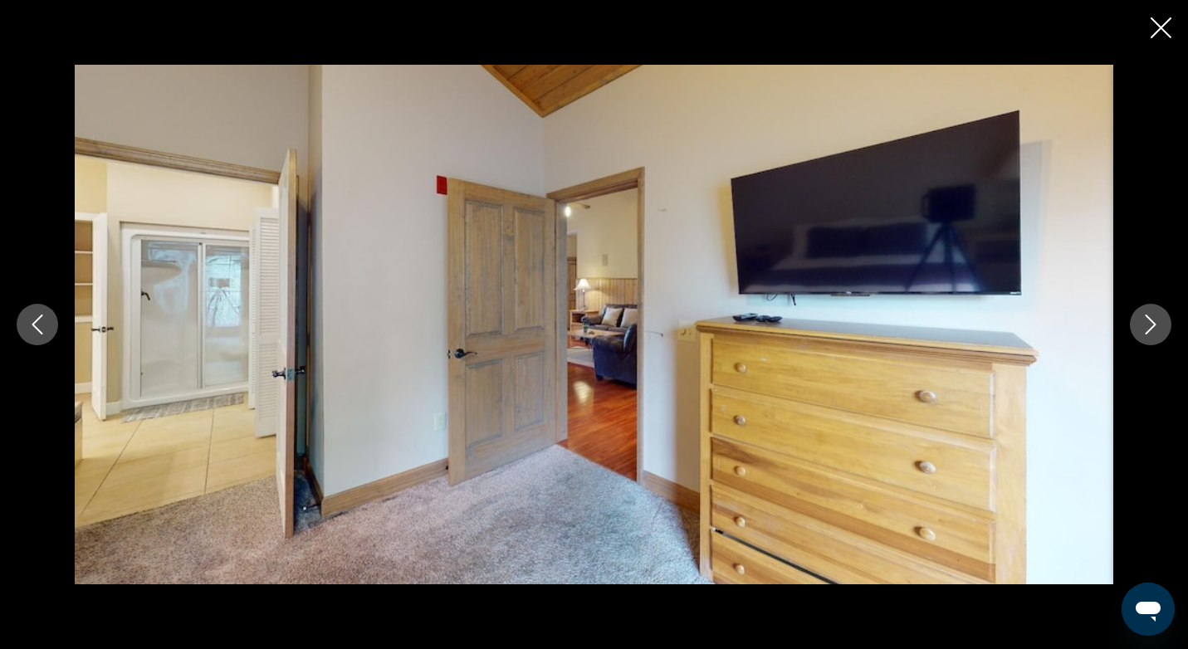
click at [1153, 325] on icon "Next image" at bounding box center [1151, 325] width 20 height 20
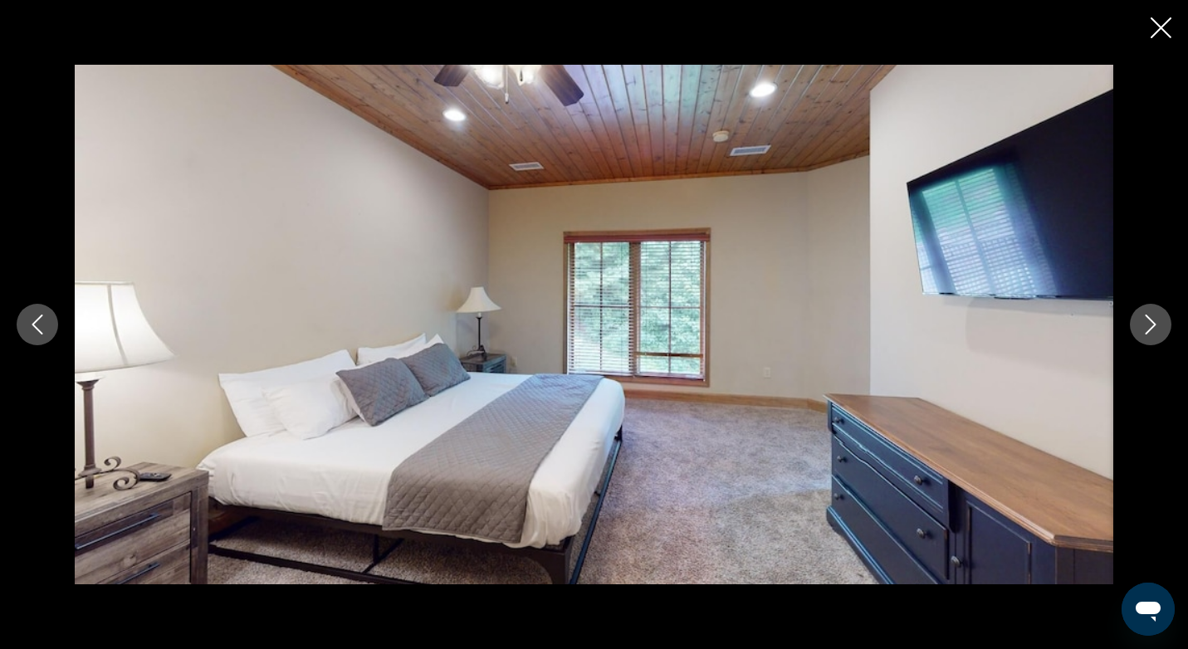
click at [1153, 325] on icon "Next image" at bounding box center [1151, 325] width 20 height 20
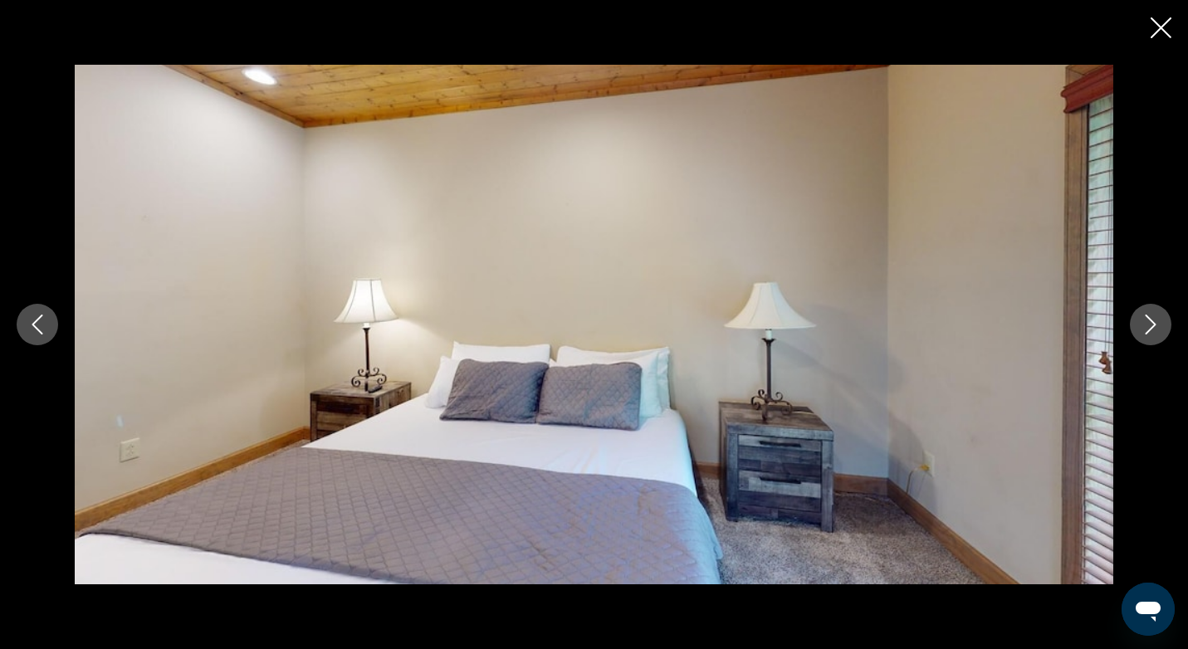
click at [1153, 325] on icon "Next image" at bounding box center [1151, 325] width 20 height 20
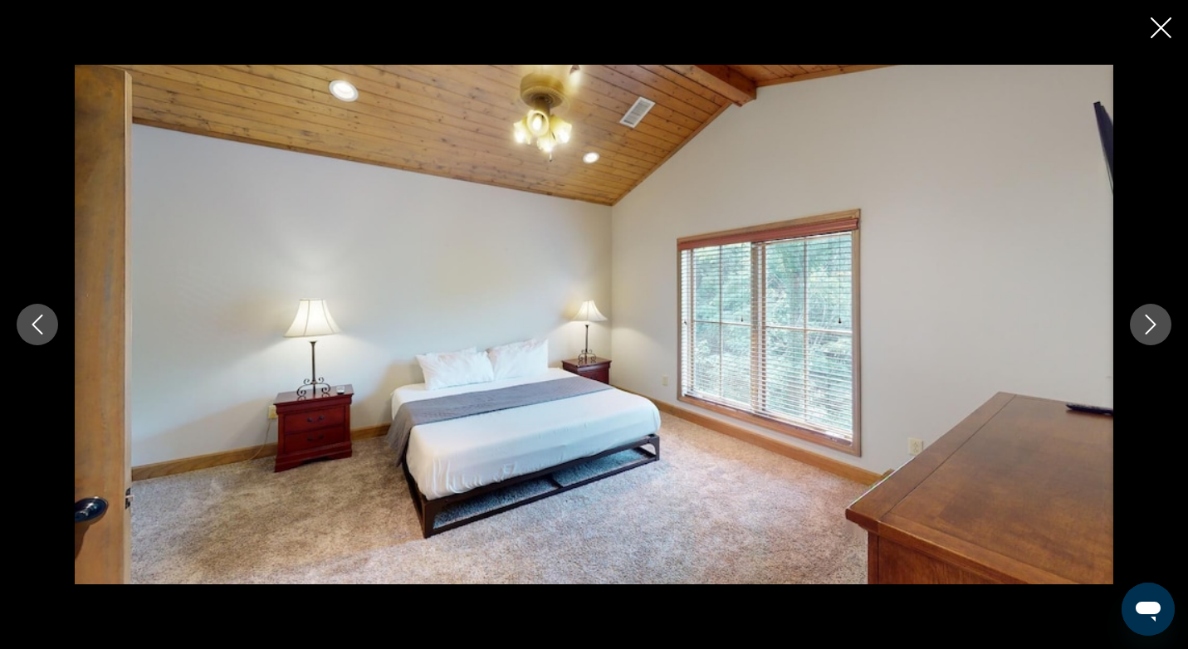
click at [1153, 325] on icon "Next image" at bounding box center [1151, 325] width 20 height 20
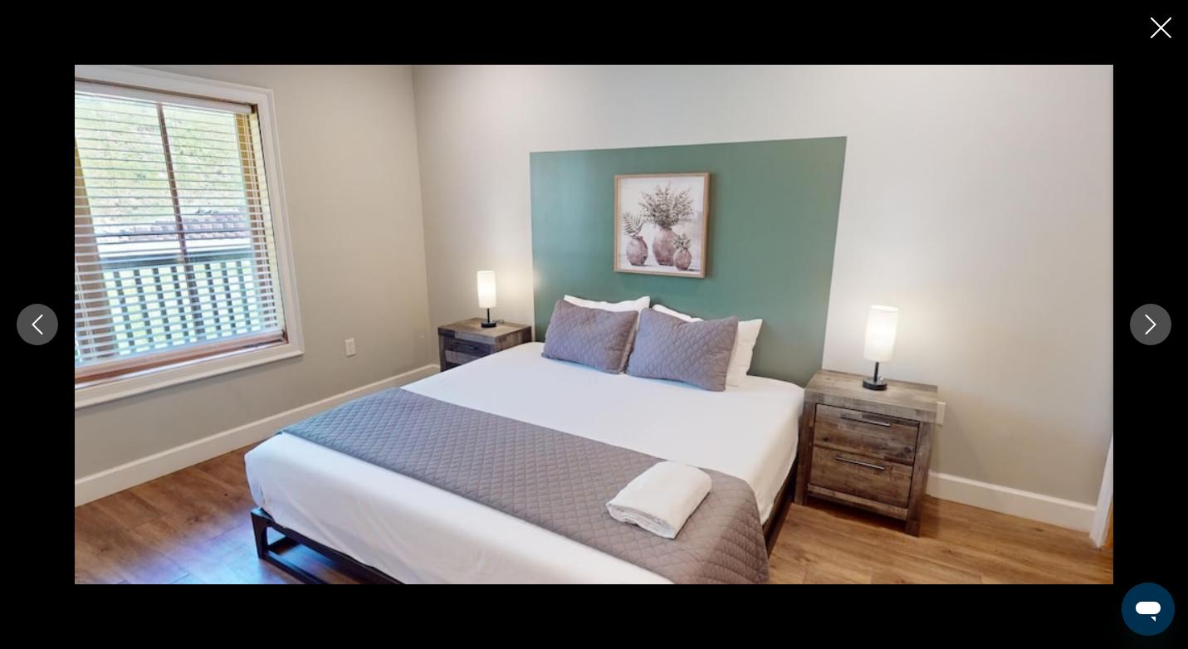
click at [1153, 325] on icon "Next image" at bounding box center [1151, 325] width 20 height 20
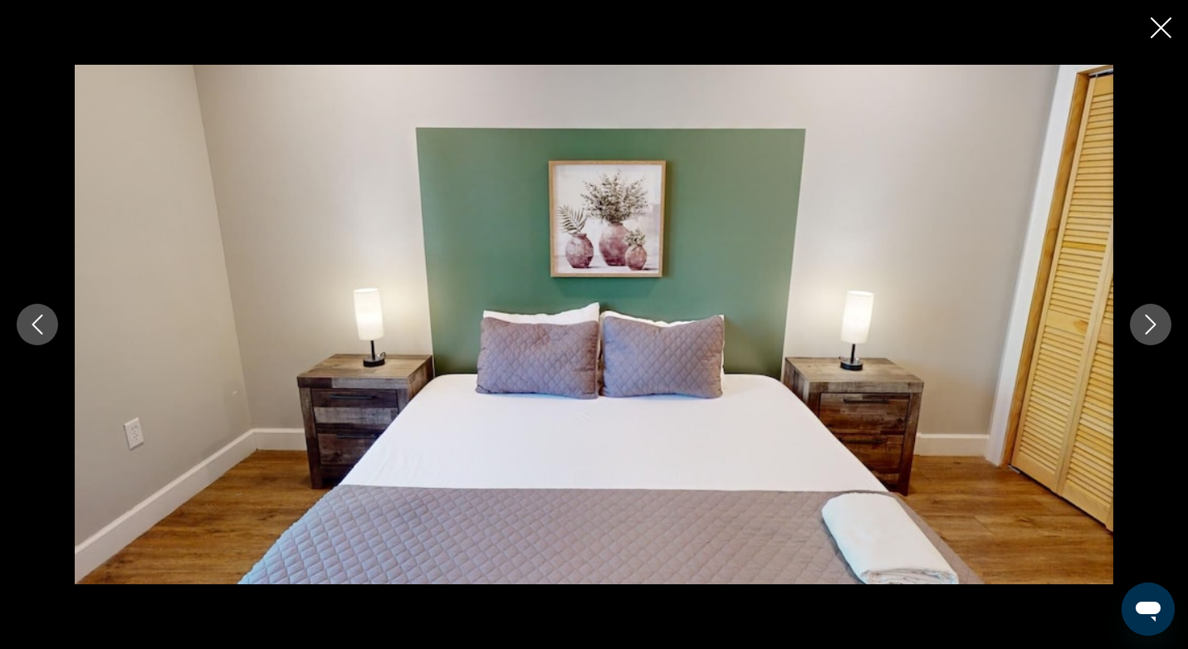
click at [1153, 325] on icon "Next image" at bounding box center [1151, 325] width 20 height 20
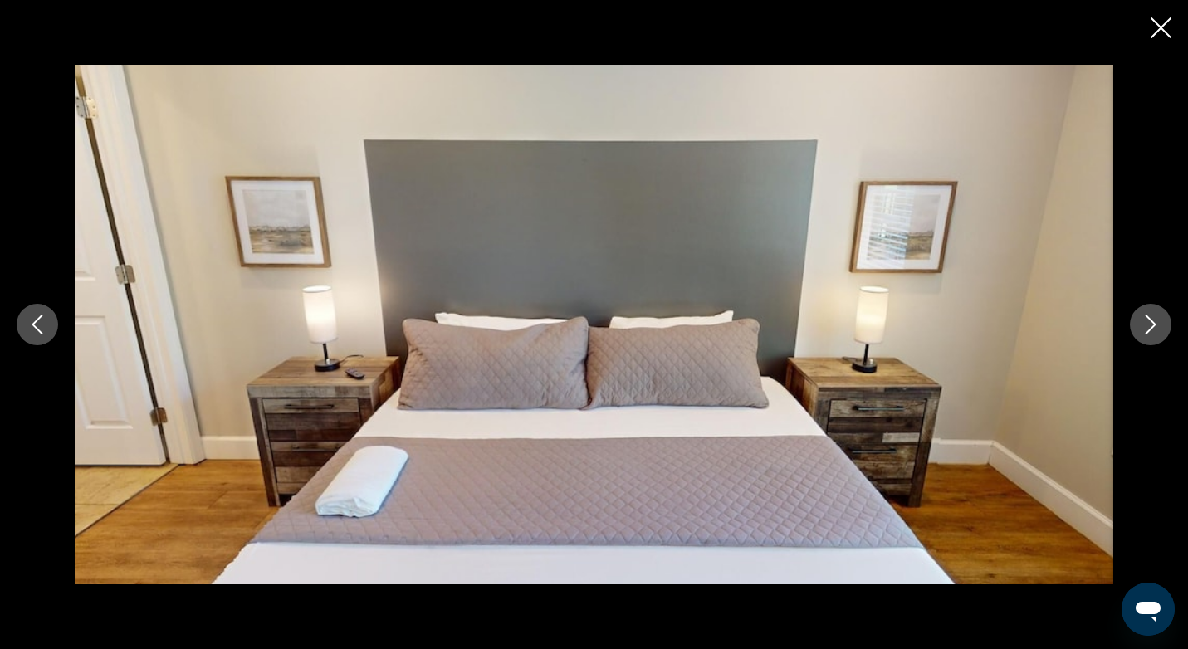
click at [1153, 325] on icon "Next image" at bounding box center [1151, 325] width 20 height 20
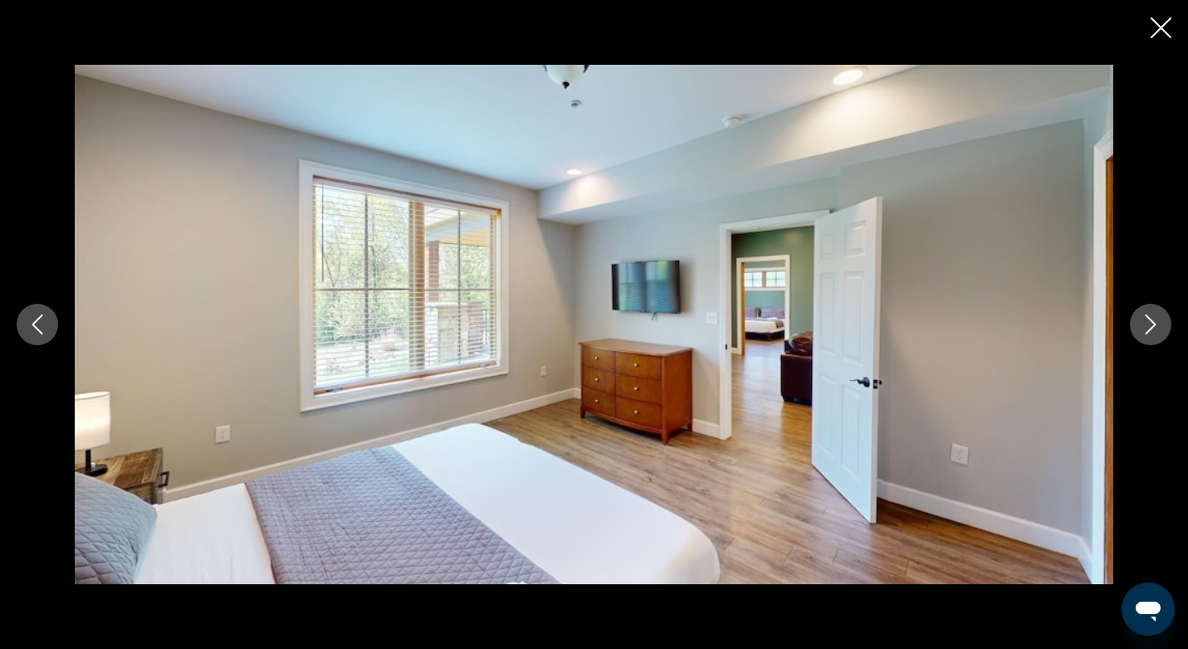
click at [1153, 325] on icon "Next image" at bounding box center [1151, 325] width 20 height 20
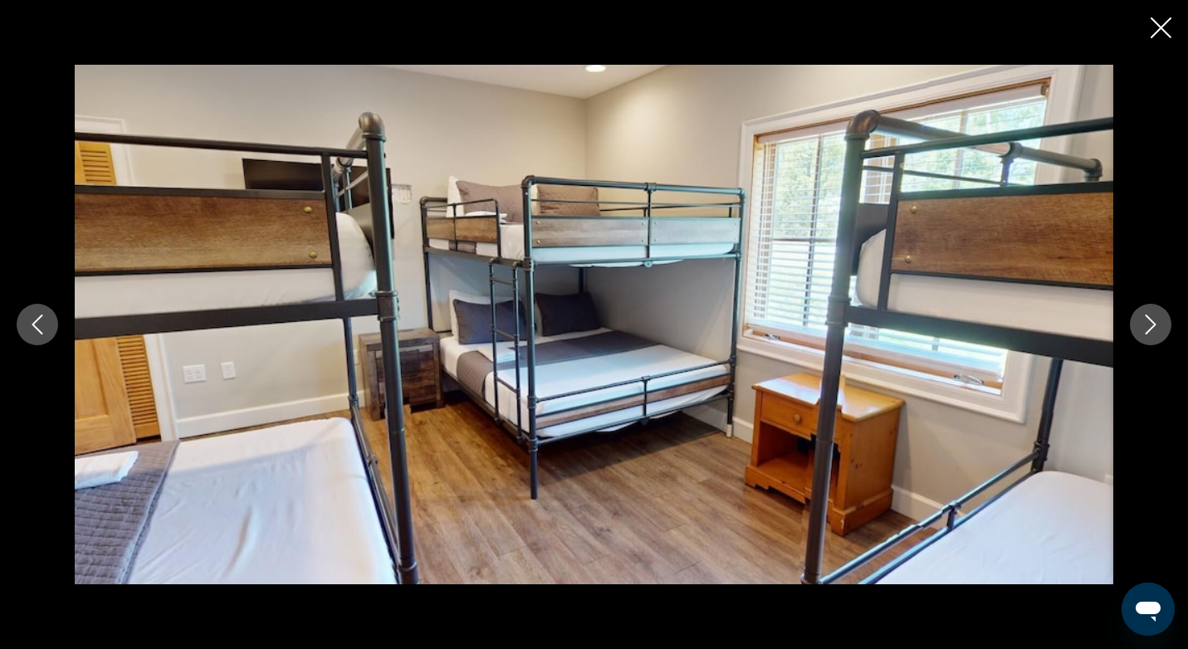
click at [1162, 29] on icon "Close slideshow" at bounding box center [1161, 27] width 21 height 21
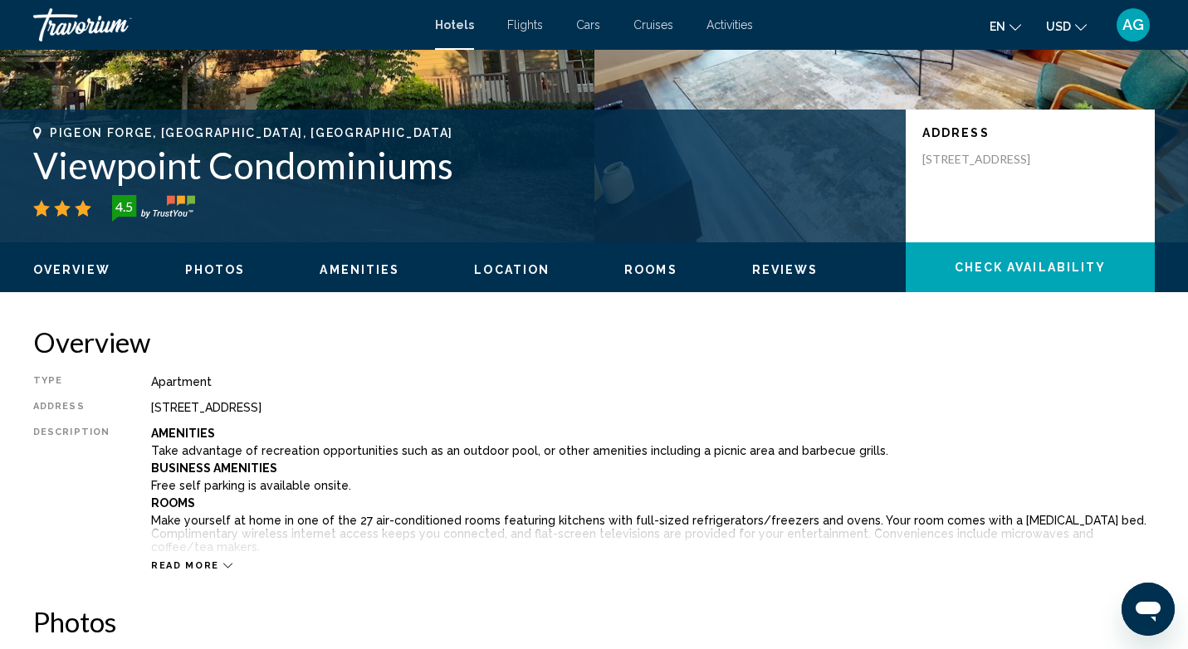
scroll to position [300, 0]
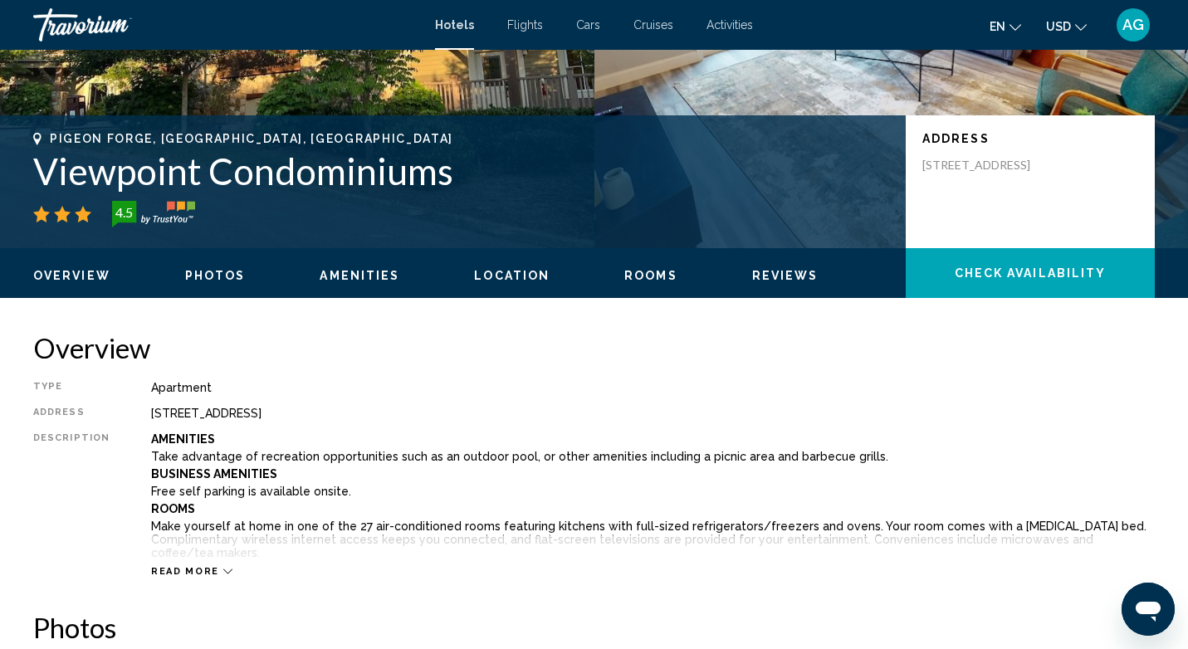
click at [350, 276] on span "Amenities" at bounding box center [360, 275] width 80 height 13
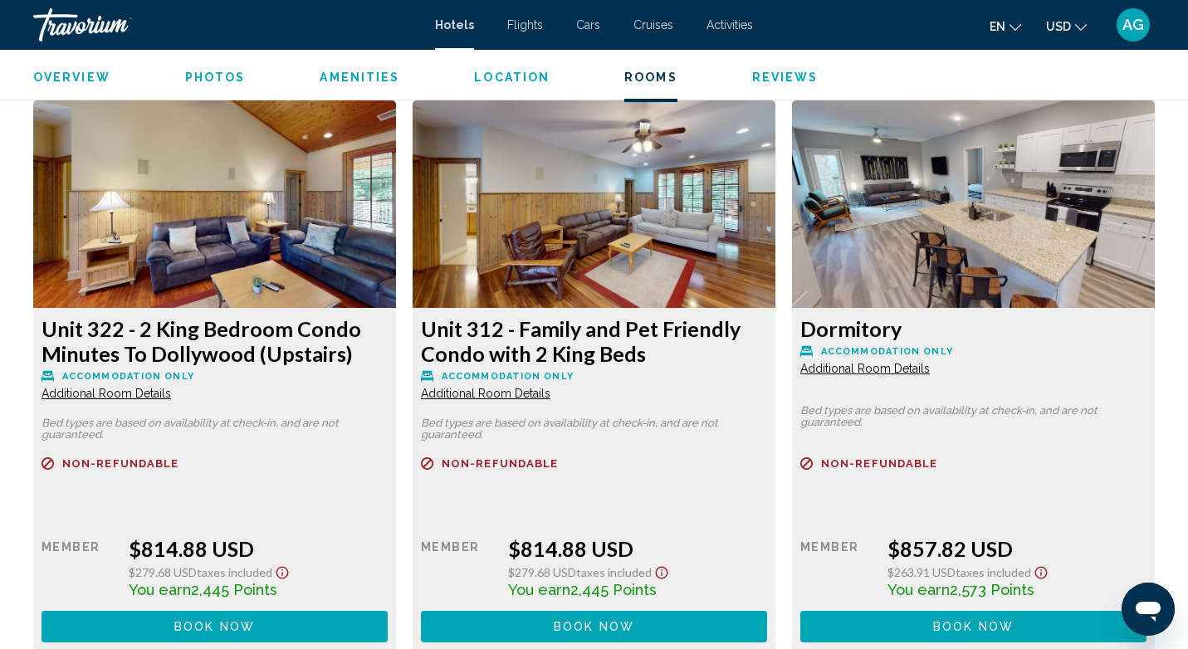
scroll to position [4621, 0]
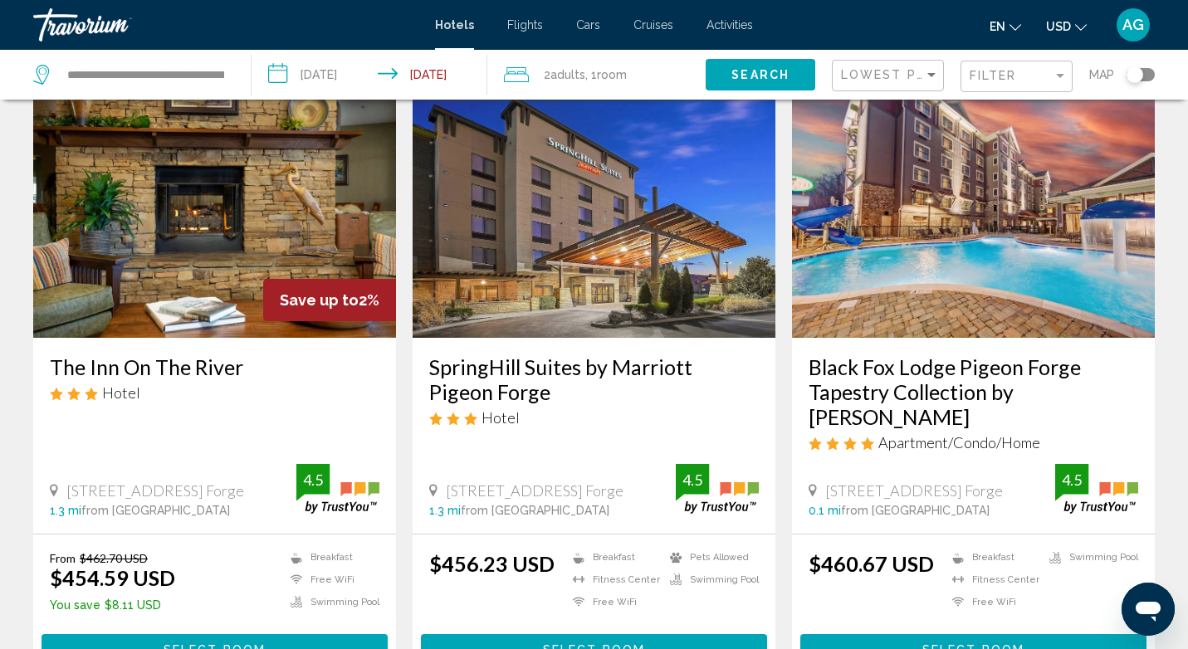
scroll to position [1941, 0]
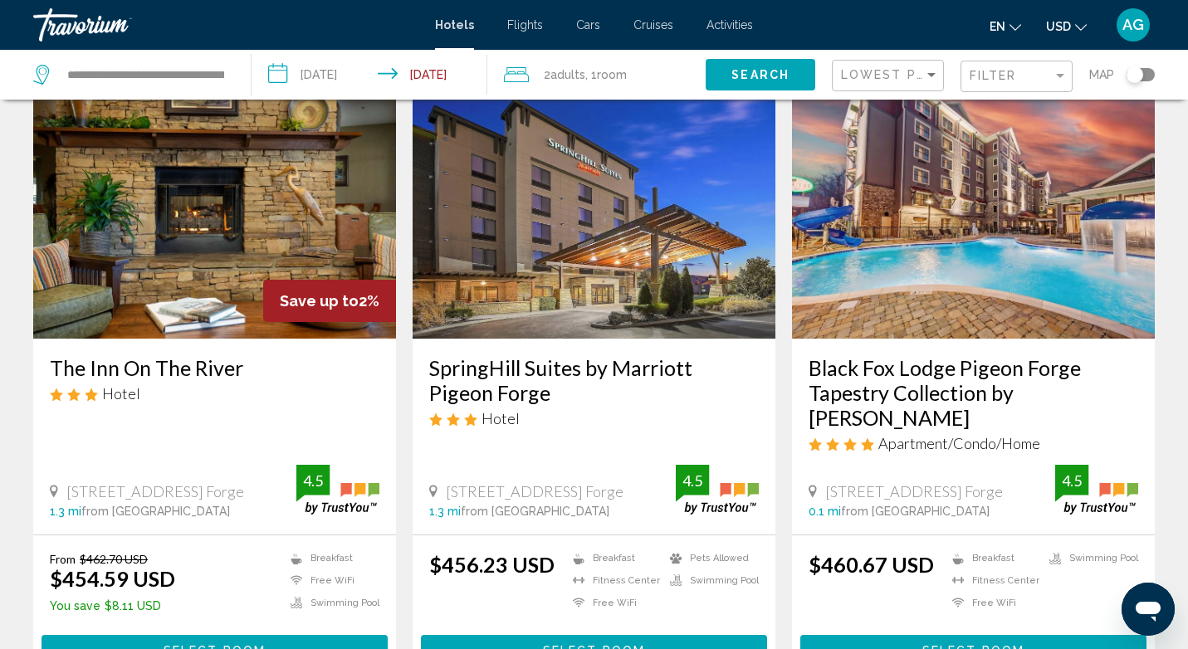
click at [897, 261] on img "Main content" at bounding box center [973, 206] width 363 height 266
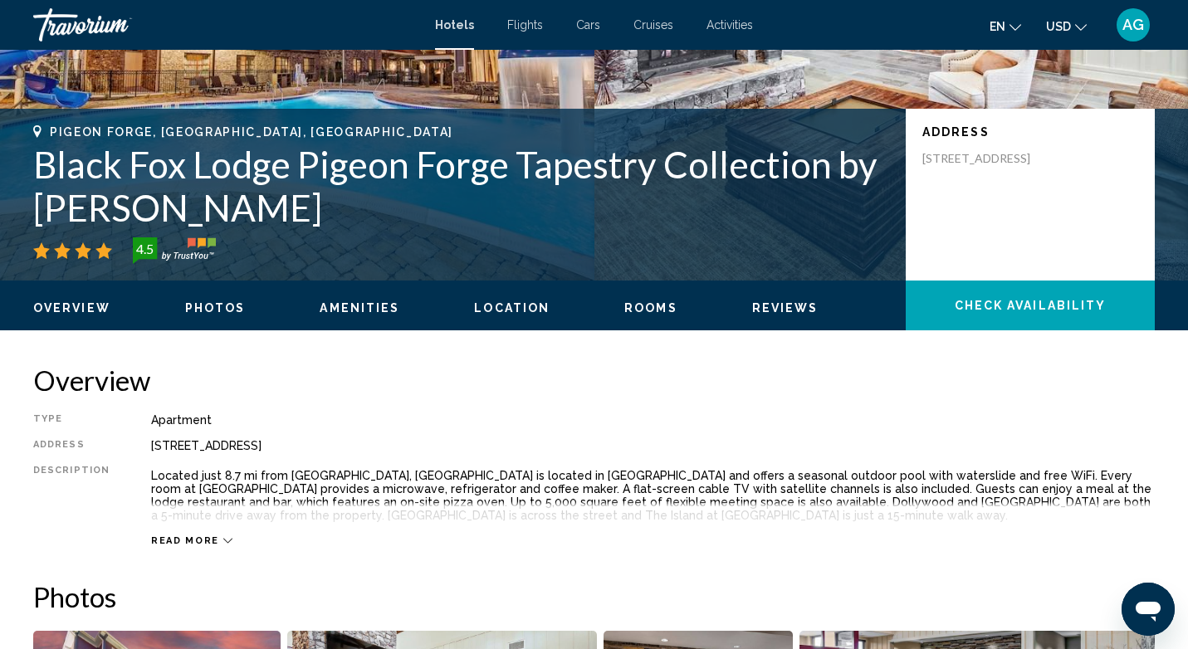
scroll to position [271, 0]
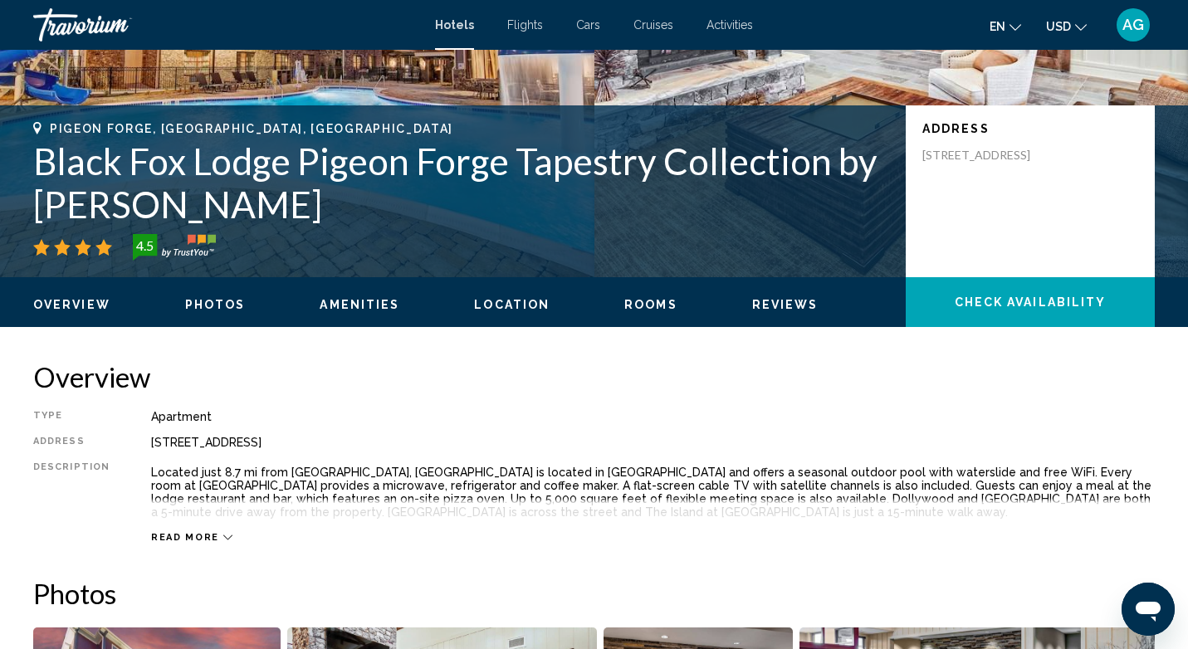
click at [227, 303] on span "Photos" at bounding box center [215, 304] width 61 height 13
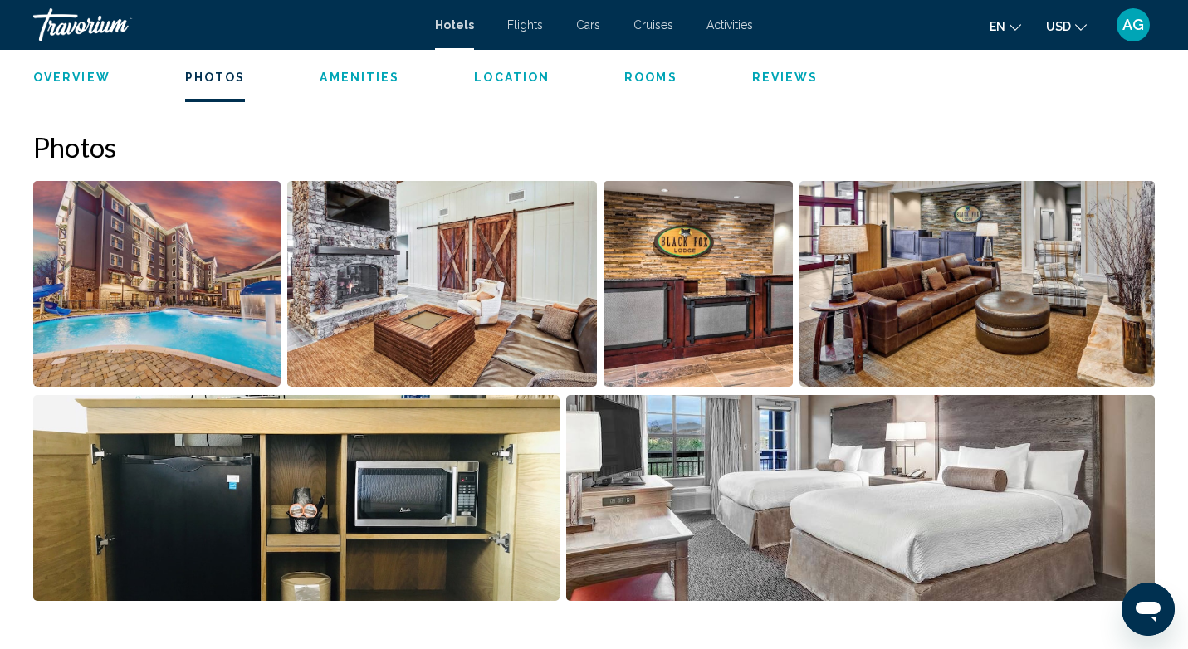
scroll to position [748, 0]
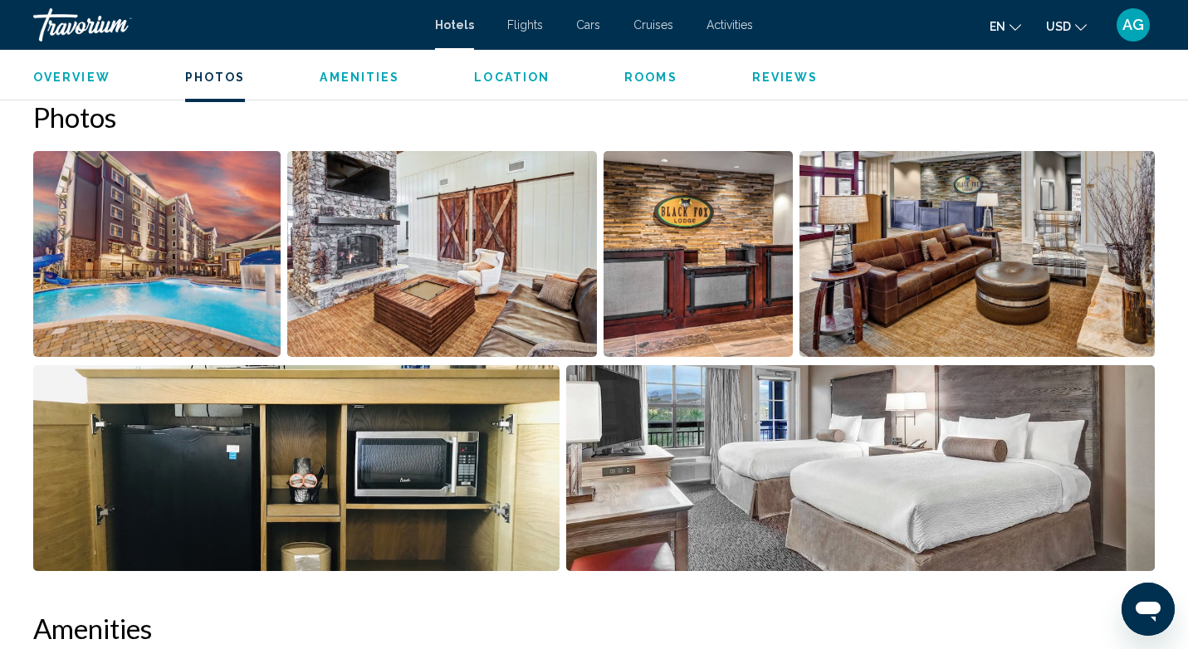
click at [183, 281] on img "Open full-screen image slider" at bounding box center [156, 254] width 247 height 206
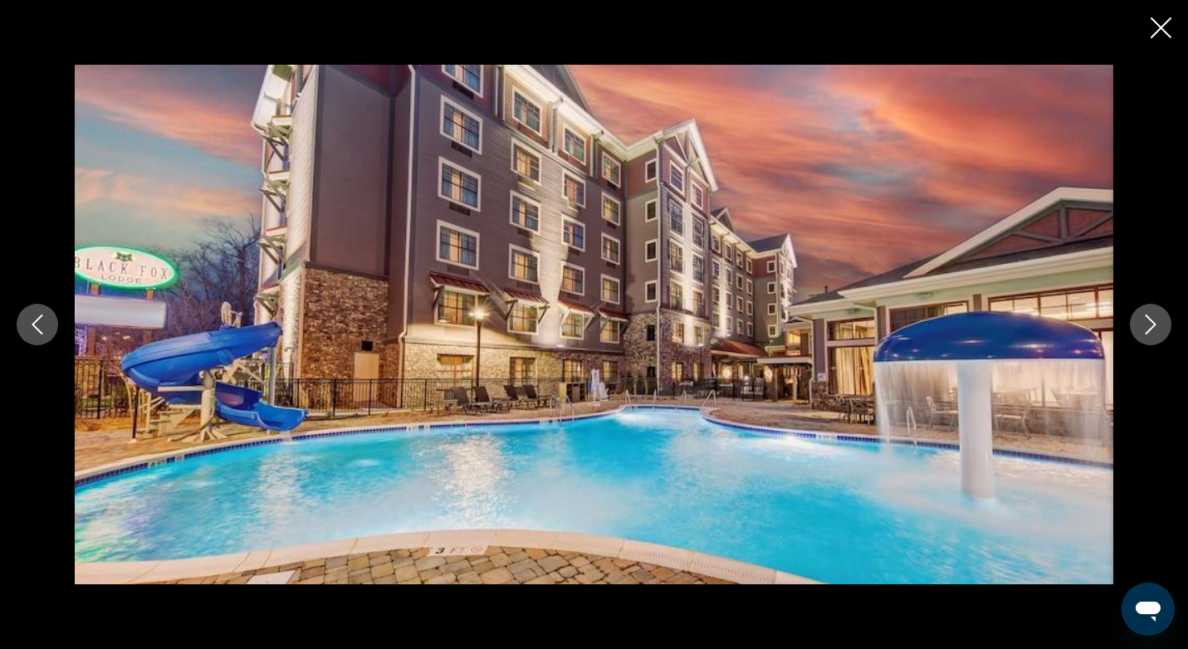
click at [1160, 333] on icon "Next image" at bounding box center [1151, 325] width 20 height 20
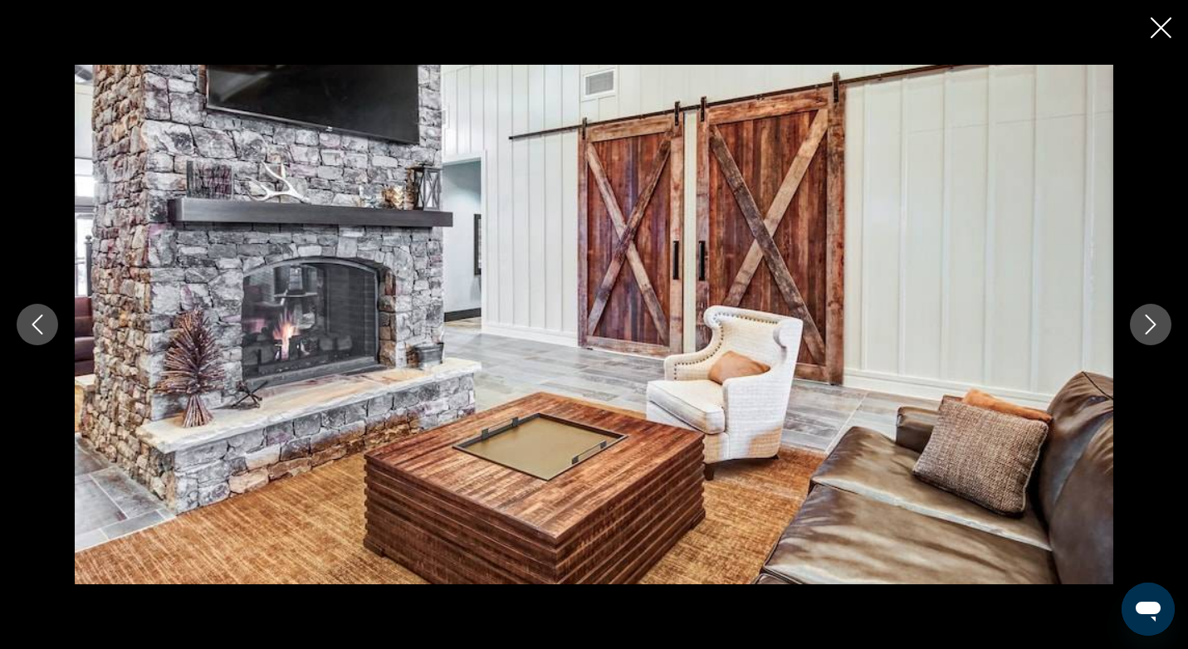
click at [1160, 333] on icon "Next image" at bounding box center [1151, 325] width 20 height 20
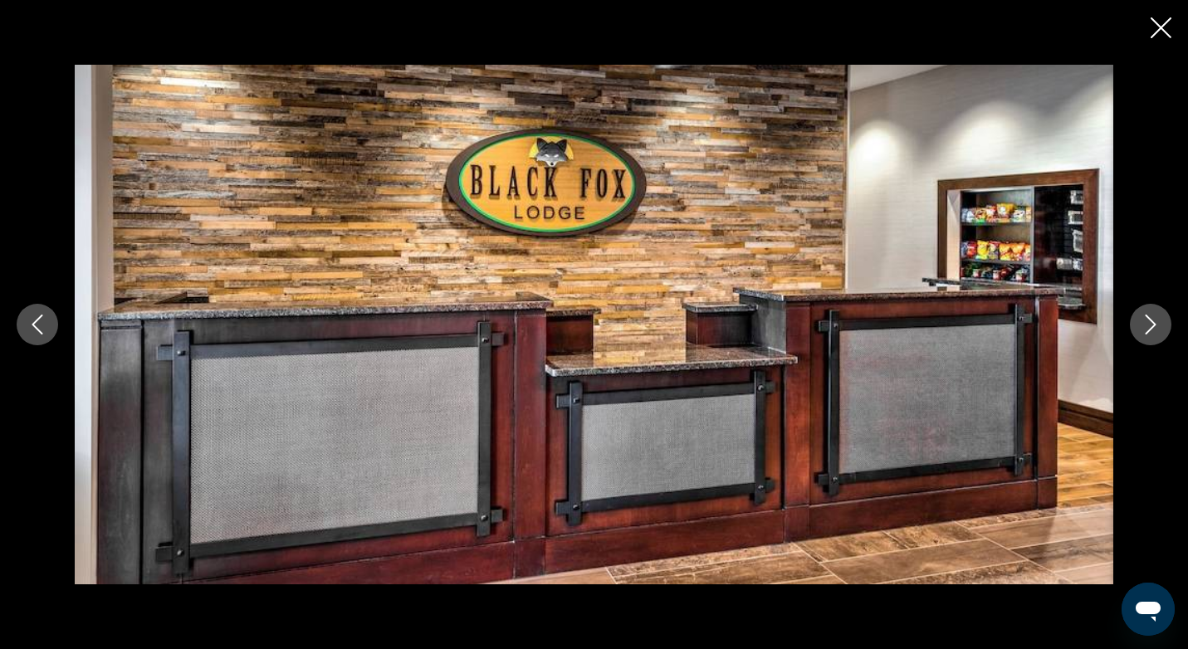
click at [1160, 333] on icon "Next image" at bounding box center [1151, 325] width 20 height 20
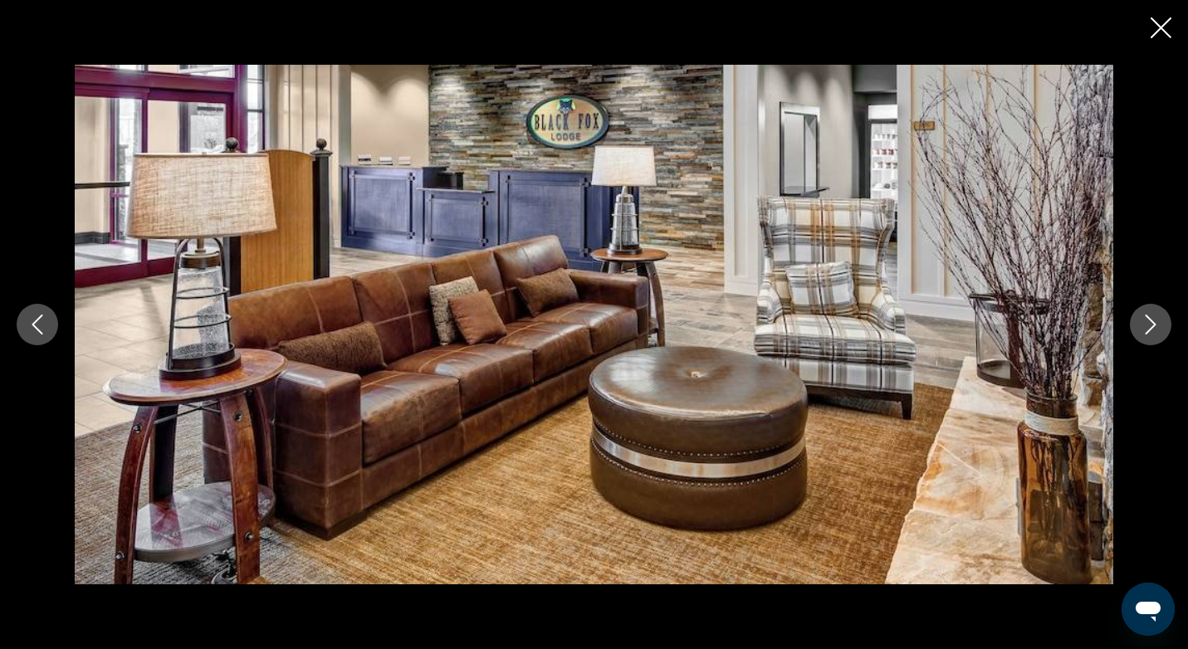
click at [1160, 333] on icon "Next image" at bounding box center [1151, 325] width 20 height 20
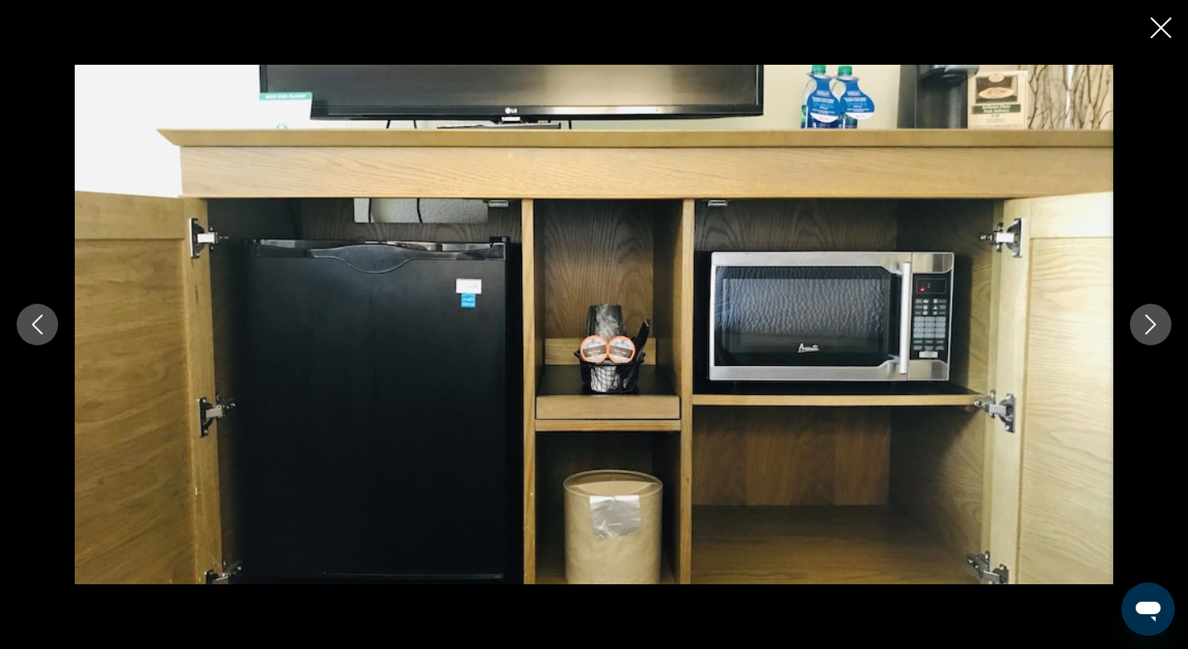
click at [1160, 333] on icon "Next image" at bounding box center [1151, 325] width 20 height 20
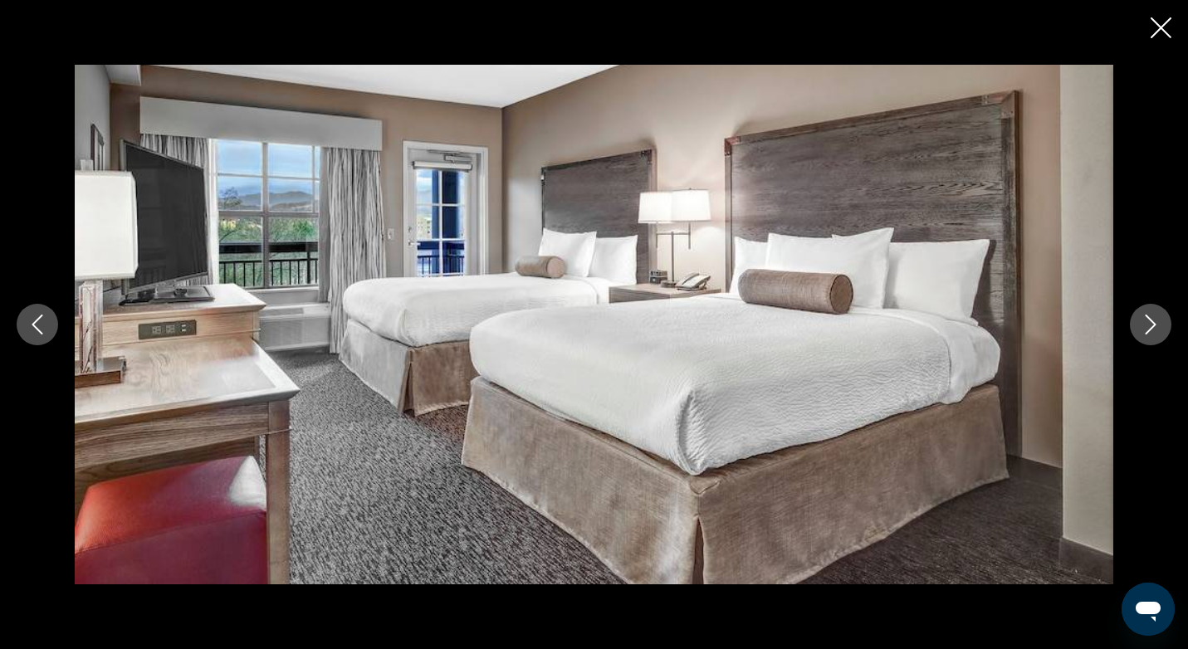
click at [1160, 333] on icon "Next image" at bounding box center [1151, 325] width 20 height 20
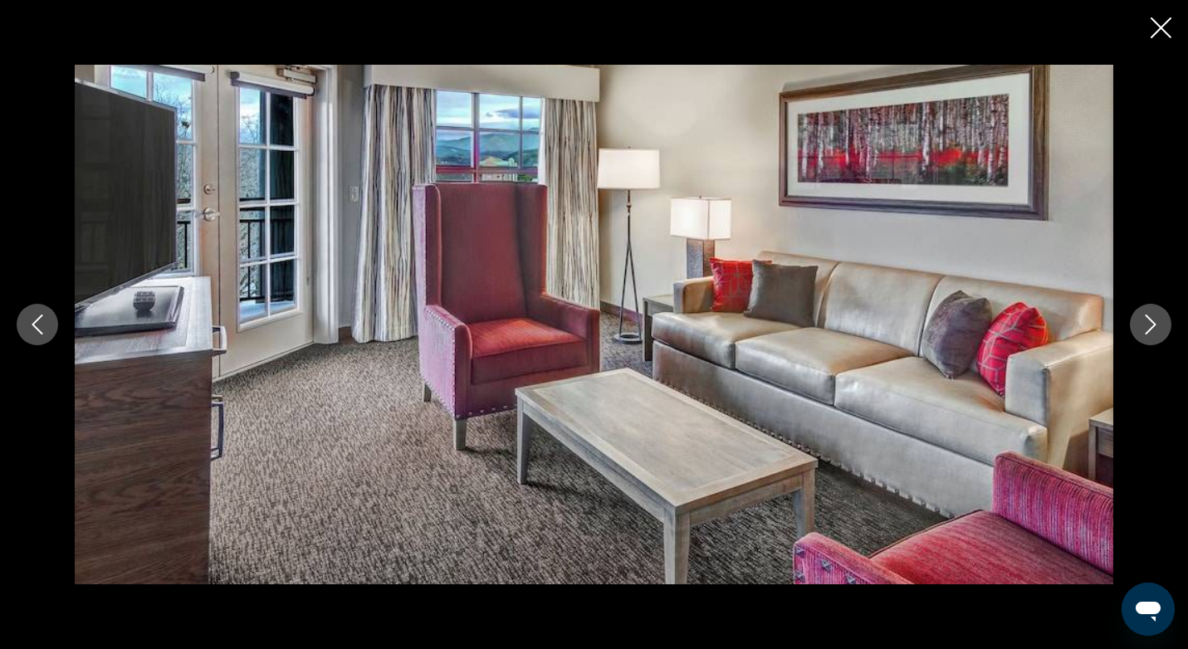
click at [1160, 333] on icon "Next image" at bounding box center [1151, 325] width 20 height 20
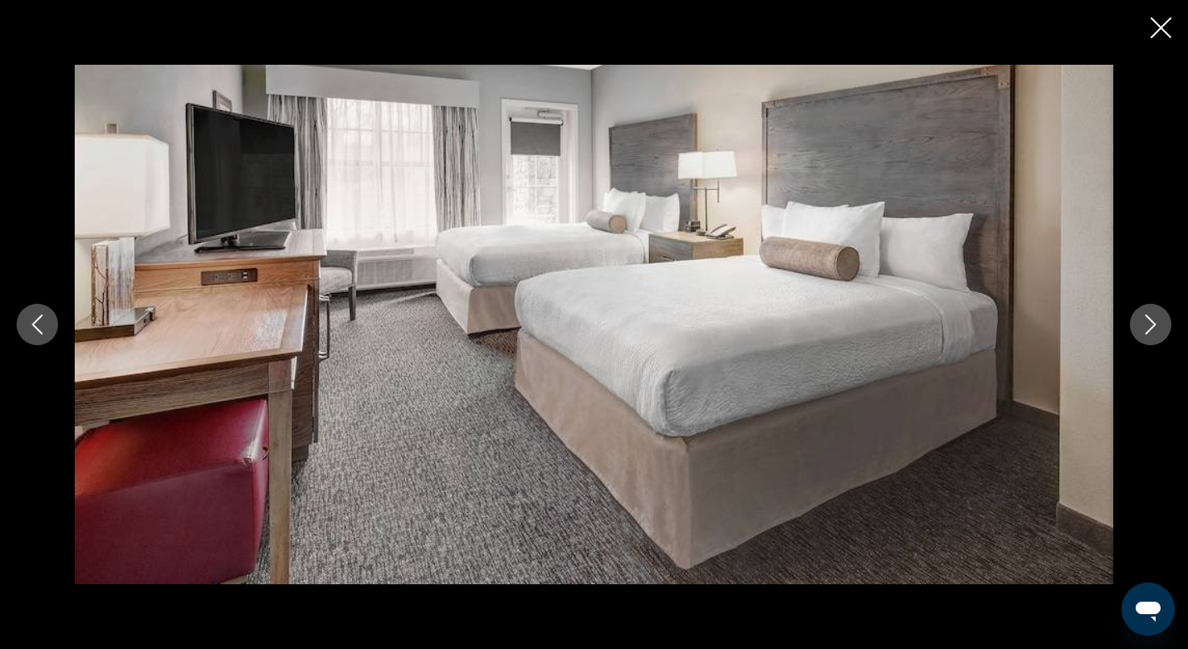
click at [1160, 333] on icon "Next image" at bounding box center [1151, 325] width 20 height 20
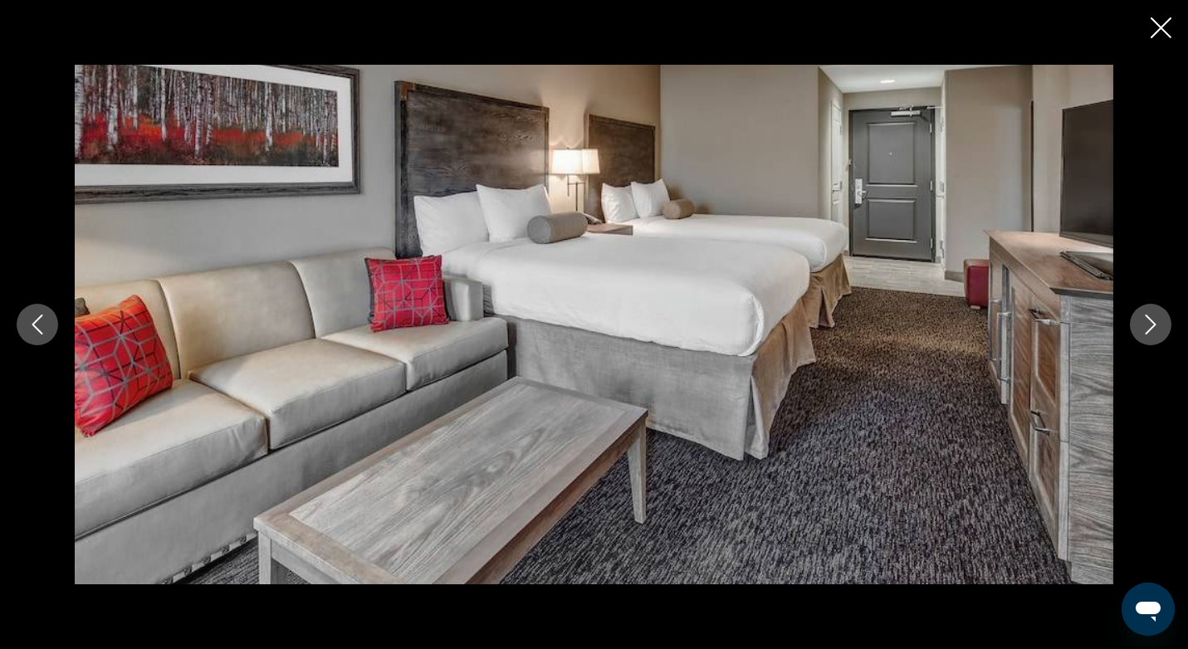
click at [1160, 333] on icon "Next image" at bounding box center [1151, 325] width 20 height 20
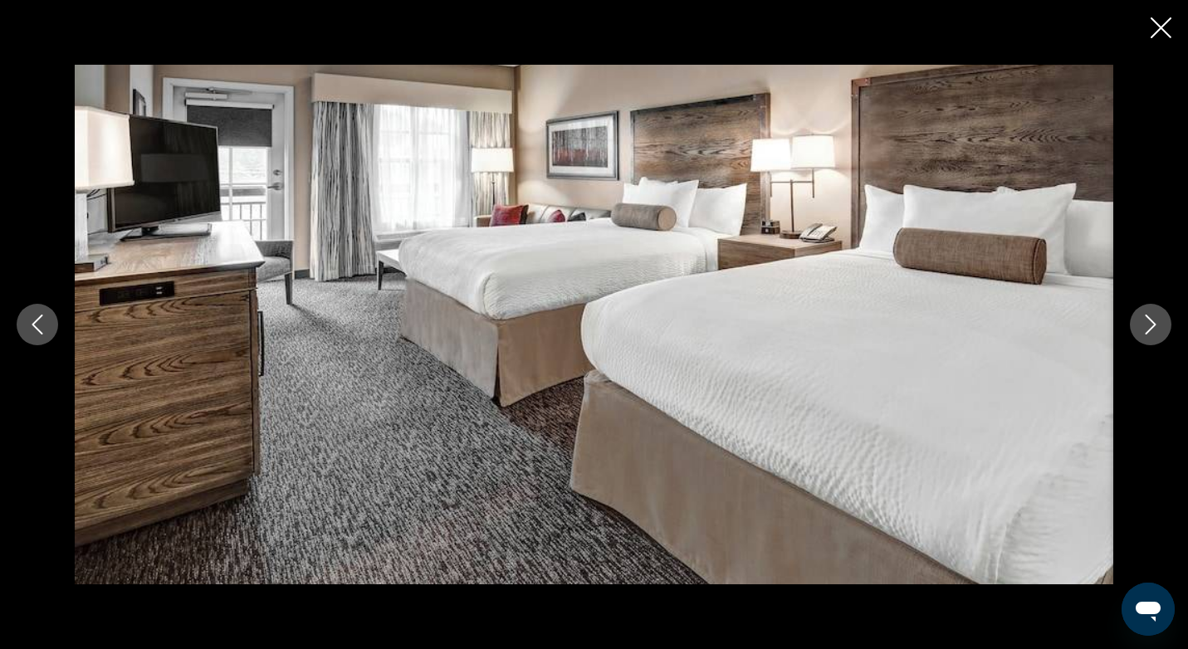
click at [1160, 333] on icon "Next image" at bounding box center [1151, 325] width 20 height 20
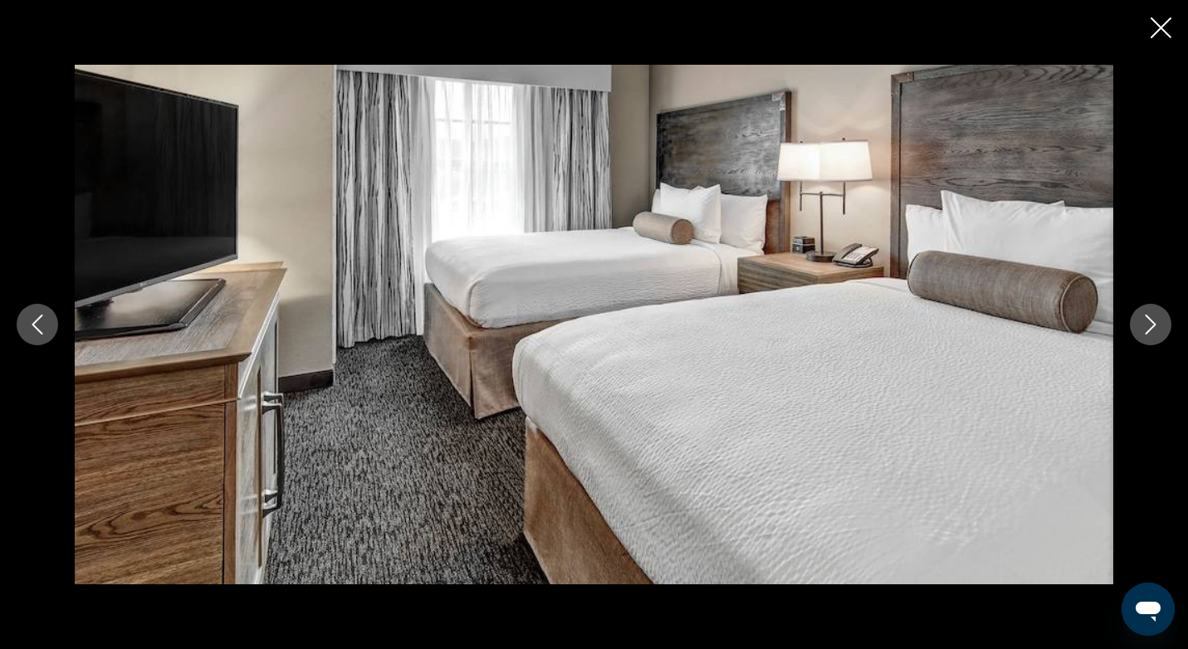
click at [1160, 333] on icon "Next image" at bounding box center [1151, 325] width 20 height 20
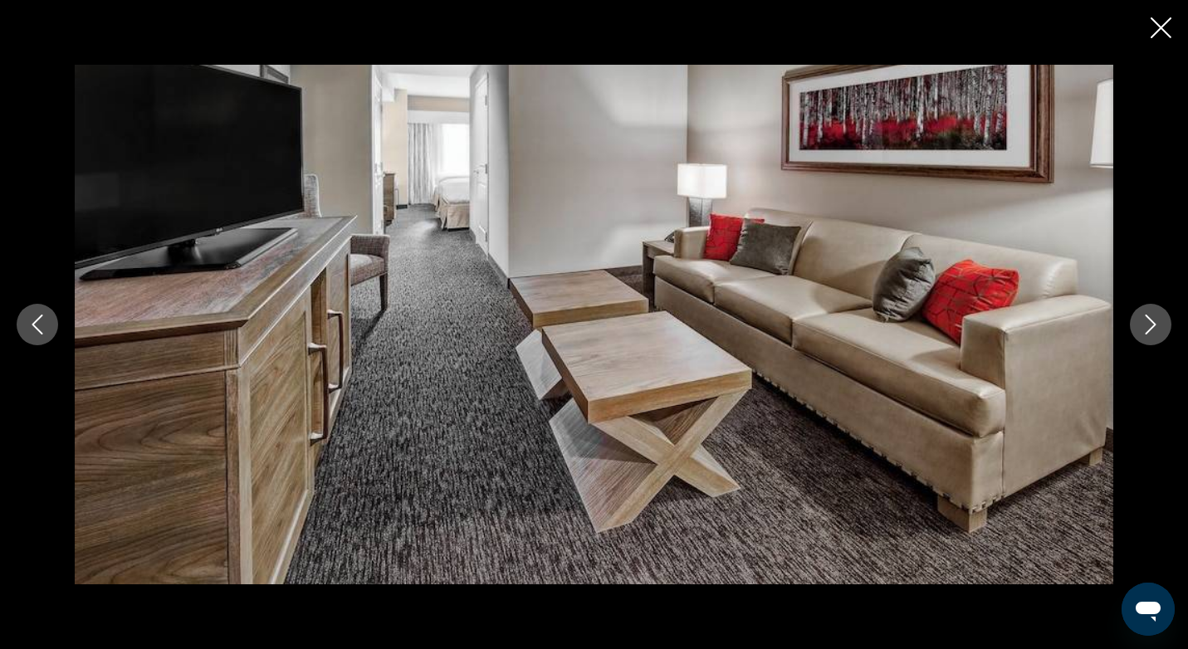
click at [1160, 333] on icon "Next image" at bounding box center [1151, 325] width 20 height 20
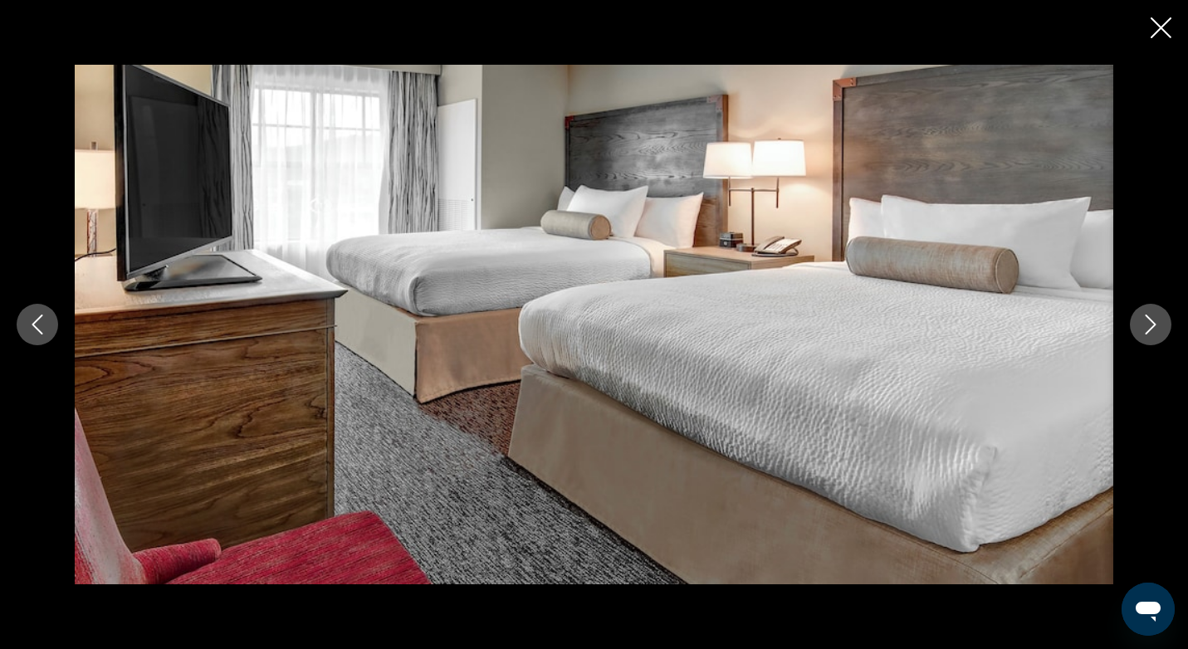
click at [1160, 333] on icon "Next image" at bounding box center [1151, 325] width 20 height 20
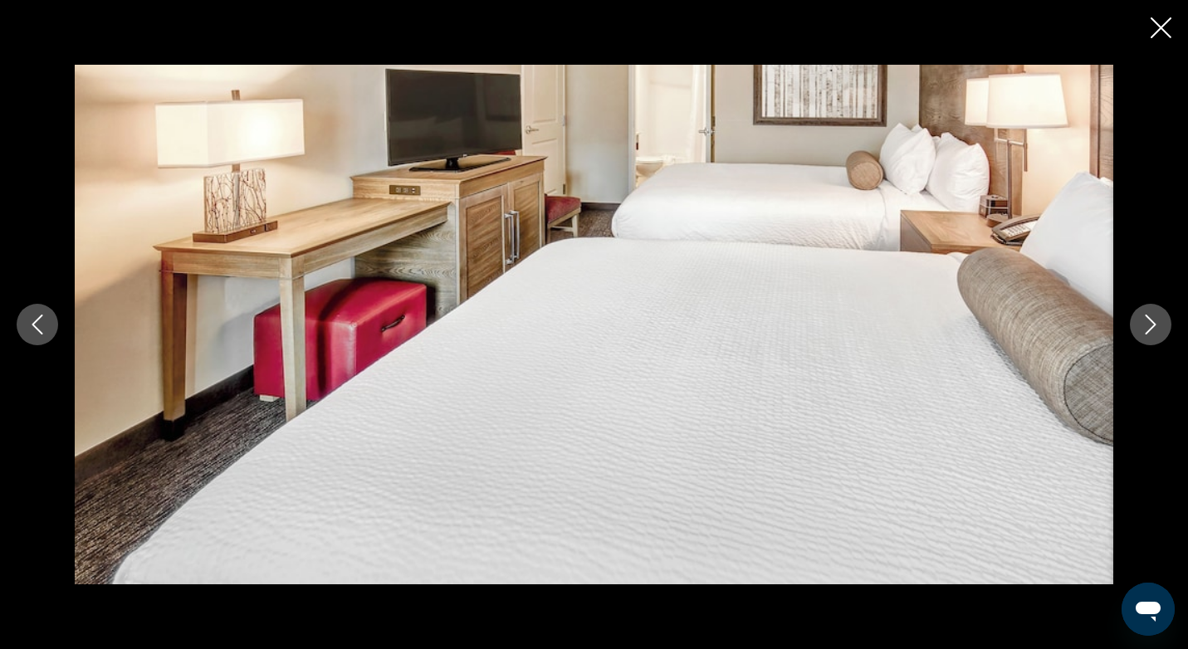
click at [1167, 25] on icon "Close slideshow" at bounding box center [1161, 27] width 21 height 21
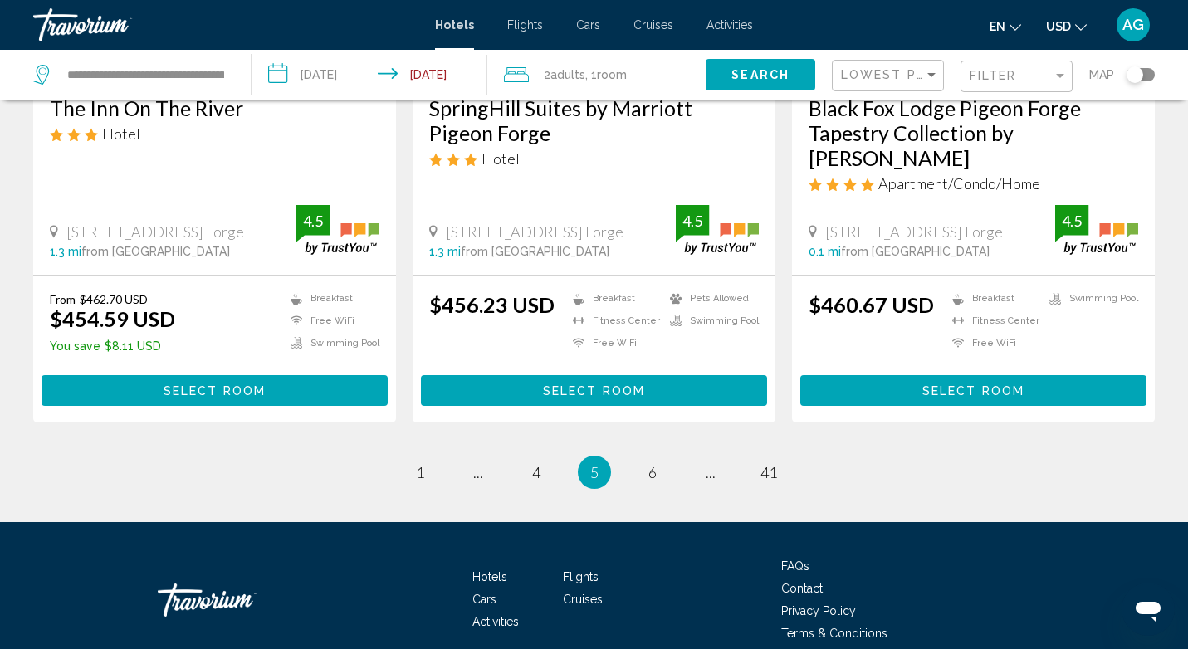
scroll to position [2250, 0]
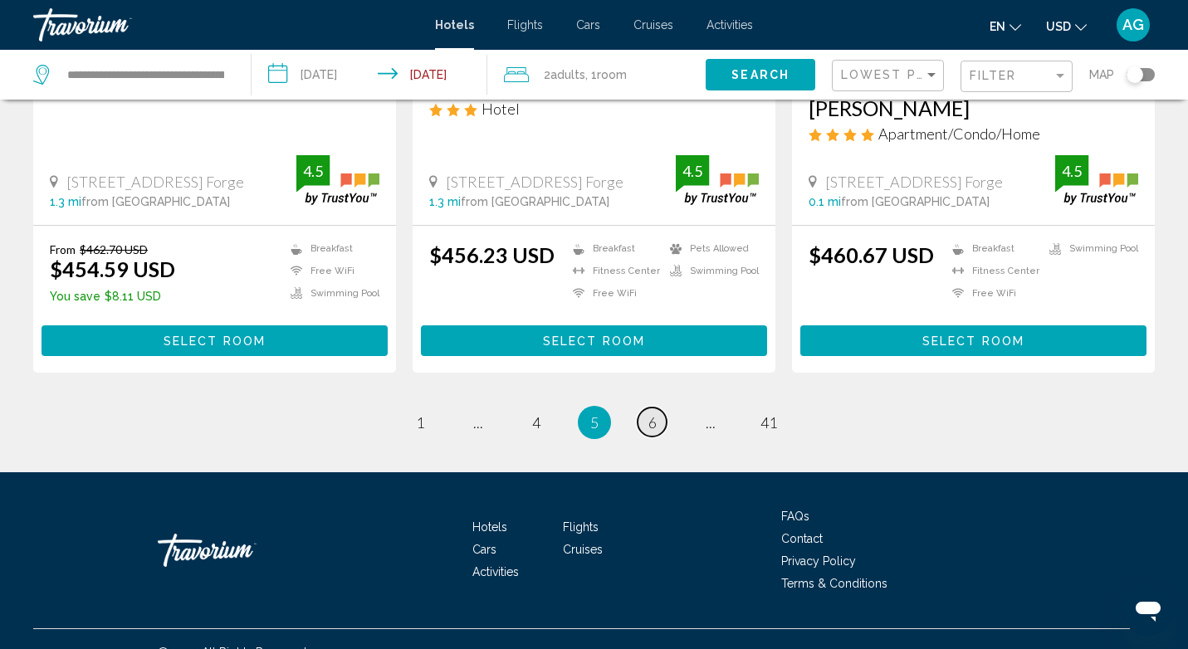
click at [652, 413] on span "6" at bounding box center [652, 422] width 8 height 18
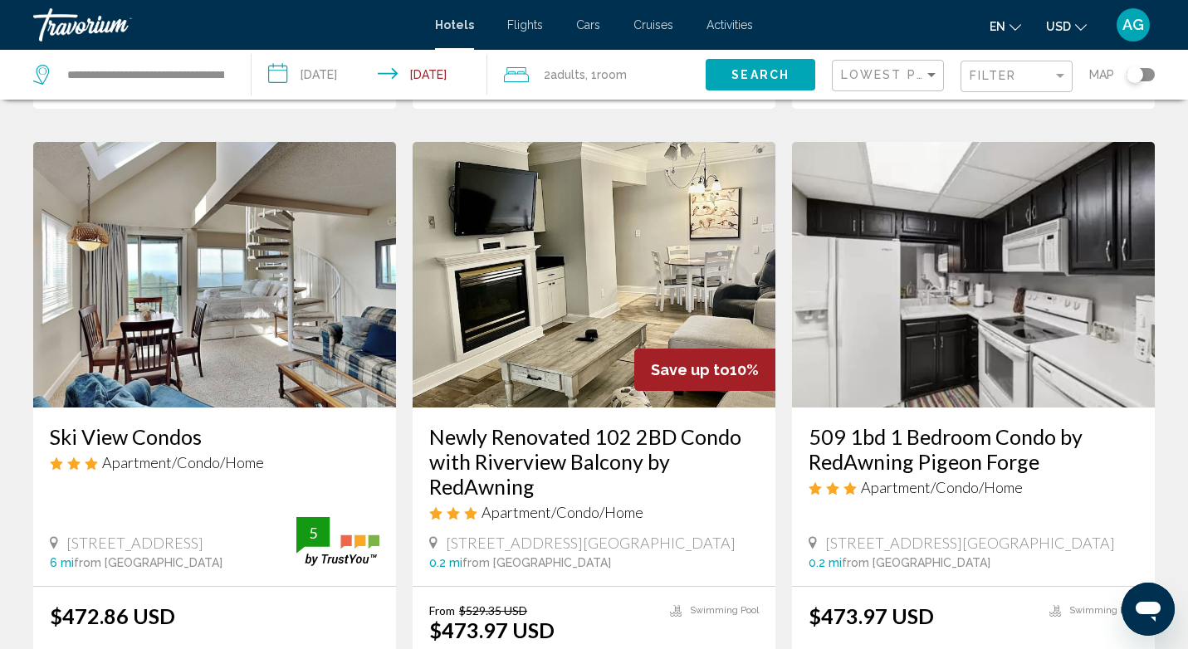
scroll to position [643, 0]
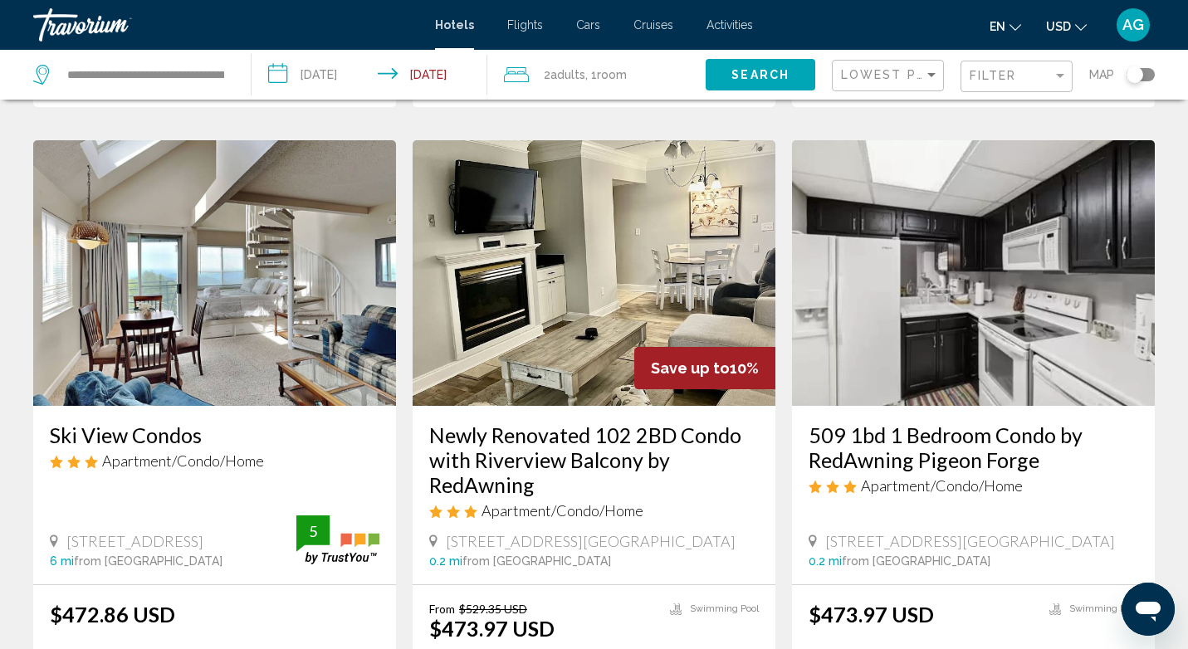
click at [273, 382] on img "Main content" at bounding box center [214, 273] width 363 height 266
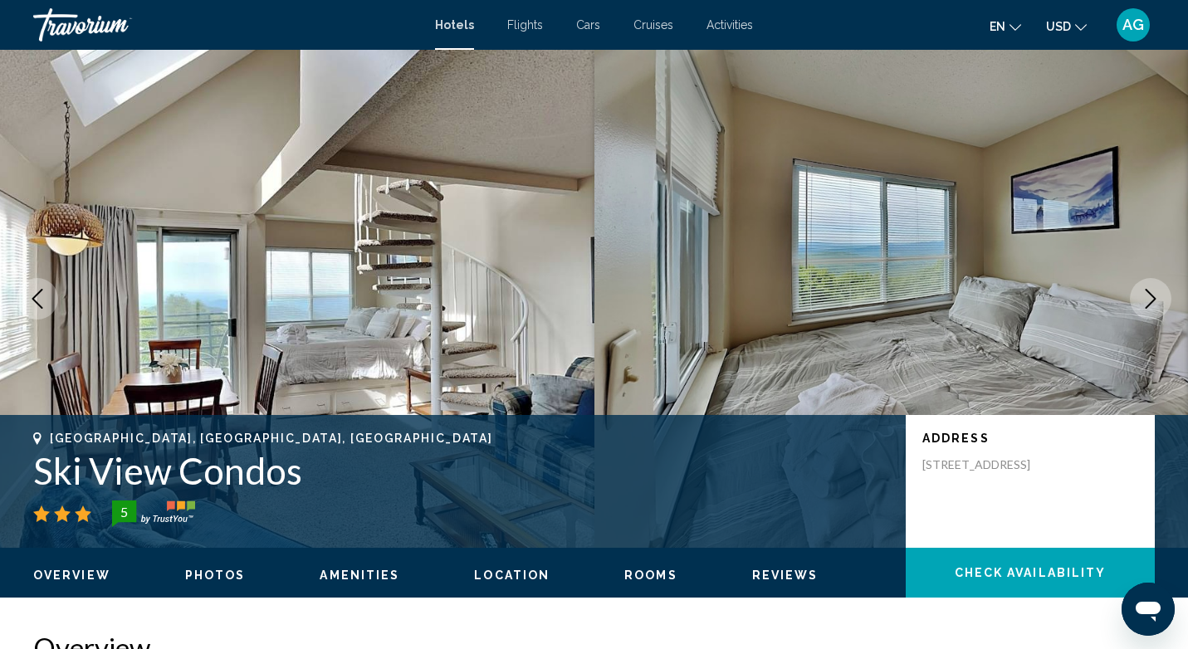
click at [199, 579] on span "Photos" at bounding box center [215, 575] width 61 height 13
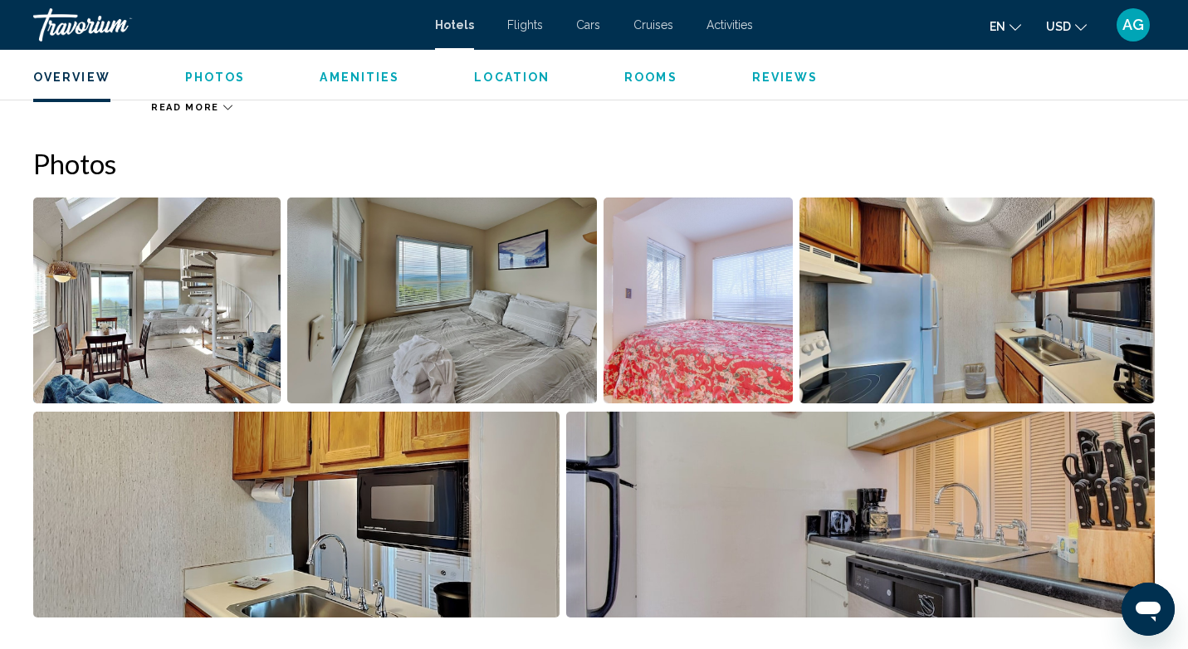
scroll to position [811, 0]
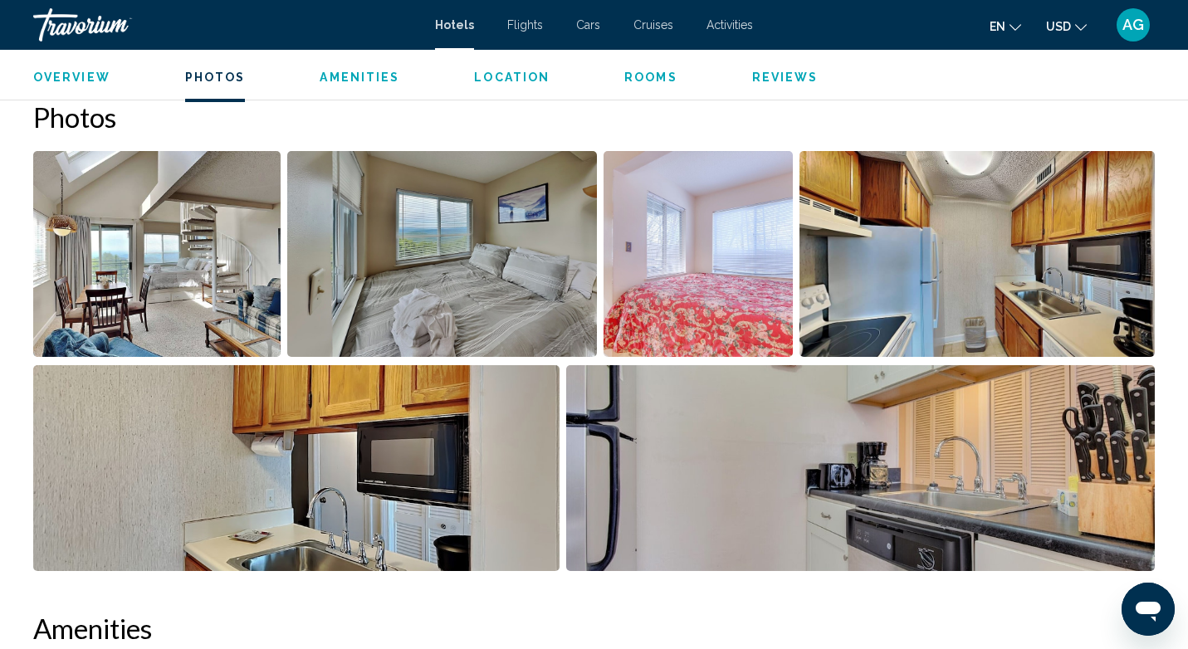
click at [129, 296] on img "Open full-screen image slider" at bounding box center [156, 254] width 247 height 206
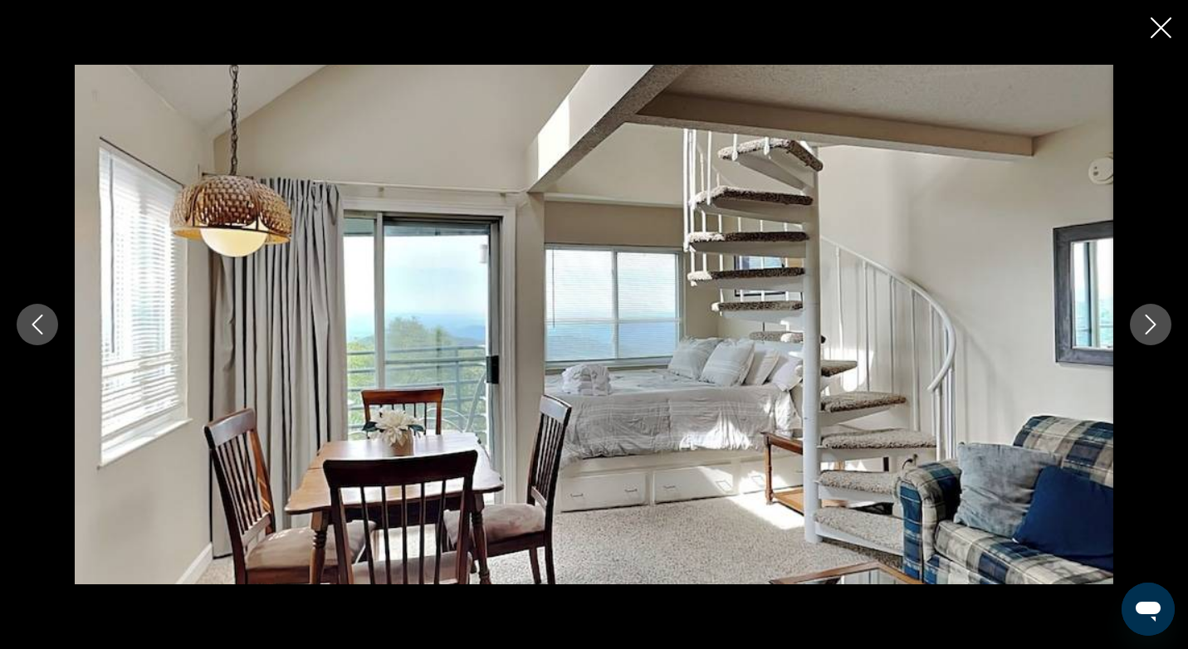
click at [1158, 334] on icon "Next image" at bounding box center [1151, 325] width 20 height 20
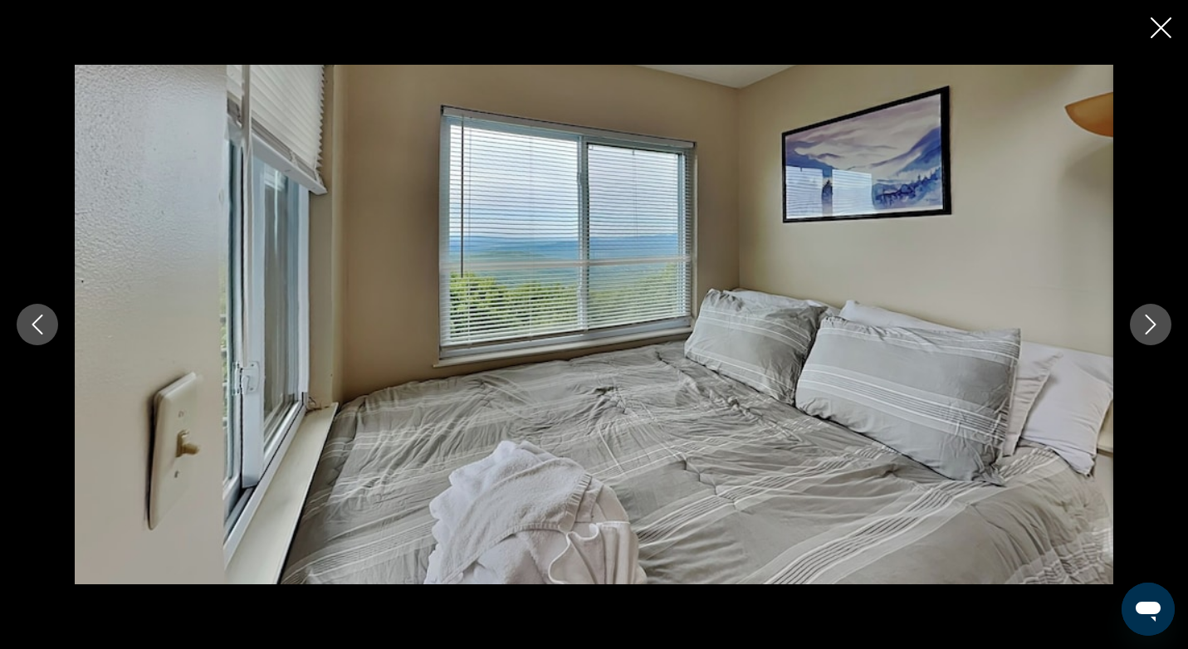
click at [1158, 334] on icon "Next image" at bounding box center [1151, 325] width 20 height 20
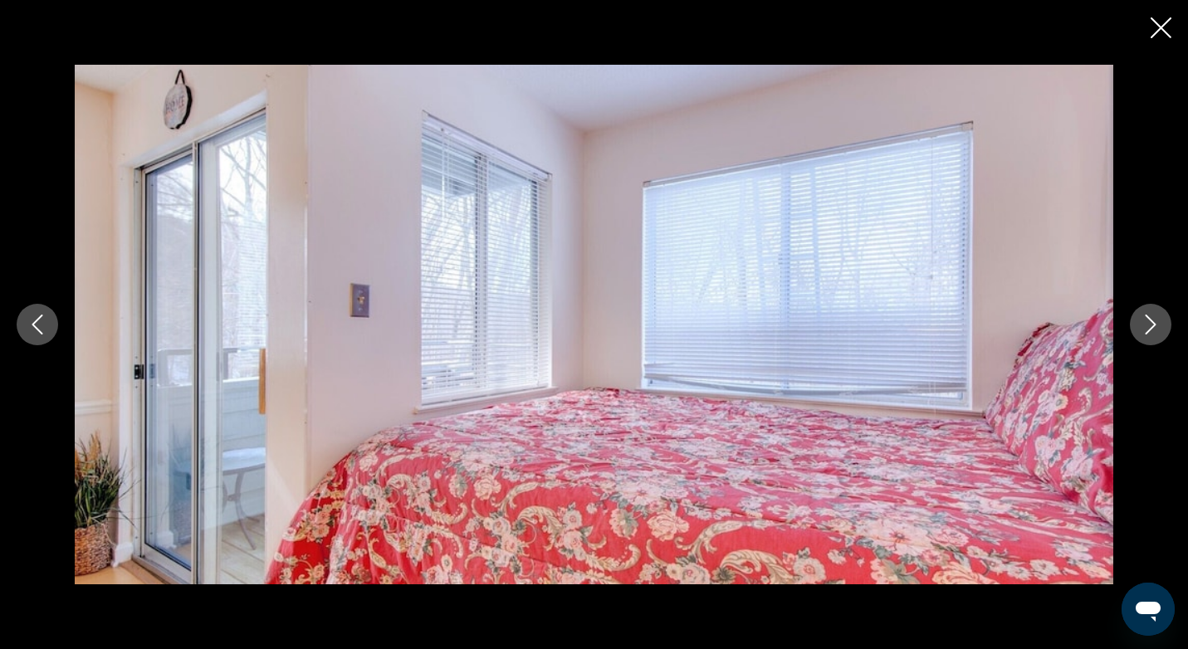
click at [1158, 334] on icon "Next image" at bounding box center [1151, 325] width 20 height 20
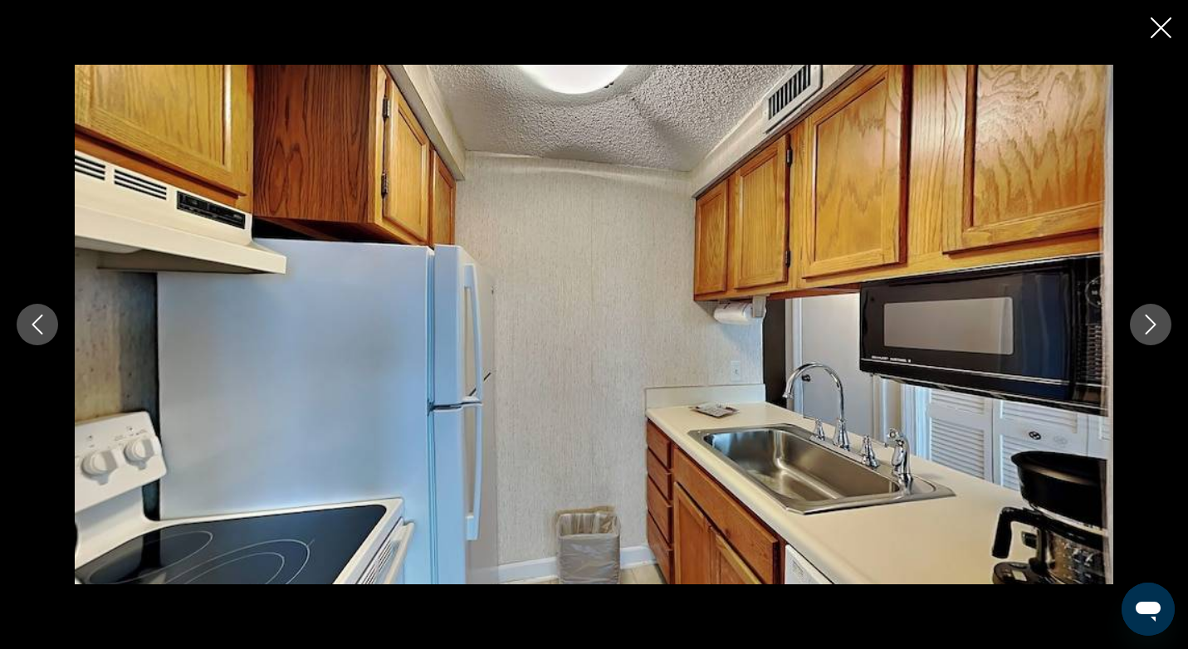
click at [1158, 334] on icon "Next image" at bounding box center [1151, 325] width 20 height 20
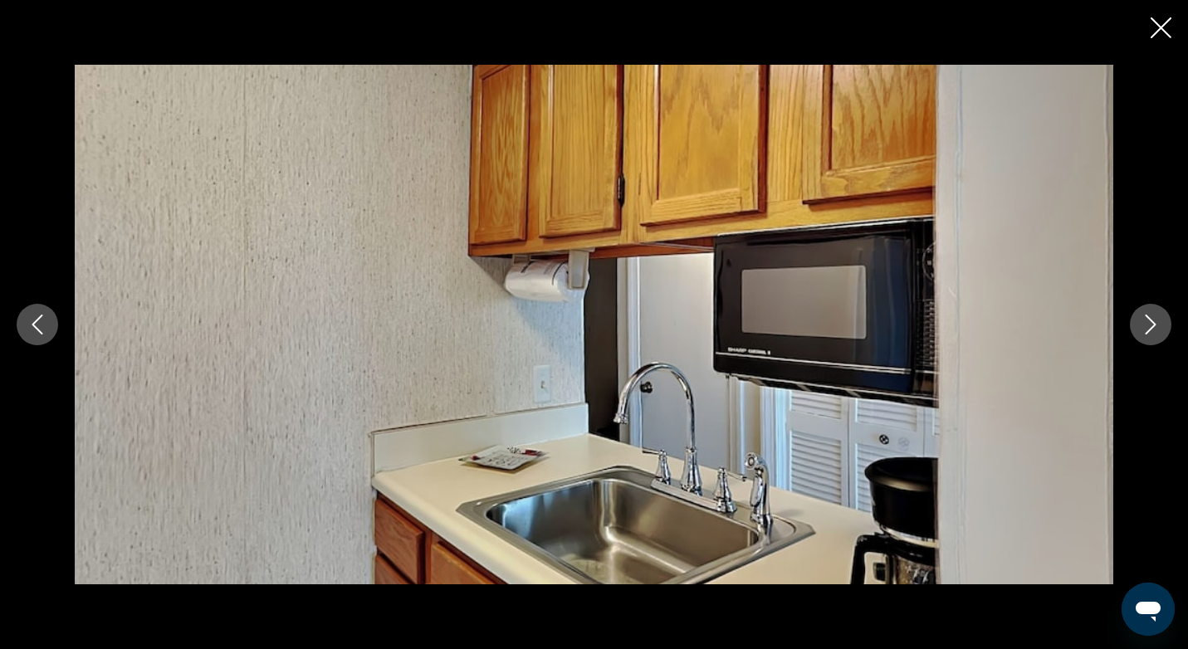
click at [1158, 334] on icon "Next image" at bounding box center [1151, 325] width 20 height 20
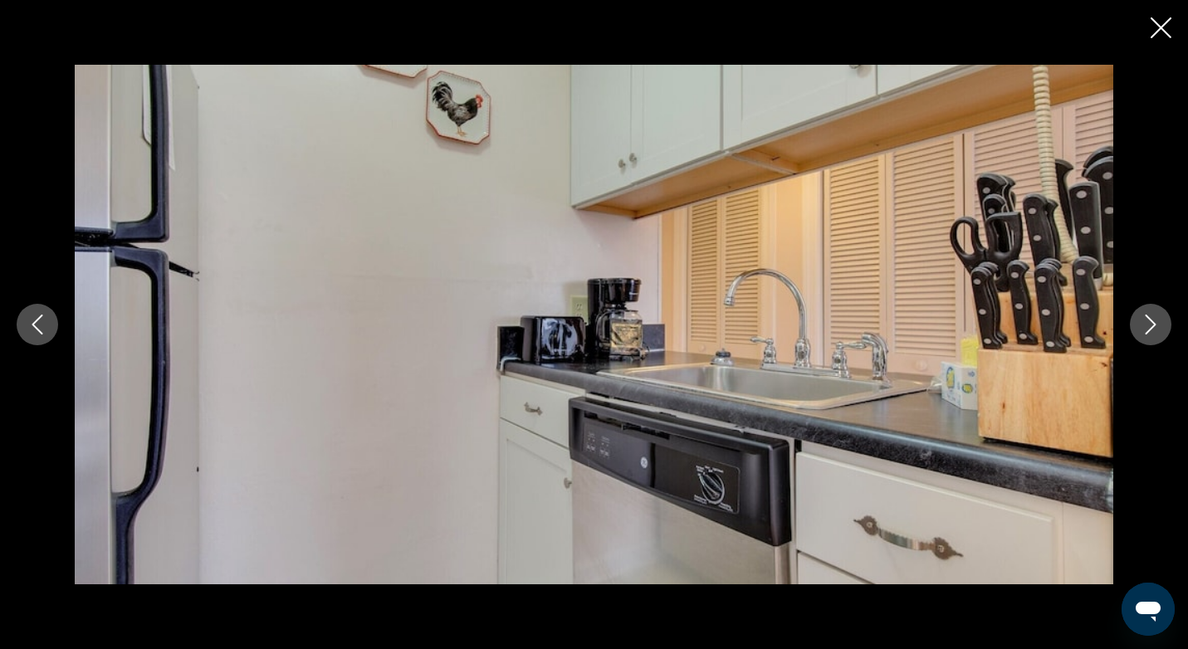
click at [1158, 334] on icon "Next image" at bounding box center [1151, 325] width 20 height 20
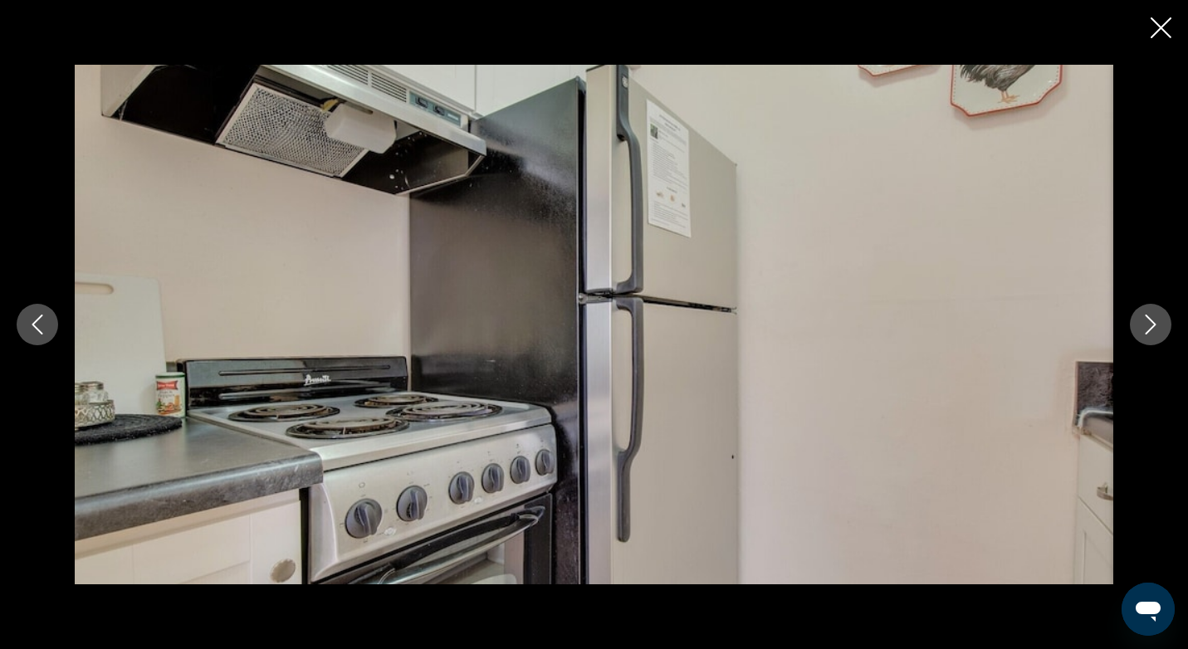
click at [1158, 334] on icon "Next image" at bounding box center [1151, 325] width 20 height 20
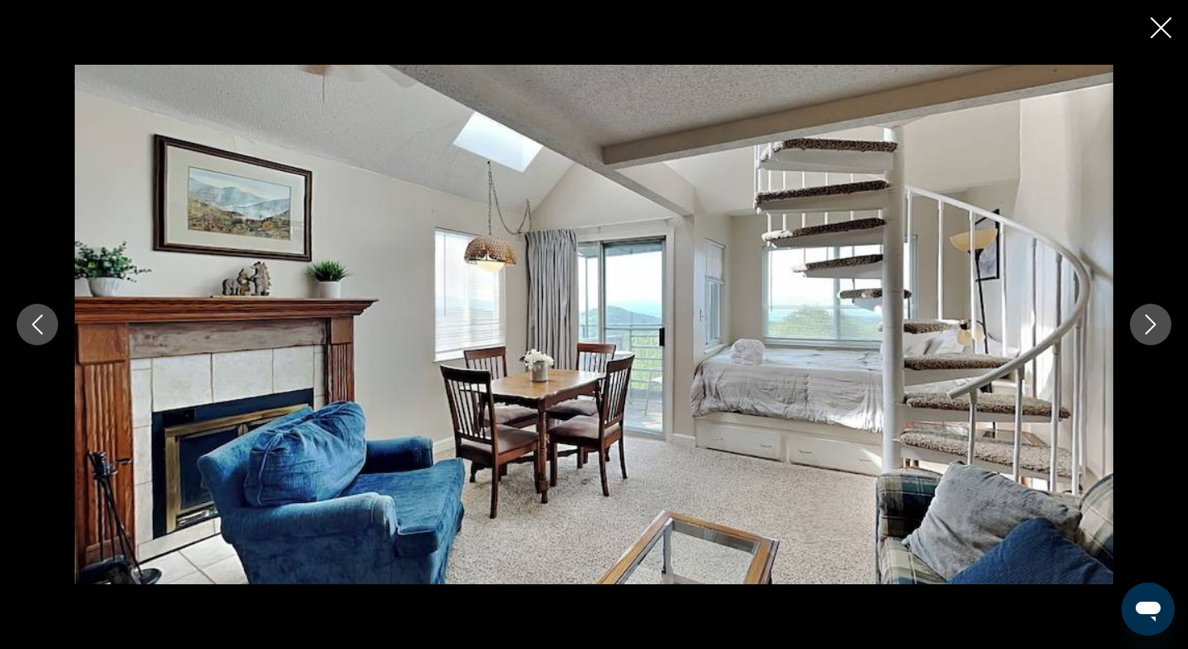
click at [1158, 334] on icon "Next image" at bounding box center [1151, 325] width 20 height 20
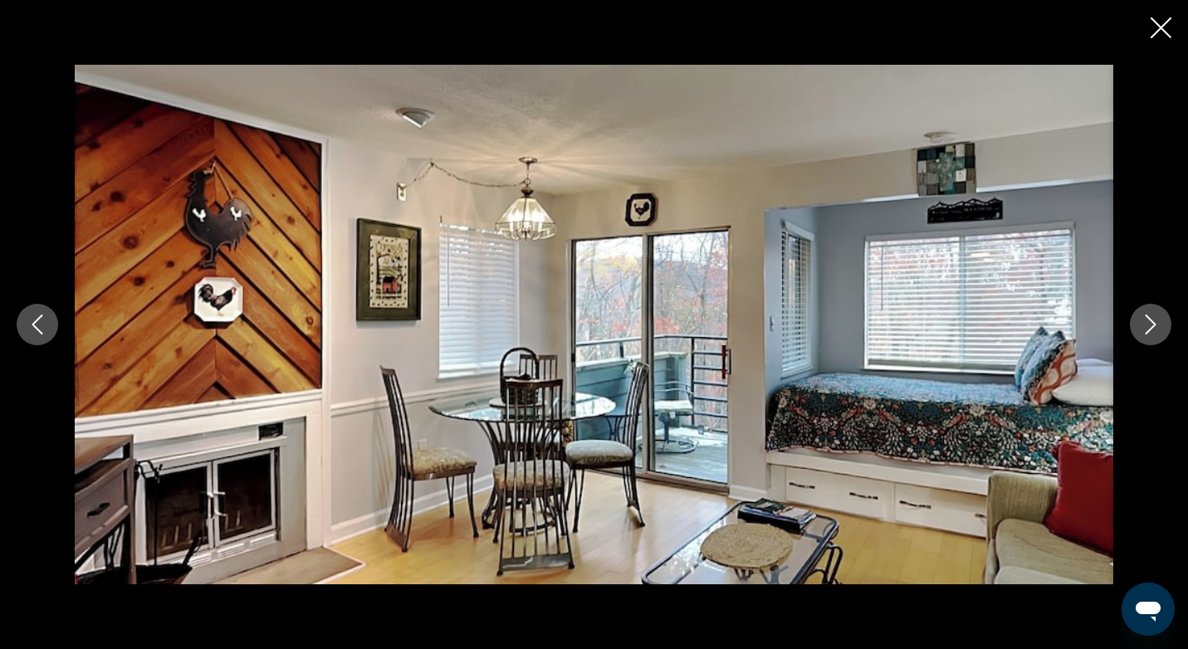
click at [1158, 334] on icon "Next image" at bounding box center [1151, 325] width 20 height 20
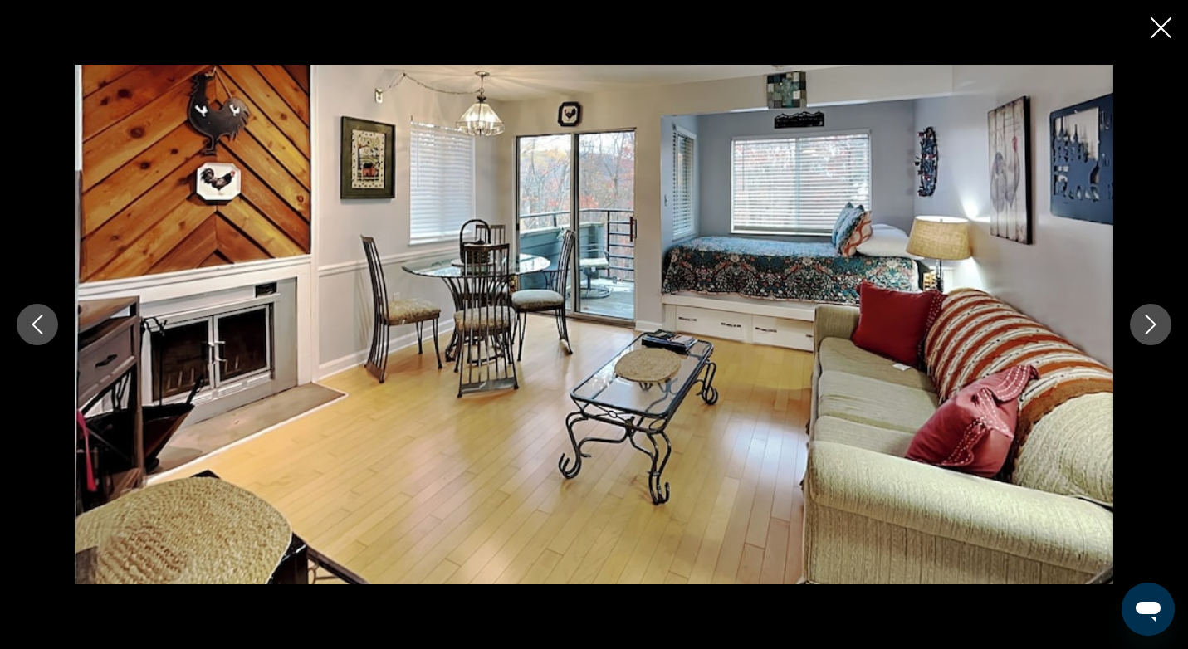
click at [1158, 334] on icon "Next image" at bounding box center [1151, 325] width 20 height 20
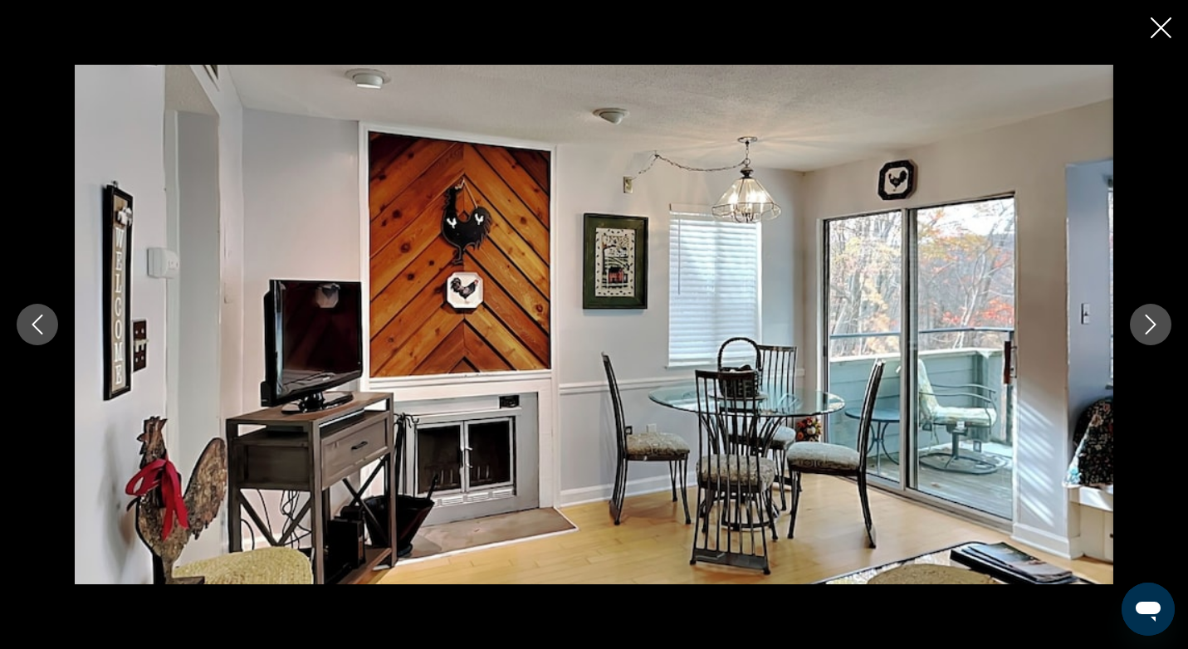
click at [1158, 334] on icon "Next image" at bounding box center [1151, 325] width 20 height 20
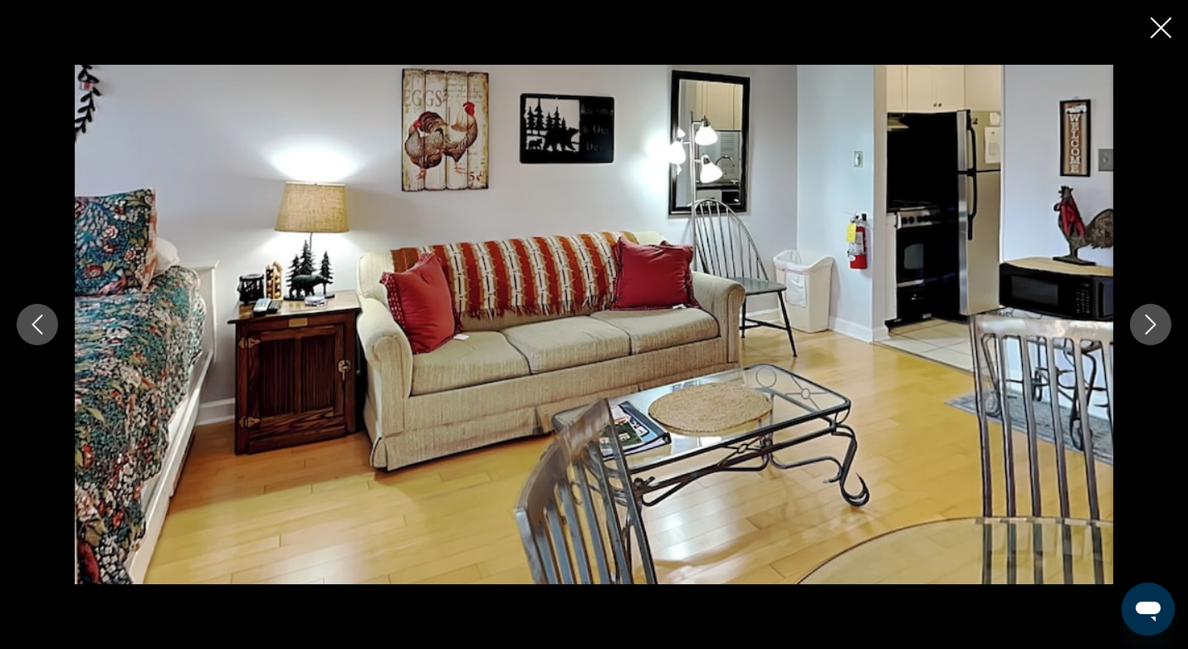
click at [1158, 334] on icon "Next image" at bounding box center [1151, 325] width 20 height 20
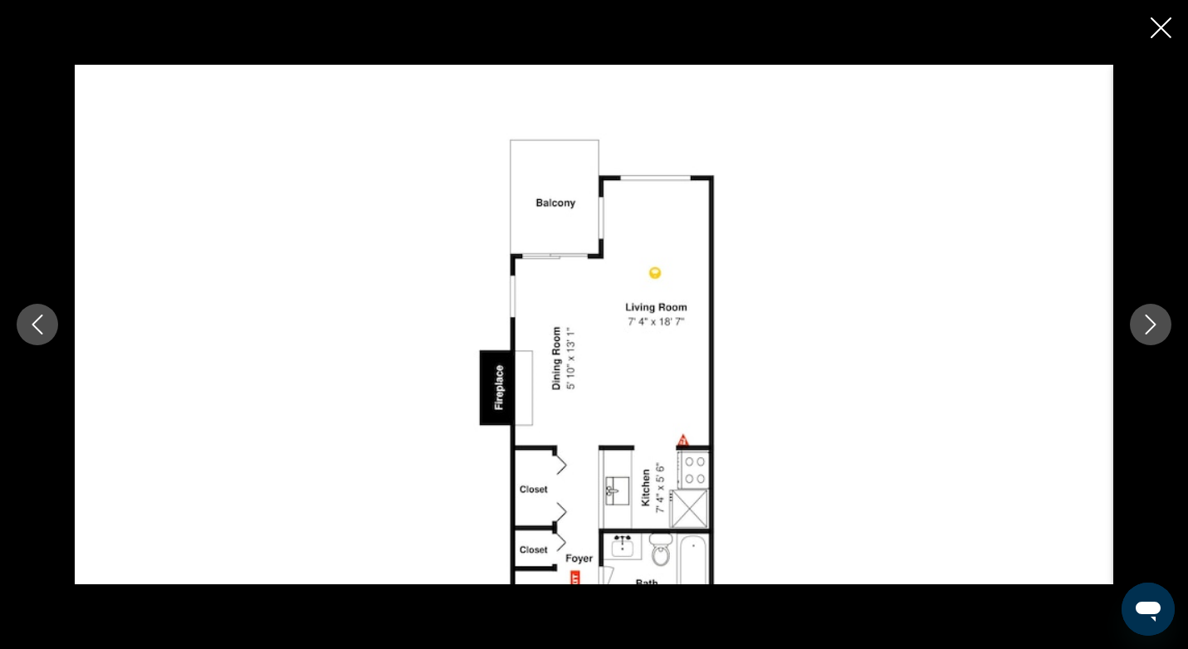
scroll to position [828, 0]
click at [1147, 331] on icon "Next image" at bounding box center [1151, 325] width 11 height 20
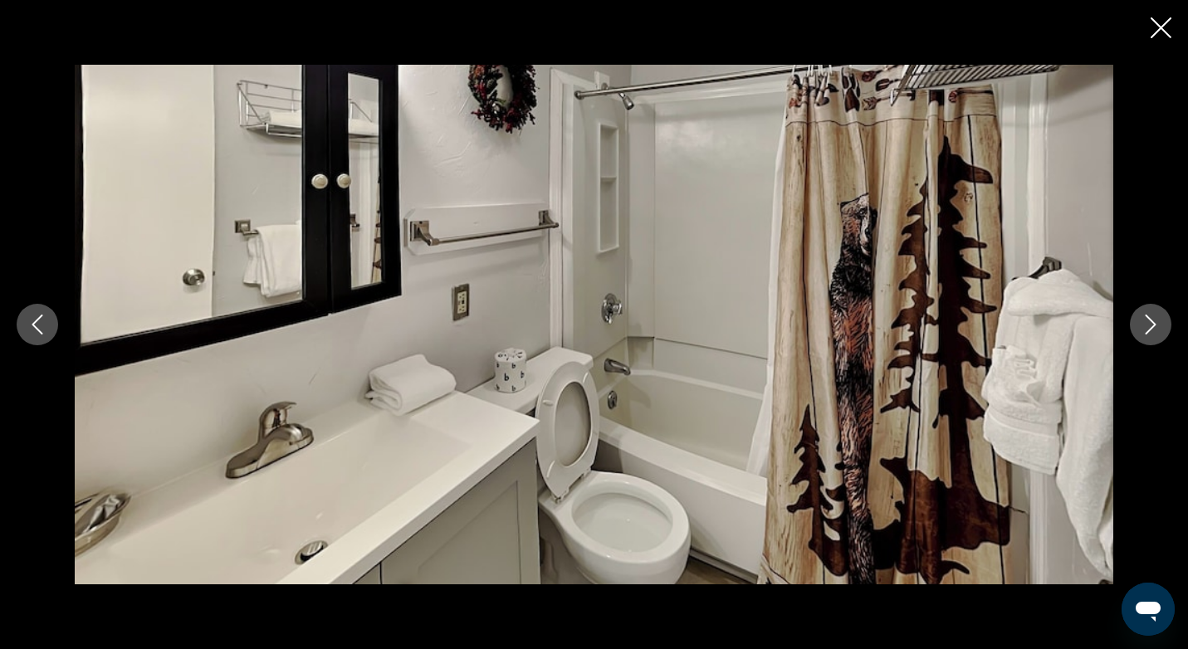
click at [1147, 331] on icon "Next image" at bounding box center [1151, 325] width 11 height 20
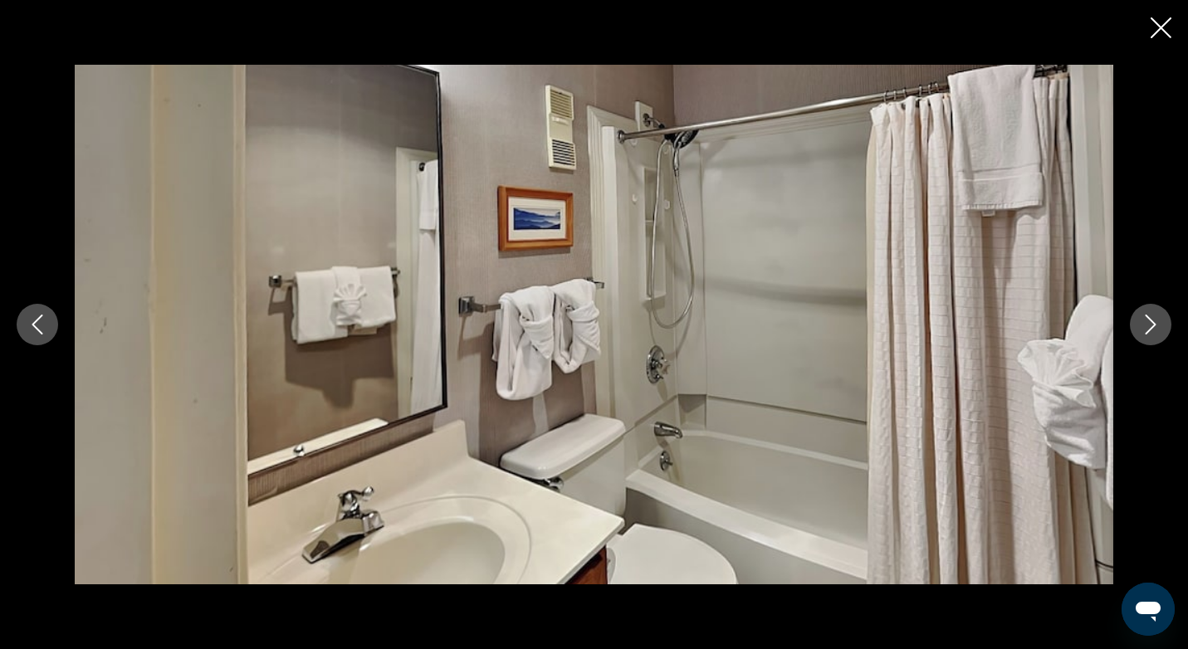
click at [1147, 331] on icon "Next image" at bounding box center [1151, 325] width 11 height 20
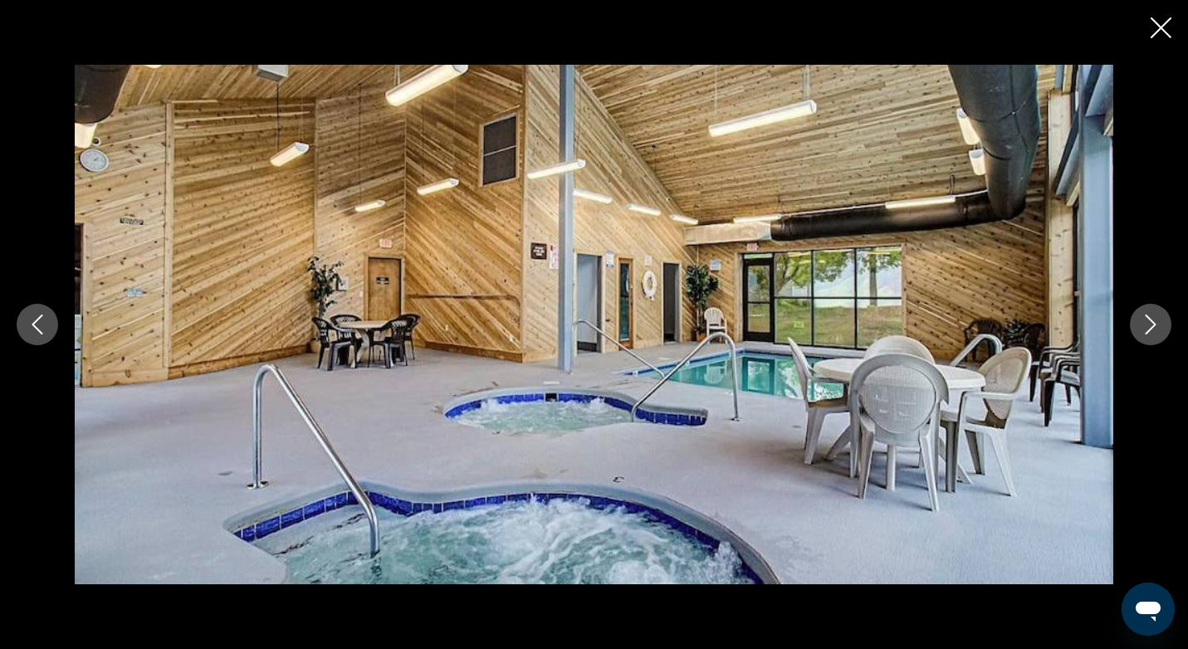
click at [1147, 331] on icon "Next image" at bounding box center [1151, 325] width 11 height 20
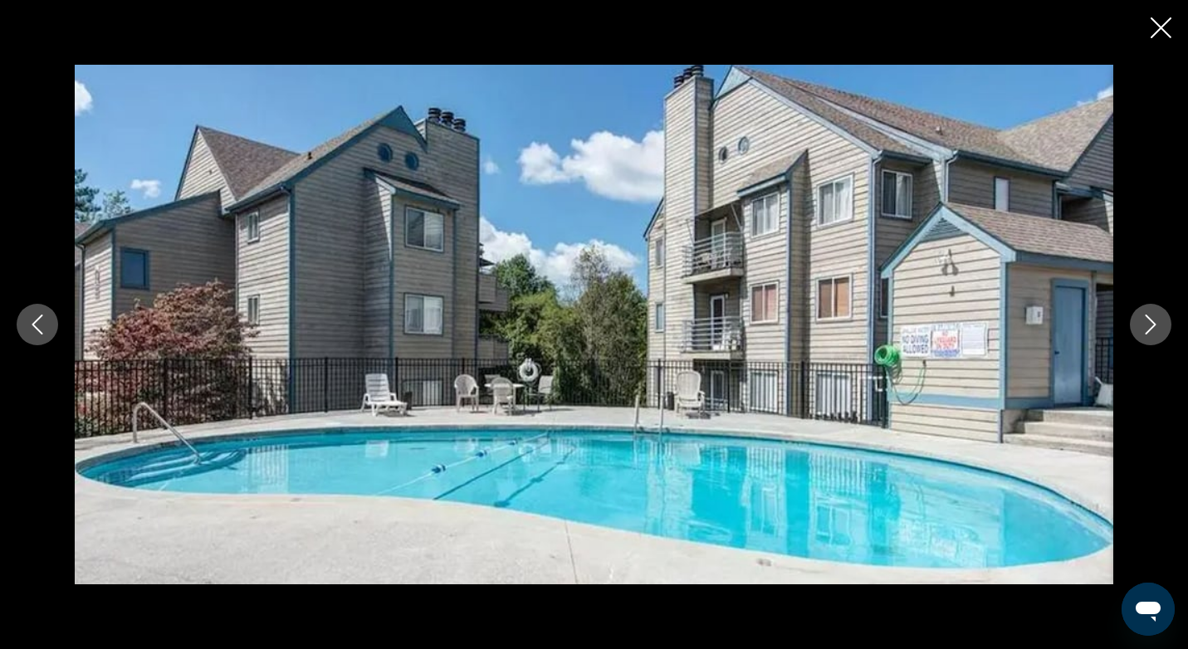
click at [1147, 331] on icon "Next image" at bounding box center [1151, 325] width 11 height 20
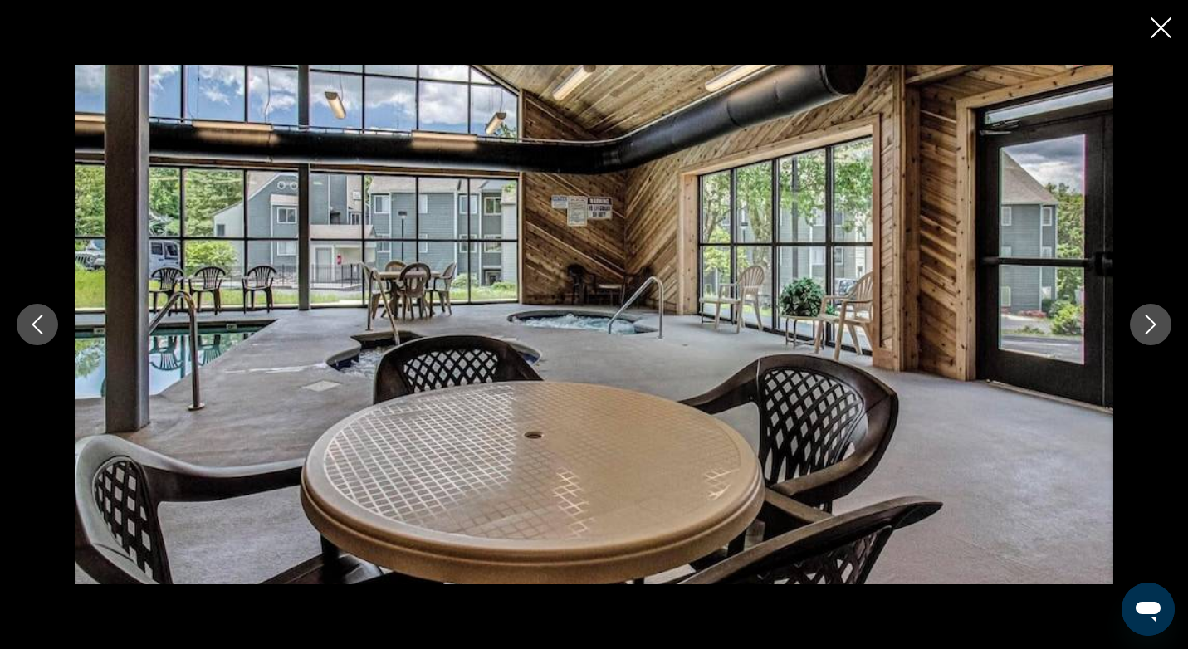
click at [1147, 331] on icon "Next image" at bounding box center [1151, 325] width 11 height 20
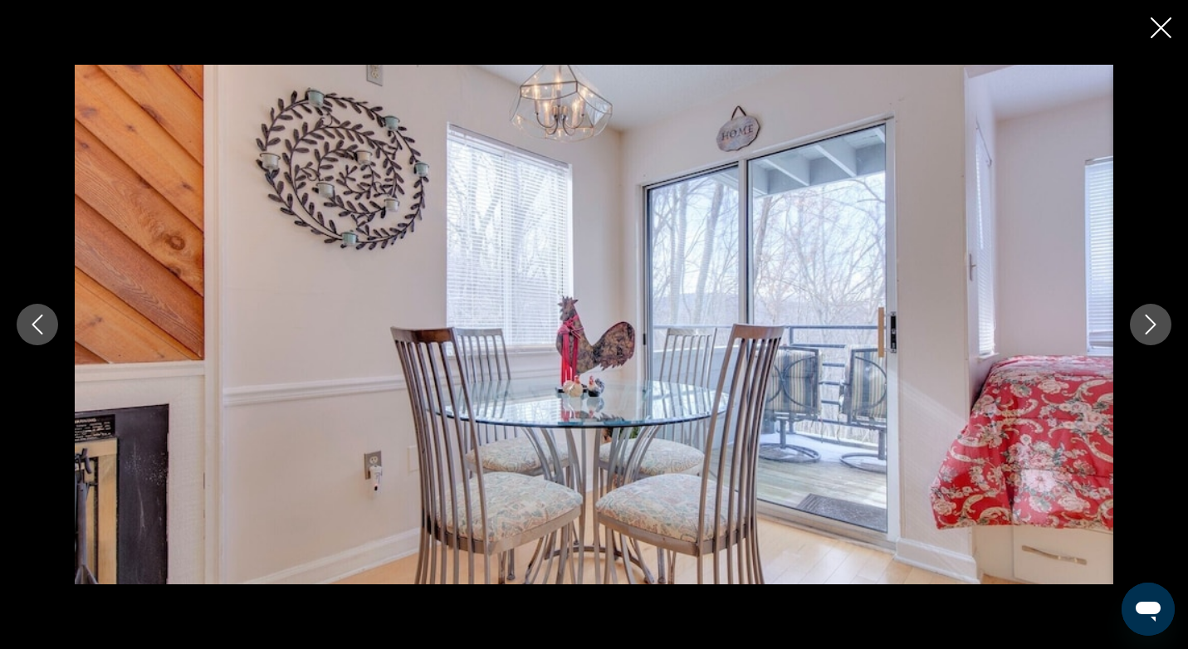
click at [1147, 331] on icon "Next image" at bounding box center [1151, 325] width 11 height 20
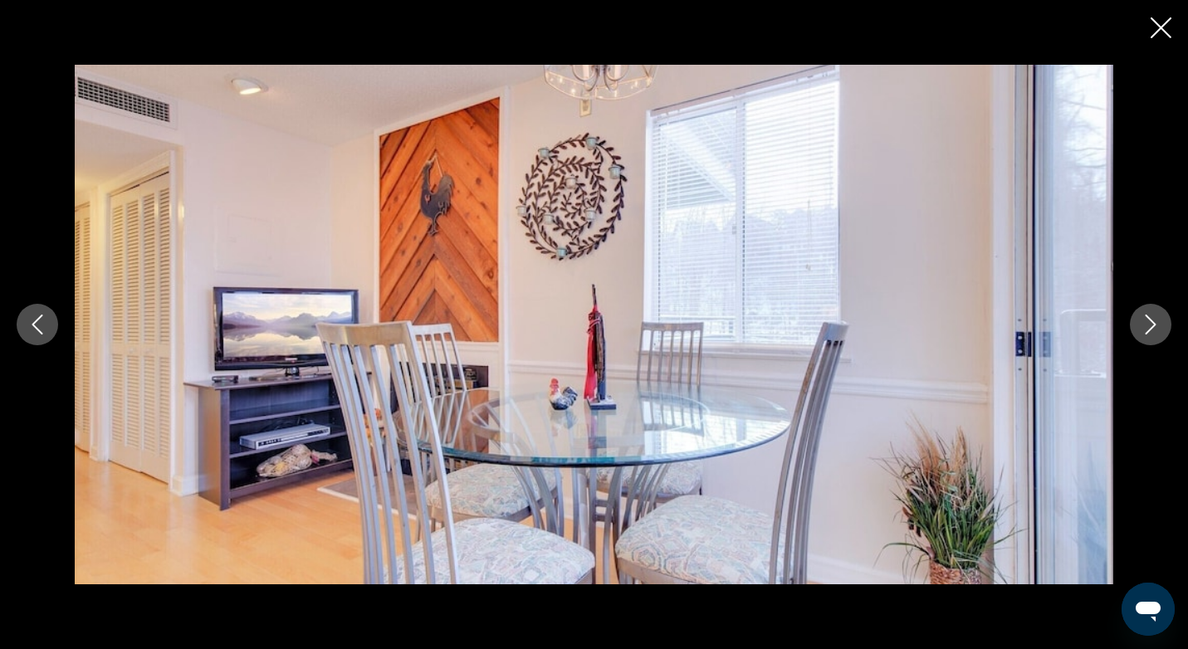
click at [1147, 331] on icon "Next image" at bounding box center [1151, 325] width 11 height 20
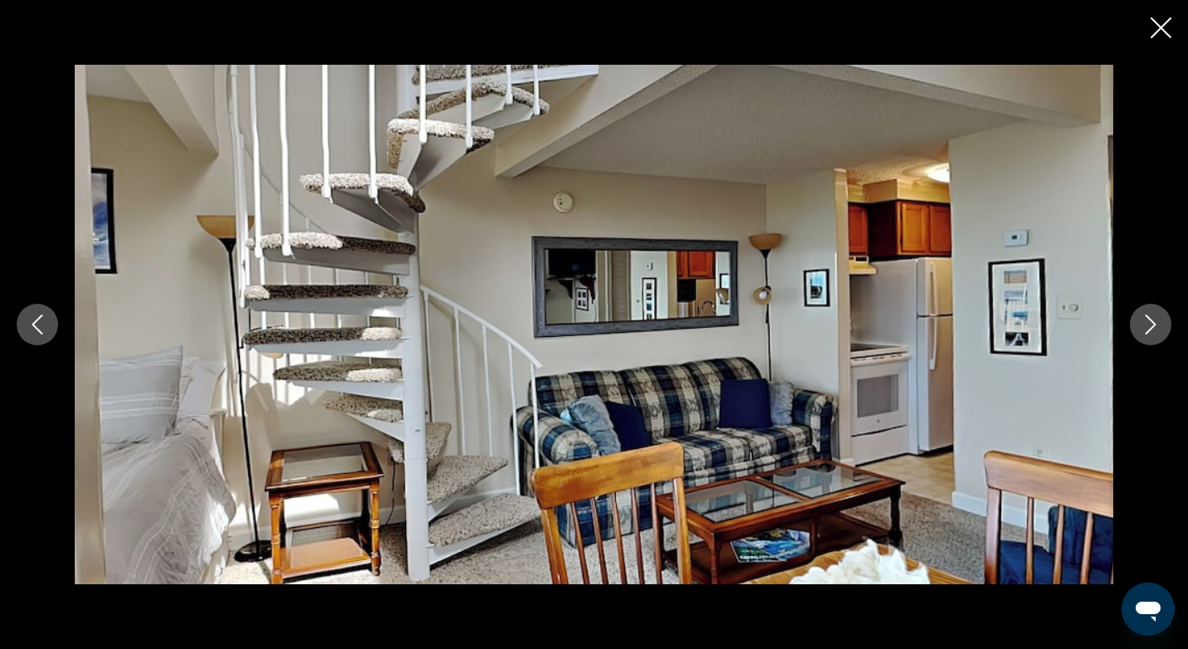
click at [1147, 331] on icon "Next image" at bounding box center [1151, 325] width 11 height 20
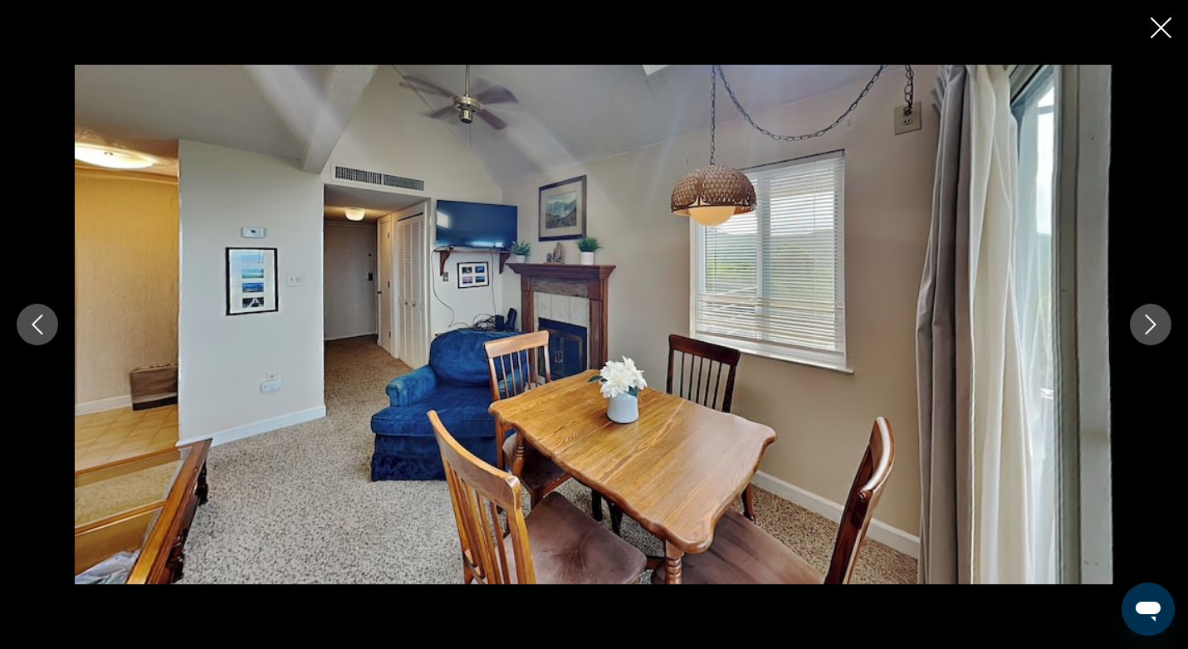
click at [1147, 331] on icon "Next image" at bounding box center [1151, 325] width 11 height 20
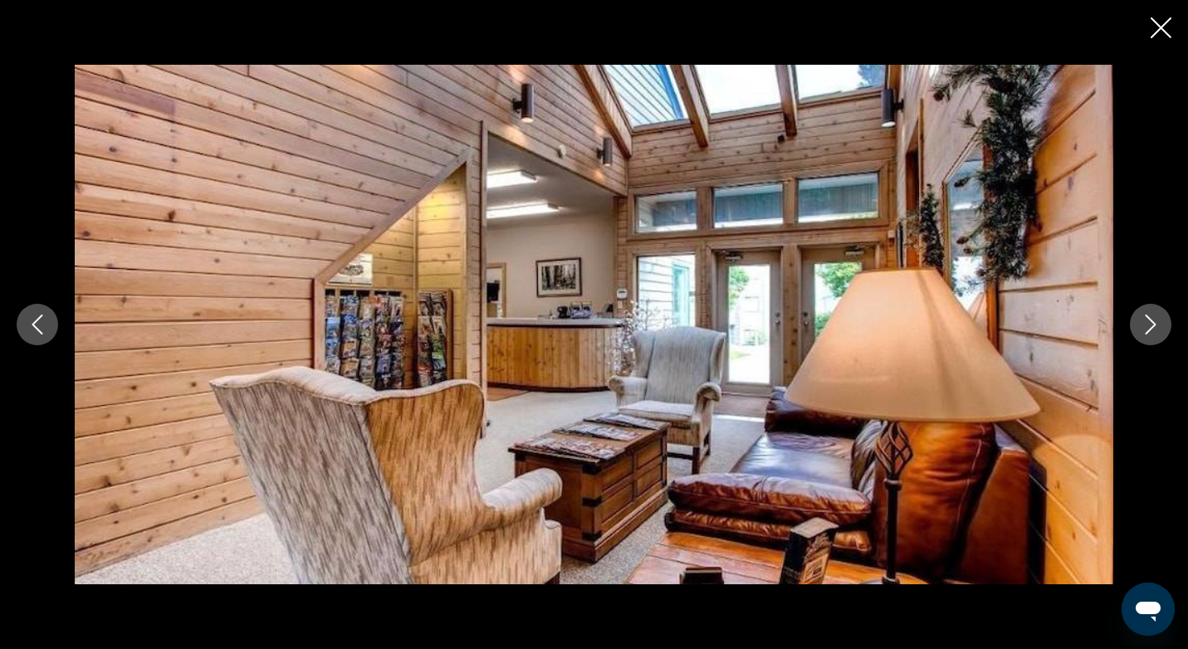
click at [1147, 331] on icon "Next image" at bounding box center [1151, 325] width 11 height 20
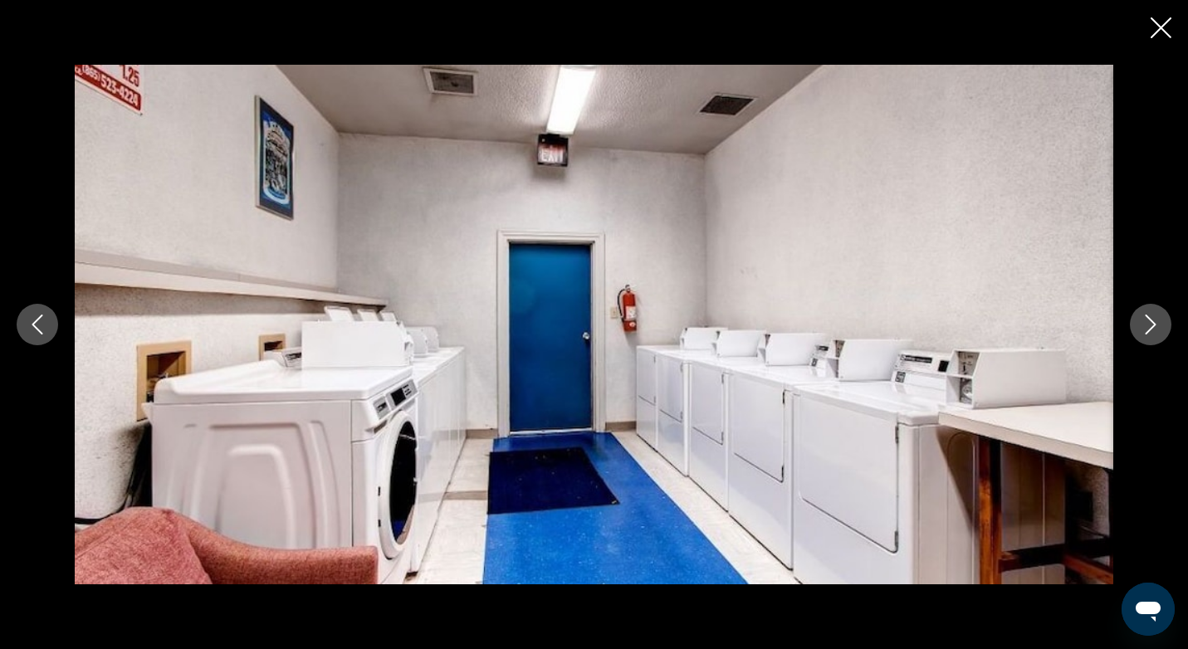
click at [1147, 331] on icon "Next image" at bounding box center [1151, 325] width 11 height 20
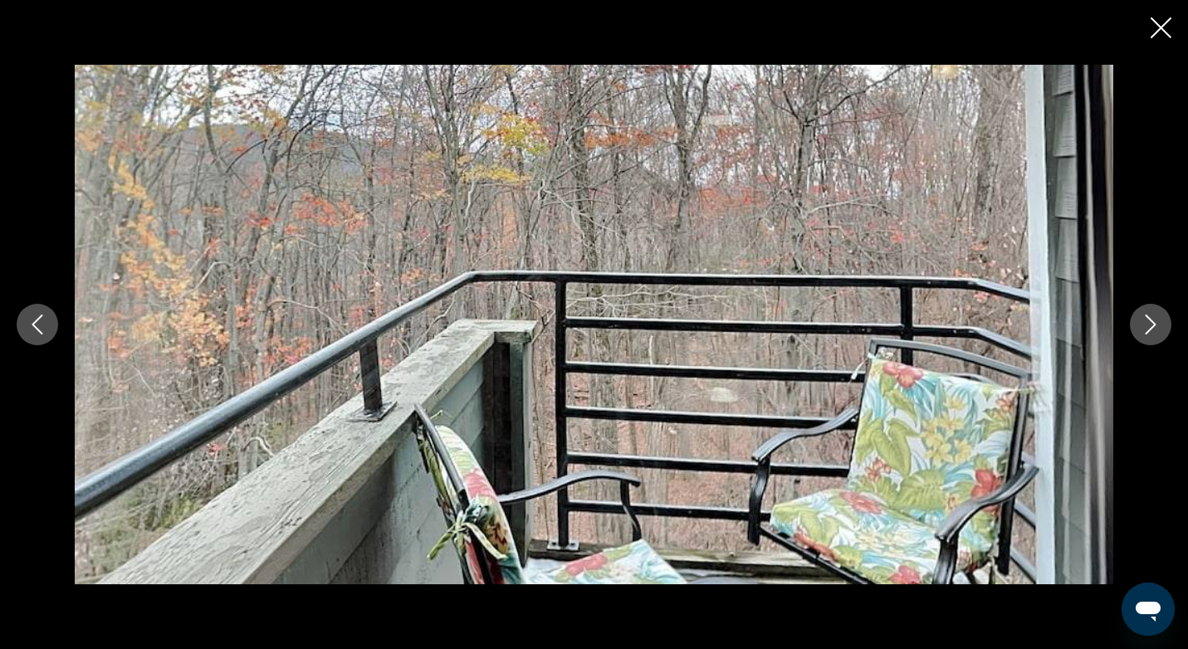
click at [1147, 331] on icon "Next image" at bounding box center [1151, 325] width 11 height 20
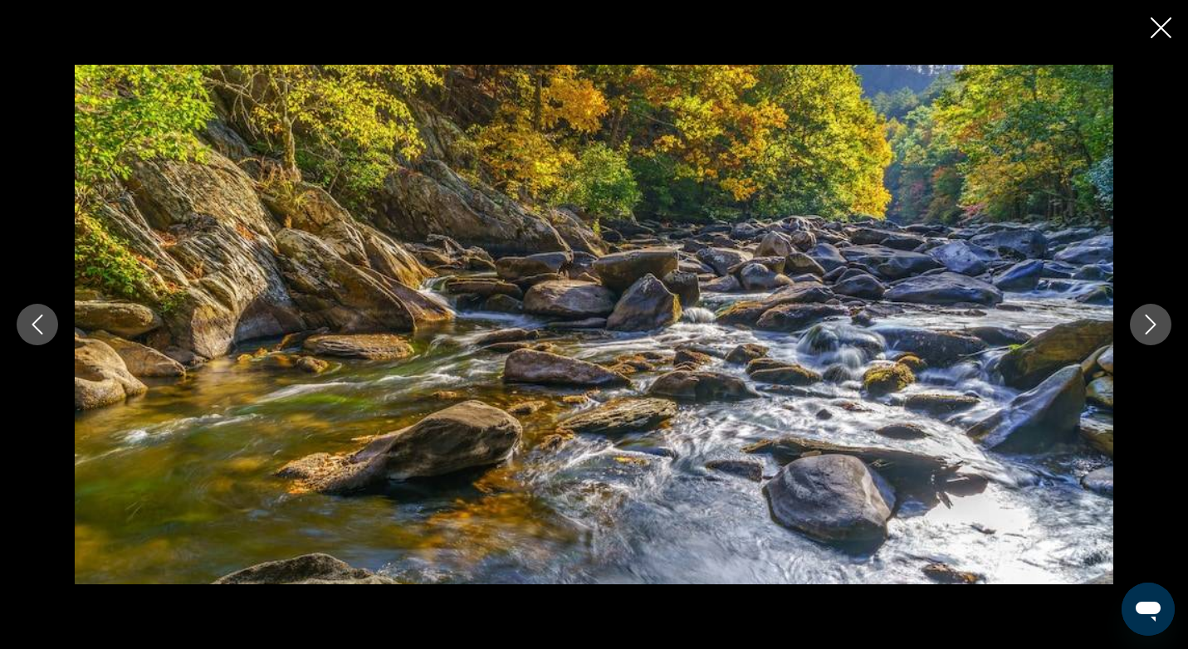
click at [1147, 331] on icon "Next image" at bounding box center [1151, 325] width 11 height 20
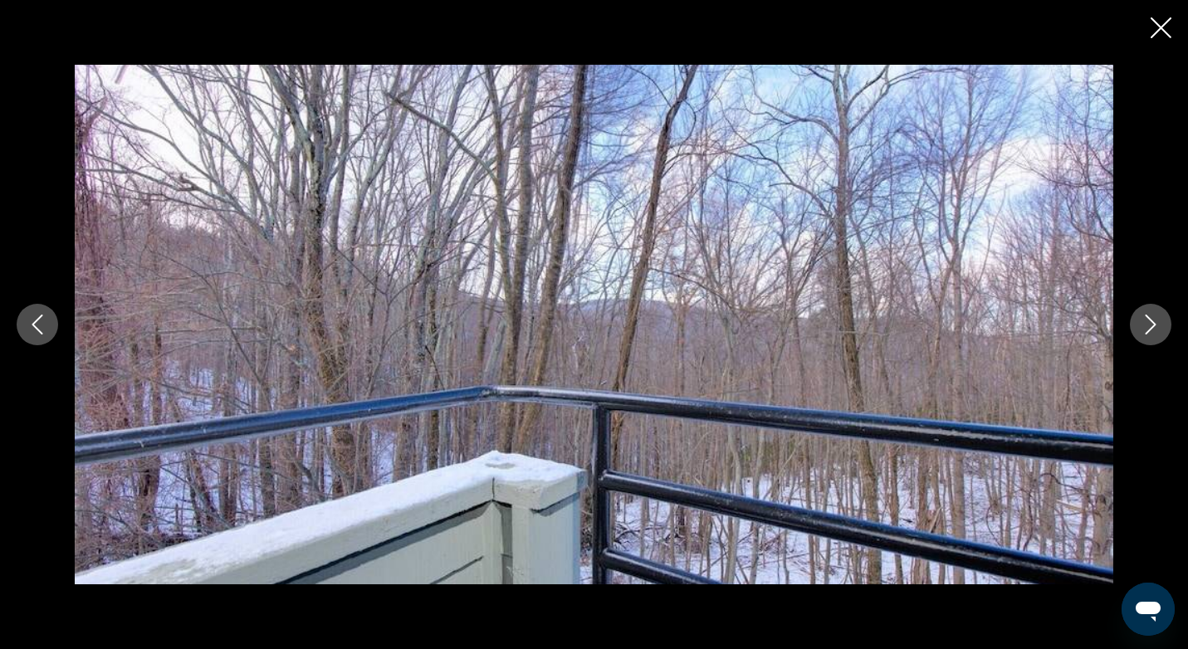
click at [1147, 331] on icon "Next image" at bounding box center [1151, 325] width 11 height 20
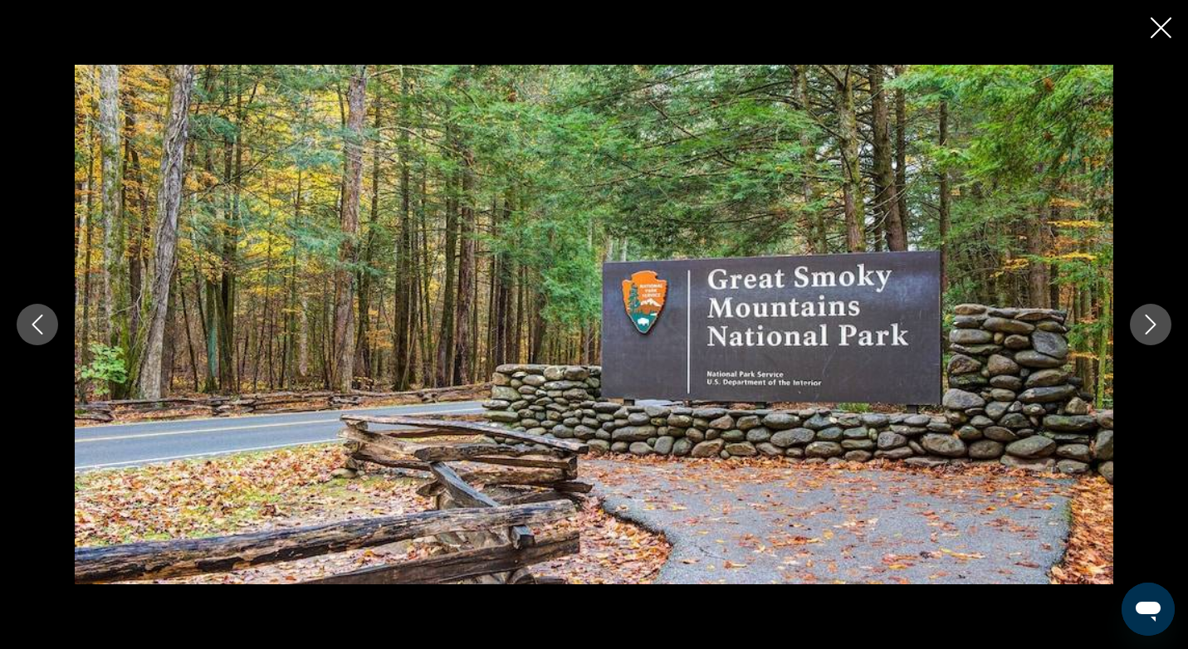
click at [1147, 331] on icon "Next image" at bounding box center [1151, 325] width 11 height 20
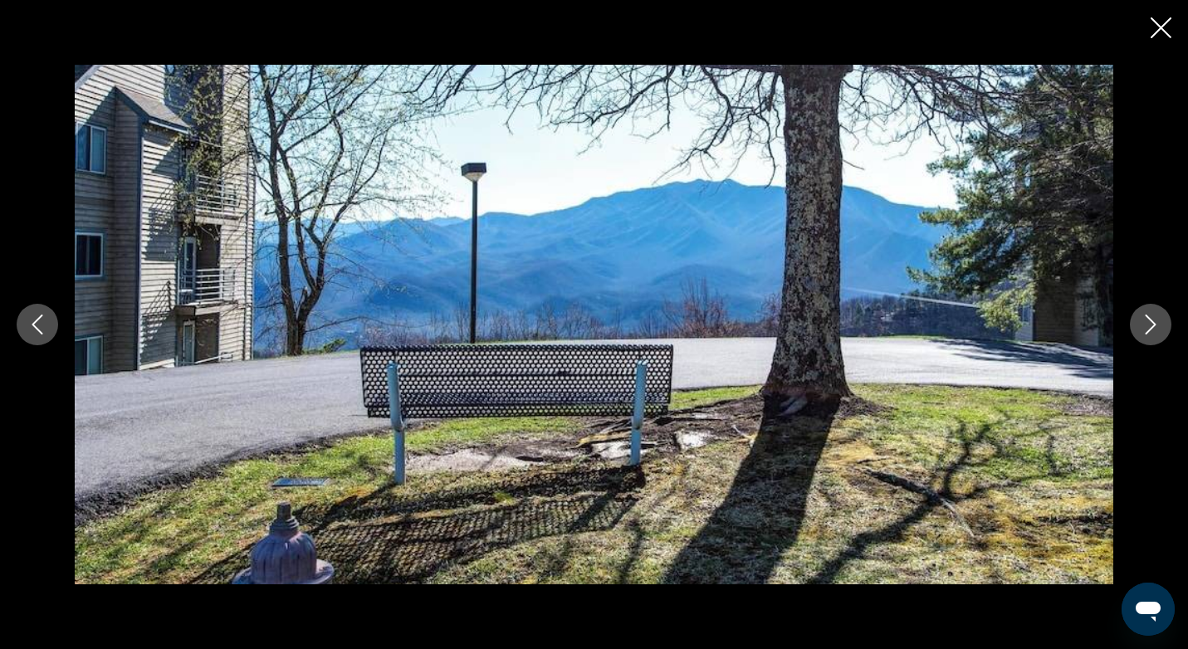
click at [1147, 331] on icon "Next image" at bounding box center [1151, 325] width 11 height 20
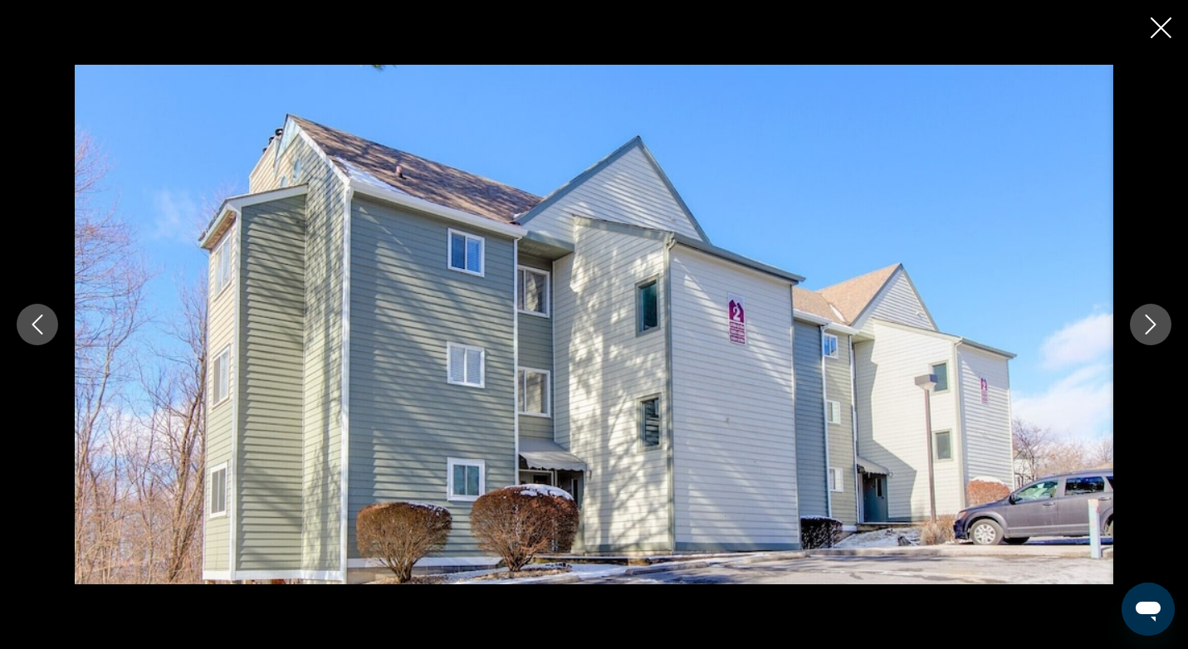
click at [1147, 331] on icon "Next image" at bounding box center [1151, 325] width 11 height 20
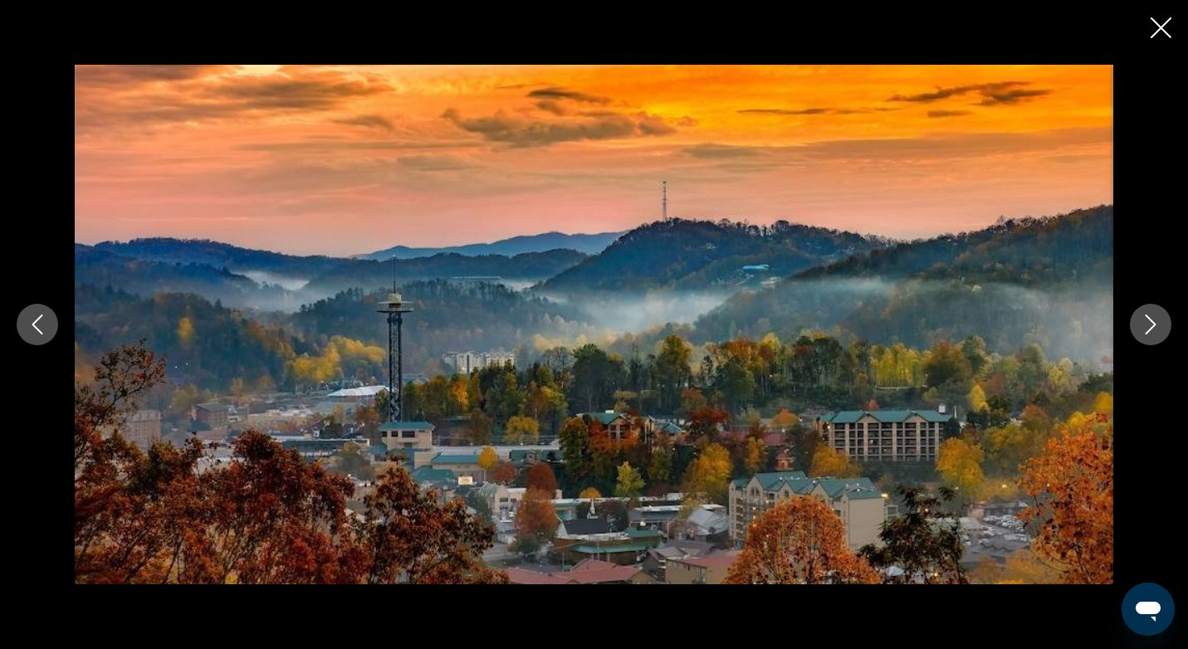
click at [1147, 331] on icon "Next image" at bounding box center [1151, 325] width 11 height 20
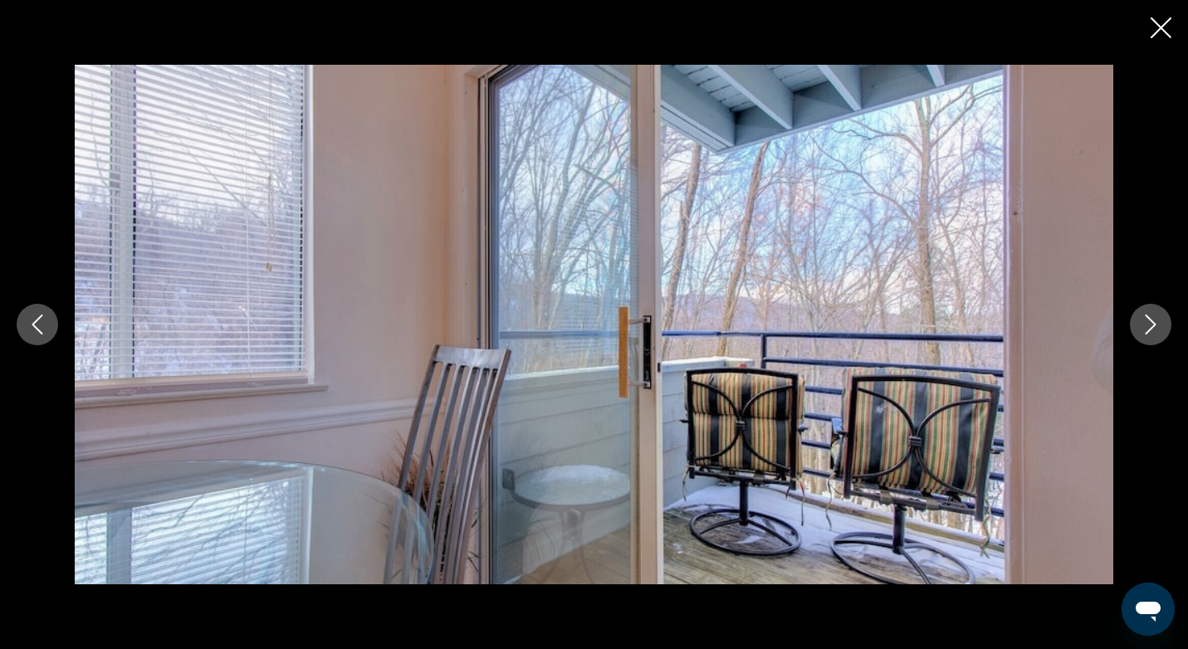
click at [1147, 331] on icon "Next image" at bounding box center [1151, 325] width 11 height 20
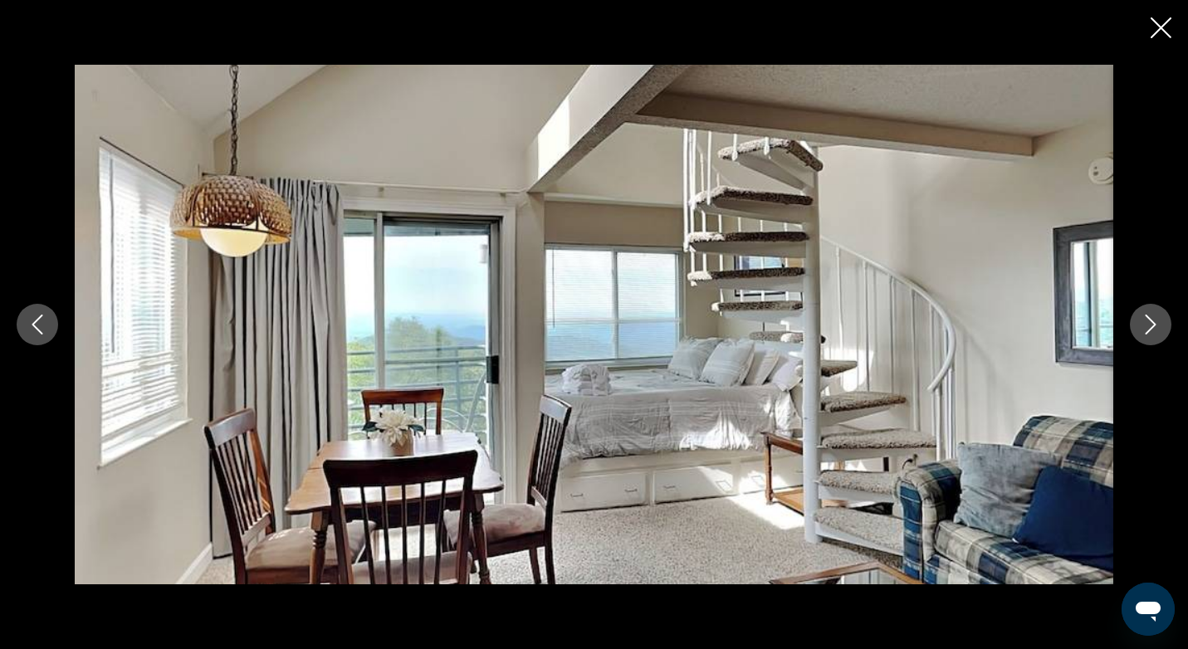
scroll to position [931, 0]
click at [1162, 29] on icon "Close slideshow" at bounding box center [1161, 27] width 21 height 21
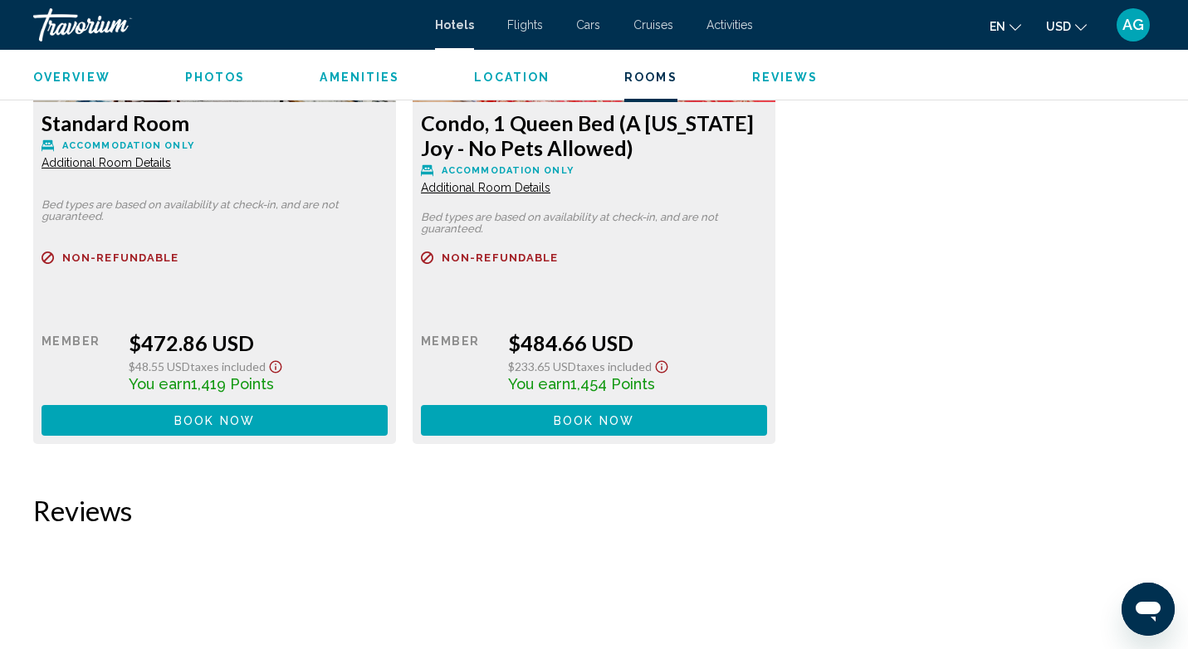
scroll to position [2362, 0]
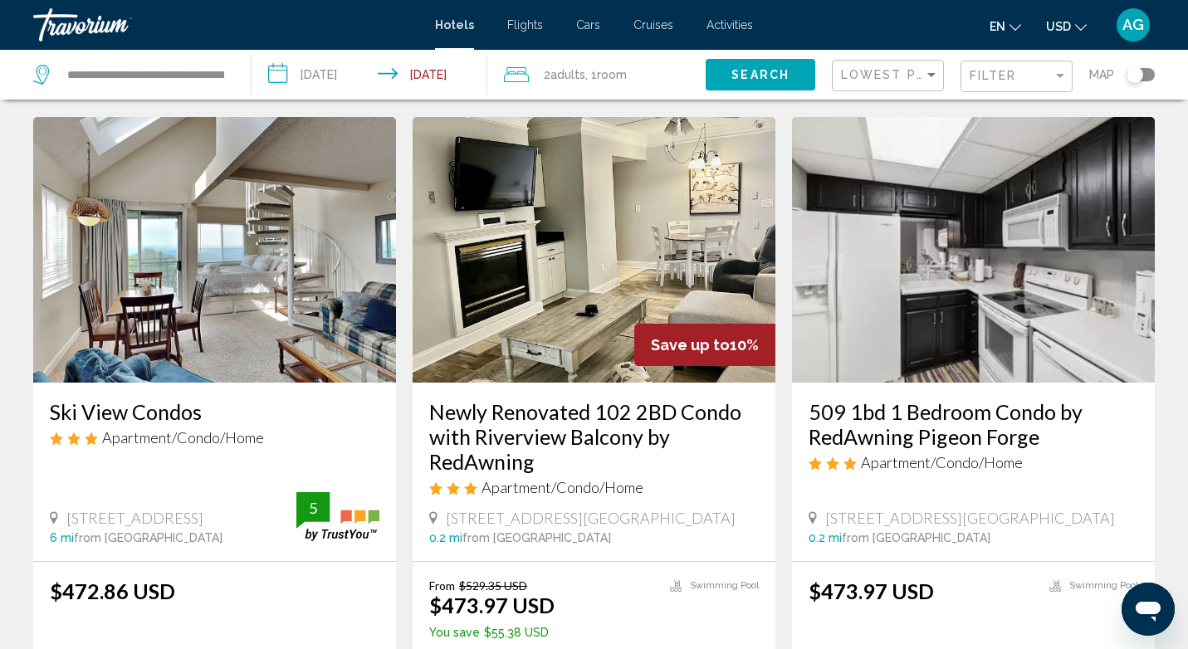
scroll to position [669, 0]
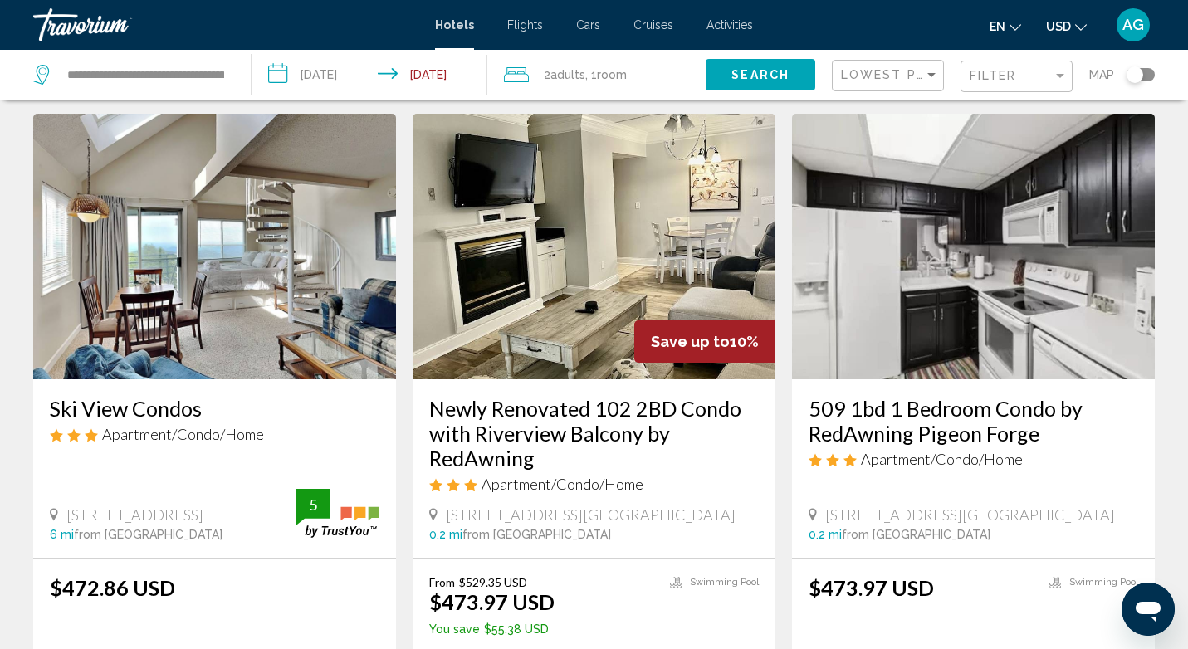
click at [573, 279] on img "Main content" at bounding box center [594, 247] width 363 height 266
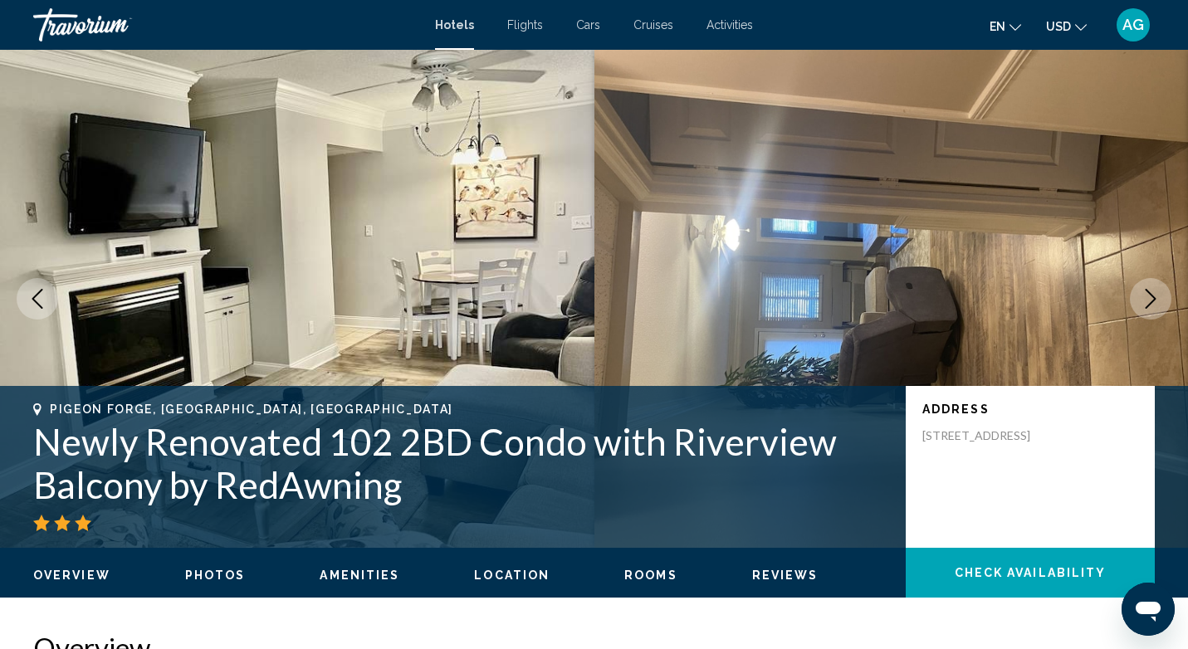
click at [225, 578] on span "Photos" at bounding box center [215, 575] width 61 height 13
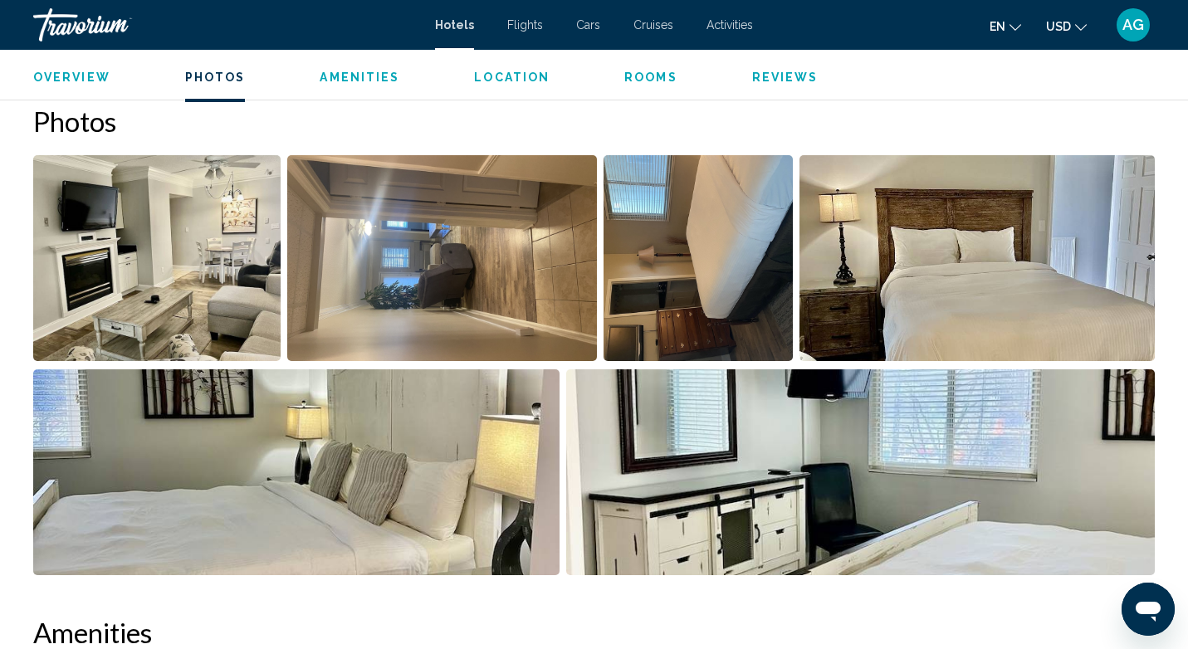
scroll to position [811, 0]
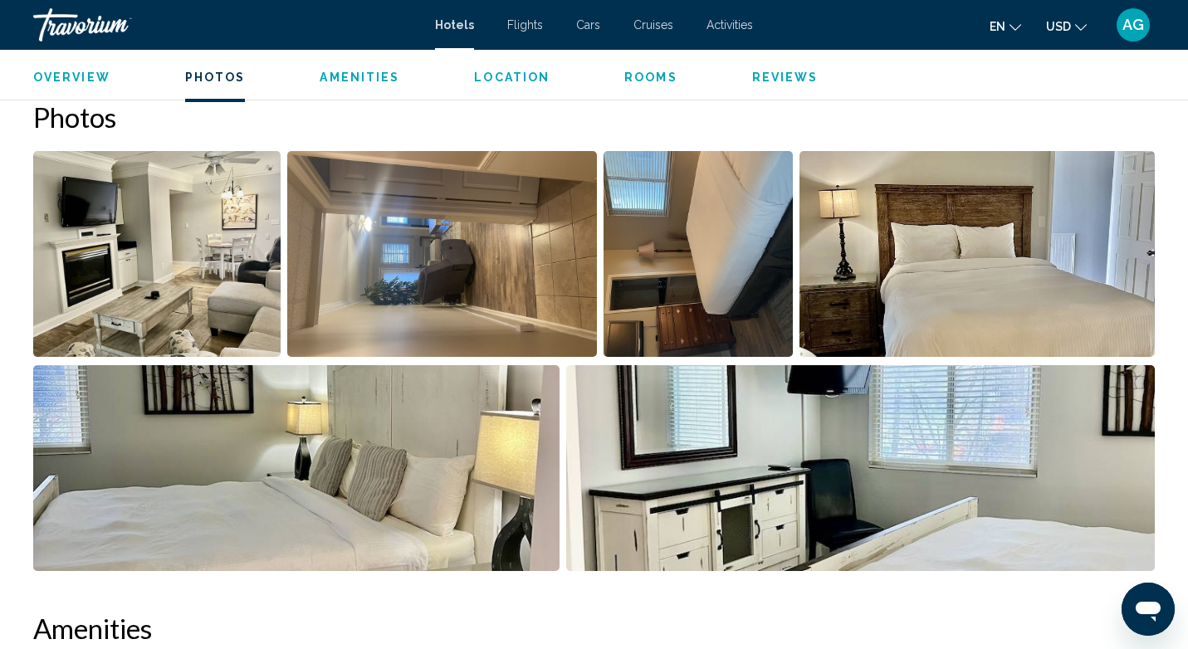
click at [161, 301] on img "Open full-screen image slider" at bounding box center [156, 254] width 247 height 206
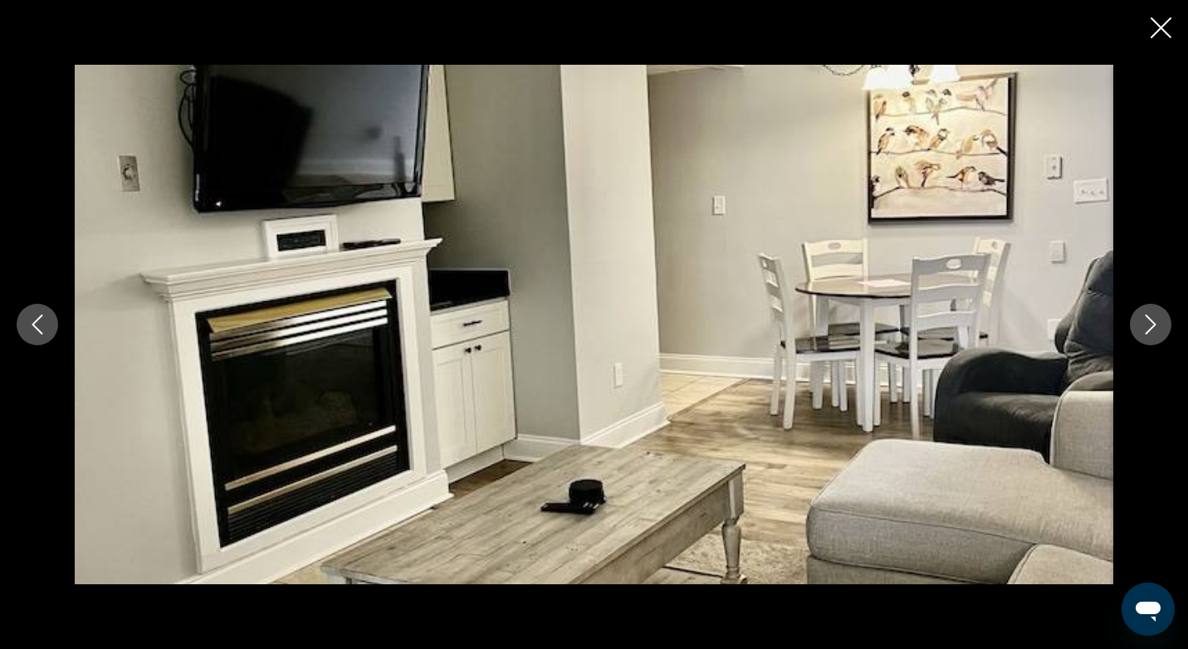
click at [1159, 324] on icon "Next image" at bounding box center [1151, 325] width 20 height 20
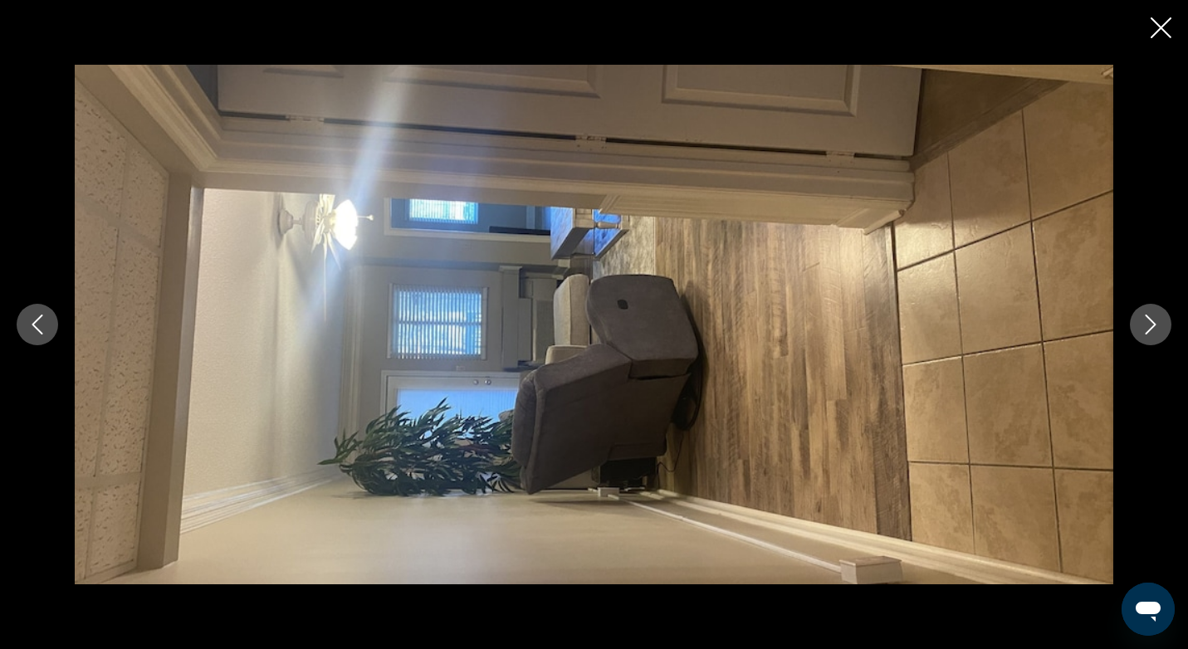
click at [1159, 324] on icon "Next image" at bounding box center [1151, 325] width 20 height 20
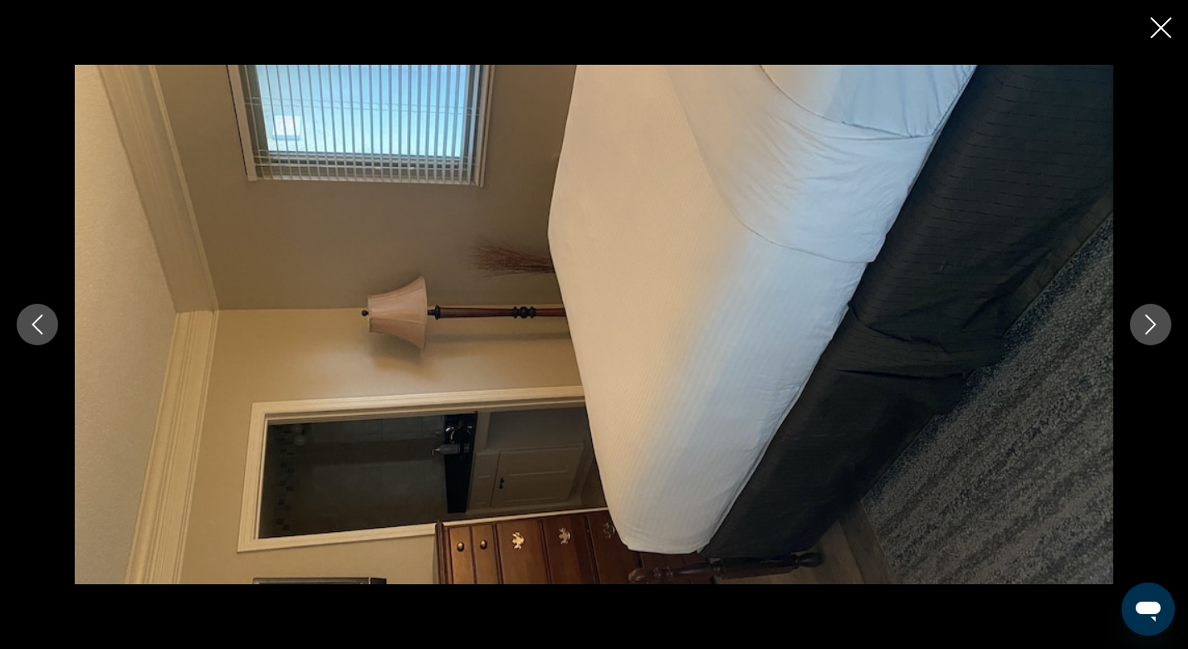
click at [1159, 324] on icon "Next image" at bounding box center [1151, 325] width 20 height 20
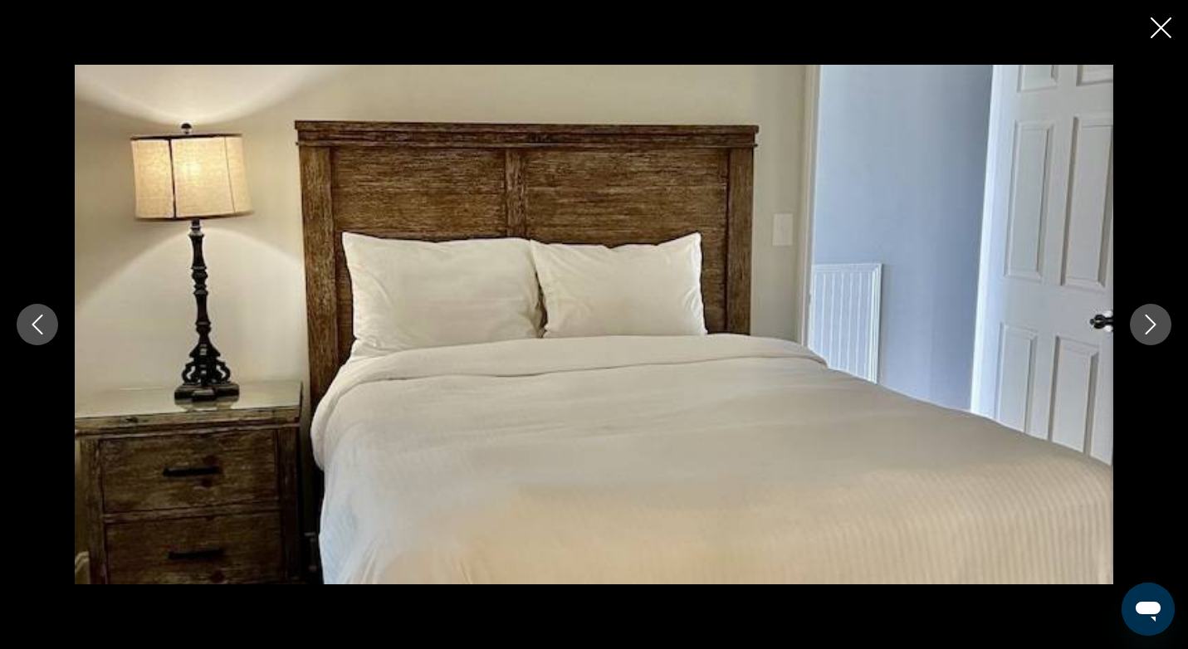
click at [1159, 324] on icon "Next image" at bounding box center [1151, 325] width 20 height 20
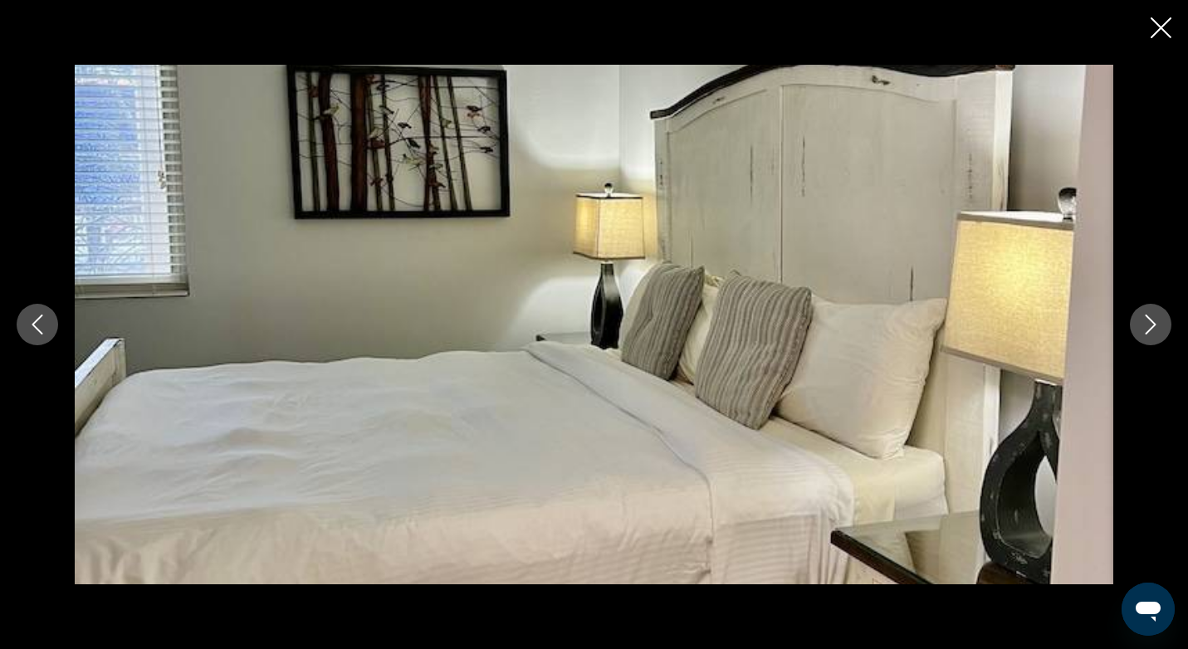
click at [1159, 324] on icon "Next image" at bounding box center [1151, 325] width 20 height 20
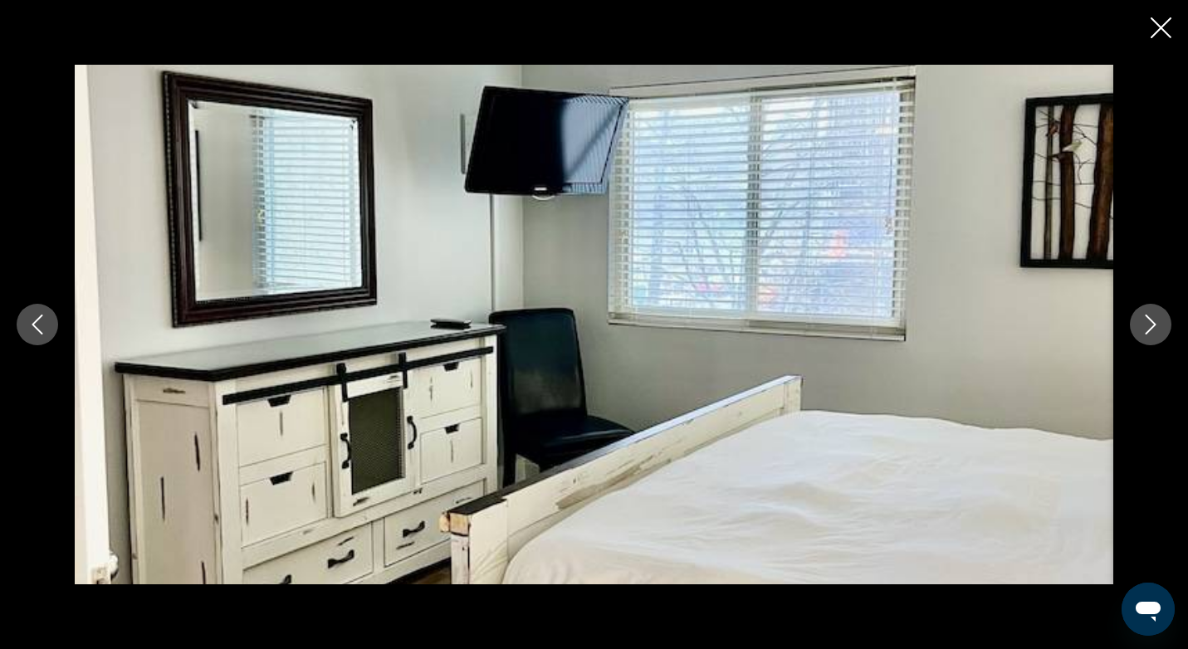
click at [1159, 324] on icon "Next image" at bounding box center [1151, 325] width 20 height 20
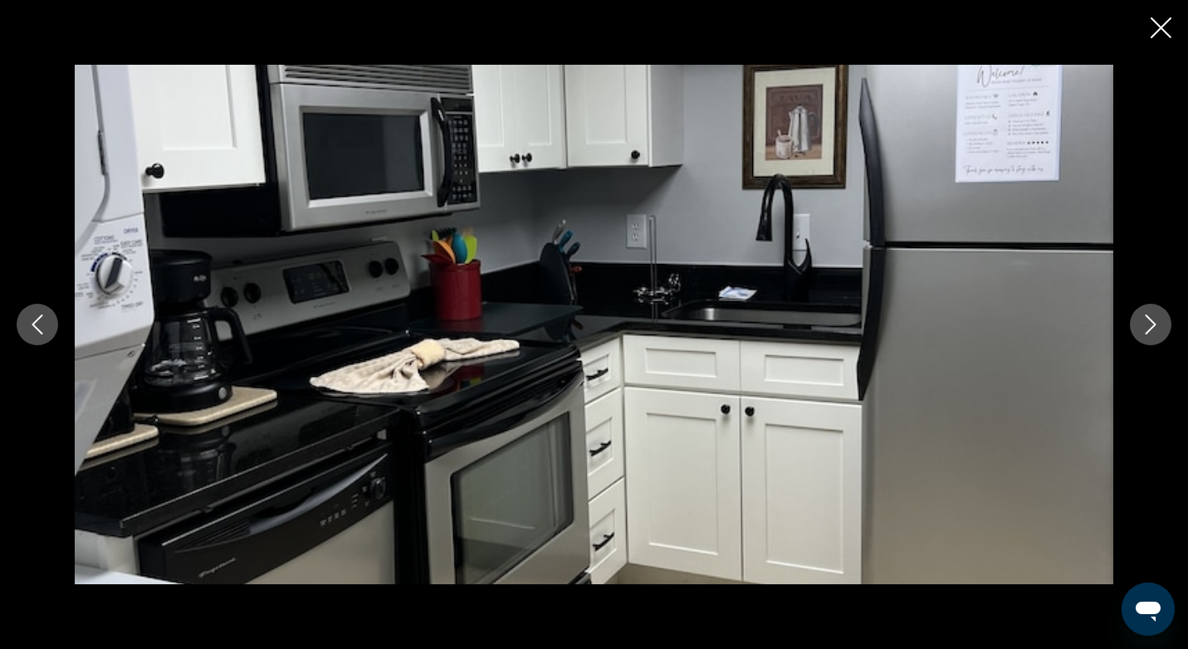
click at [45, 323] on icon "Previous image" at bounding box center [37, 325] width 20 height 20
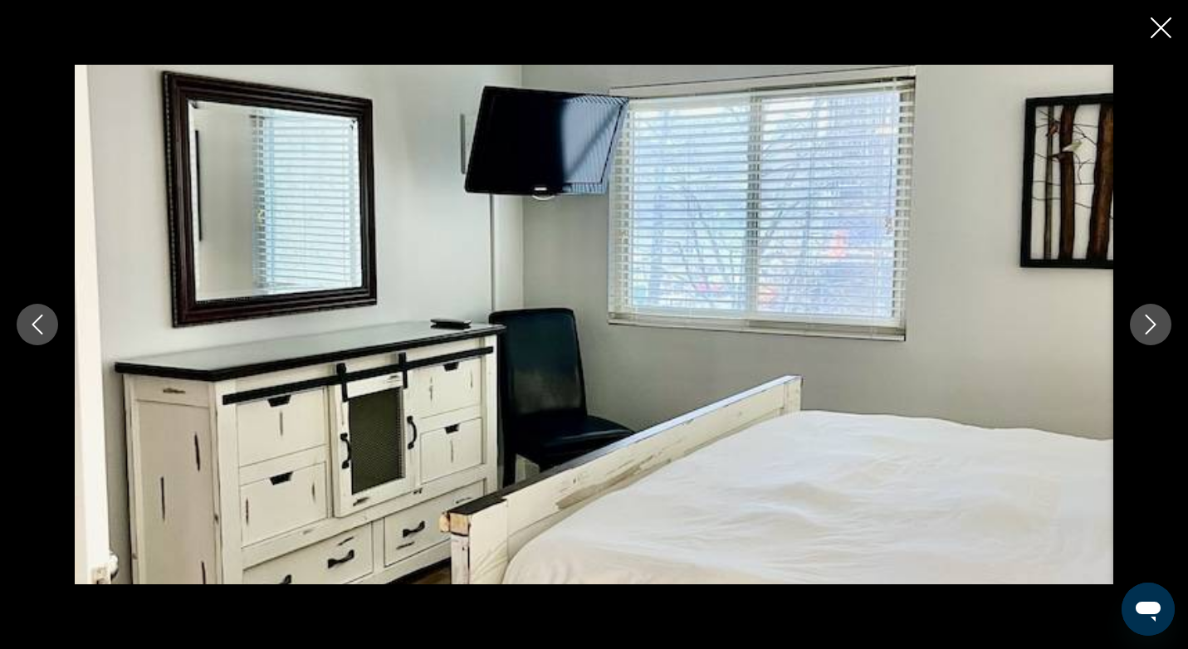
click at [1153, 315] on icon "Next image" at bounding box center [1151, 325] width 20 height 20
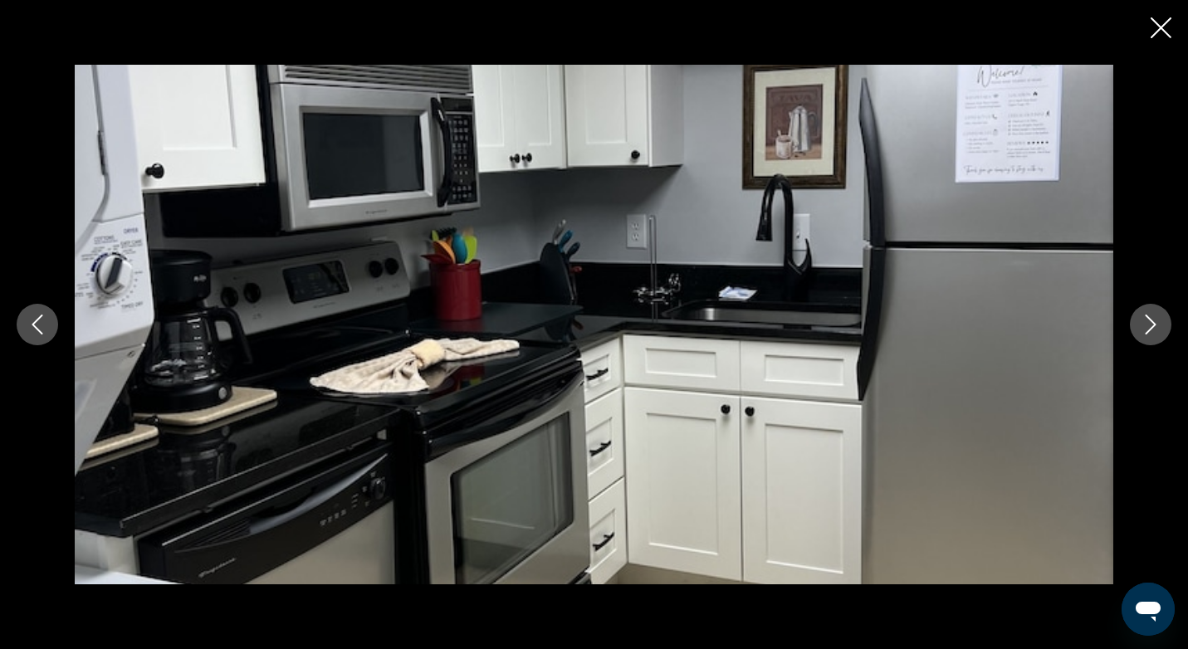
click at [1153, 315] on icon "Next image" at bounding box center [1151, 325] width 20 height 20
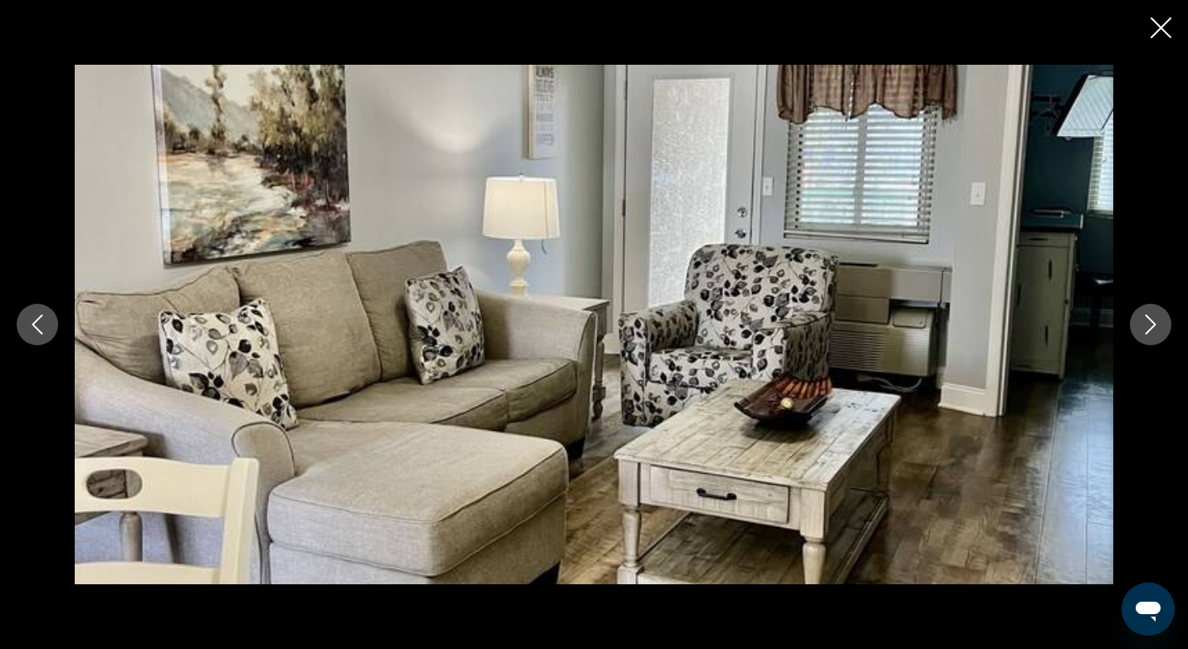
click at [1153, 315] on icon "Next image" at bounding box center [1151, 325] width 20 height 20
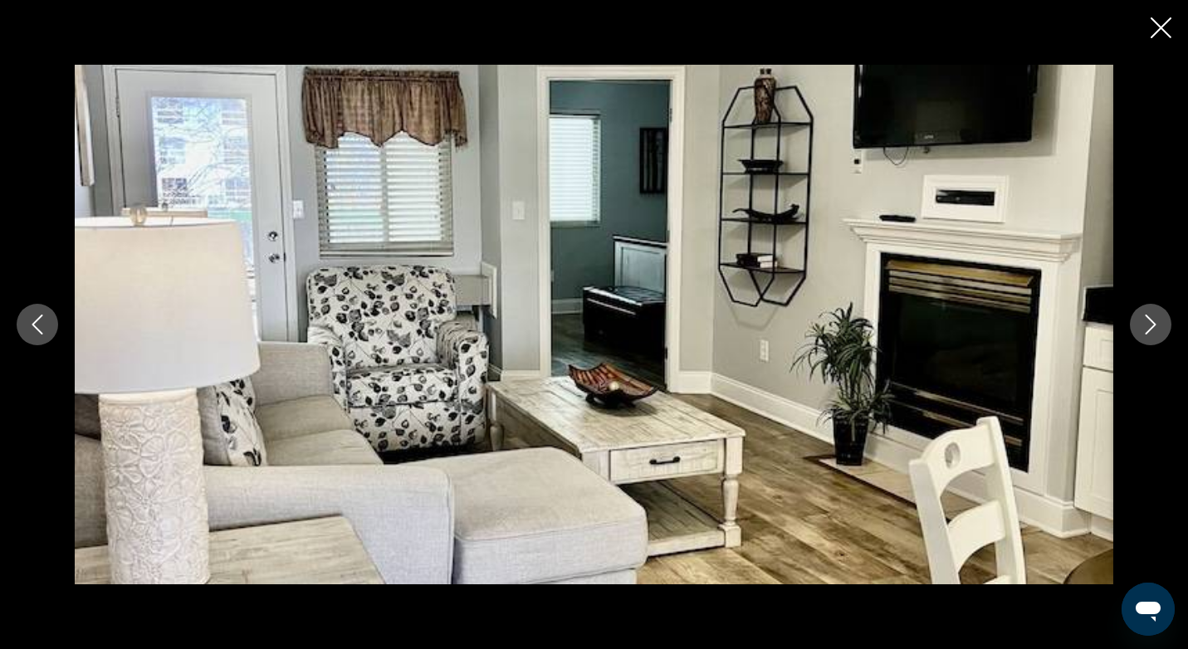
click at [1153, 315] on icon "Next image" at bounding box center [1151, 325] width 20 height 20
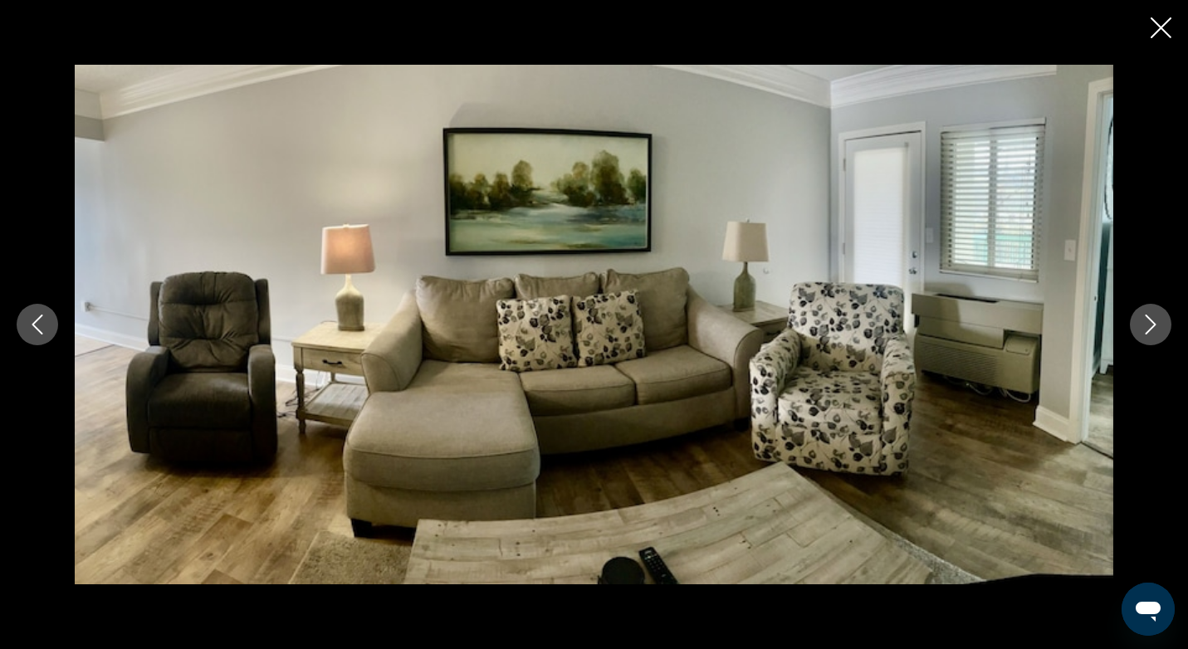
click at [1153, 315] on icon "Next image" at bounding box center [1151, 325] width 20 height 20
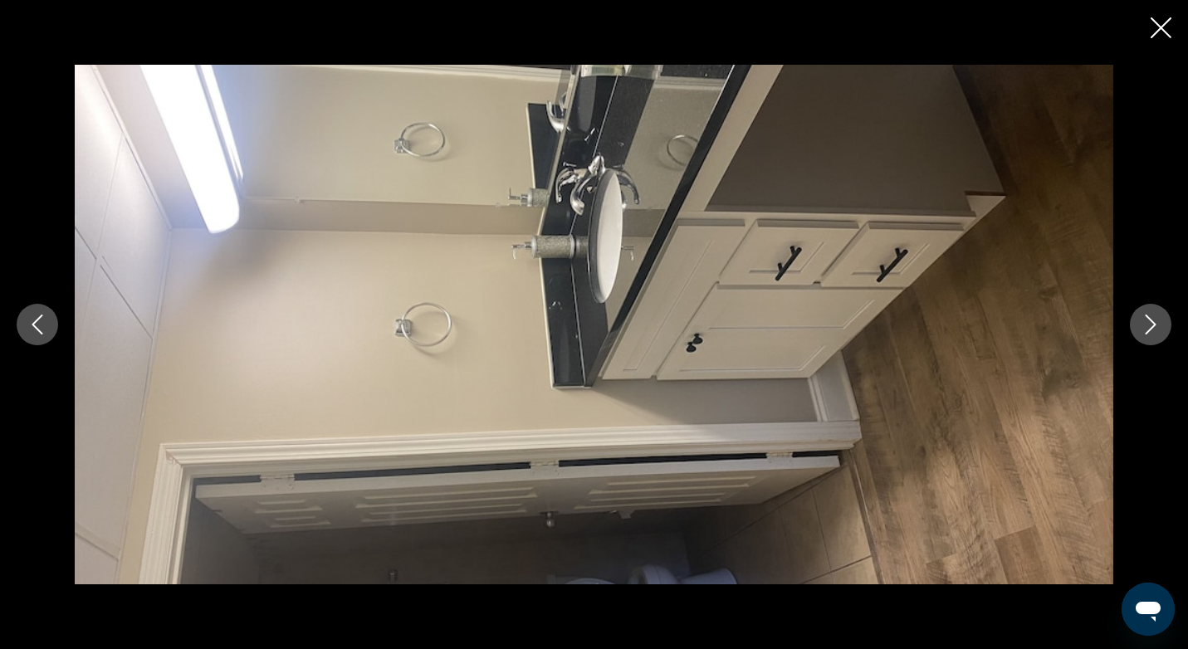
click at [1153, 315] on icon "Next image" at bounding box center [1151, 325] width 20 height 20
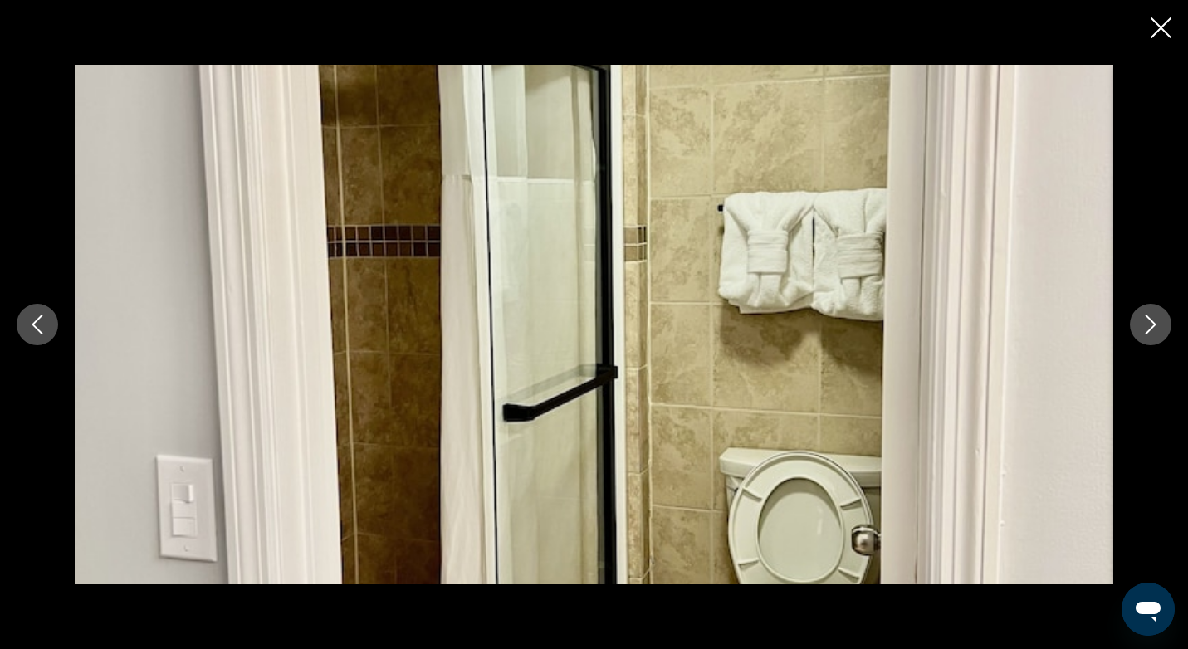
click at [1153, 315] on icon "Next image" at bounding box center [1151, 325] width 20 height 20
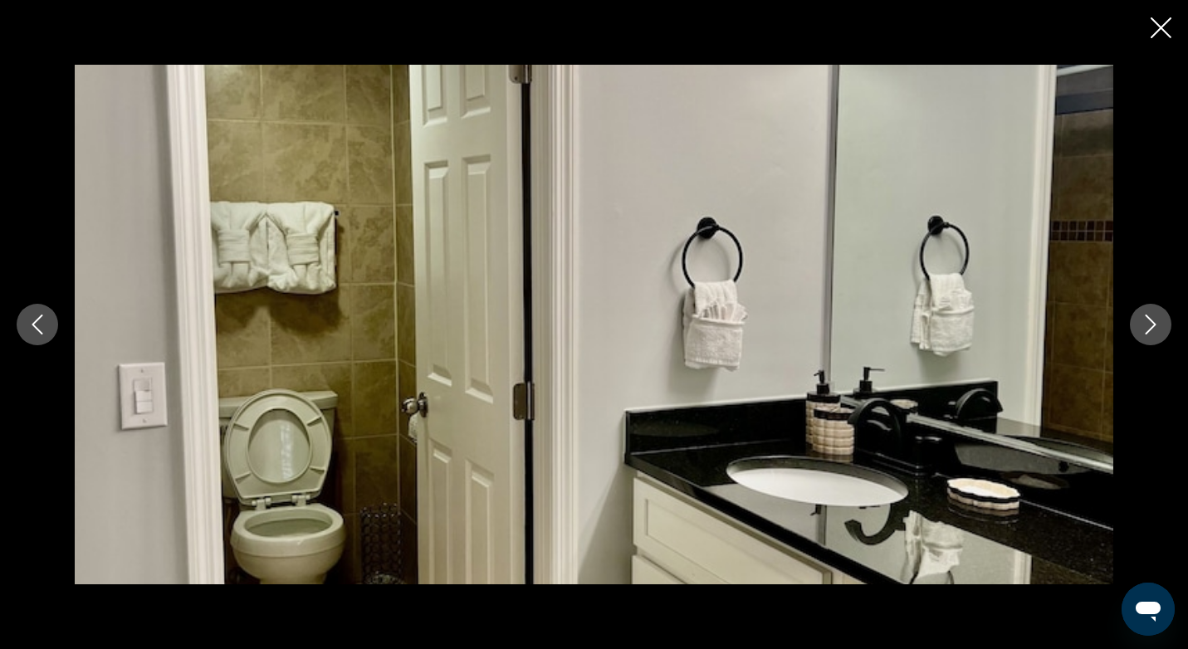
click at [1153, 315] on icon "Next image" at bounding box center [1151, 325] width 20 height 20
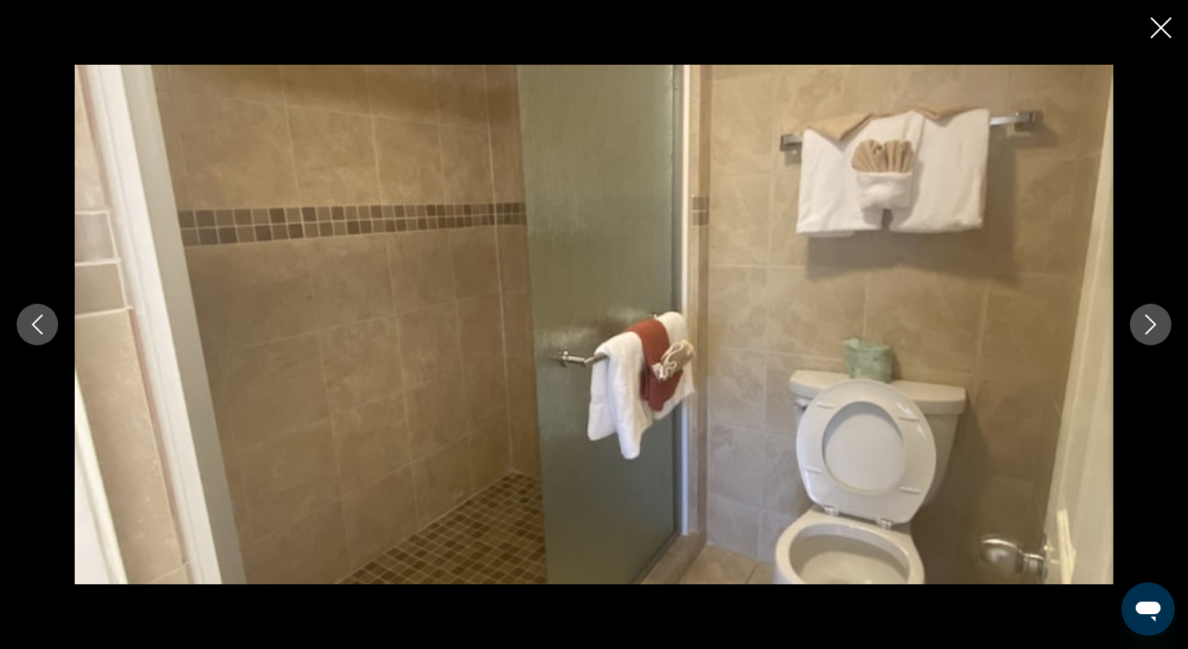
click at [1153, 315] on icon "Next image" at bounding box center [1151, 325] width 20 height 20
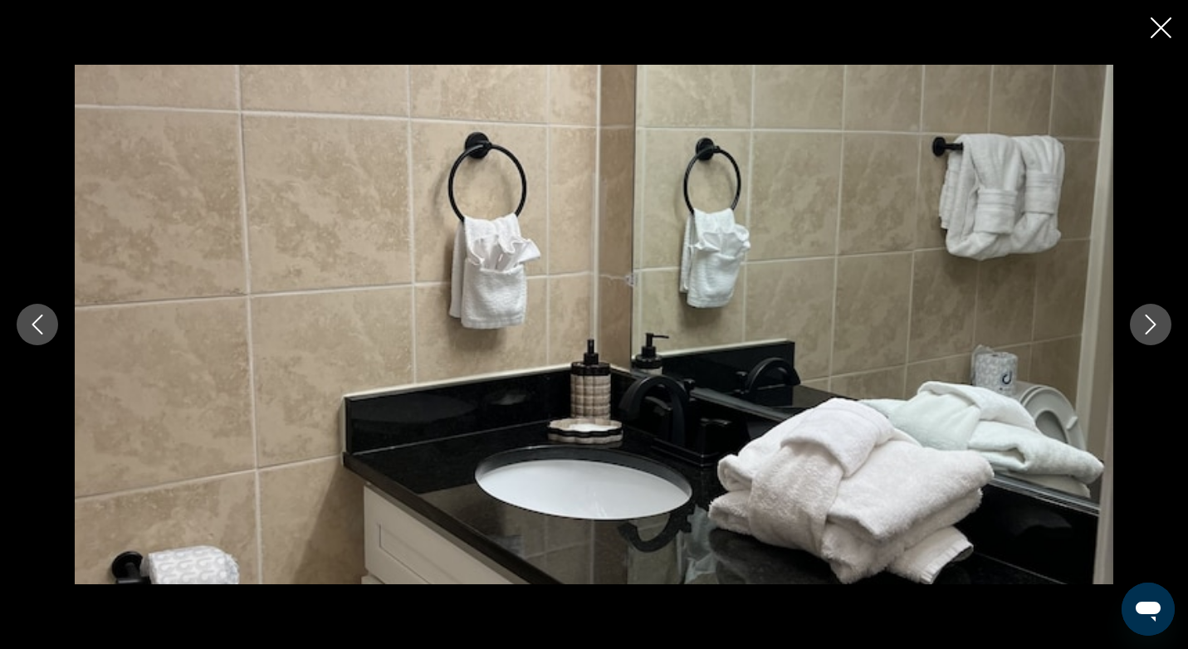
click at [1153, 315] on icon "Next image" at bounding box center [1151, 325] width 20 height 20
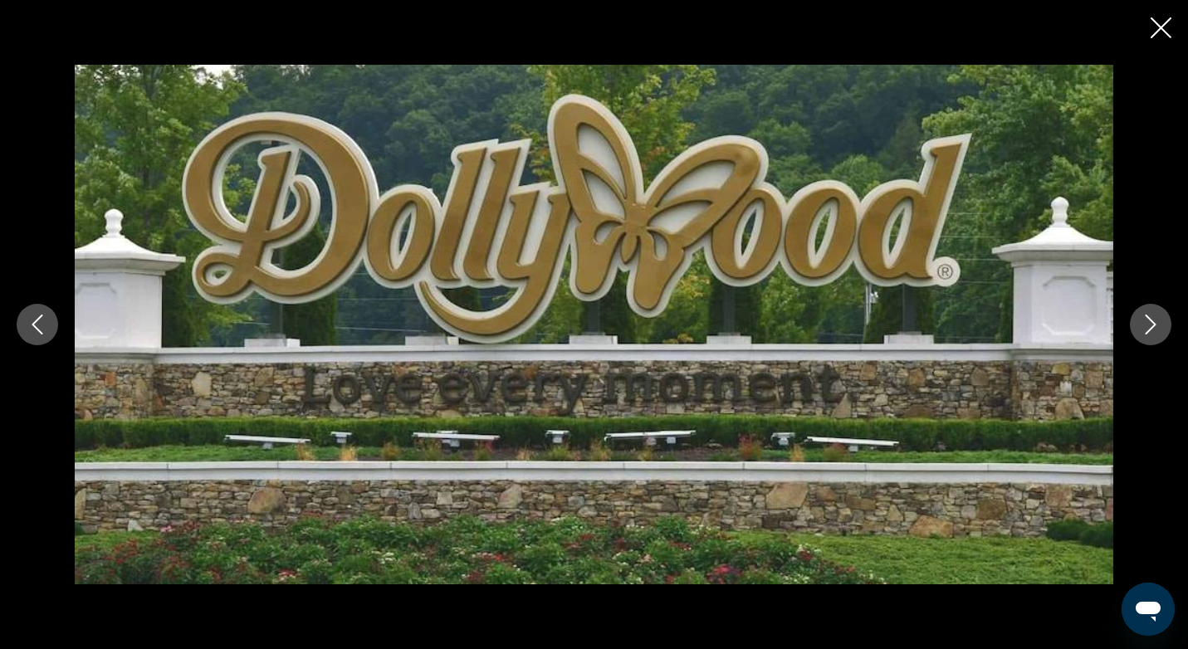
click at [1153, 315] on icon "Next image" at bounding box center [1151, 325] width 20 height 20
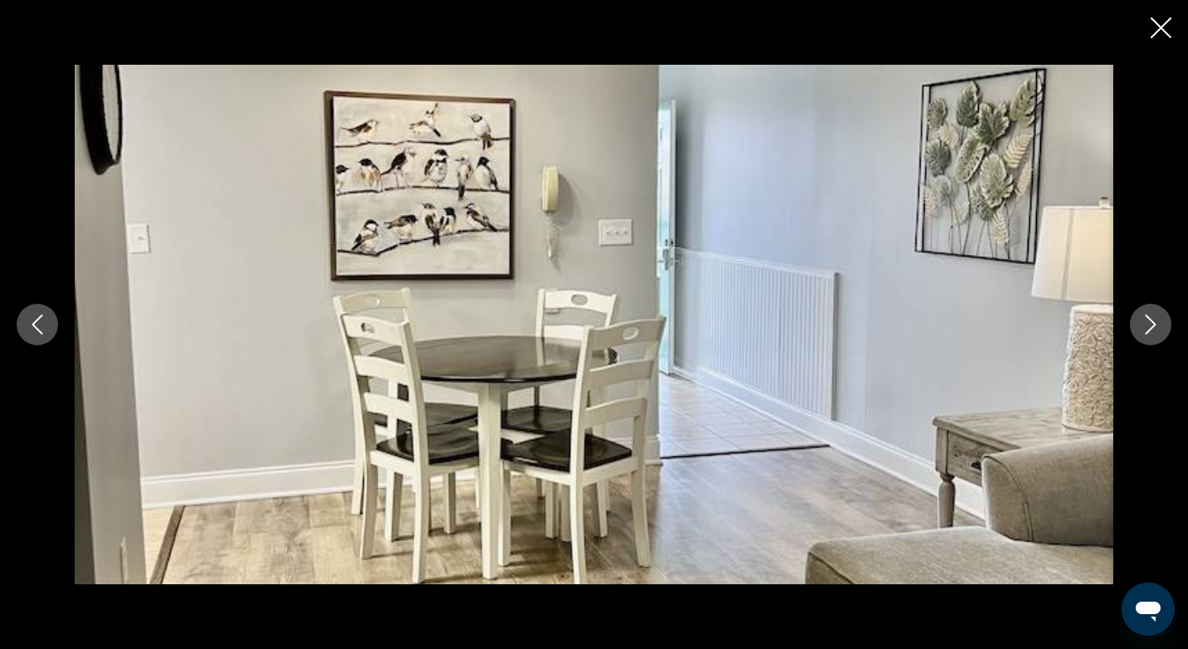
click at [1153, 315] on icon "Next image" at bounding box center [1151, 325] width 20 height 20
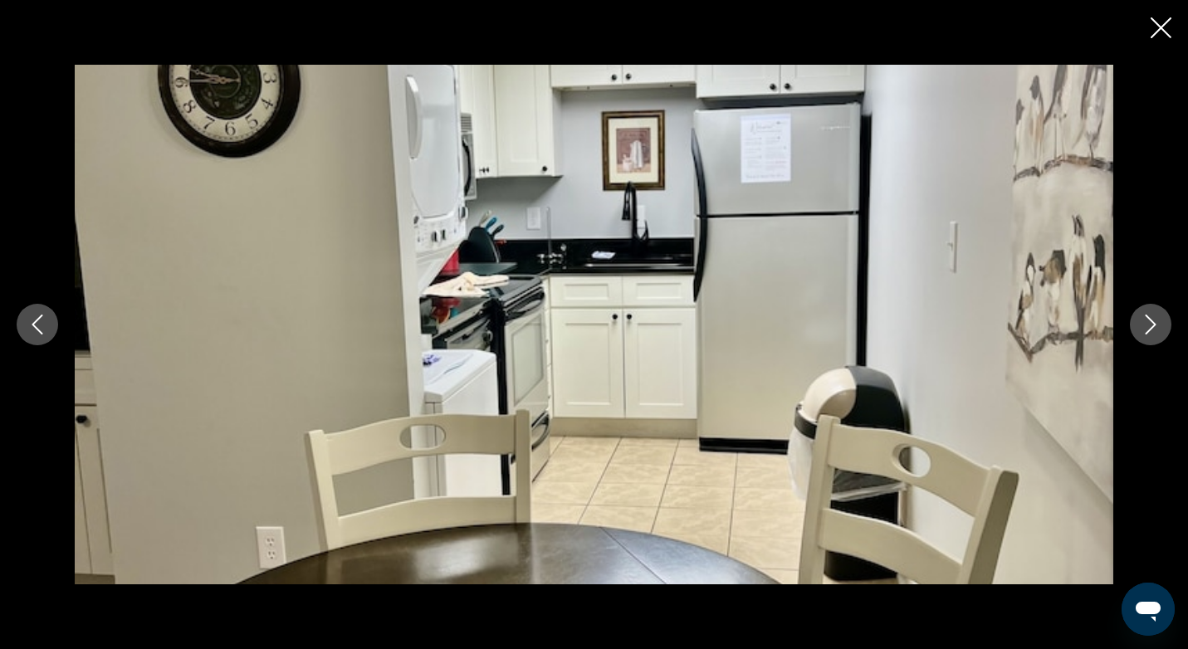
click at [1153, 315] on icon "Next image" at bounding box center [1151, 325] width 20 height 20
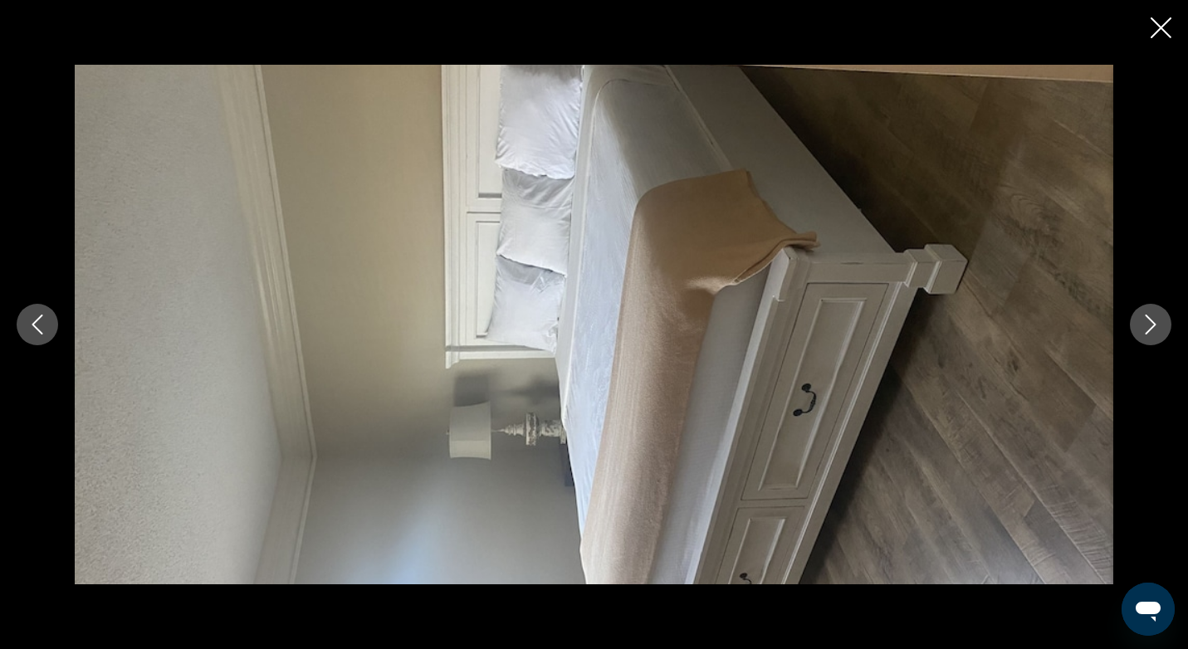
click at [1153, 315] on icon "Next image" at bounding box center [1151, 325] width 20 height 20
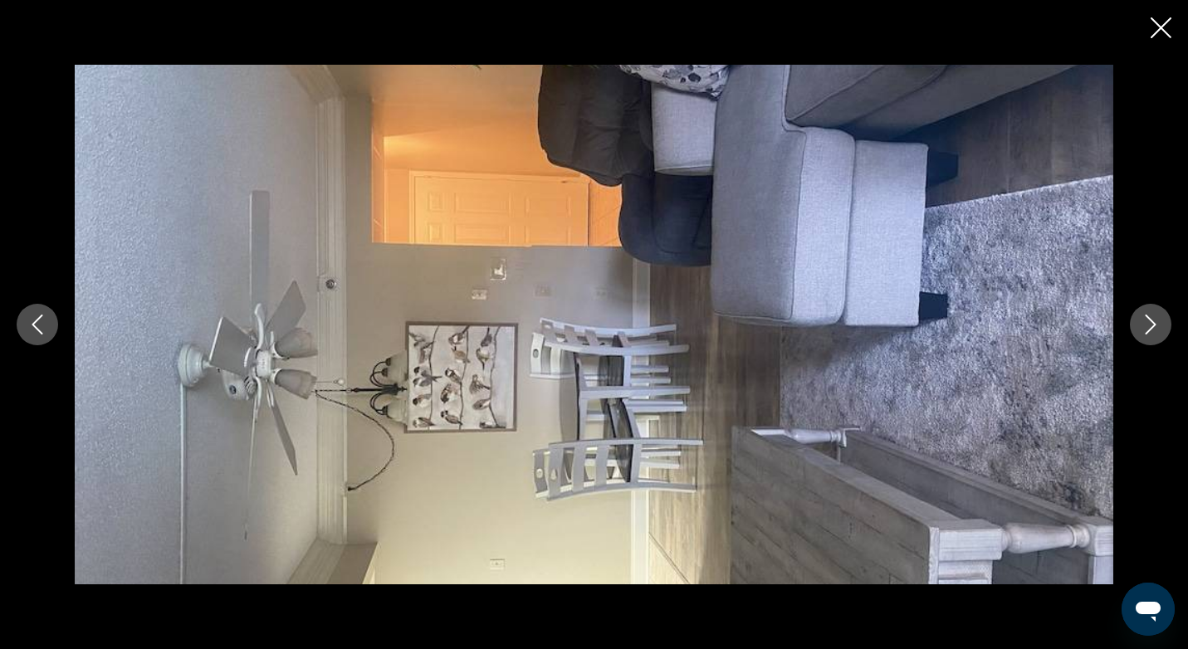
click at [1153, 315] on icon "Next image" at bounding box center [1151, 325] width 20 height 20
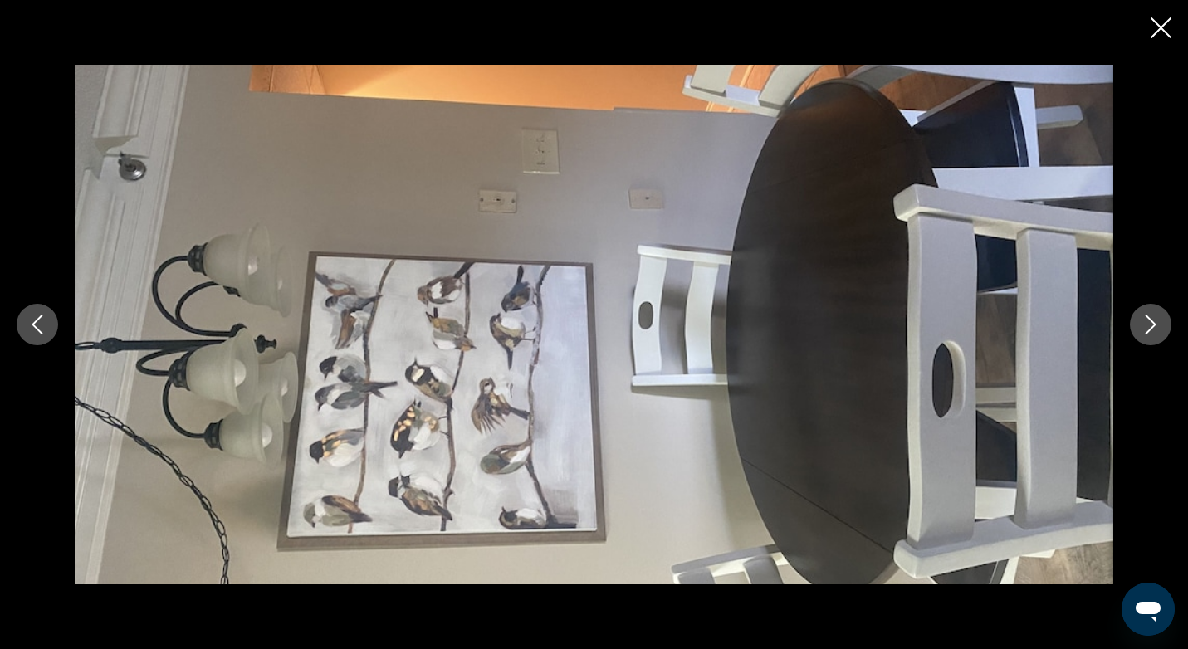
click at [1153, 315] on icon "Next image" at bounding box center [1151, 325] width 20 height 20
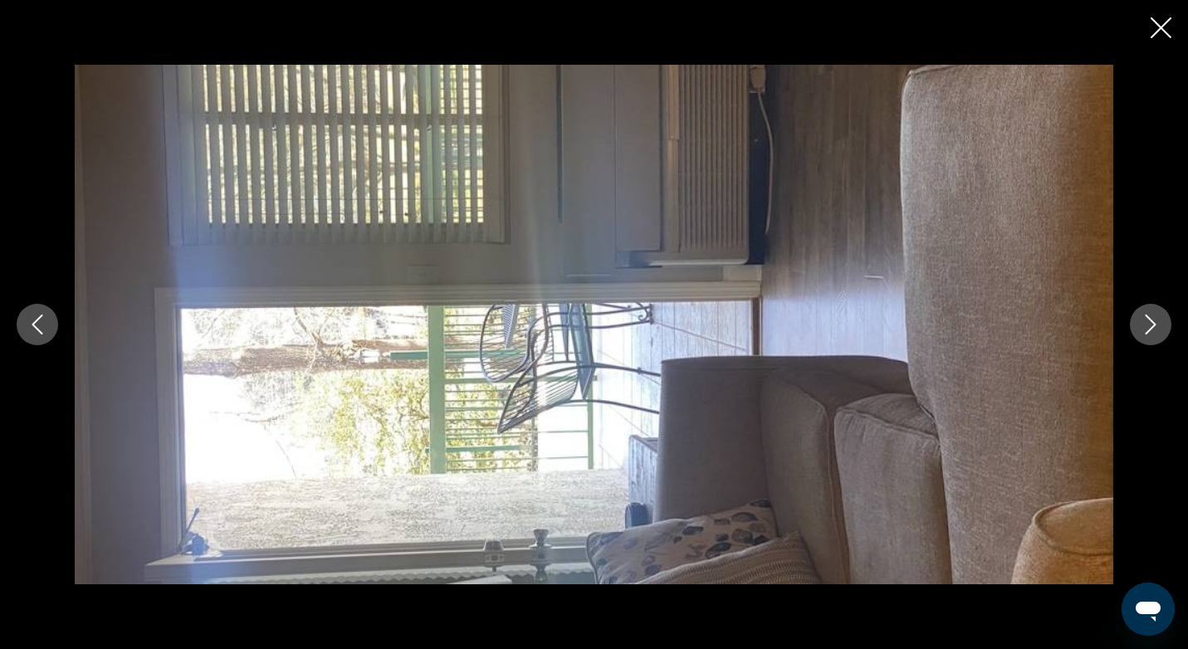
click at [1153, 315] on icon "Next image" at bounding box center [1151, 325] width 20 height 20
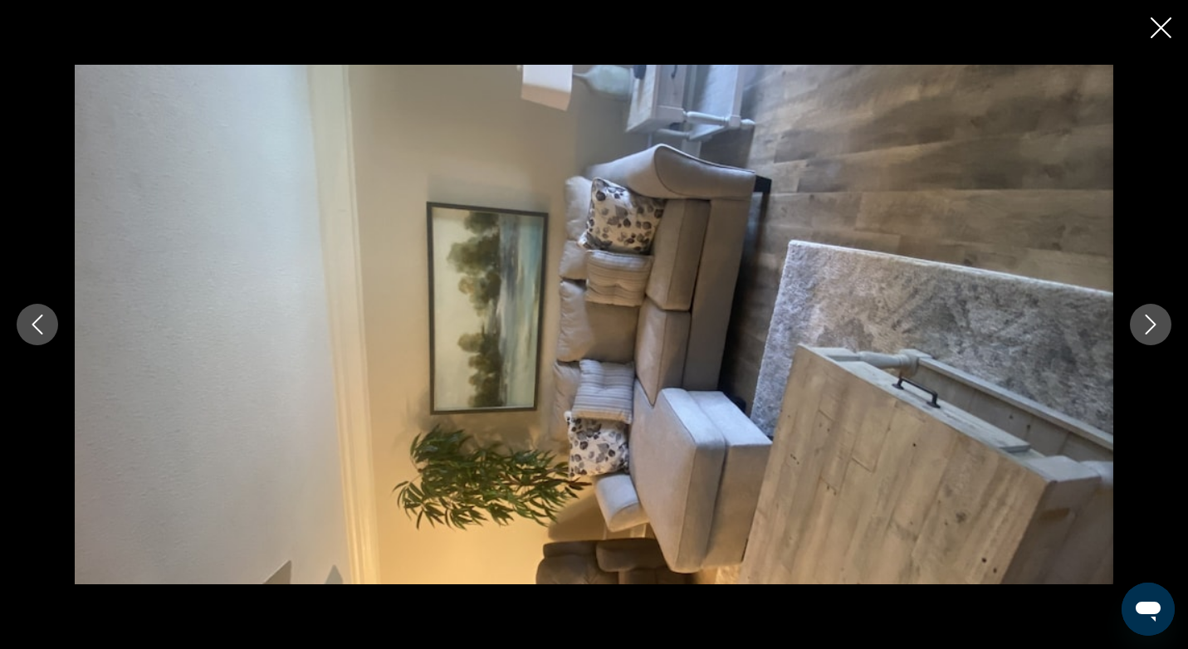
click at [1153, 315] on icon "Next image" at bounding box center [1151, 325] width 20 height 20
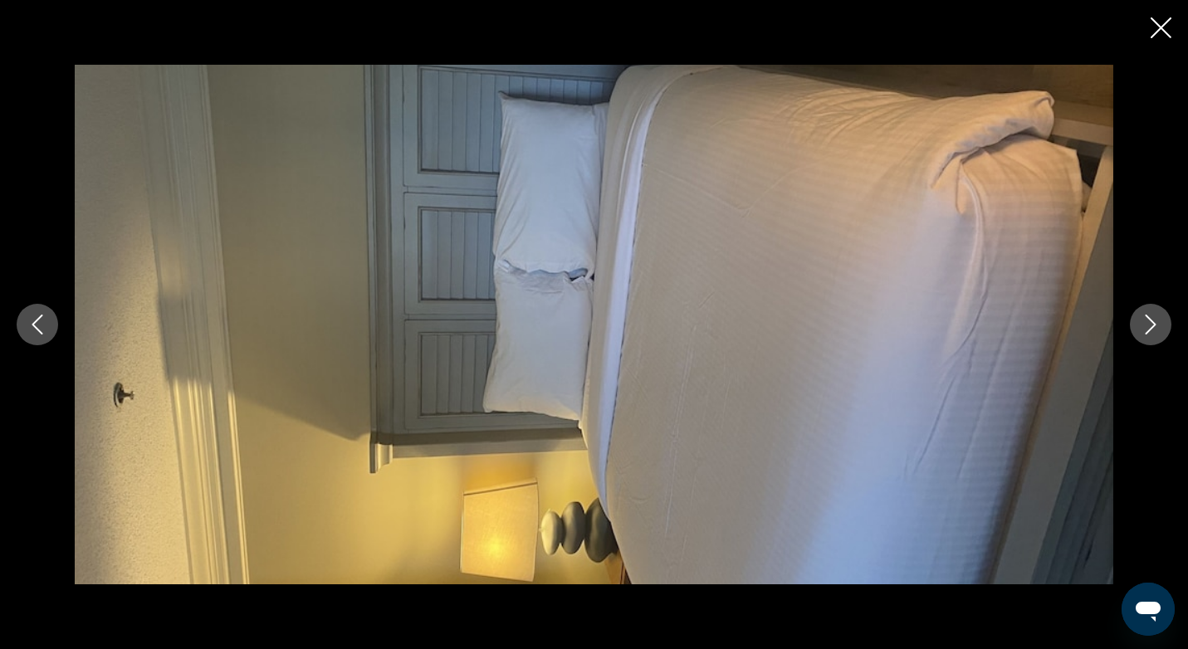
click at [1153, 315] on icon "Next image" at bounding box center [1151, 325] width 20 height 20
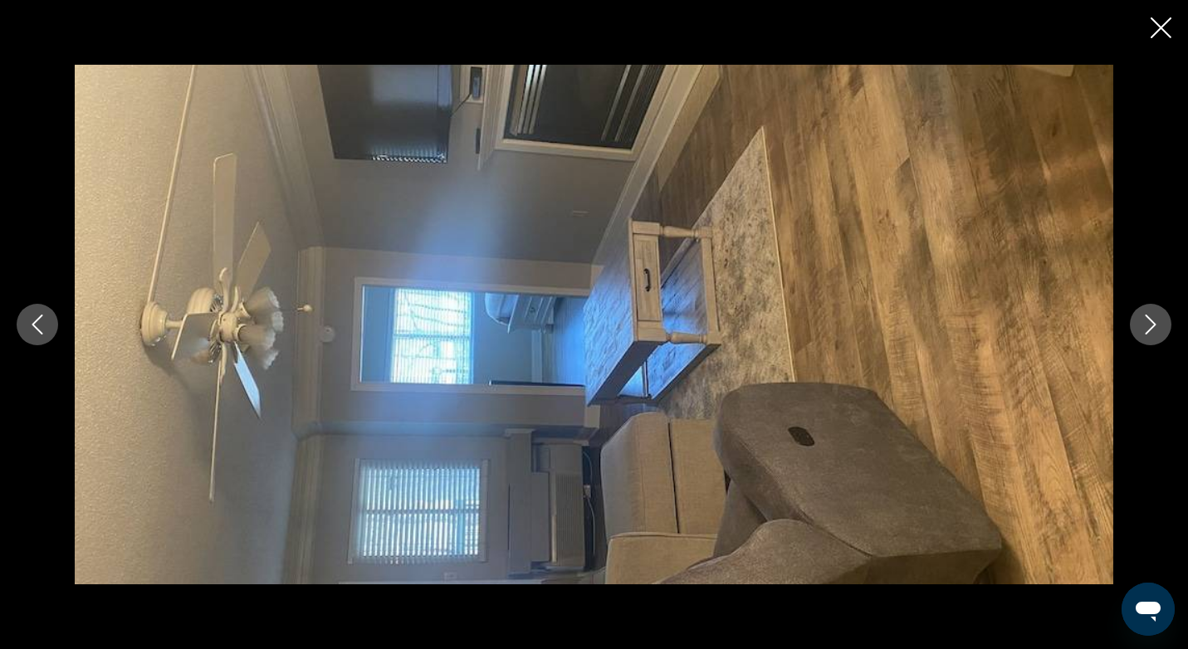
click at [1153, 315] on icon "Next image" at bounding box center [1151, 325] width 20 height 20
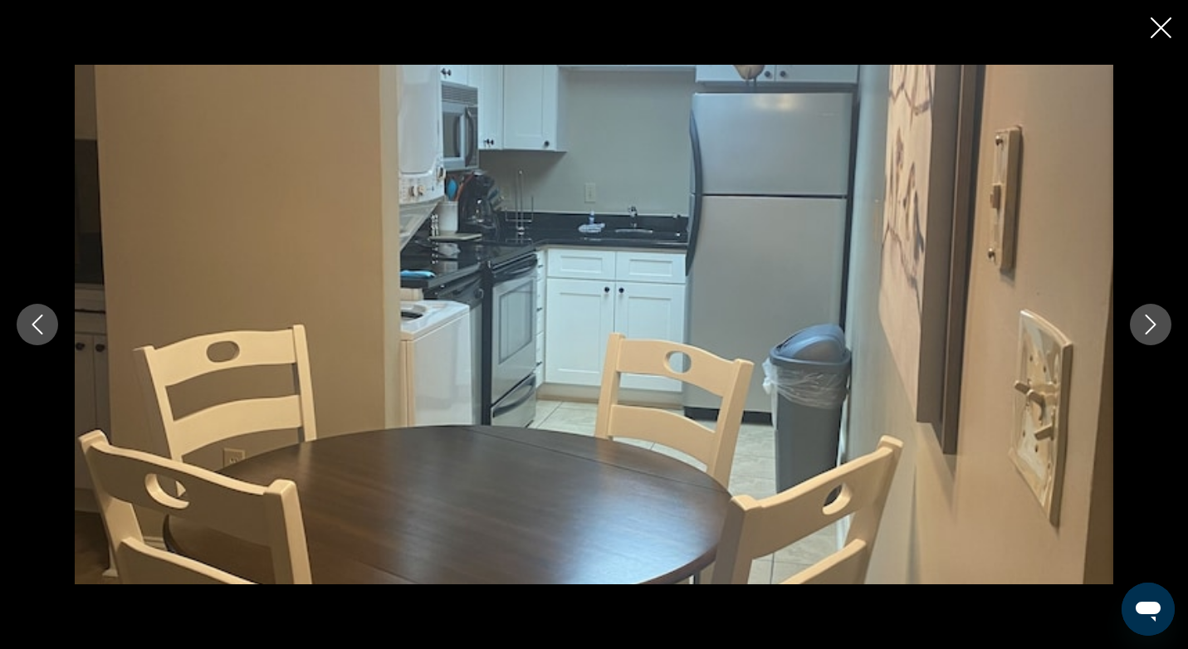
click at [1153, 315] on icon "Next image" at bounding box center [1151, 325] width 20 height 20
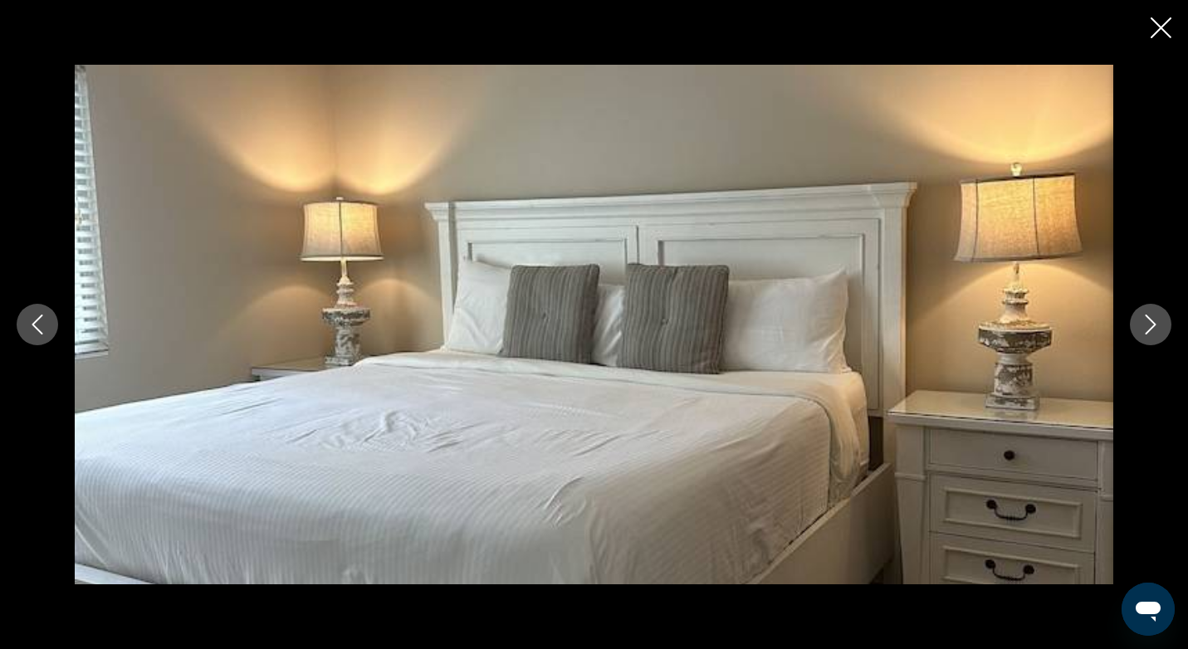
click at [1153, 315] on icon "Next image" at bounding box center [1151, 325] width 20 height 20
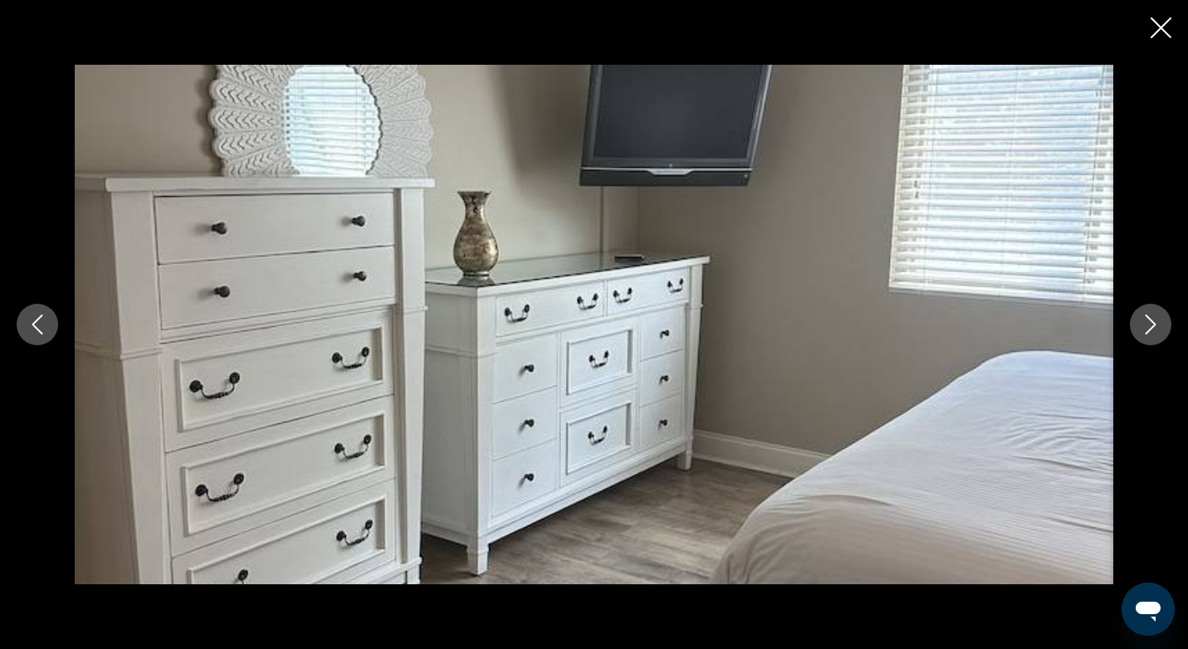
click at [1153, 315] on icon "Next image" at bounding box center [1151, 325] width 20 height 20
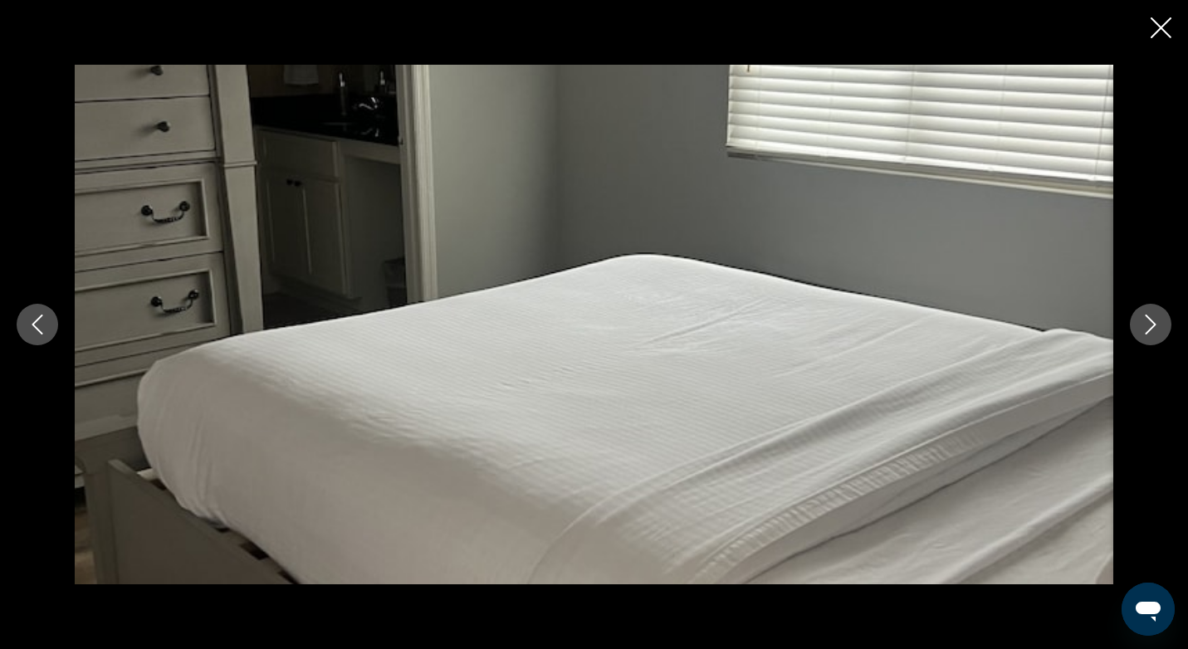
click at [1153, 315] on icon "Next image" at bounding box center [1151, 325] width 20 height 20
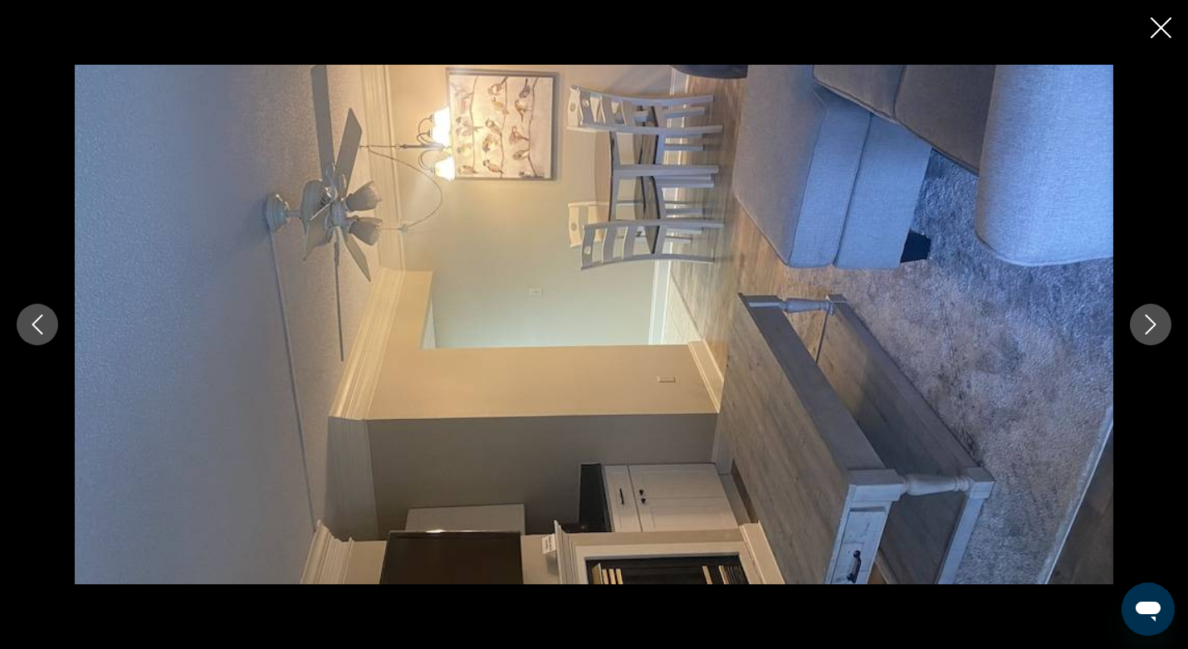
click at [1153, 315] on icon "Next image" at bounding box center [1151, 325] width 20 height 20
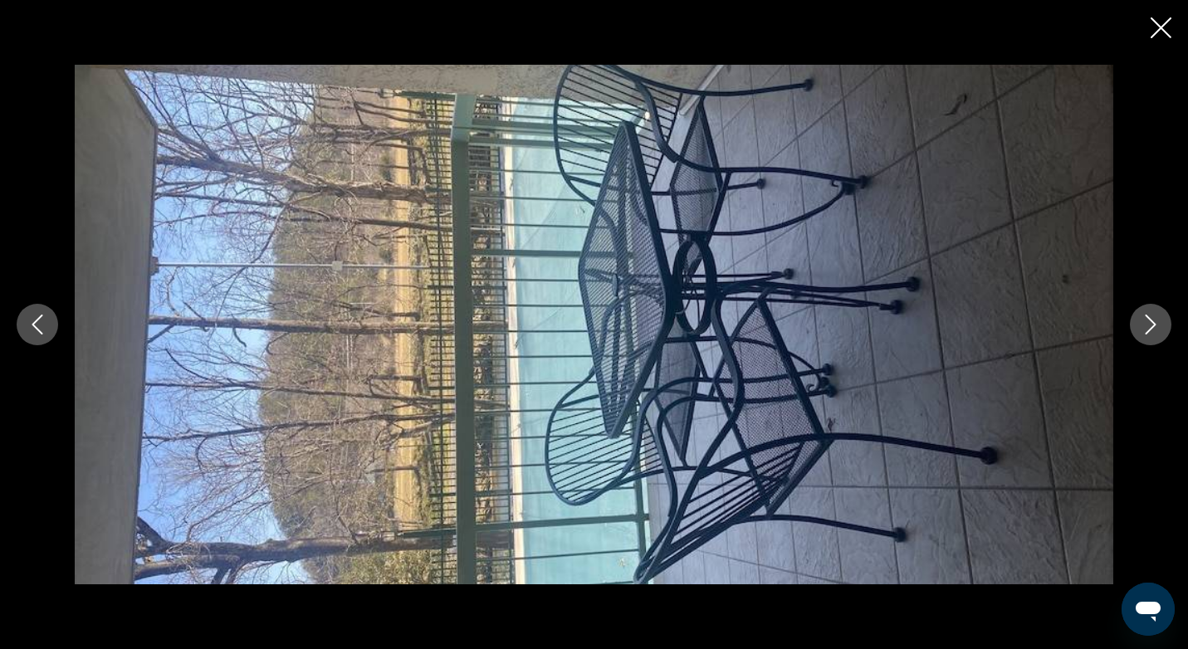
click at [1153, 315] on icon "Next image" at bounding box center [1151, 325] width 20 height 20
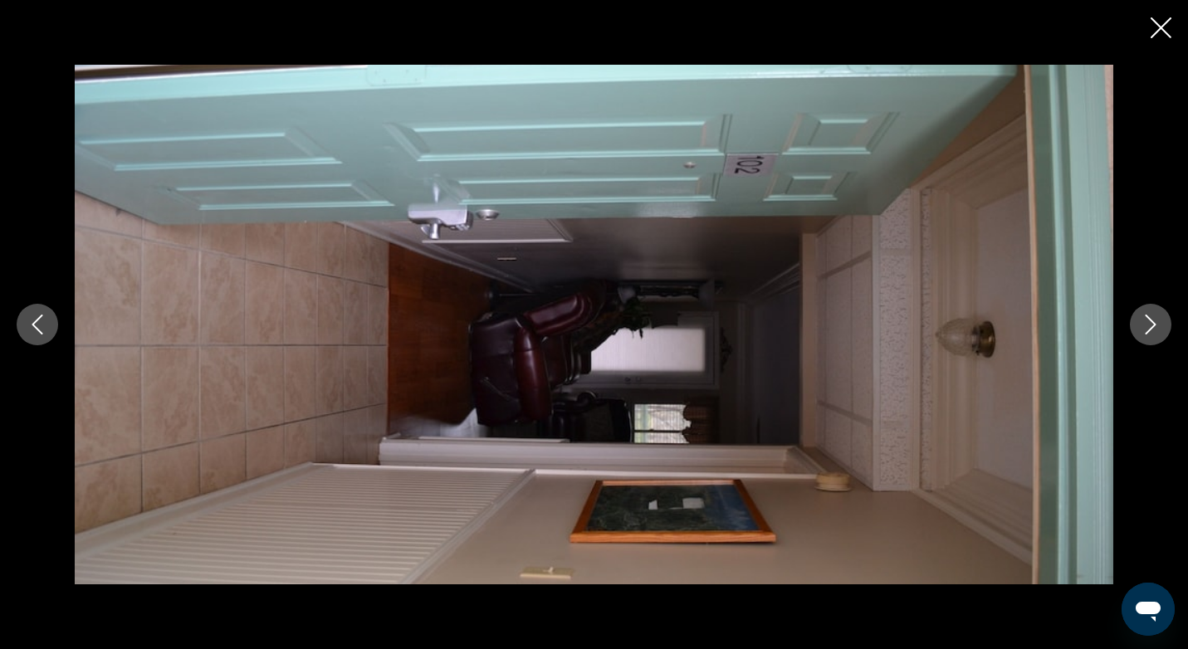
click at [1153, 315] on icon "Next image" at bounding box center [1151, 325] width 20 height 20
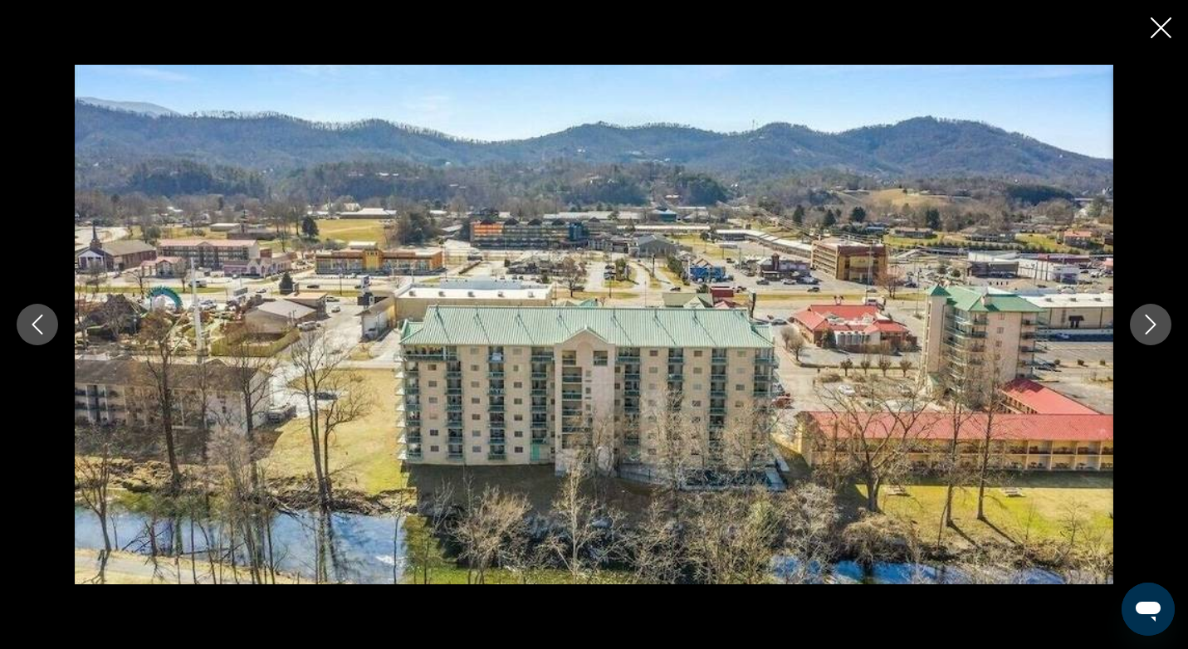
click at [1146, 320] on icon "Next image" at bounding box center [1151, 325] width 20 height 20
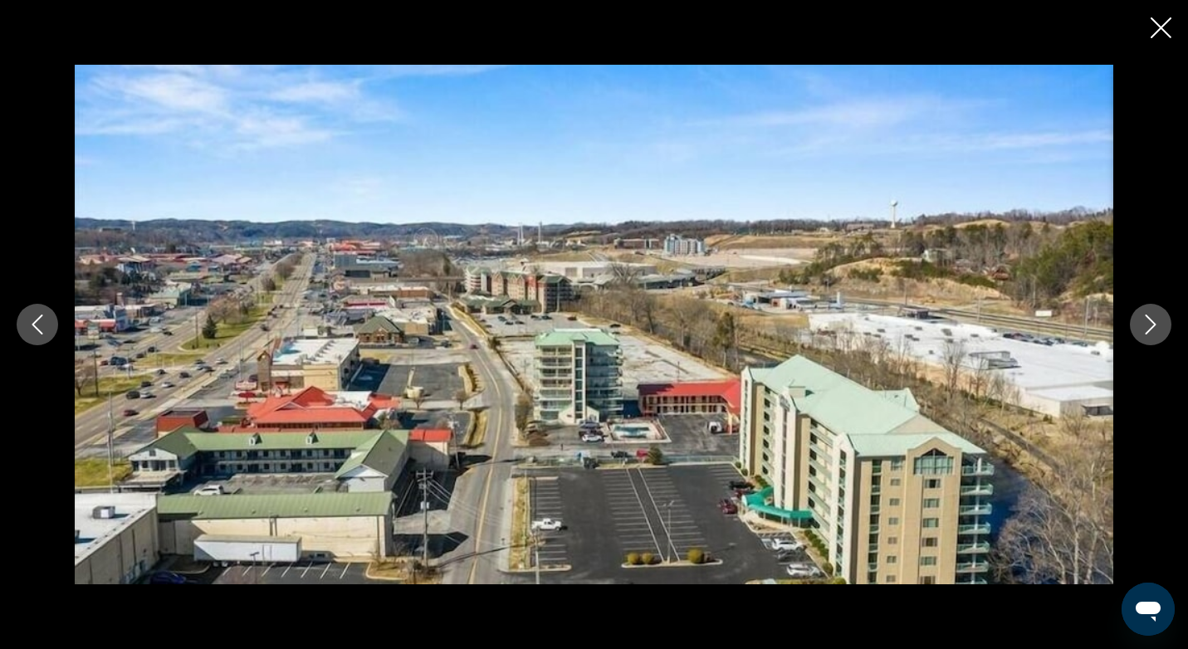
click at [1146, 320] on icon "Next image" at bounding box center [1151, 325] width 20 height 20
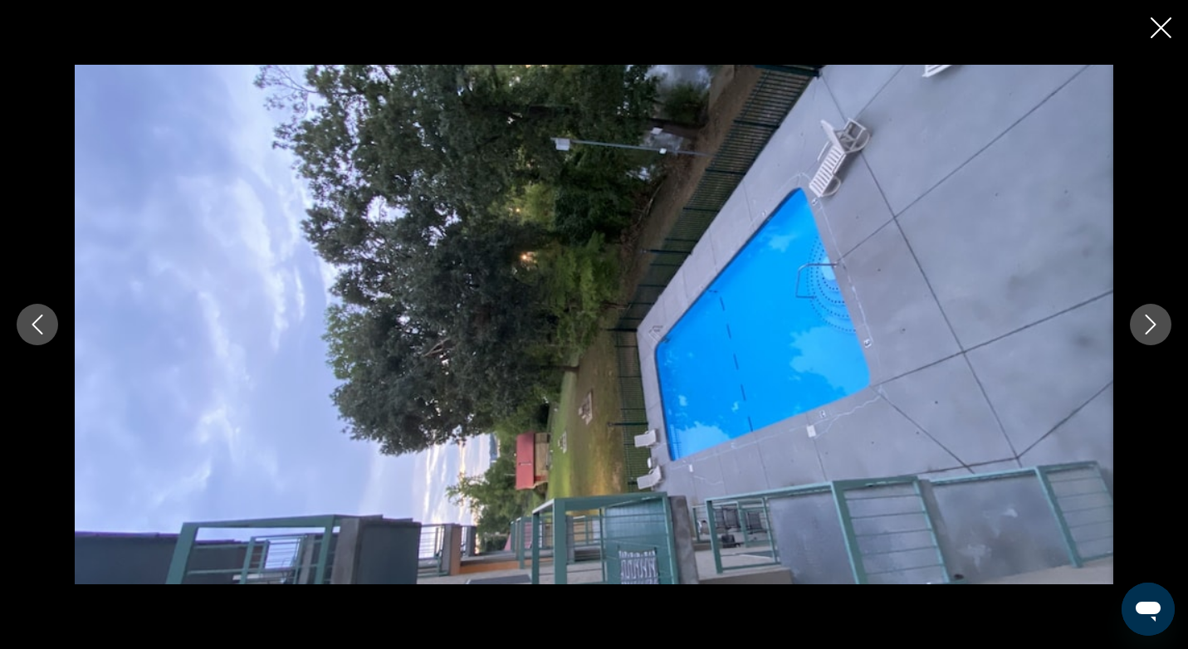
click at [1146, 320] on icon "Next image" at bounding box center [1151, 325] width 20 height 20
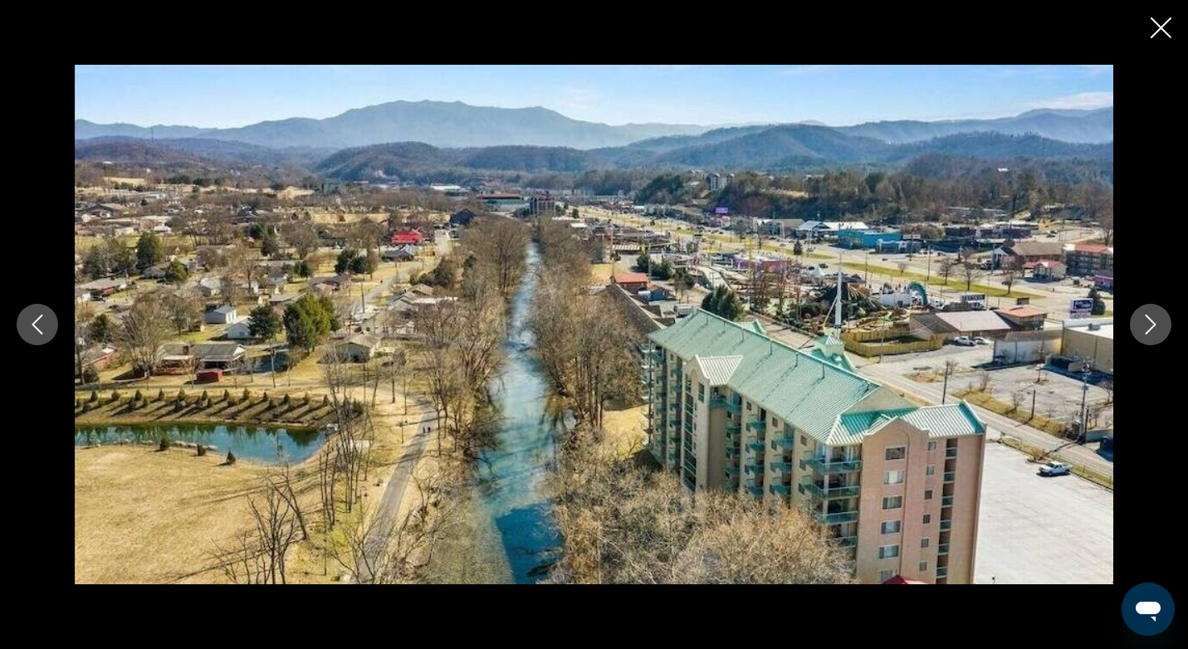
click at [1146, 320] on icon "Next image" at bounding box center [1151, 325] width 20 height 20
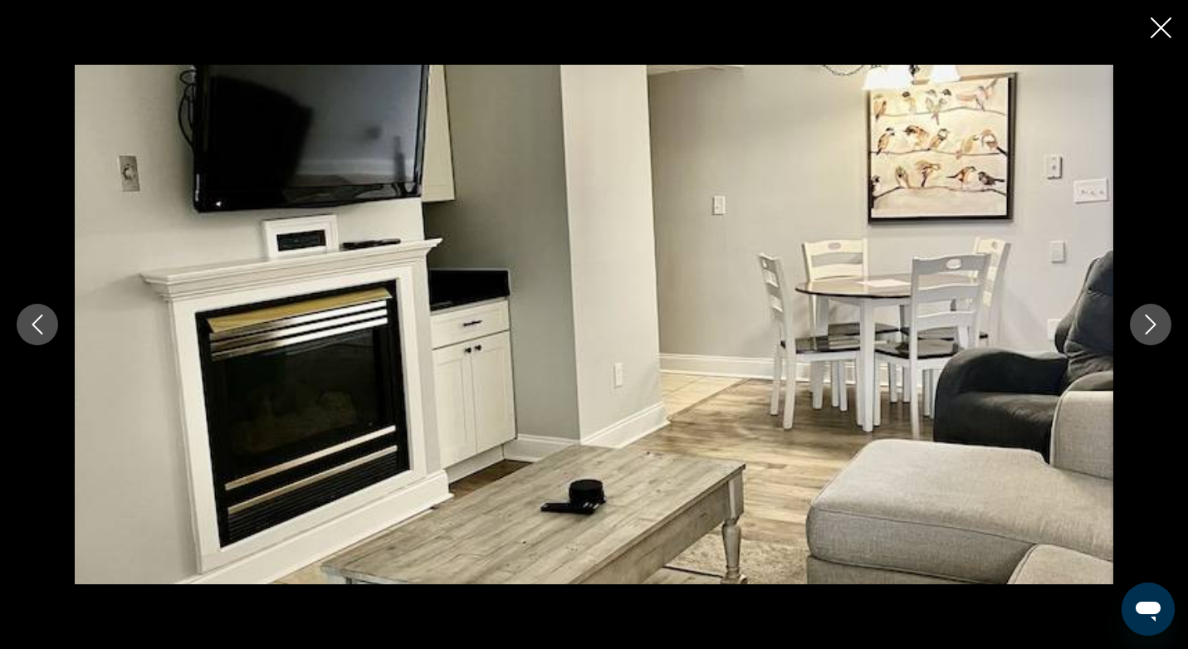
click at [1167, 20] on icon "Close slideshow" at bounding box center [1161, 27] width 21 height 21
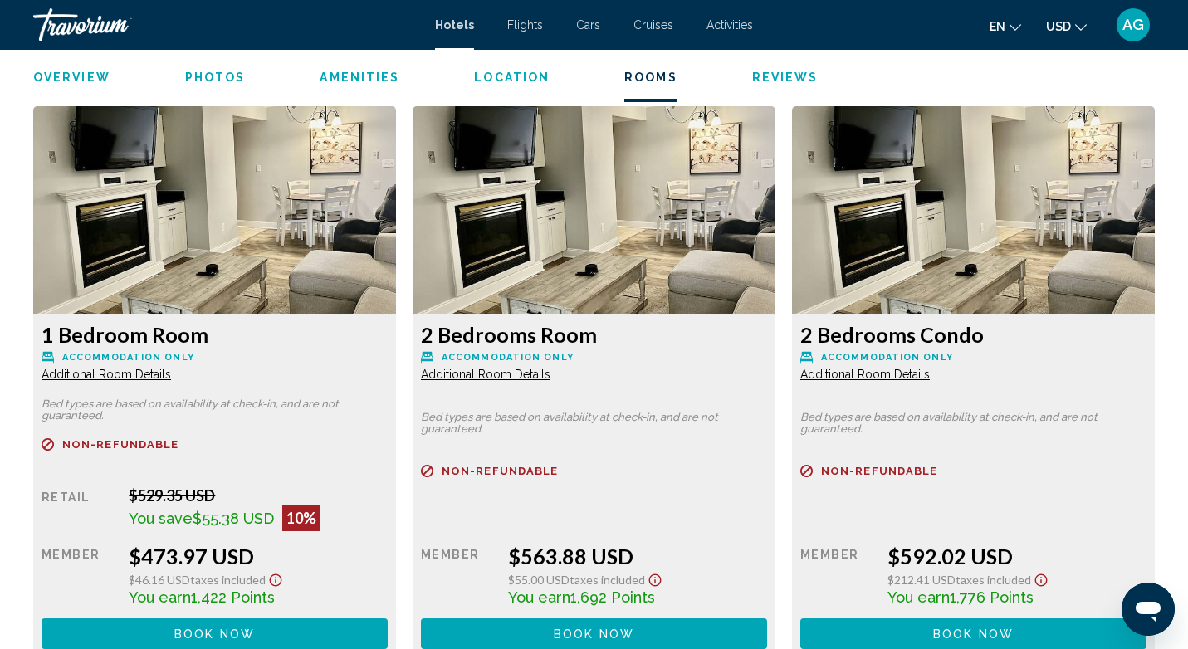
scroll to position [2244, 0]
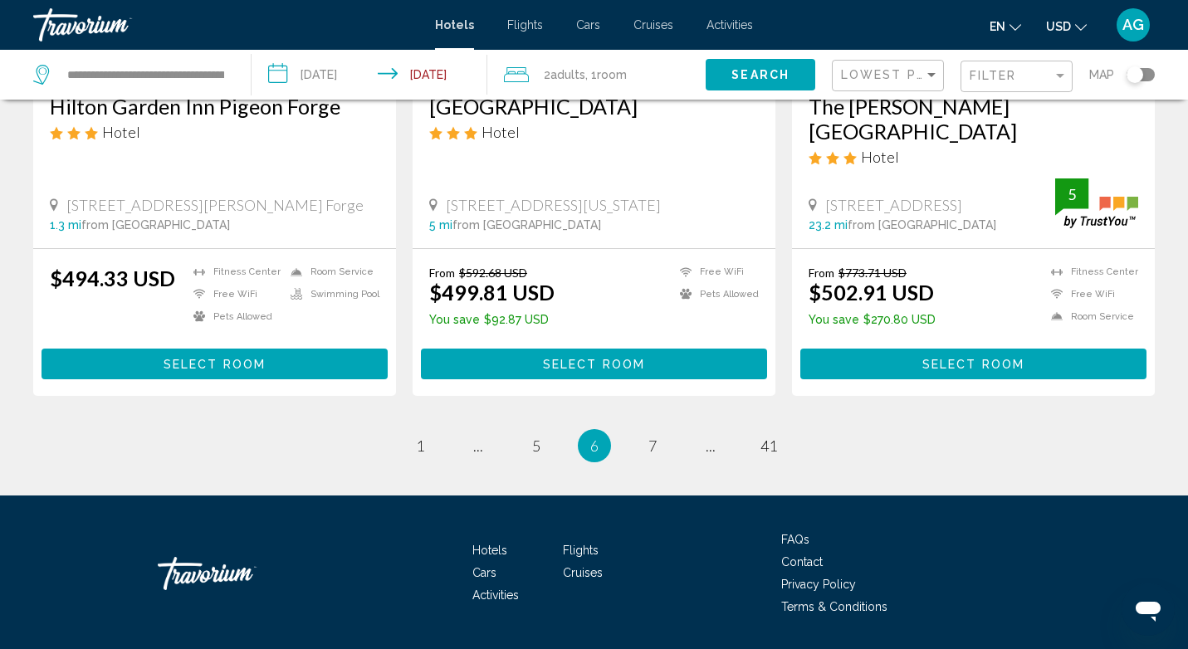
scroll to position [2217, 0]
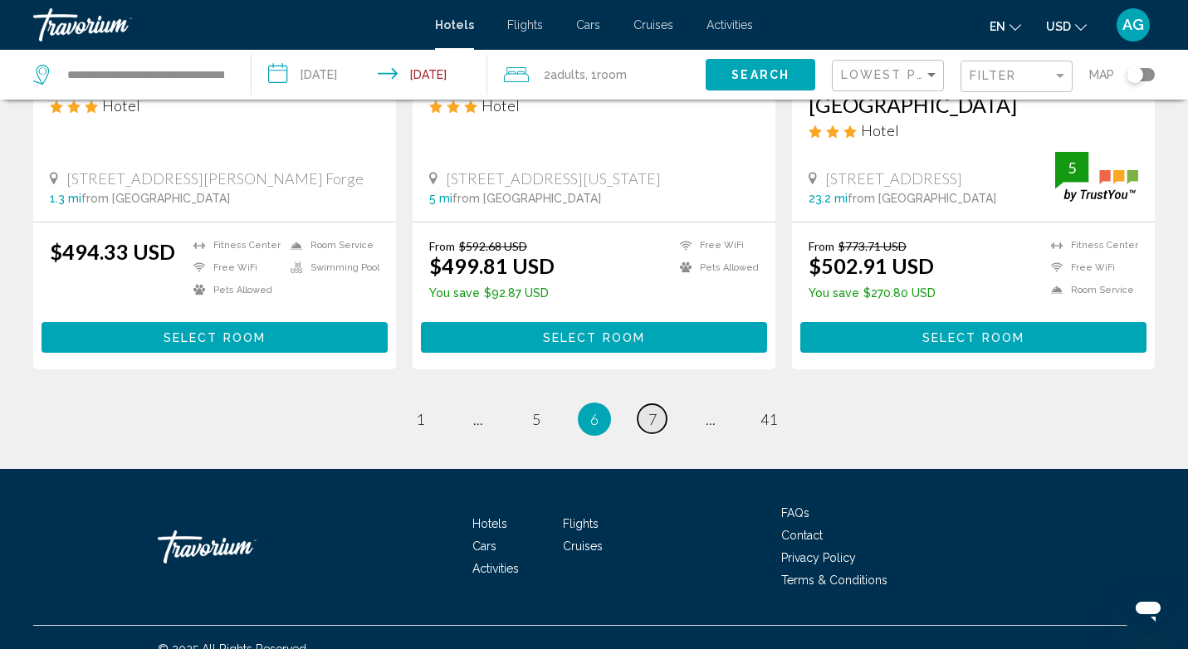
click at [652, 410] on span "7" at bounding box center [652, 419] width 8 height 18
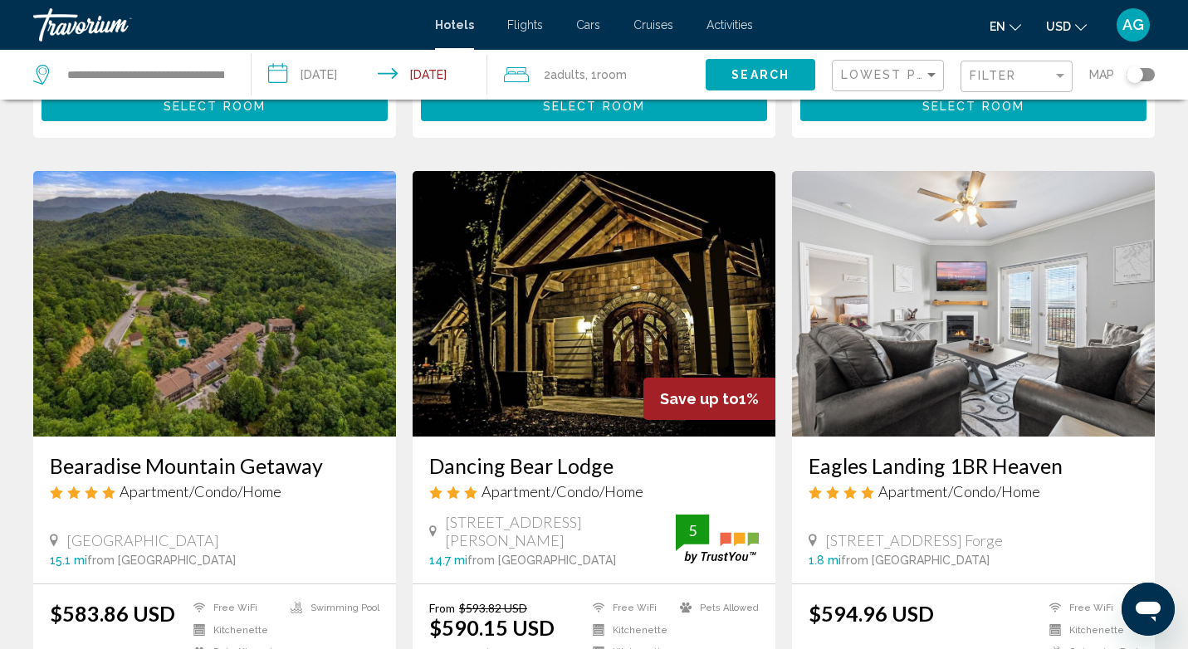
scroll to position [1216, 0]
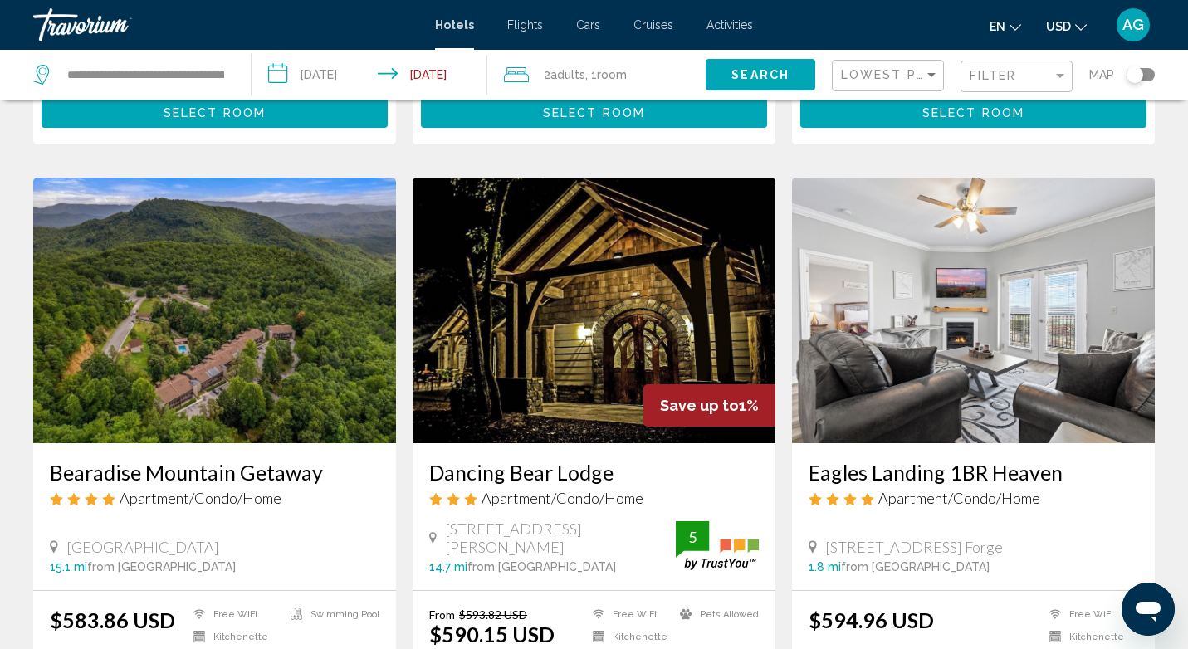
click at [593, 320] on img "Main content" at bounding box center [594, 311] width 363 height 266
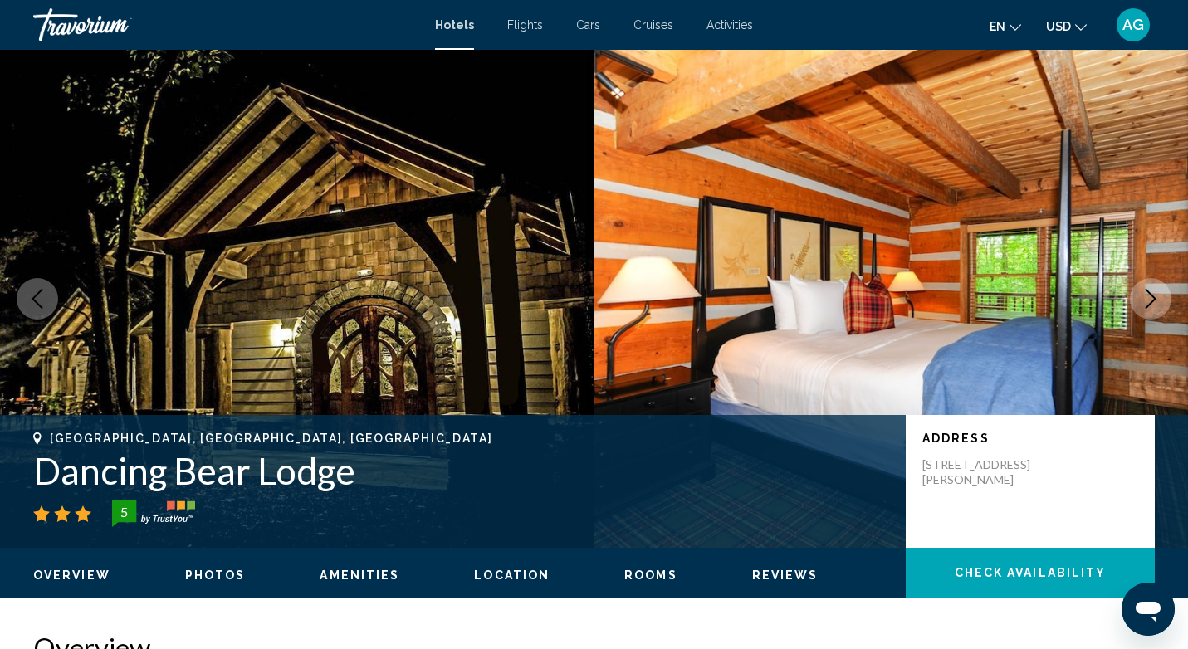
click at [221, 583] on button "Photos" at bounding box center [215, 575] width 61 height 15
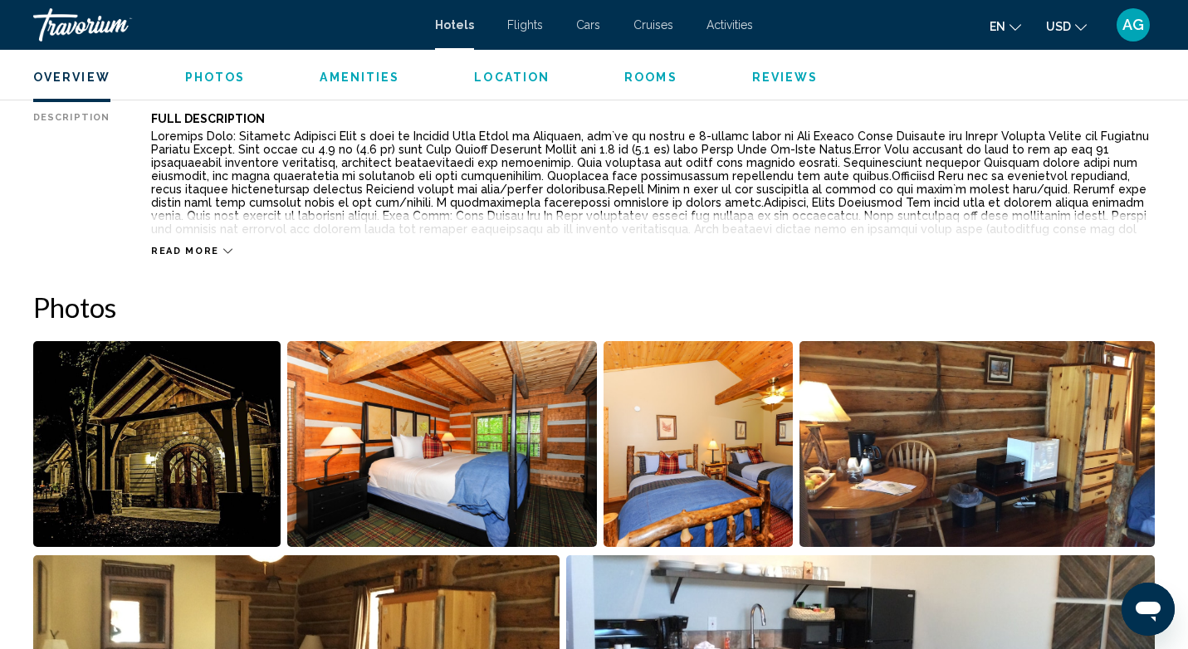
scroll to position [811, 0]
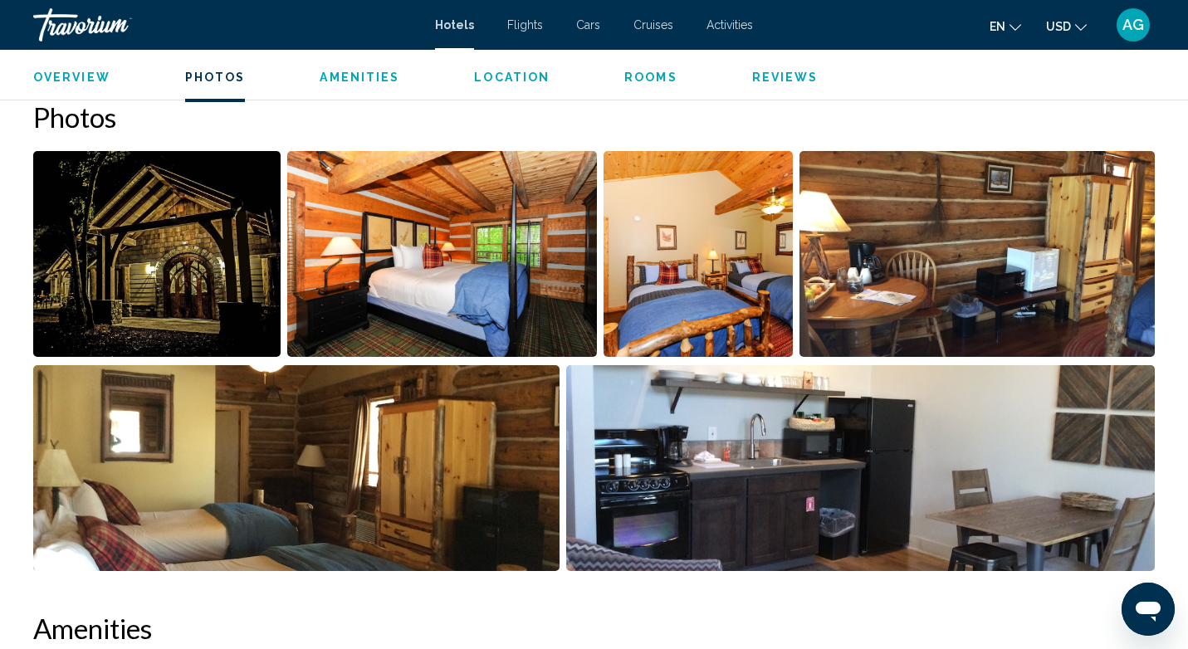
click at [407, 247] on img "Open full-screen image slider" at bounding box center [442, 254] width 310 height 206
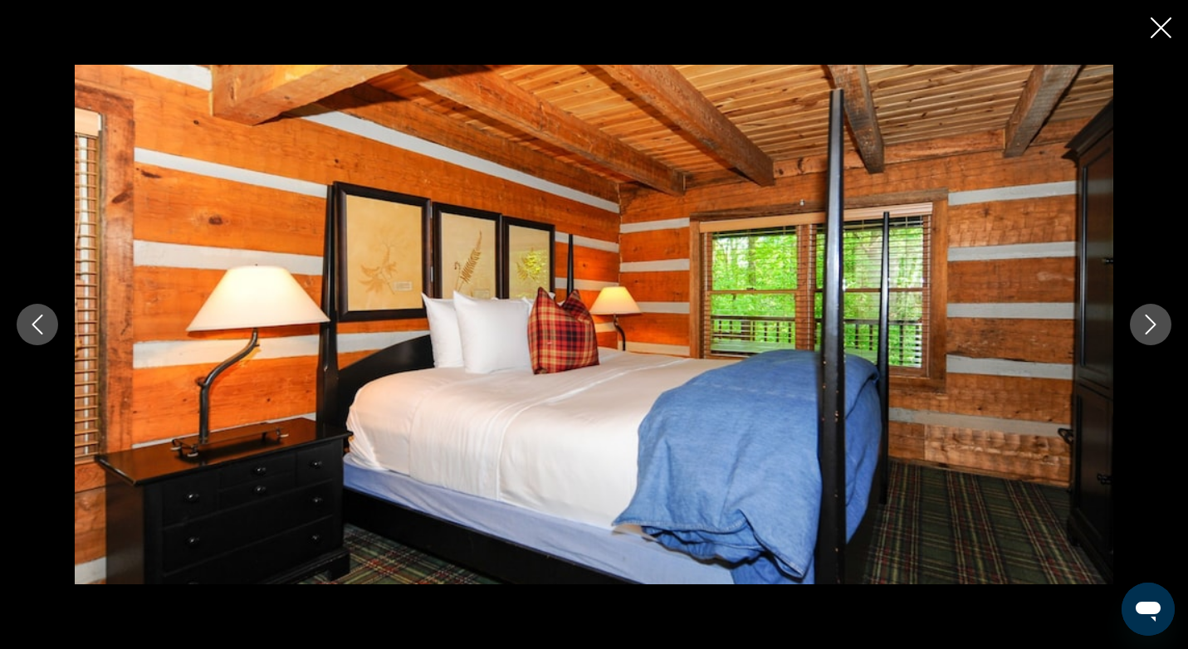
click at [1154, 330] on icon "Next image" at bounding box center [1151, 325] width 20 height 20
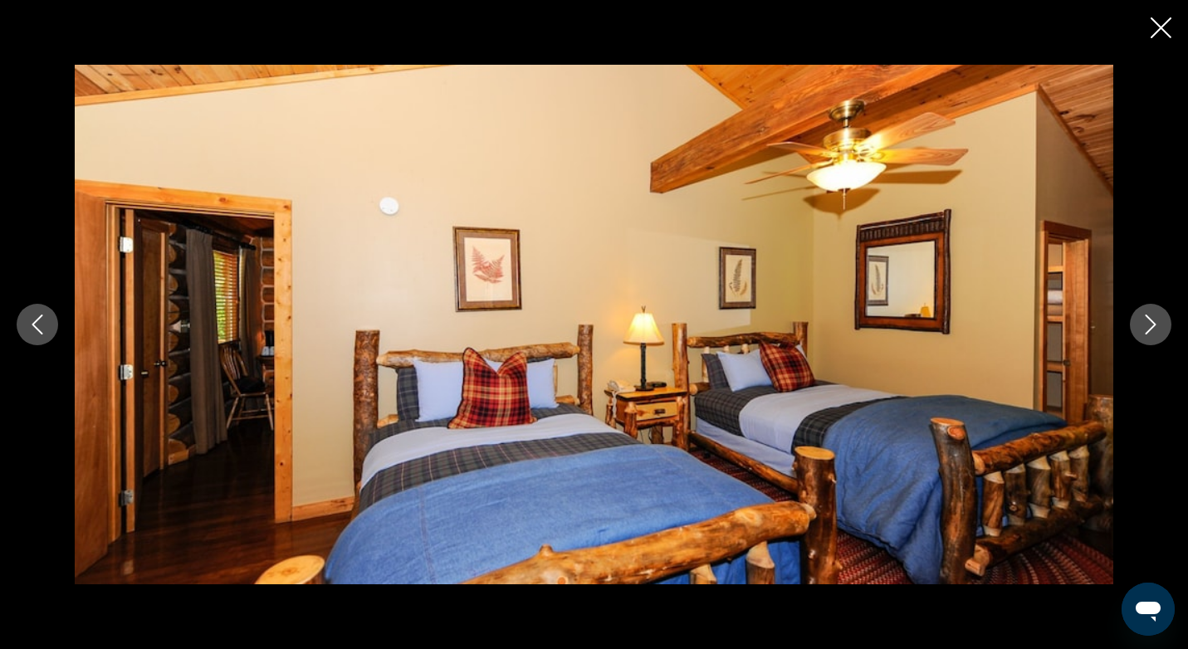
click at [1154, 330] on icon "Next image" at bounding box center [1151, 325] width 20 height 20
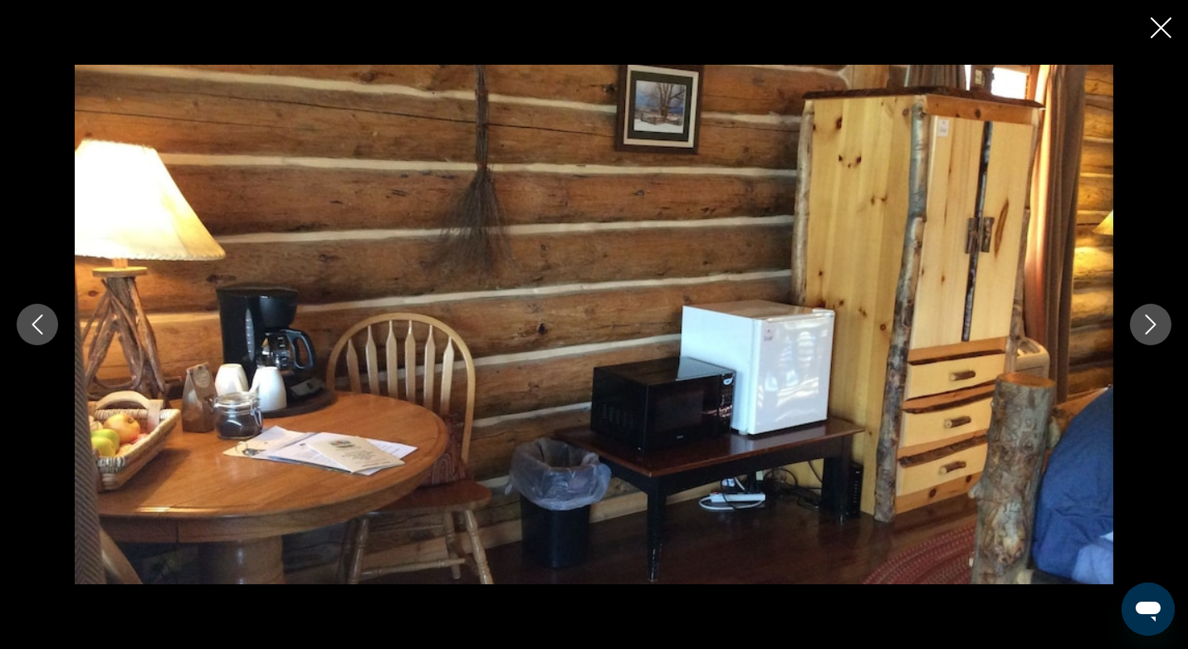
click at [1154, 330] on icon "Next image" at bounding box center [1151, 325] width 20 height 20
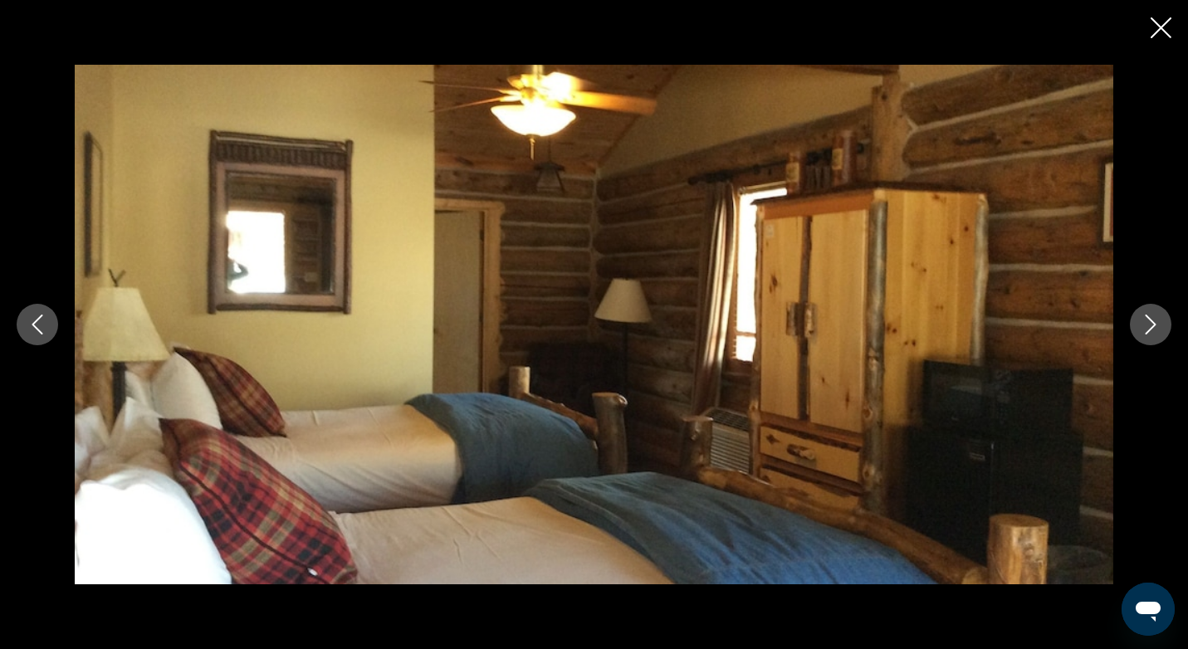
click at [1154, 330] on icon "Next image" at bounding box center [1151, 325] width 20 height 20
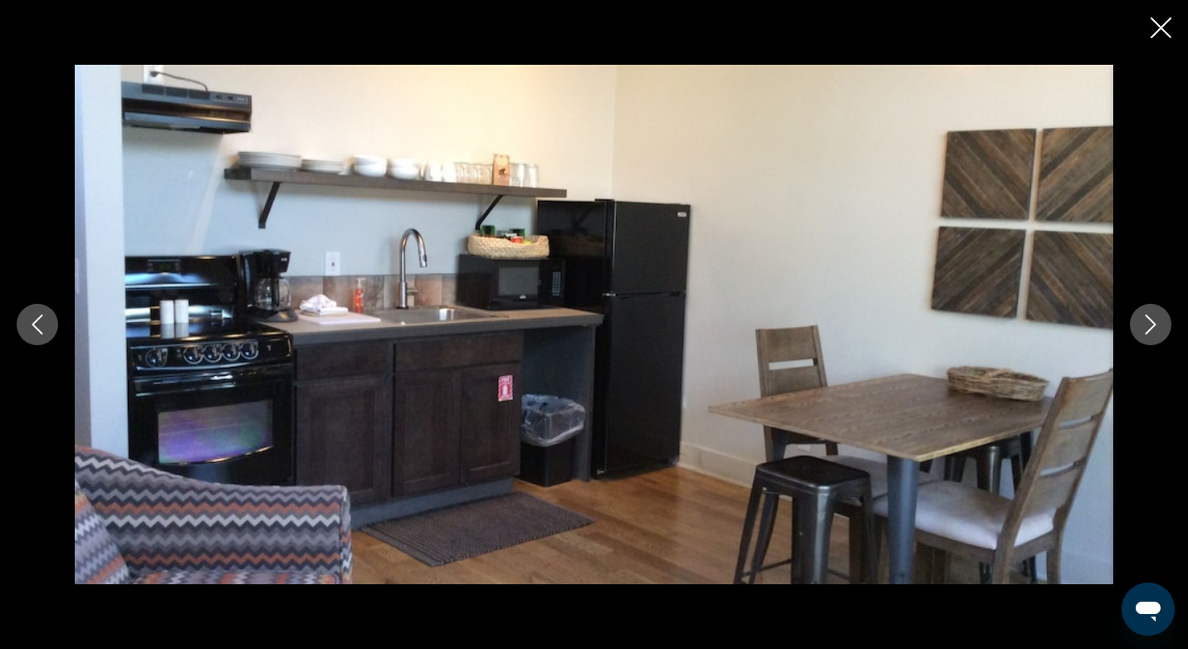
click at [1154, 330] on icon "Next image" at bounding box center [1151, 325] width 20 height 20
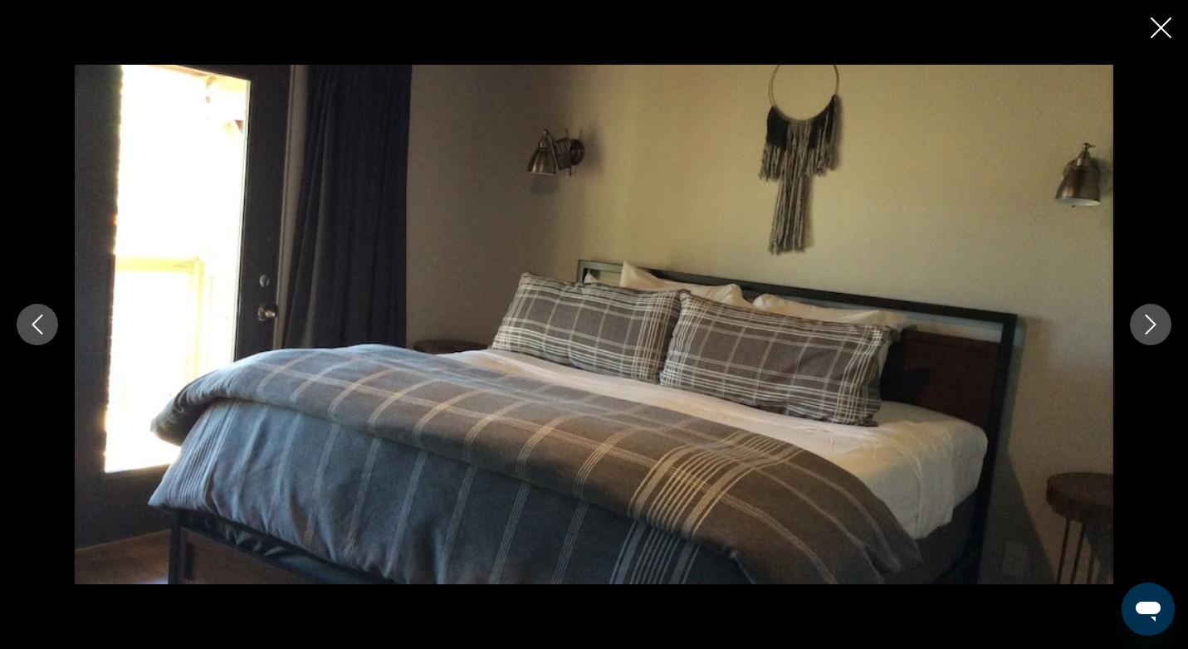
click at [1154, 330] on icon "Next image" at bounding box center [1151, 325] width 20 height 20
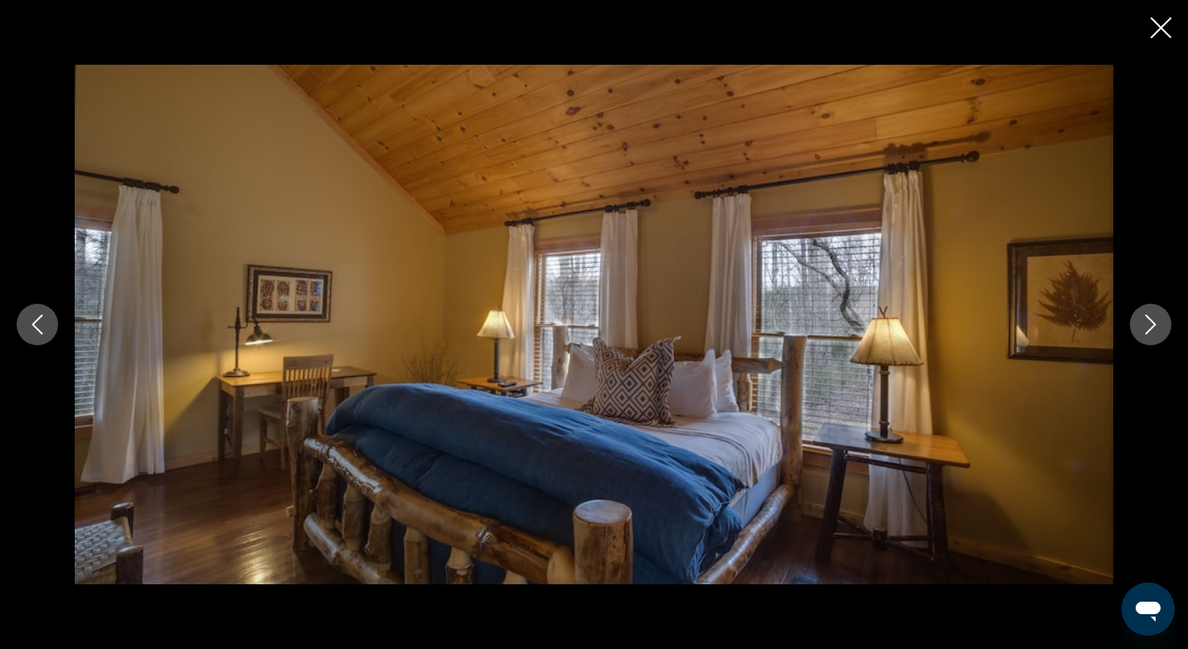
click at [1154, 330] on icon "Next image" at bounding box center [1151, 325] width 20 height 20
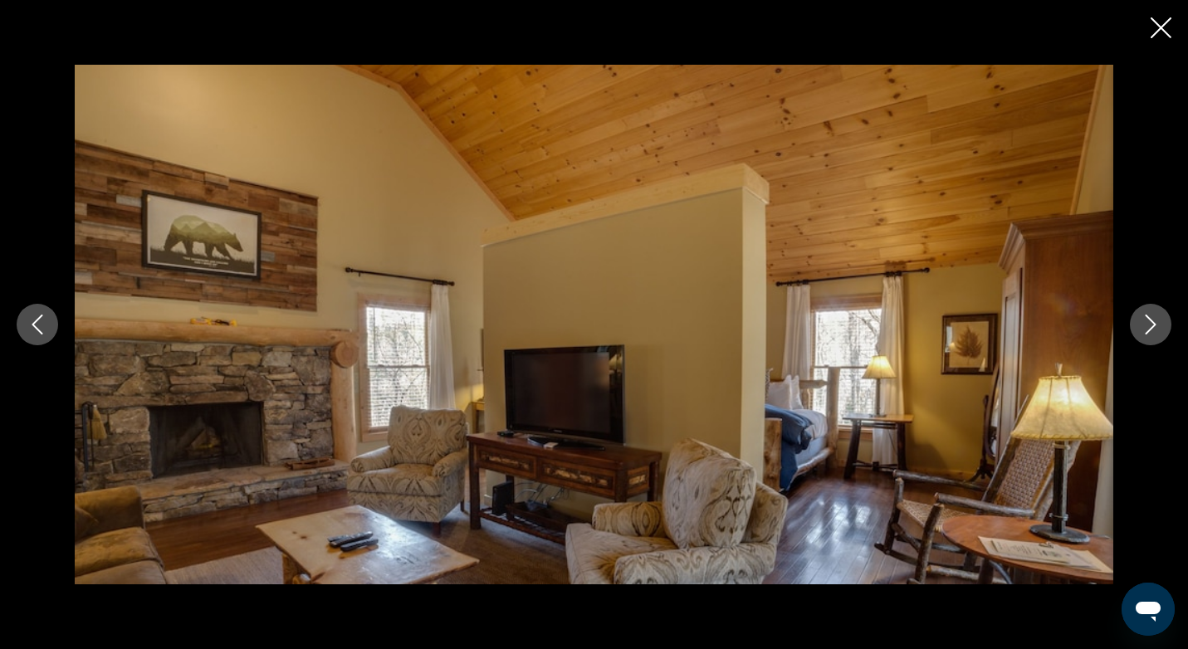
click at [1154, 330] on icon "Next image" at bounding box center [1151, 325] width 20 height 20
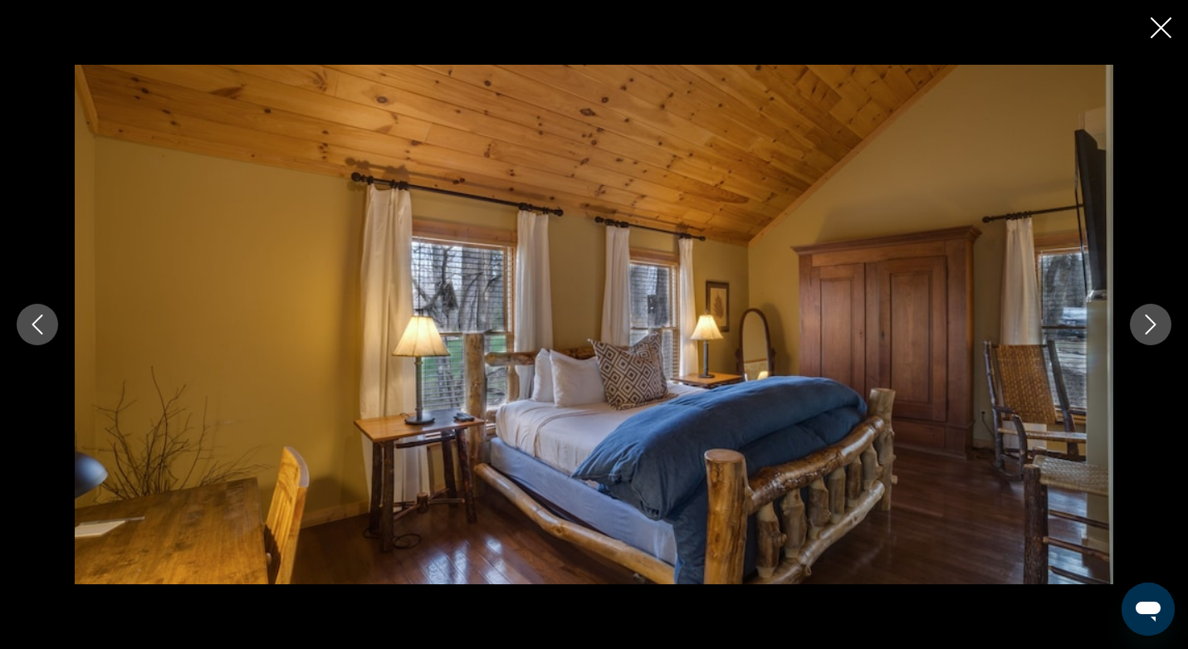
click at [1154, 330] on icon "Next image" at bounding box center [1151, 325] width 20 height 20
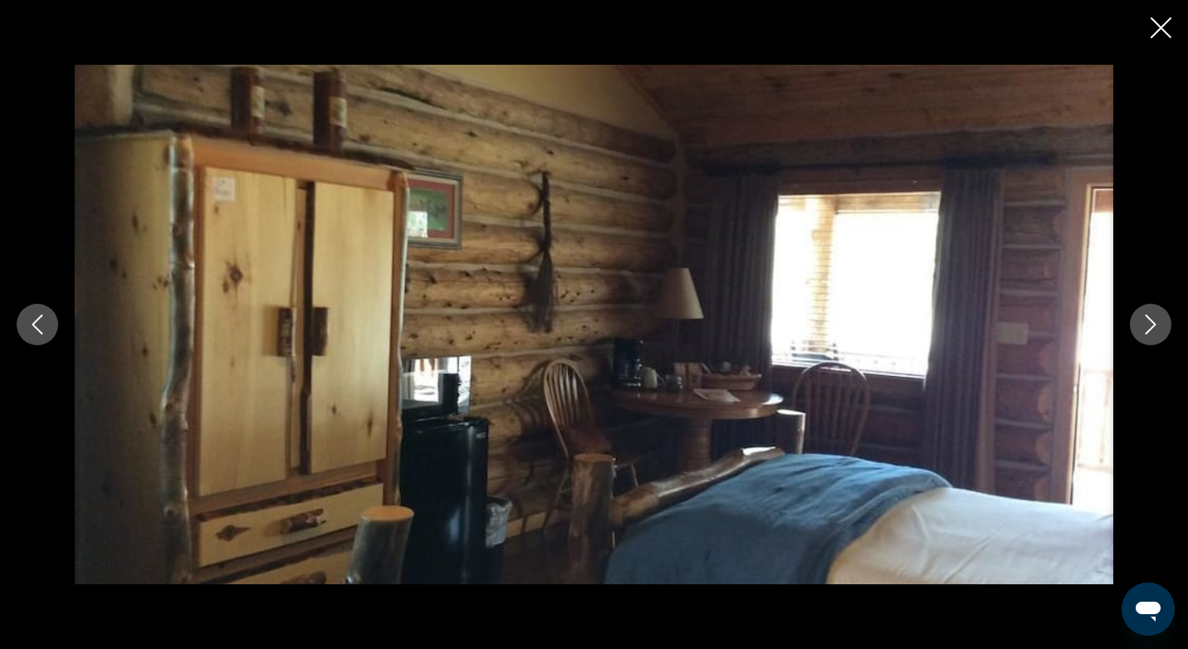
click at [1154, 330] on icon "Next image" at bounding box center [1151, 325] width 20 height 20
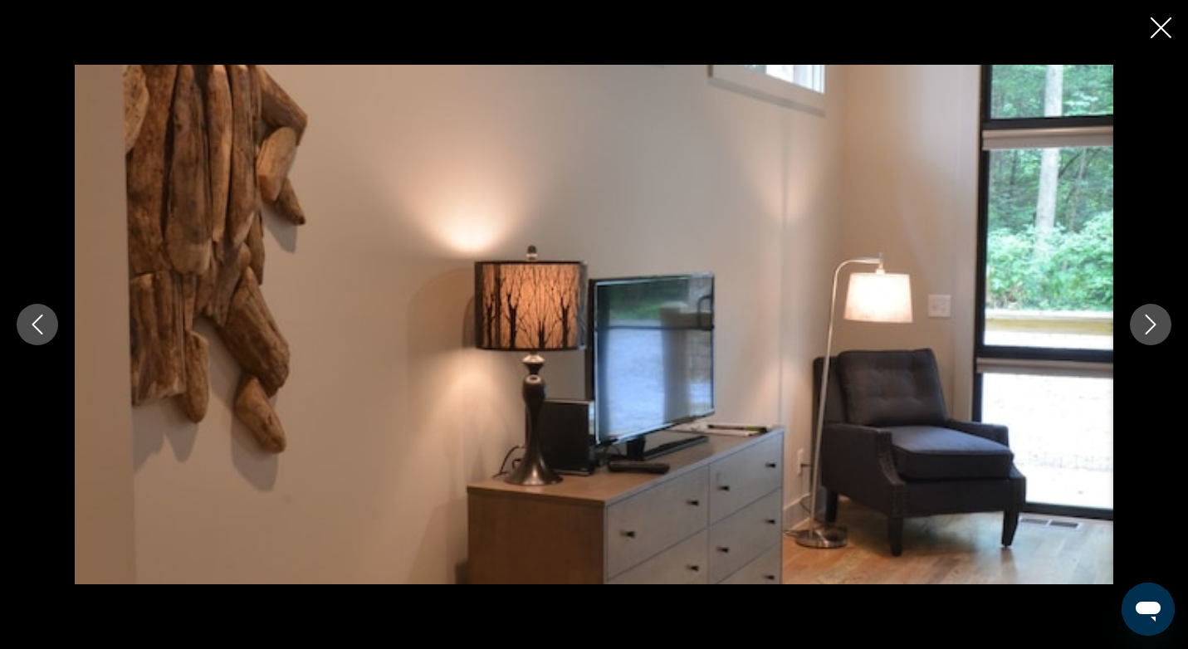
click at [1154, 330] on icon "Next image" at bounding box center [1151, 325] width 20 height 20
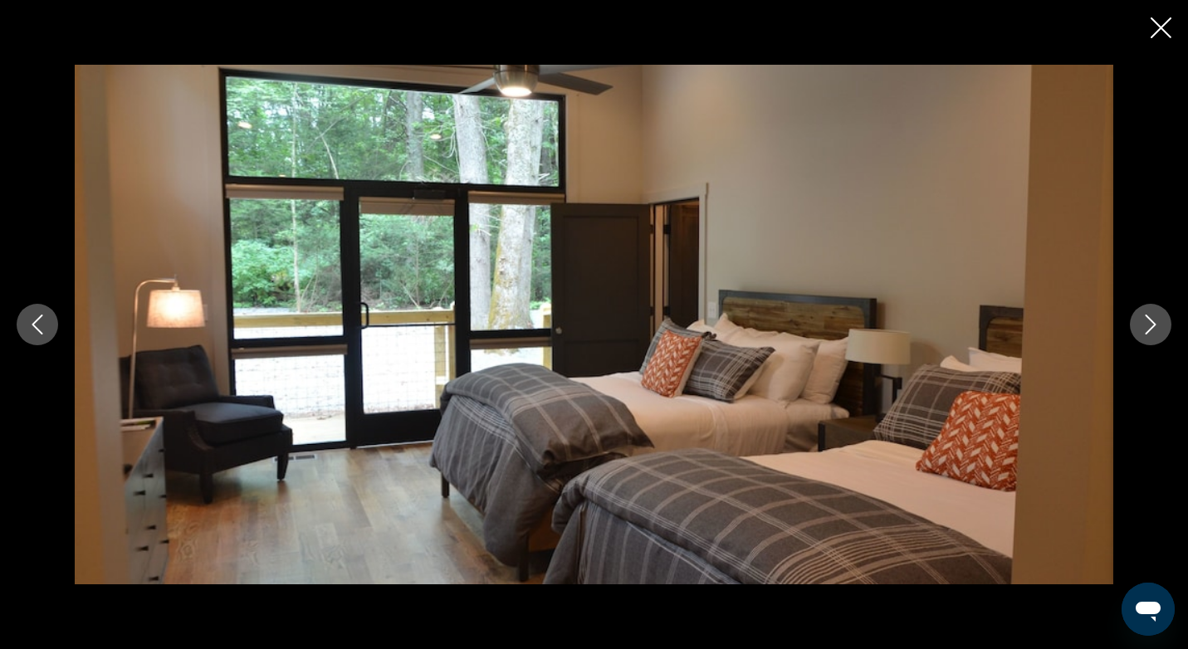
click at [1154, 330] on icon "Next image" at bounding box center [1151, 325] width 20 height 20
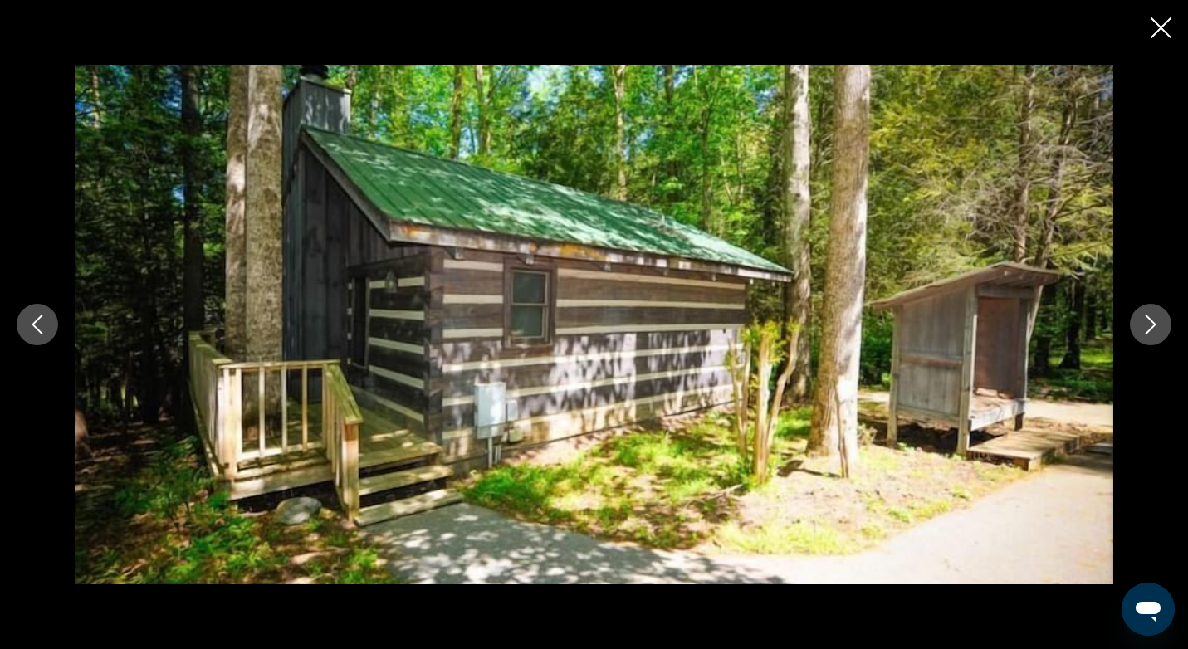
click at [1154, 330] on icon "Next image" at bounding box center [1151, 325] width 20 height 20
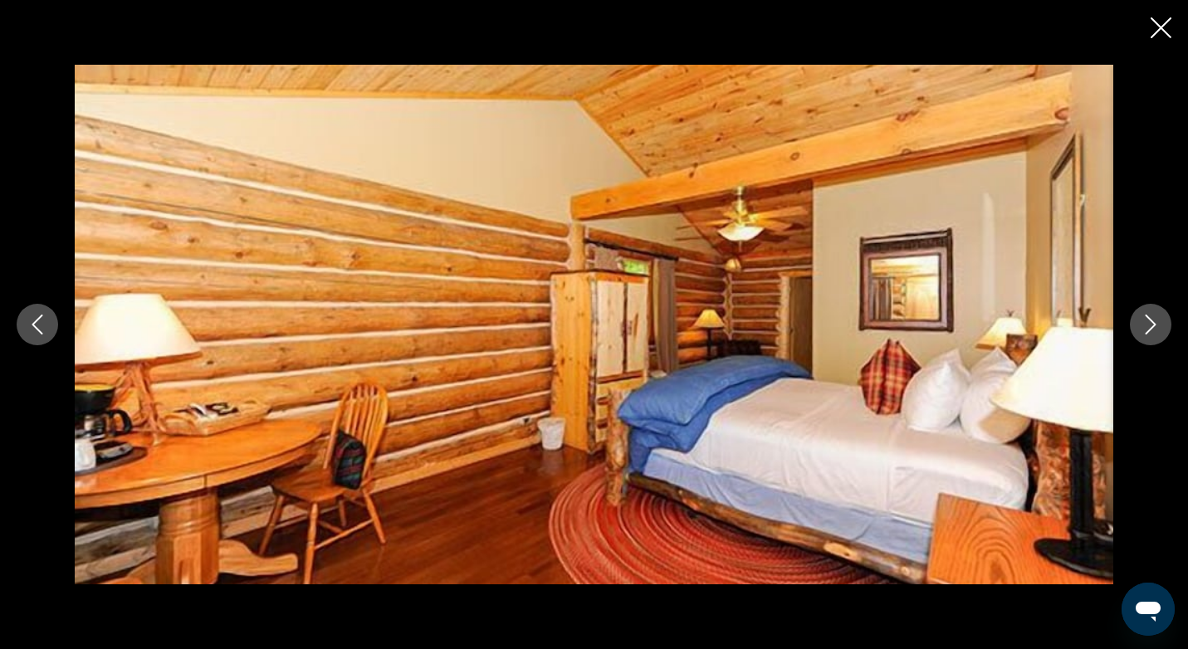
click at [1154, 330] on icon "Next image" at bounding box center [1151, 325] width 20 height 20
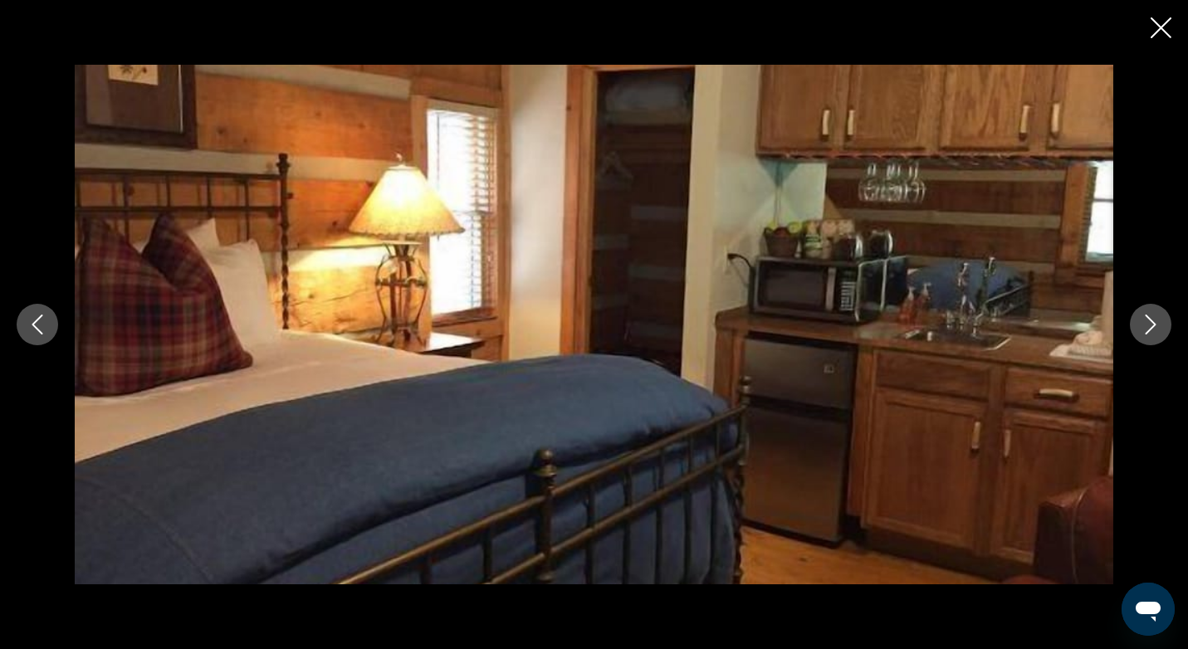
click at [1154, 330] on icon "Next image" at bounding box center [1151, 325] width 20 height 20
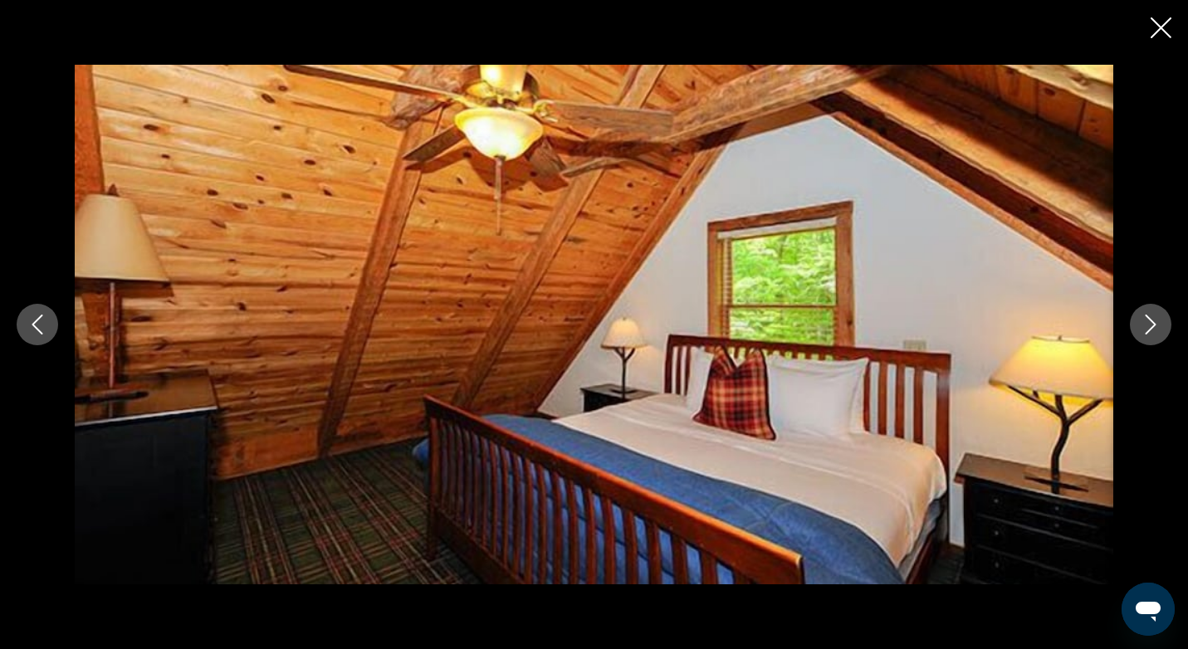
click at [1154, 330] on icon "Next image" at bounding box center [1151, 325] width 20 height 20
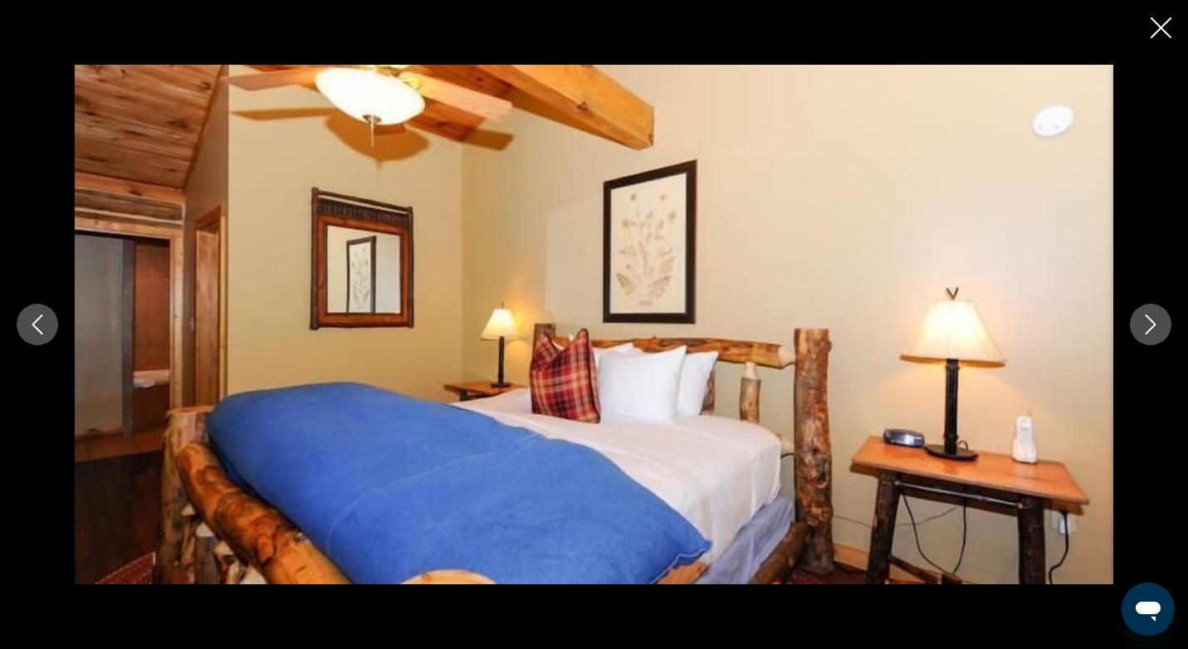
click at [1154, 330] on icon "Next image" at bounding box center [1151, 325] width 20 height 20
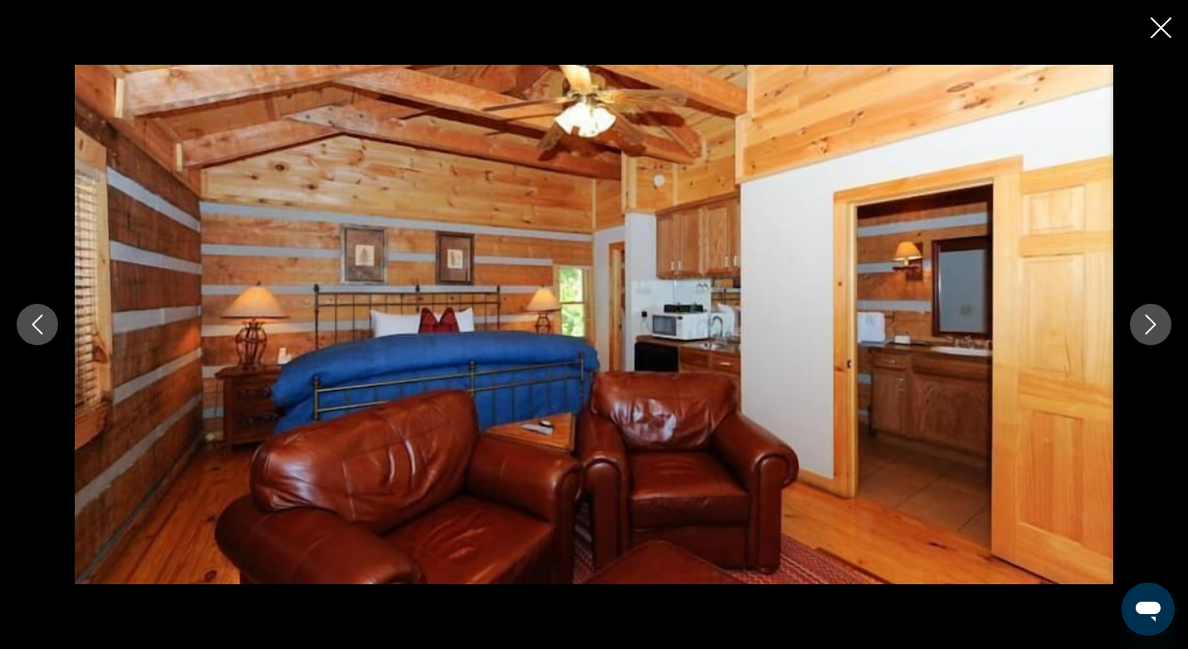
click at [1168, 36] on icon "Close slideshow" at bounding box center [1161, 27] width 21 height 21
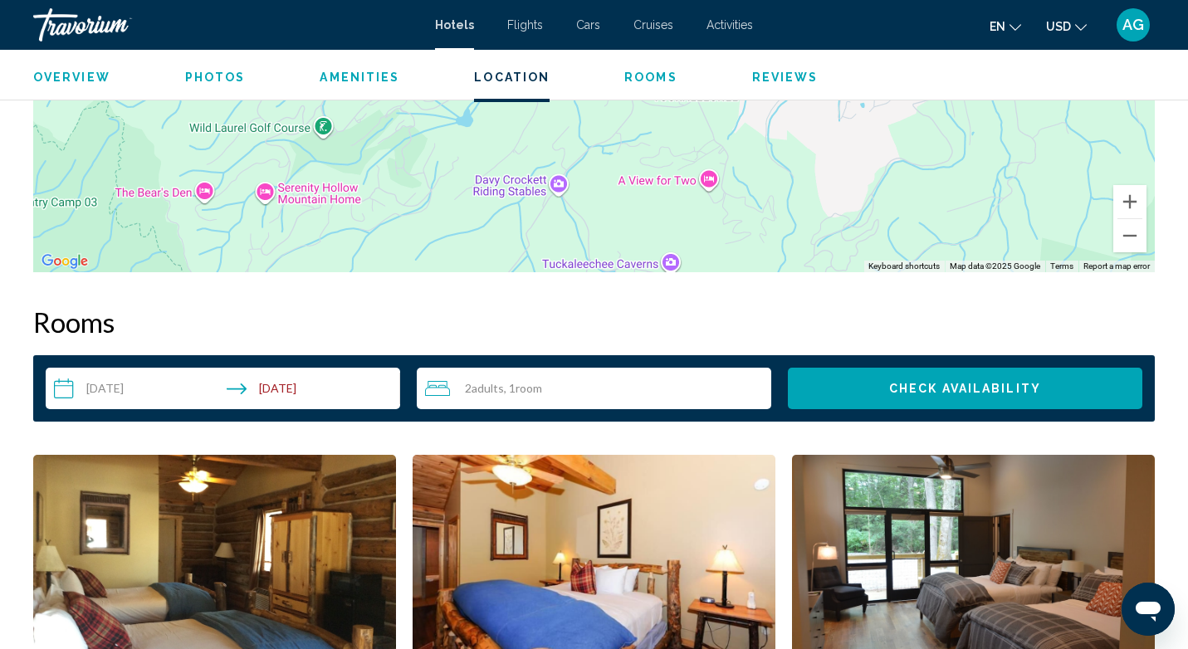
scroll to position [1898, 0]
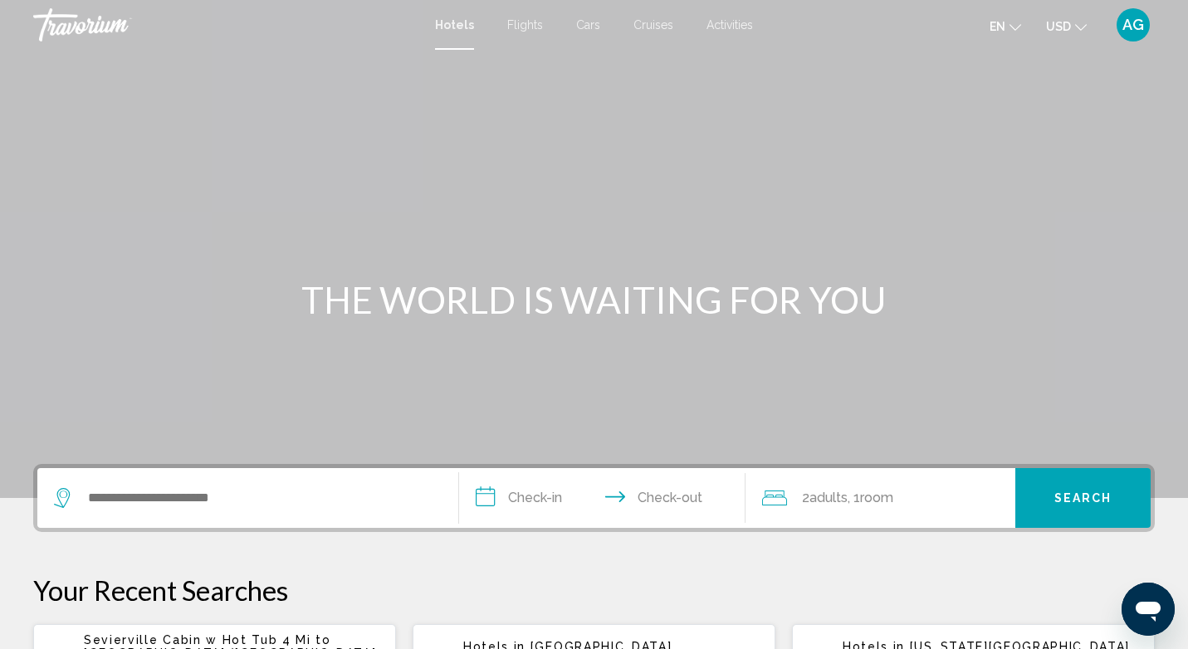
click at [149, 516] on div "Search widget" at bounding box center [248, 498] width 388 height 60
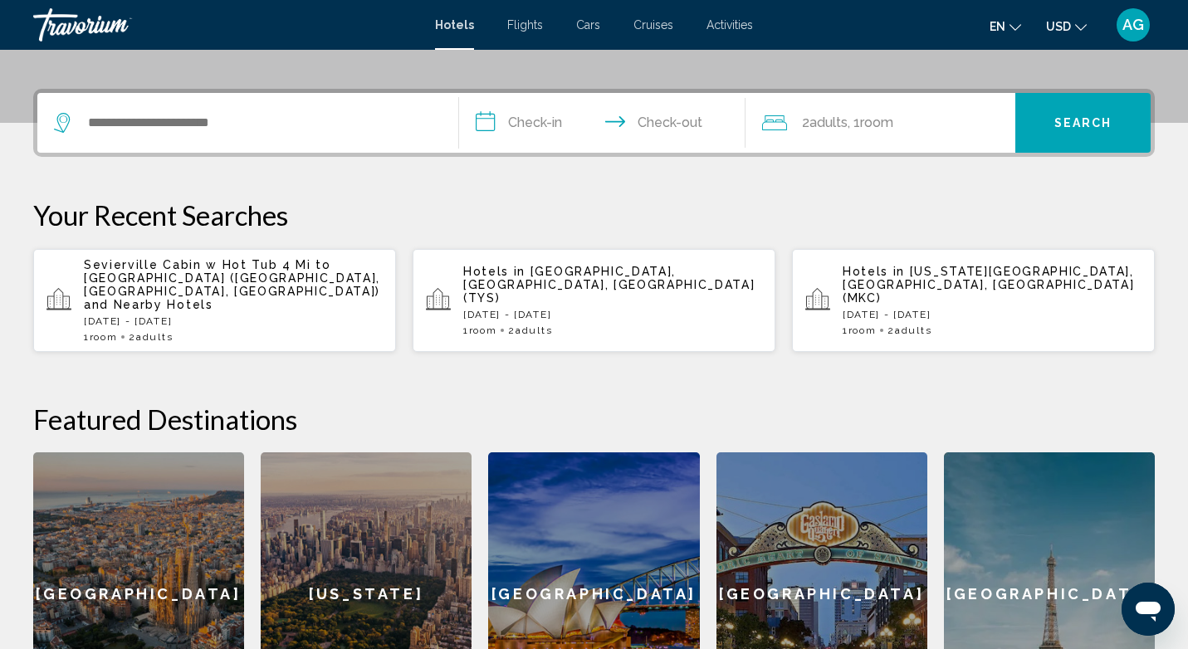
scroll to position [410, 0]
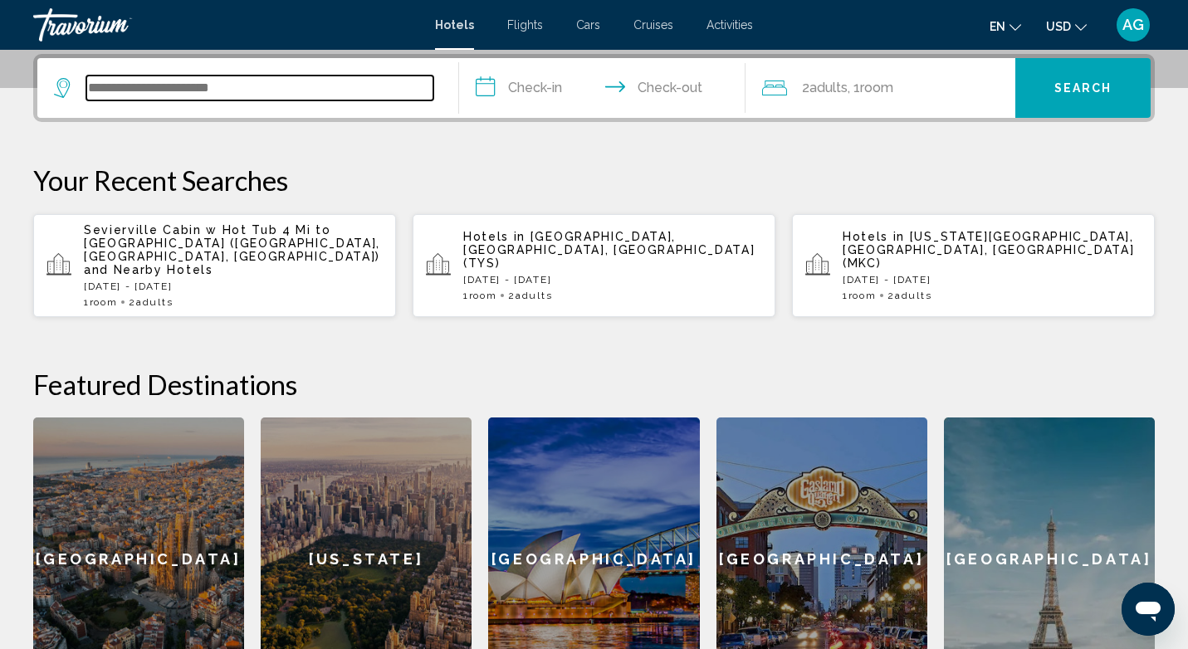
click at [218, 91] on input "Search widget" at bounding box center [259, 88] width 347 height 25
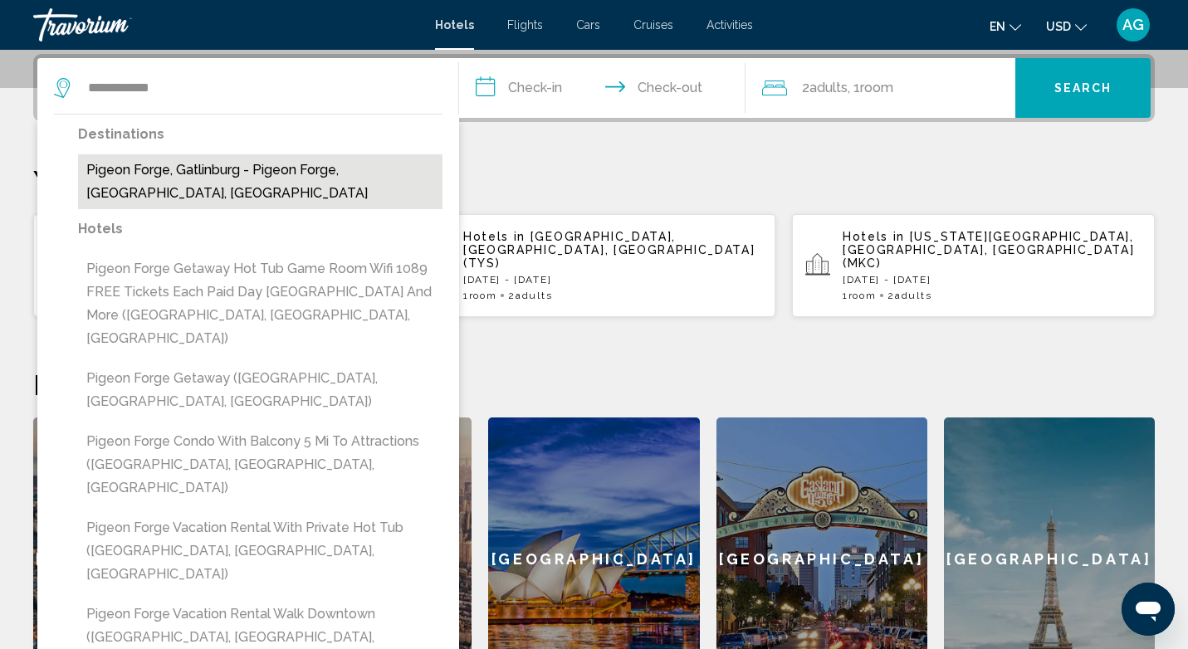
click at [198, 178] on button "Pigeon Forge, Gatlinburg - Pigeon Forge, TN, United States" at bounding box center [260, 181] width 364 height 55
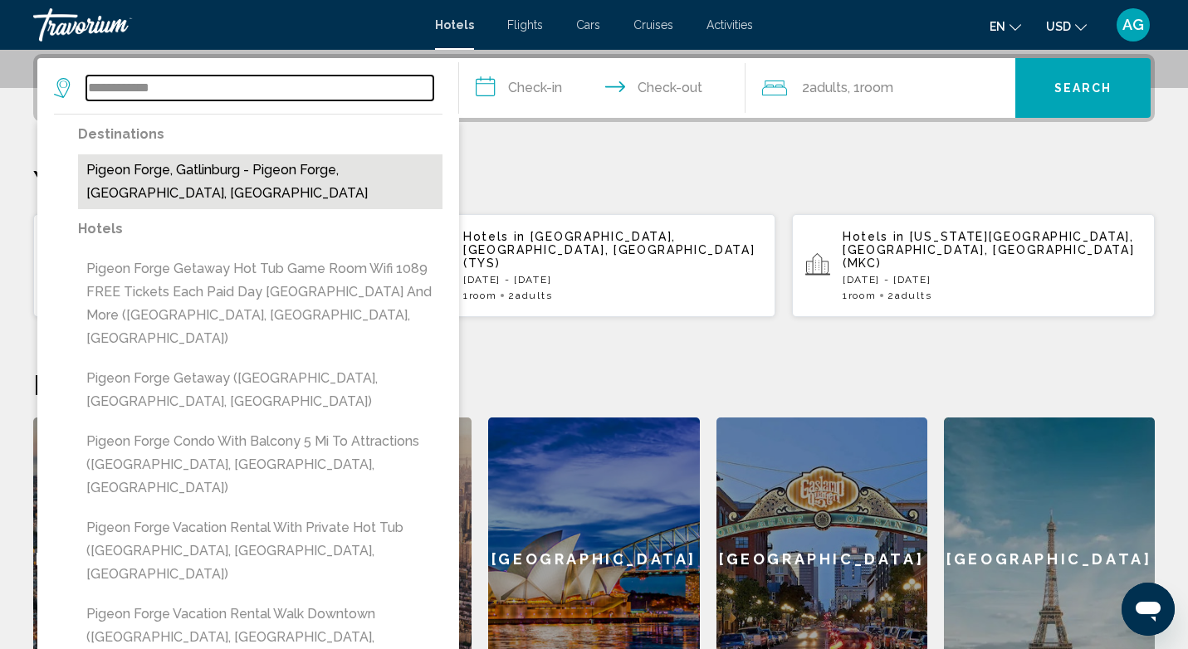
type input "**********"
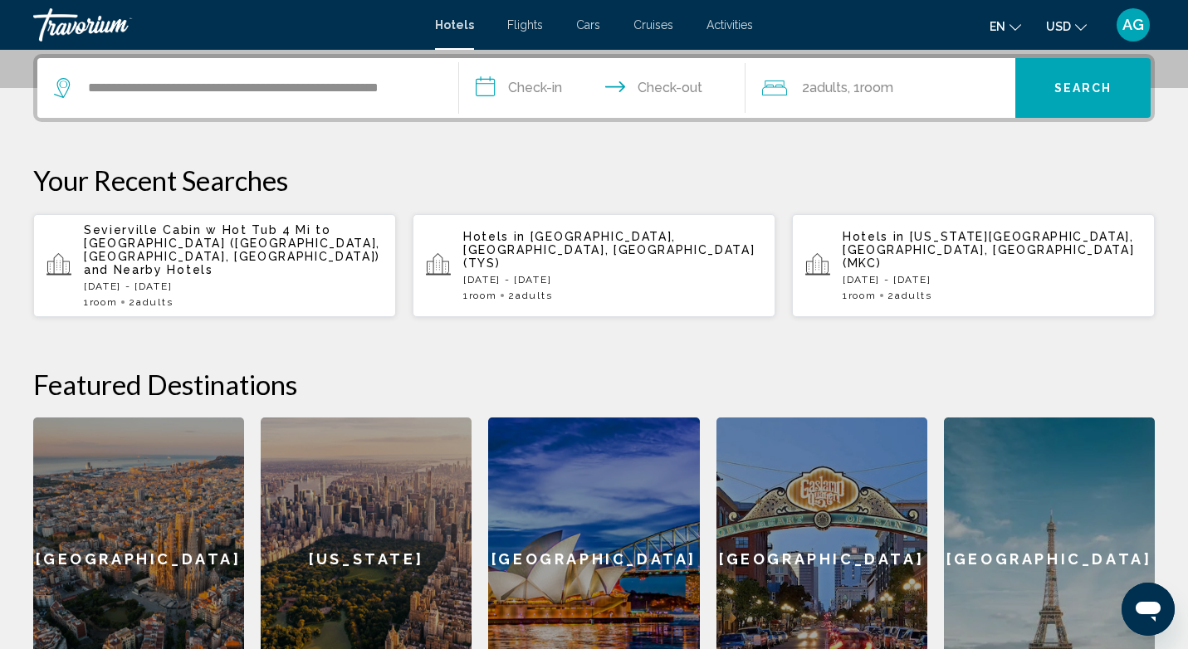
click at [541, 96] on input "**********" at bounding box center [605, 90] width 293 height 65
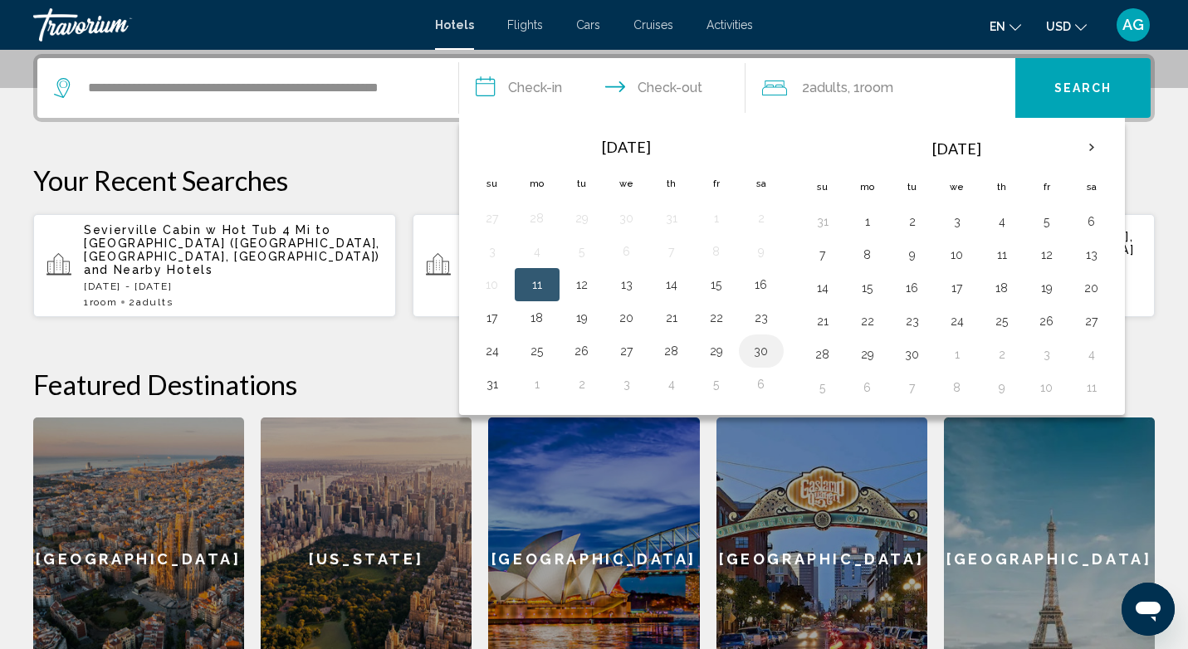
click at [760, 357] on button "30" at bounding box center [761, 351] width 27 height 23
click at [869, 217] on button "1" at bounding box center [867, 221] width 27 height 23
type input "**********"
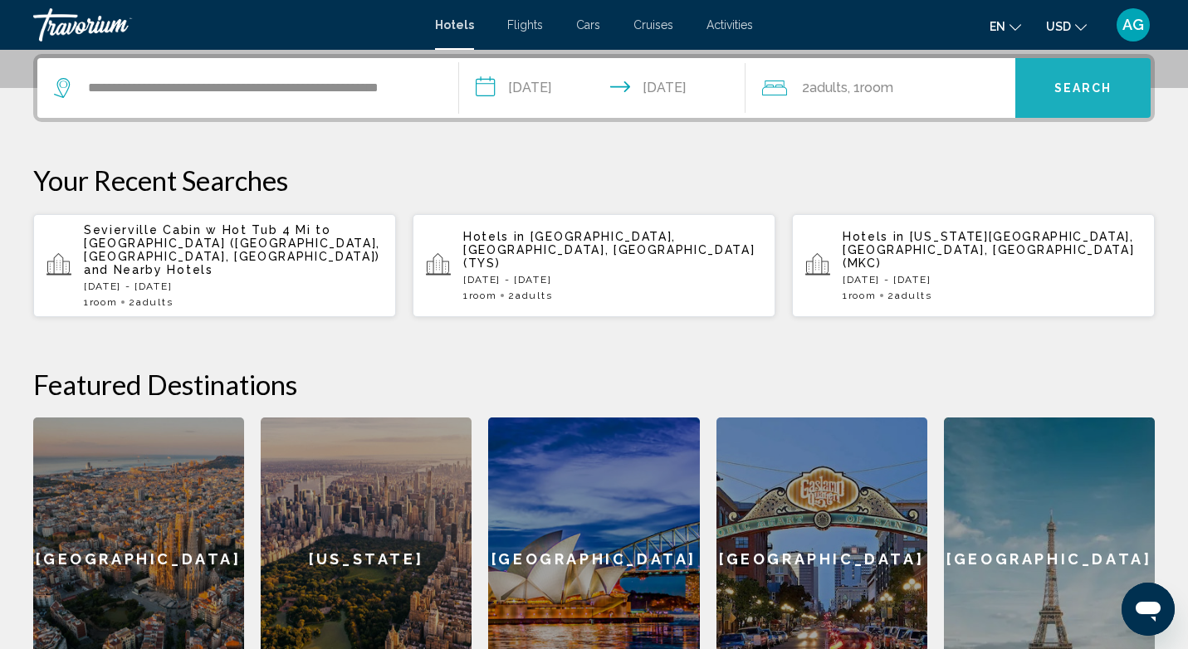
click at [1114, 87] on button "Search" at bounding box center [1082, 88] width 135 height 60
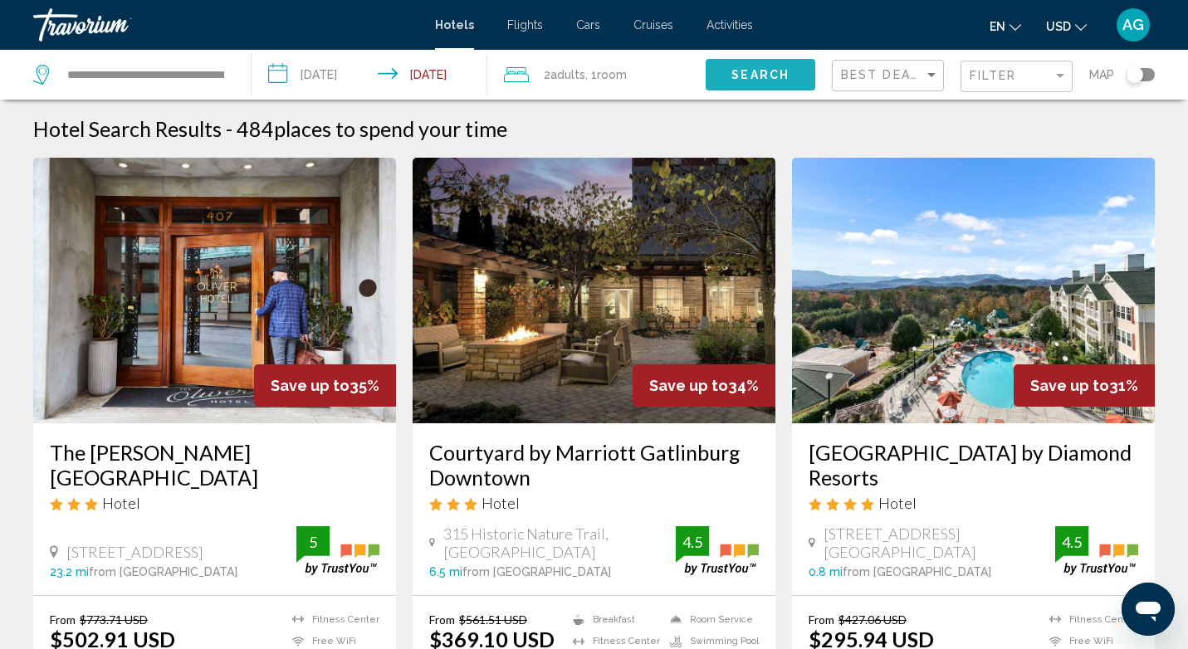
click at [784, 70] on span "Search" at bounding box center [760, 75] width 58 height 13
click at [1071, 80] on mat-form-field "Filter" at bounding box center [1016, 77] width 112 height 32
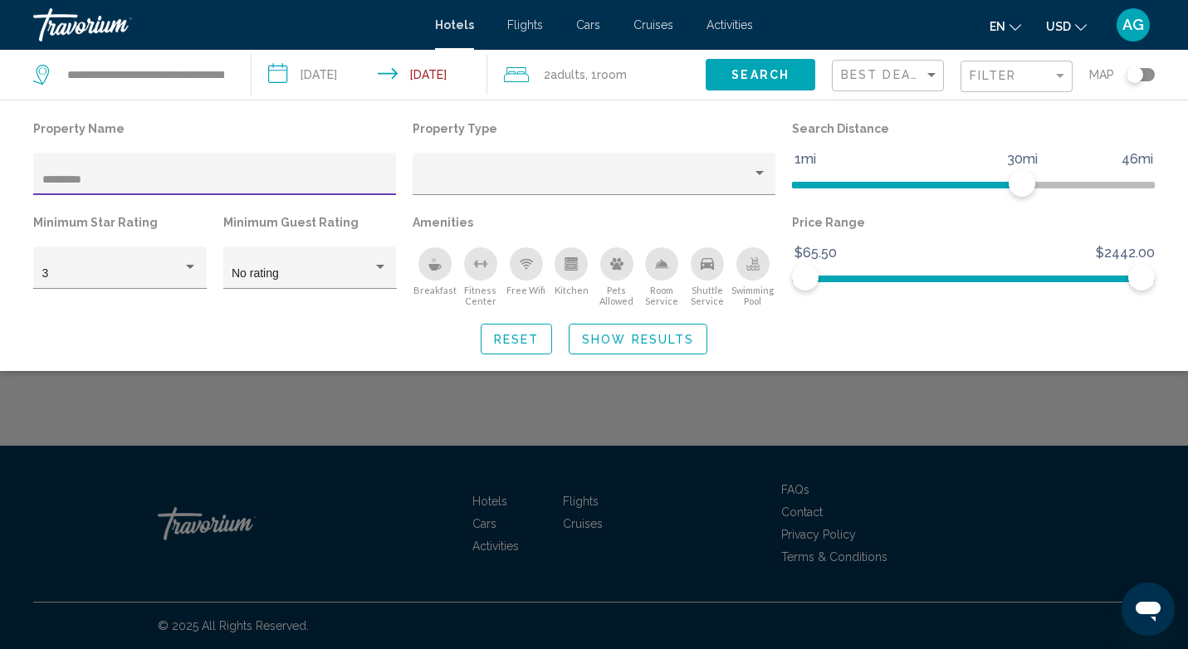
type input "*********"
click at [677, 327] on button "Show Results" at bounding box center [638, 339] width 139 height 31
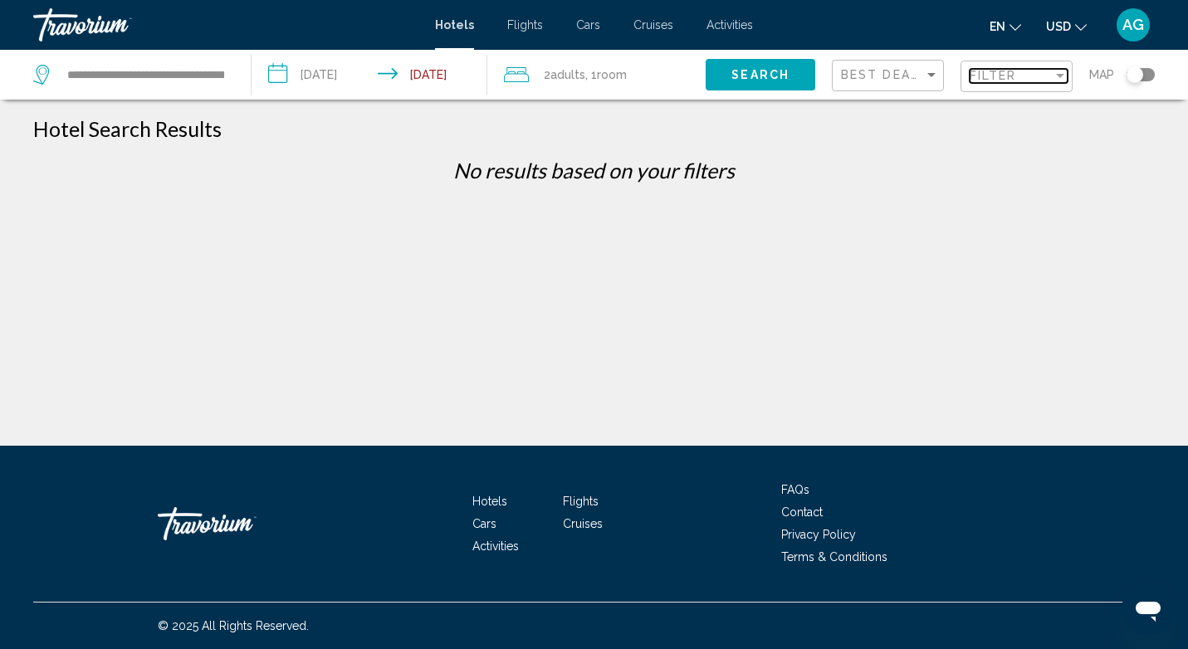
click at [1025, 76] on div "Filter" at bounding box center [1011, 75] width 83 height 13
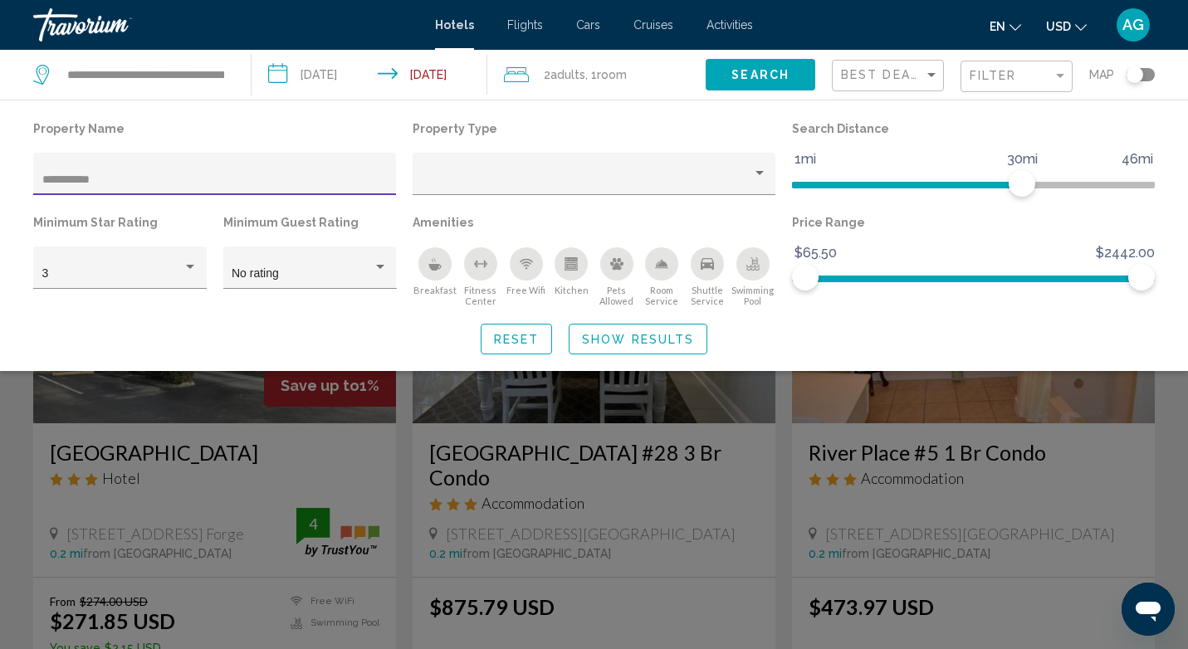
type input "**********"
click at [605, 345] on span "Show Results" at bounding box center [638, 339] width 112 height 13
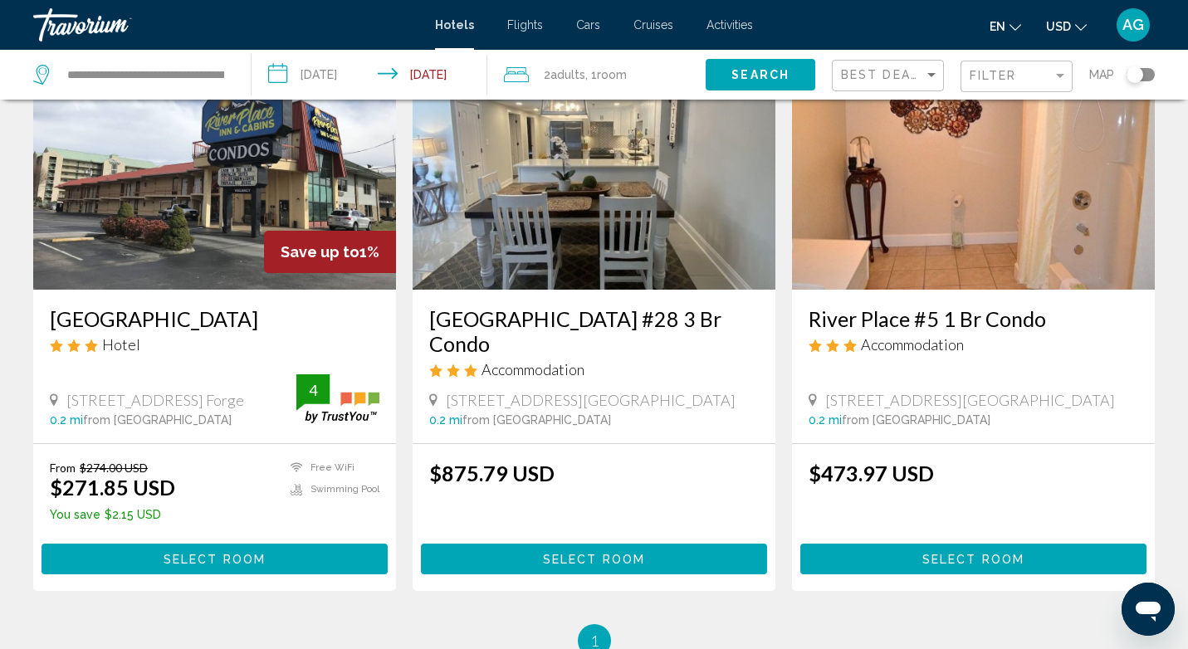
scroll to position [129, 0]
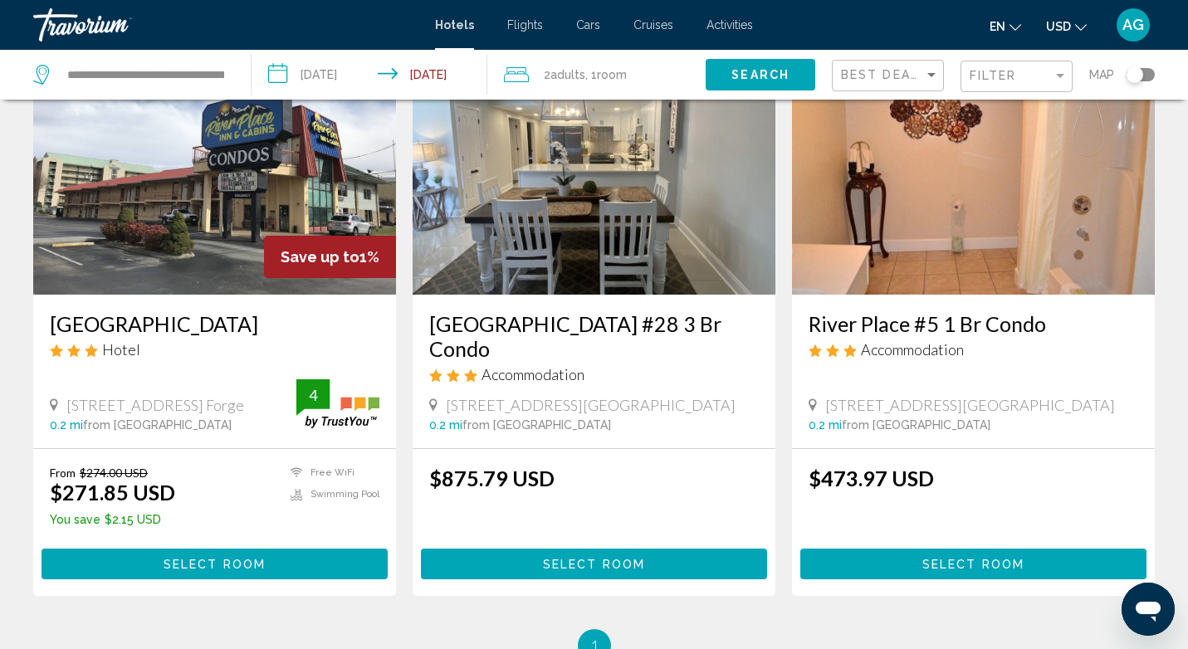
click at [973, 558] on span "Select Room" at bounding box center [973, 564] width 102 height 13
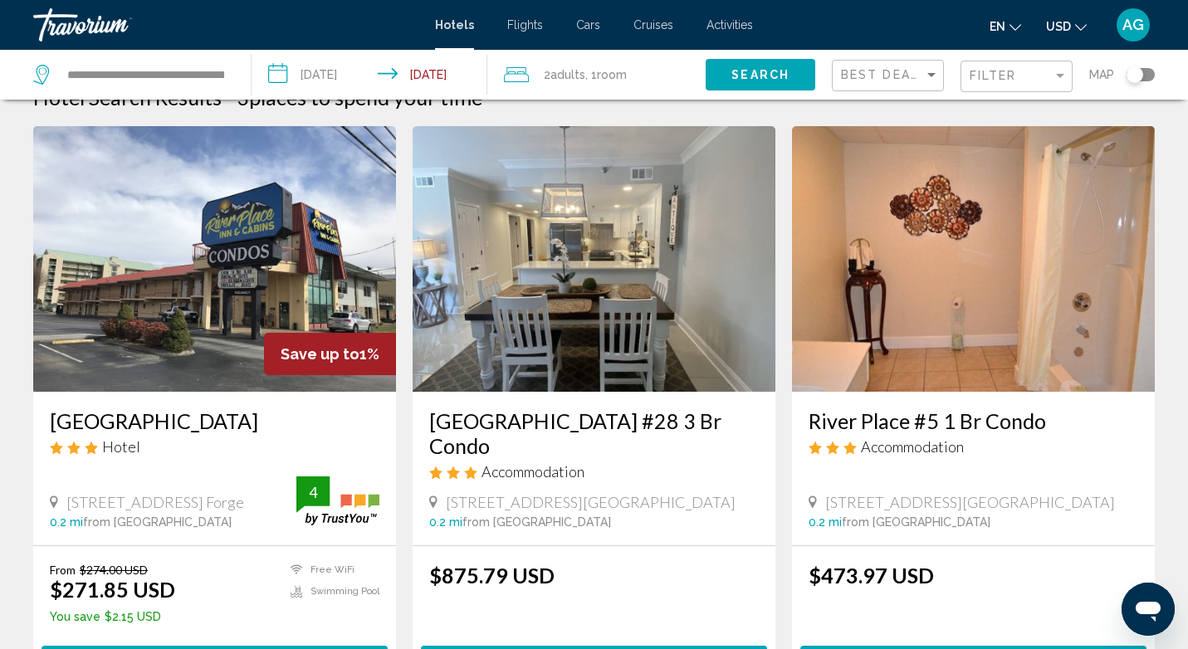
scroll to position [7, 0]
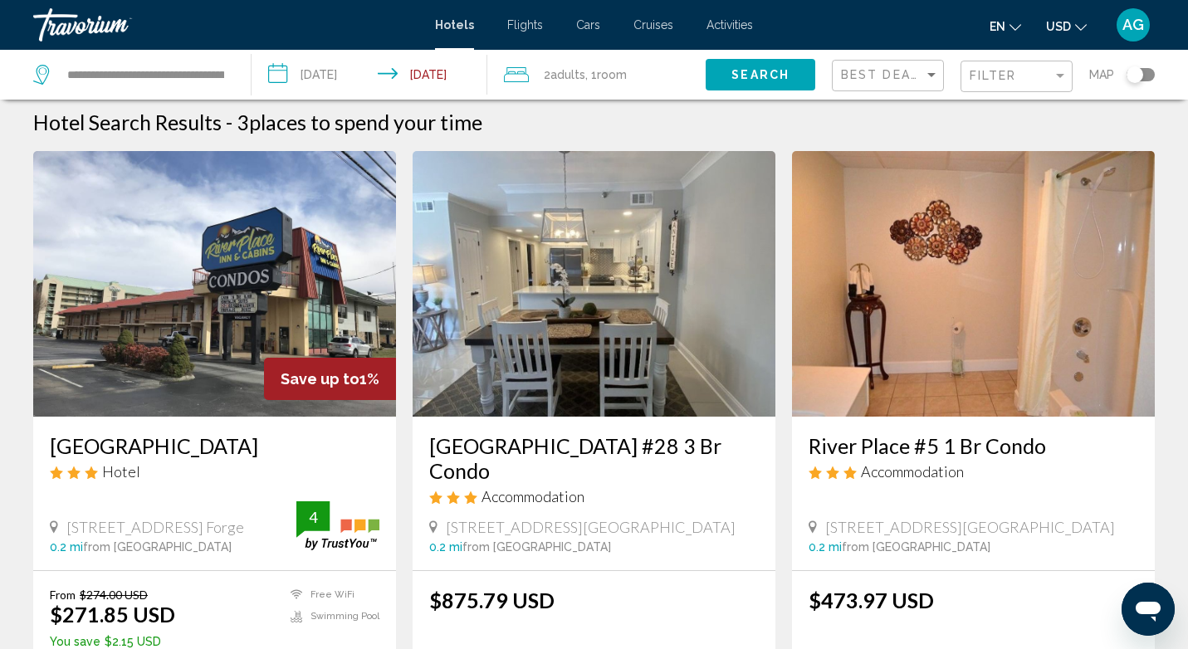
click at [965, 280] on img "Main content" at bounding box center [973, 284] width 363 height 266
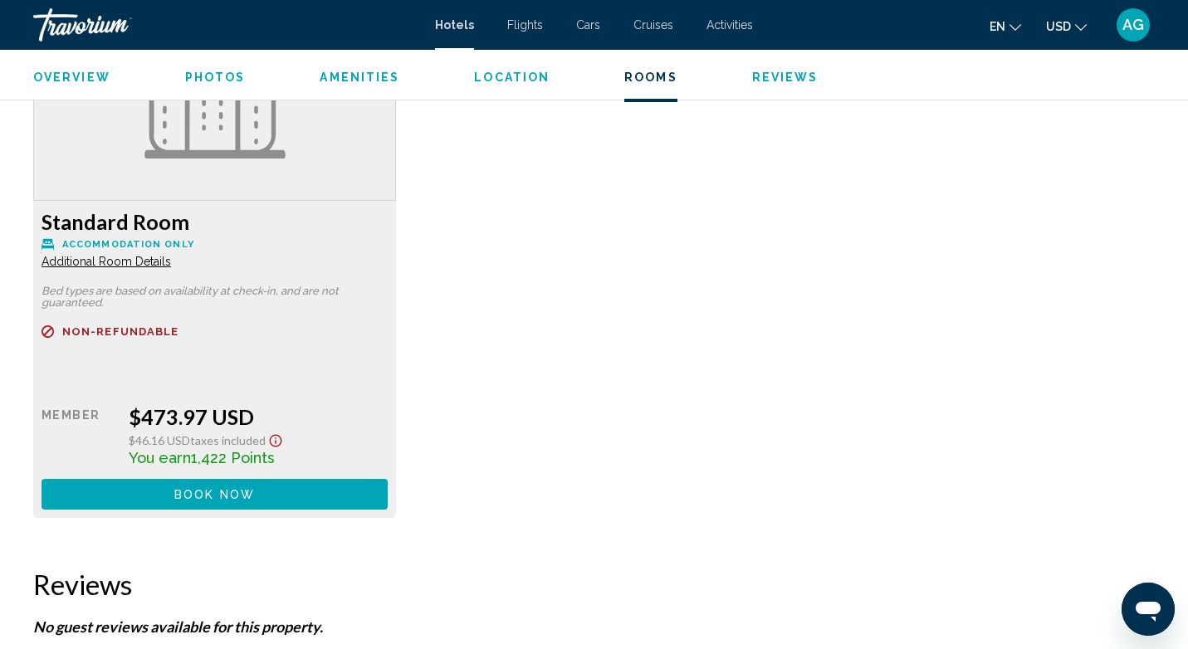
scroll to position [1941, 0]
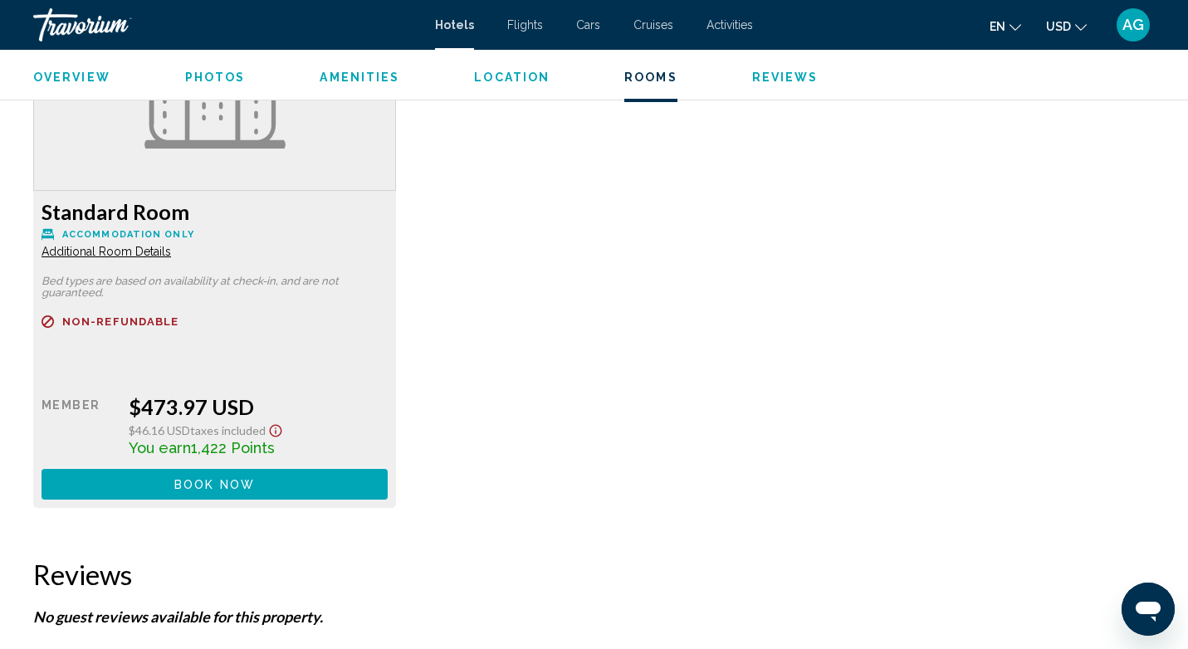
click at [273, 432] on icon "Show Taxes and Fees disclaimer" at bounding box center [276, 431] width 12 height 12
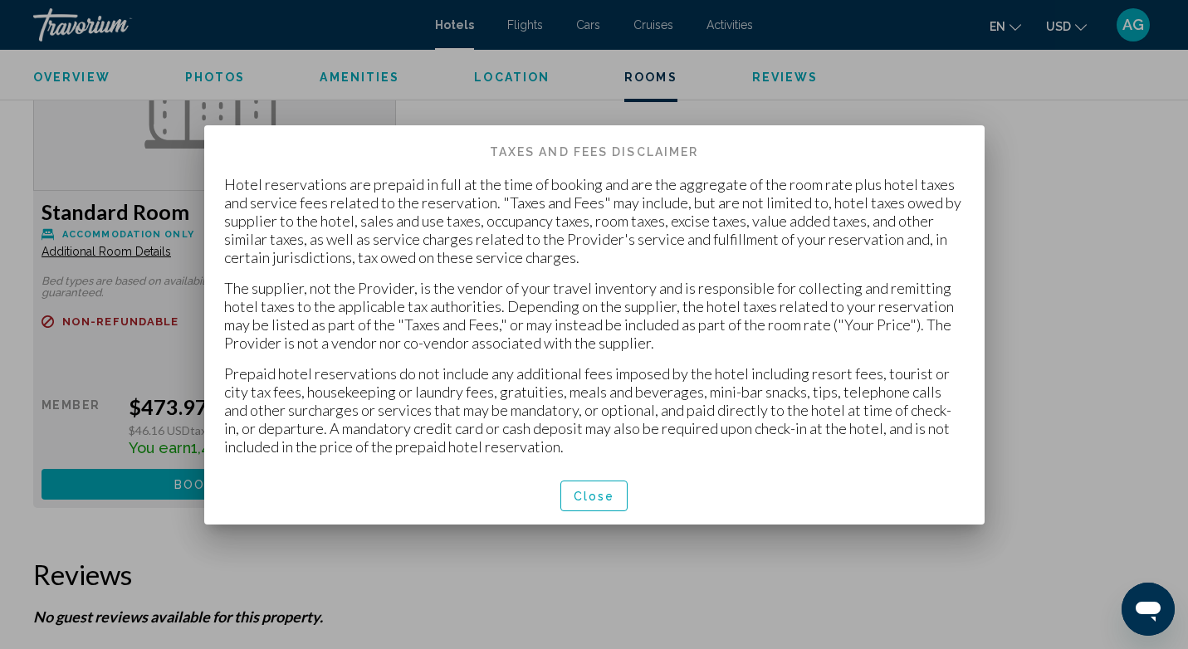
scroll to position [0, 0]
click at [613, 505] on button "Close" at bounding box center [594, 496] width 68 height 31
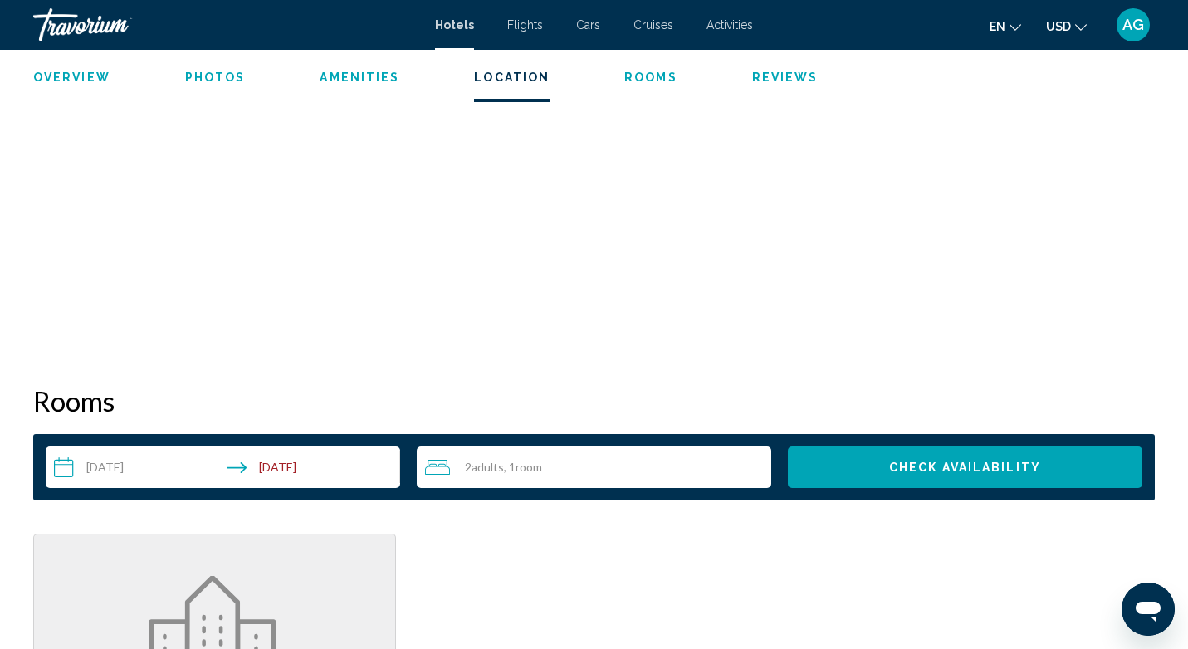
scroll to position [1390, 0]
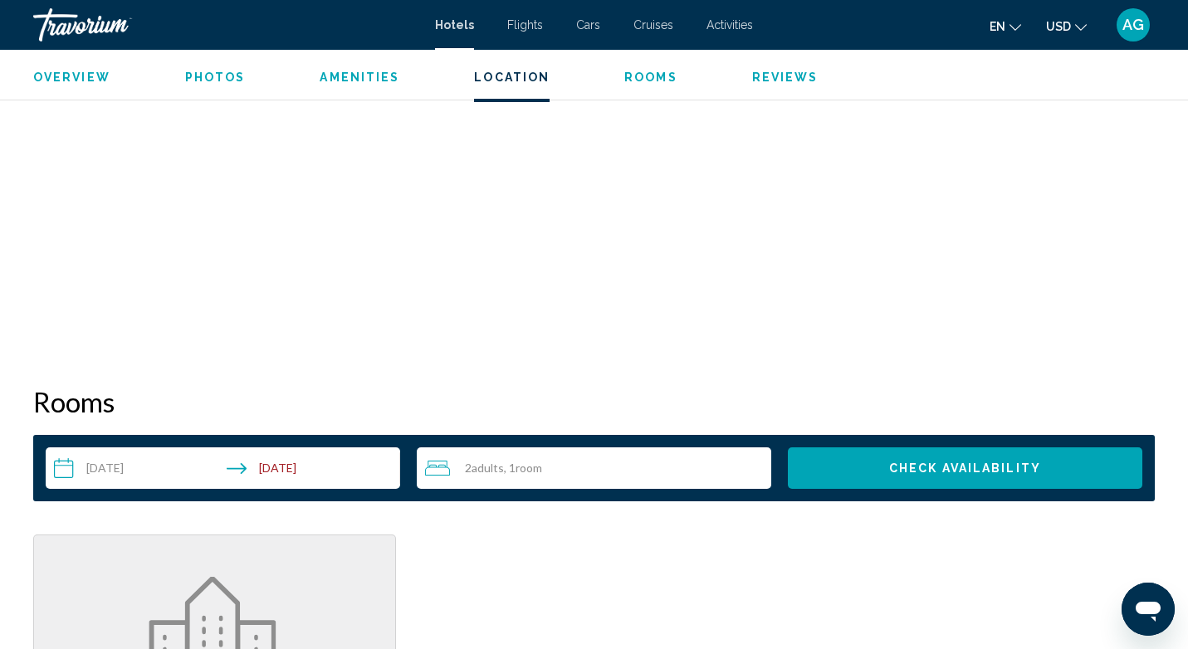
click at [882, 479] on button "Check Availability" at bounding box center [965, 468] width 354 height 42
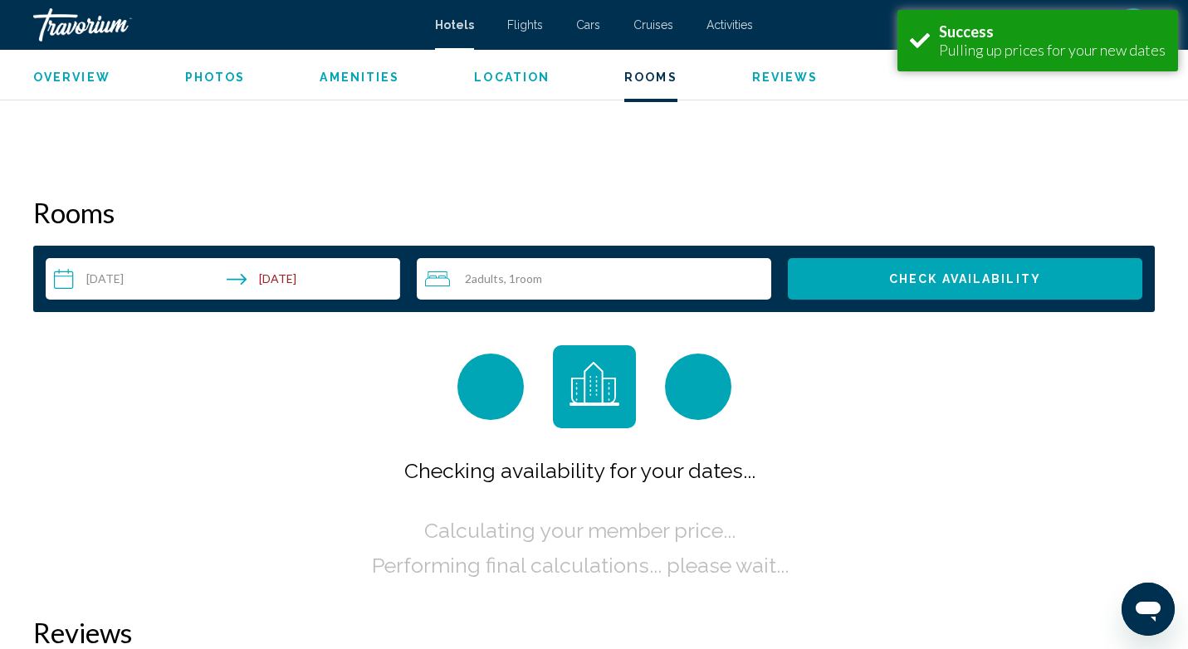
scroll to position [1674, 0]
